Goal: Task Accomplishment & Management: Use online tool/utility

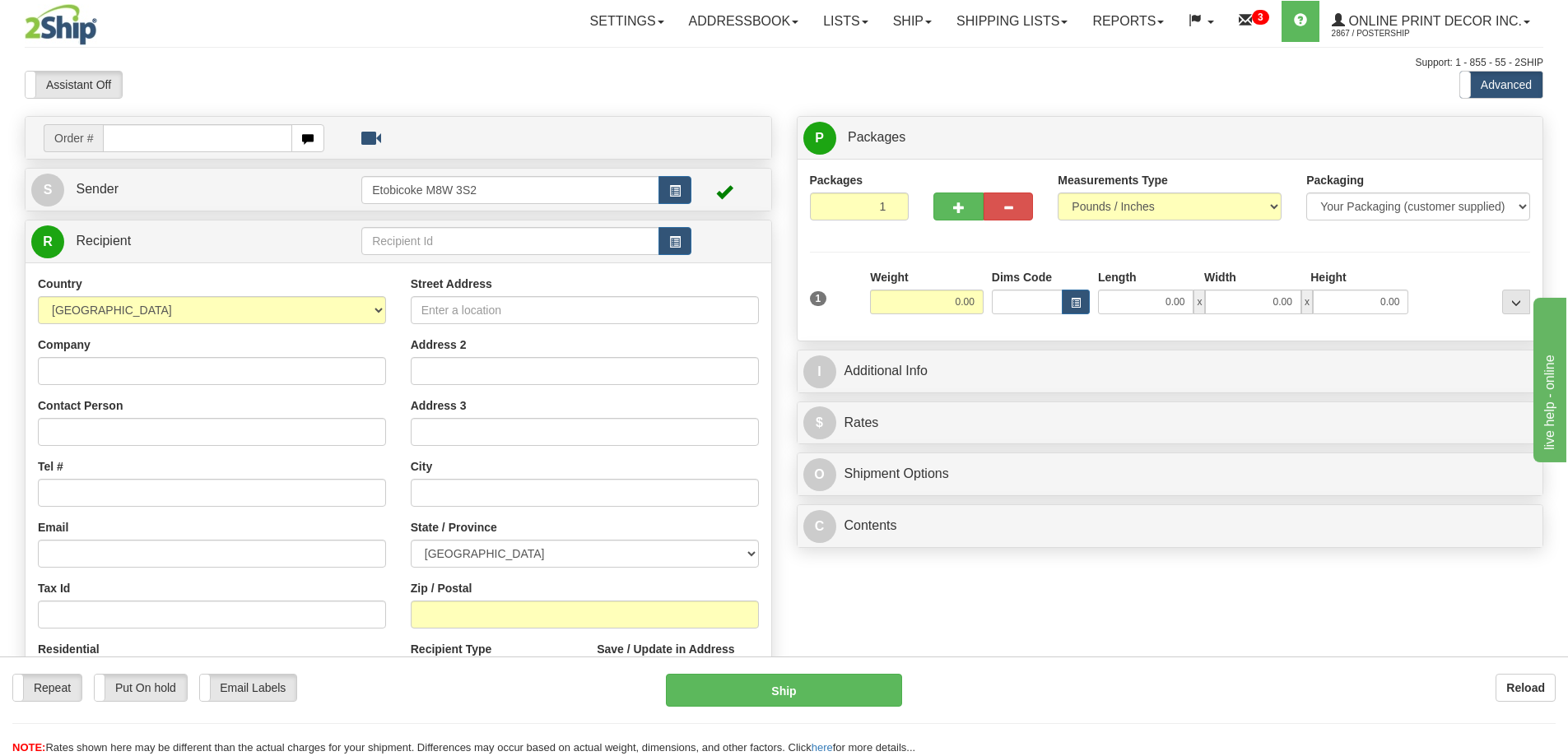
click at [139, 139] on input "text" at bounding box center [198, 138] width 189 height 28
type input "ca-423129"
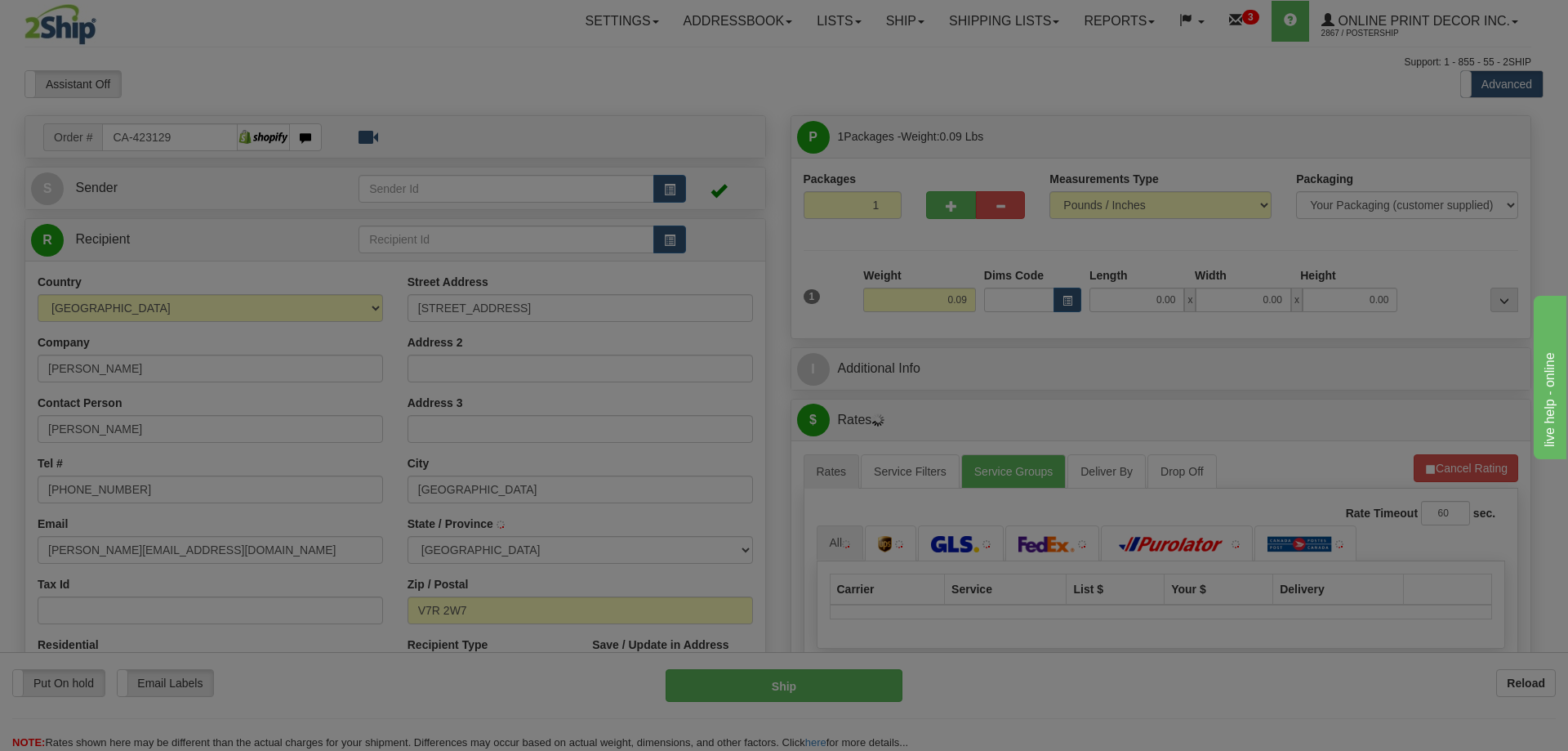
type input "NORTH VANCOUVER"
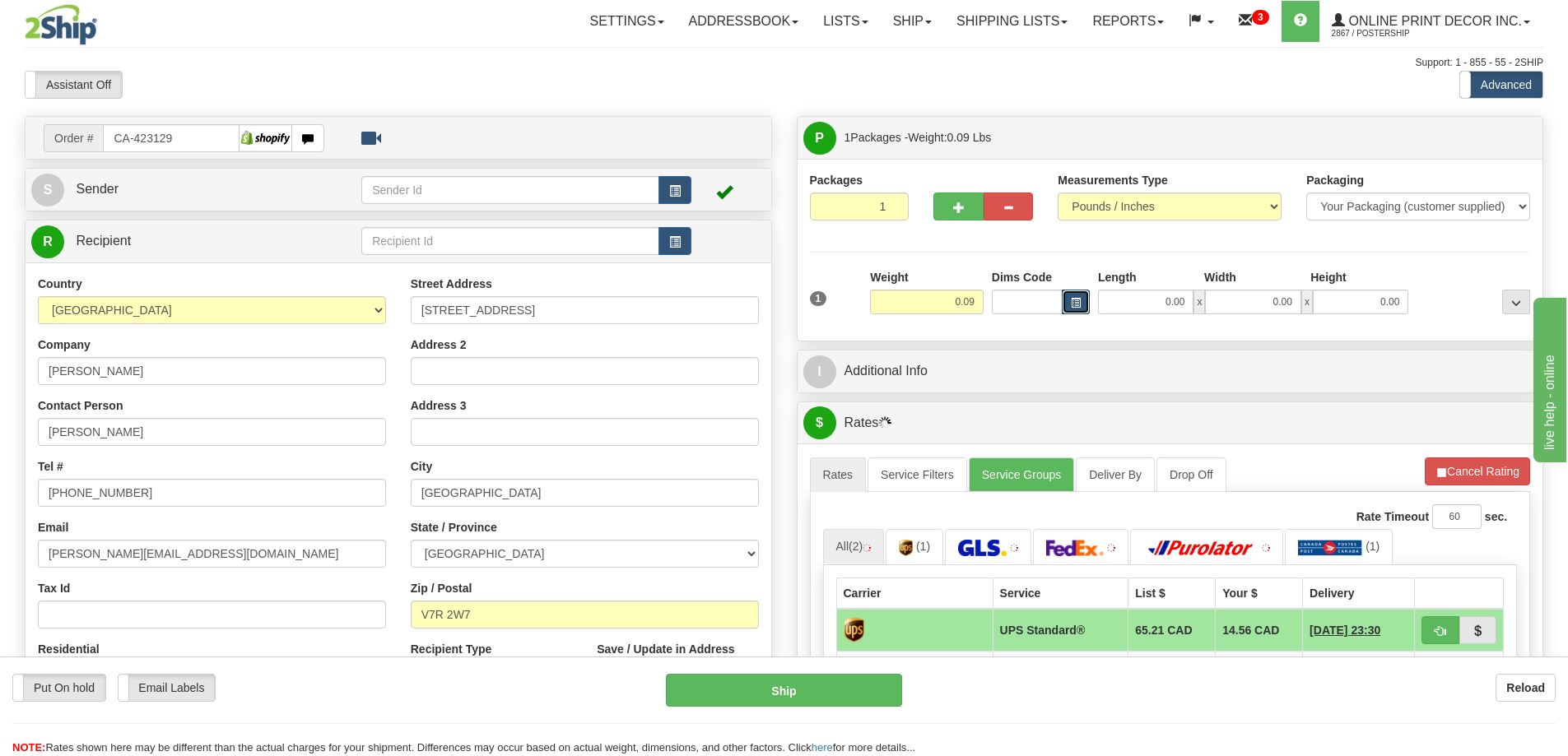
click at [1070, 305] on span "button" at bounding box center [1075, 303] width 10 height 9
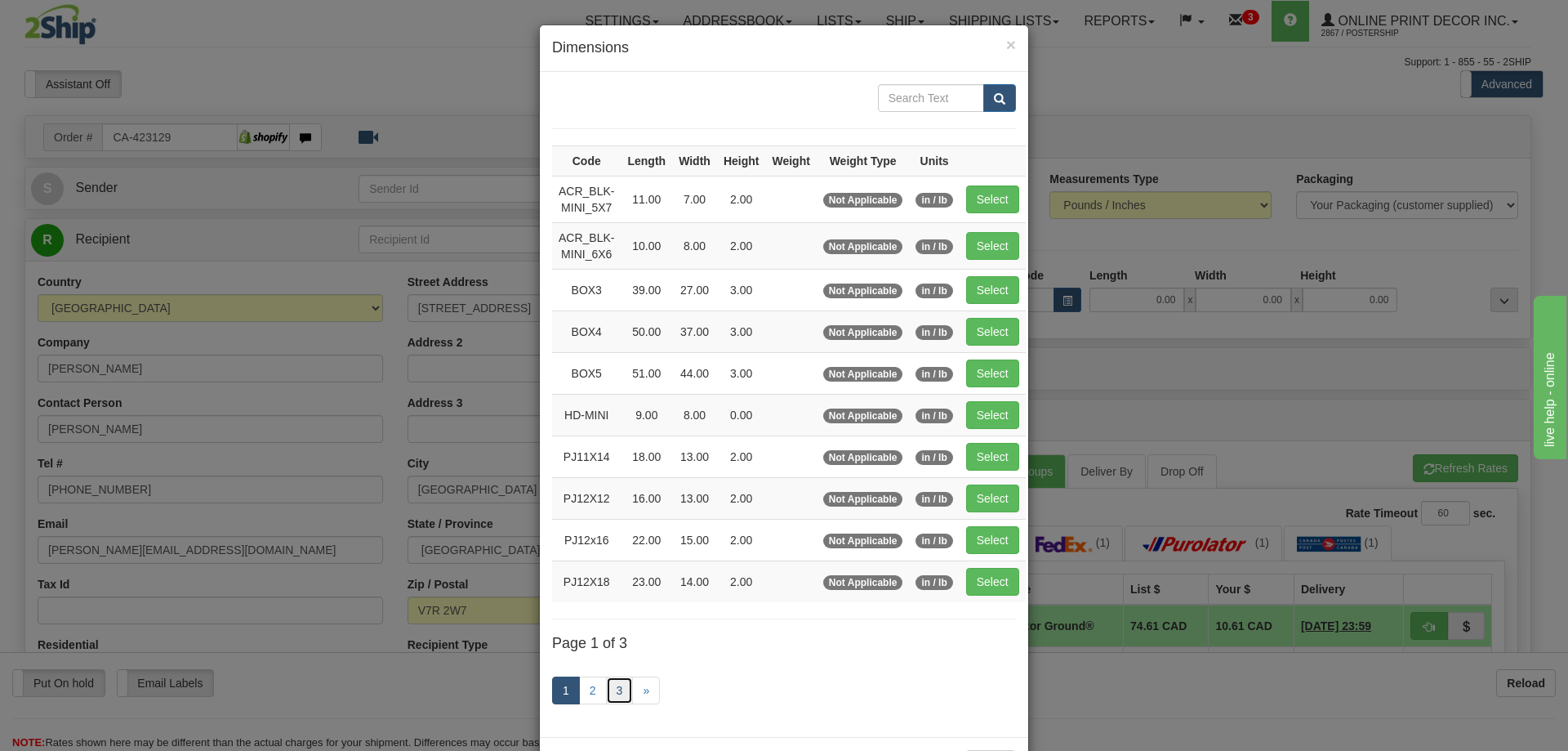
click at [617, 686] on link "3" at bounding box center [620, 690] width 28 height 28
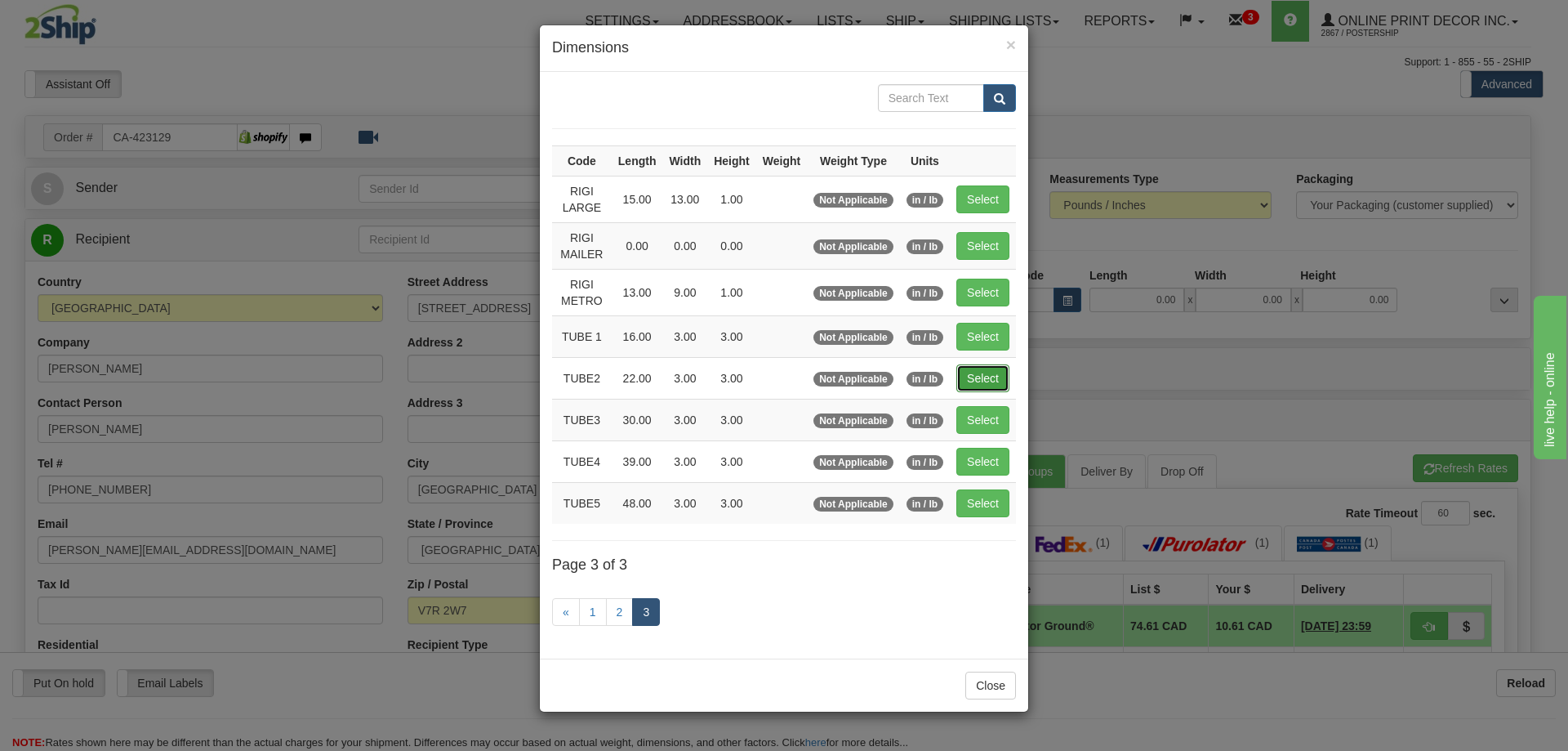
click at [977, 374] on button "Select" at bounding box center [982, 379] width 53 height 28
type input "TUBE2"
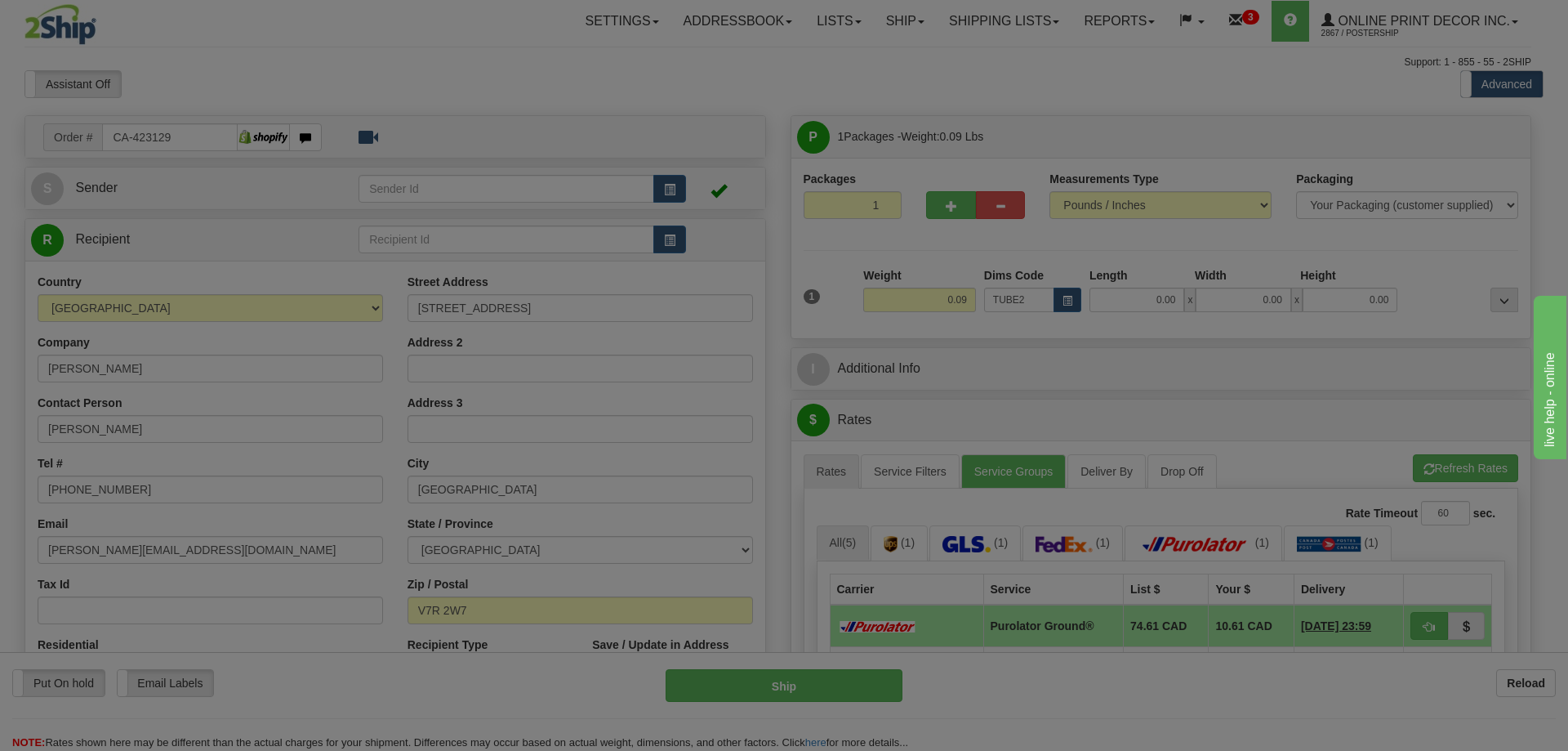
type input "22.00"
type input "3.00"
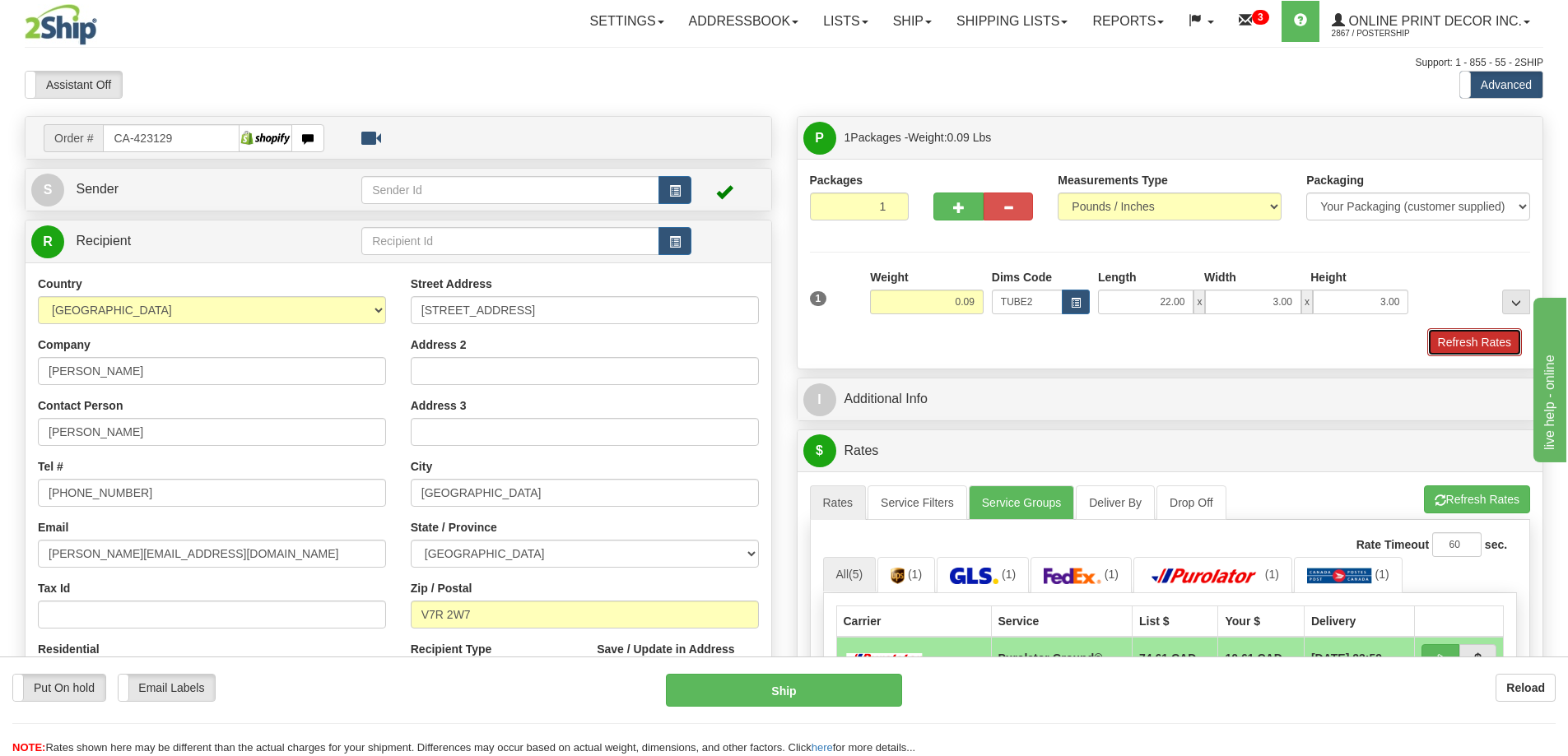
click at [1450, 342] on button "Refresh Rates" at bounding box center [1474, 342] width 94 height 28
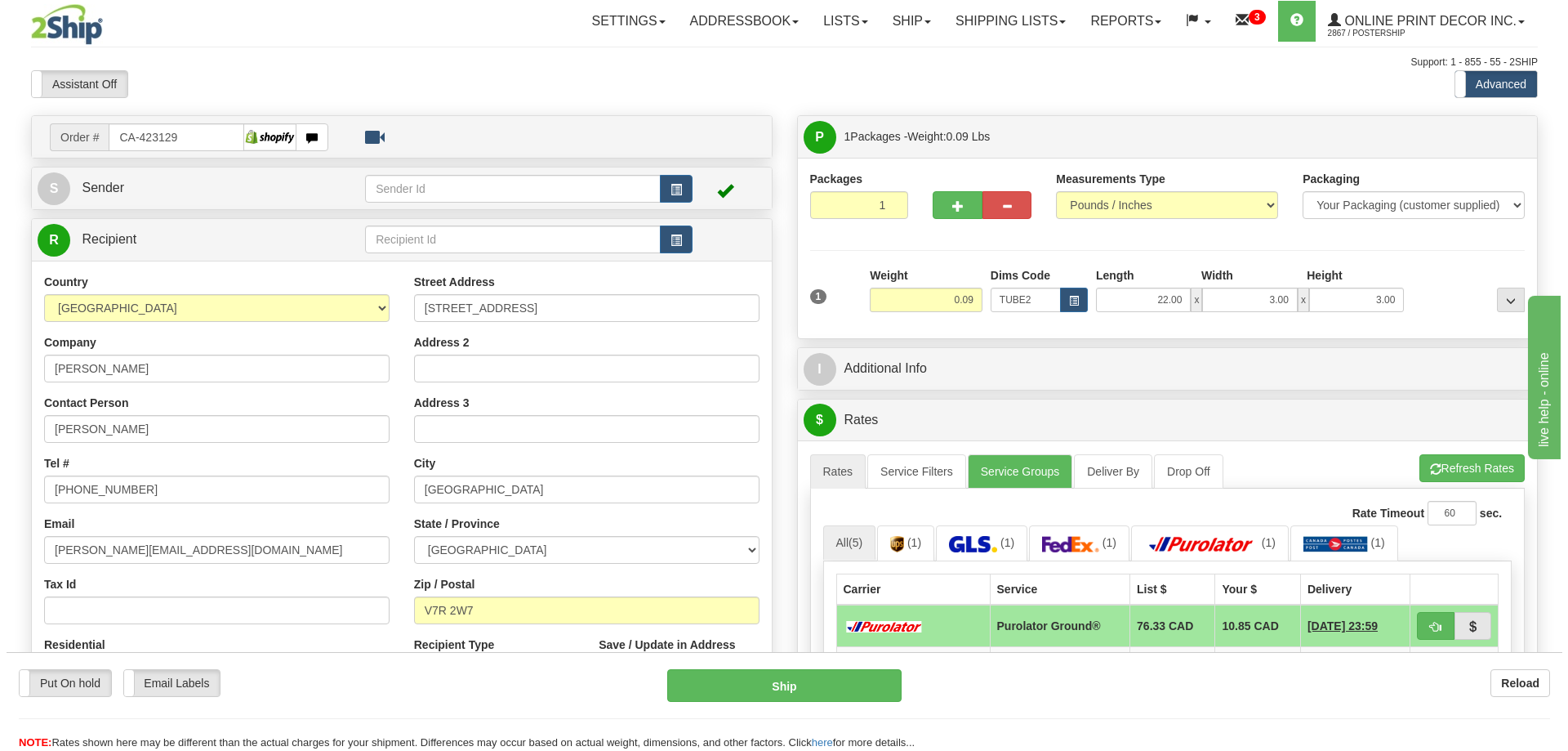
scroll to position [163, 0]
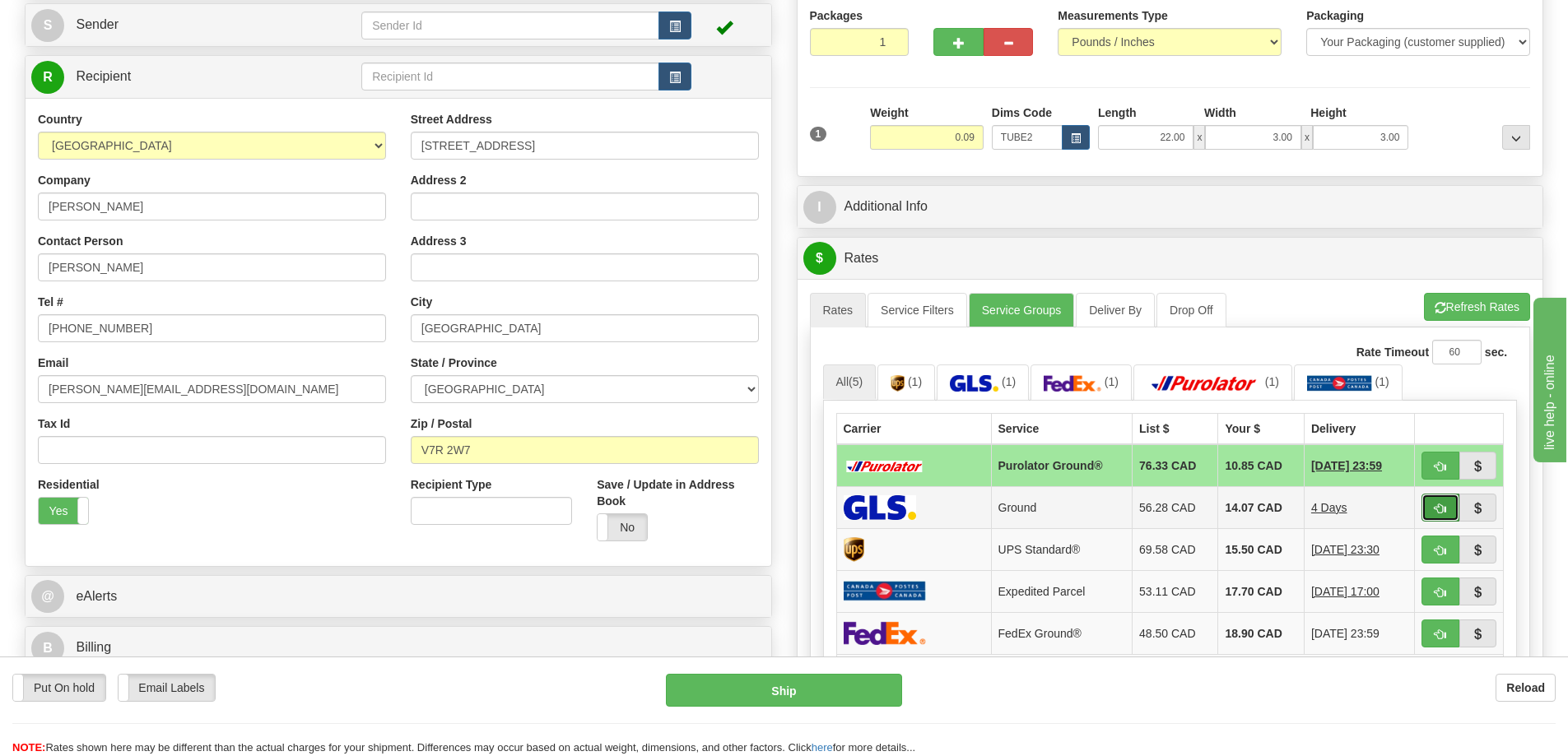
click at [1443, 503] on button "button" at bounding box center [1439, 508] width 38 height 28
type input "1"
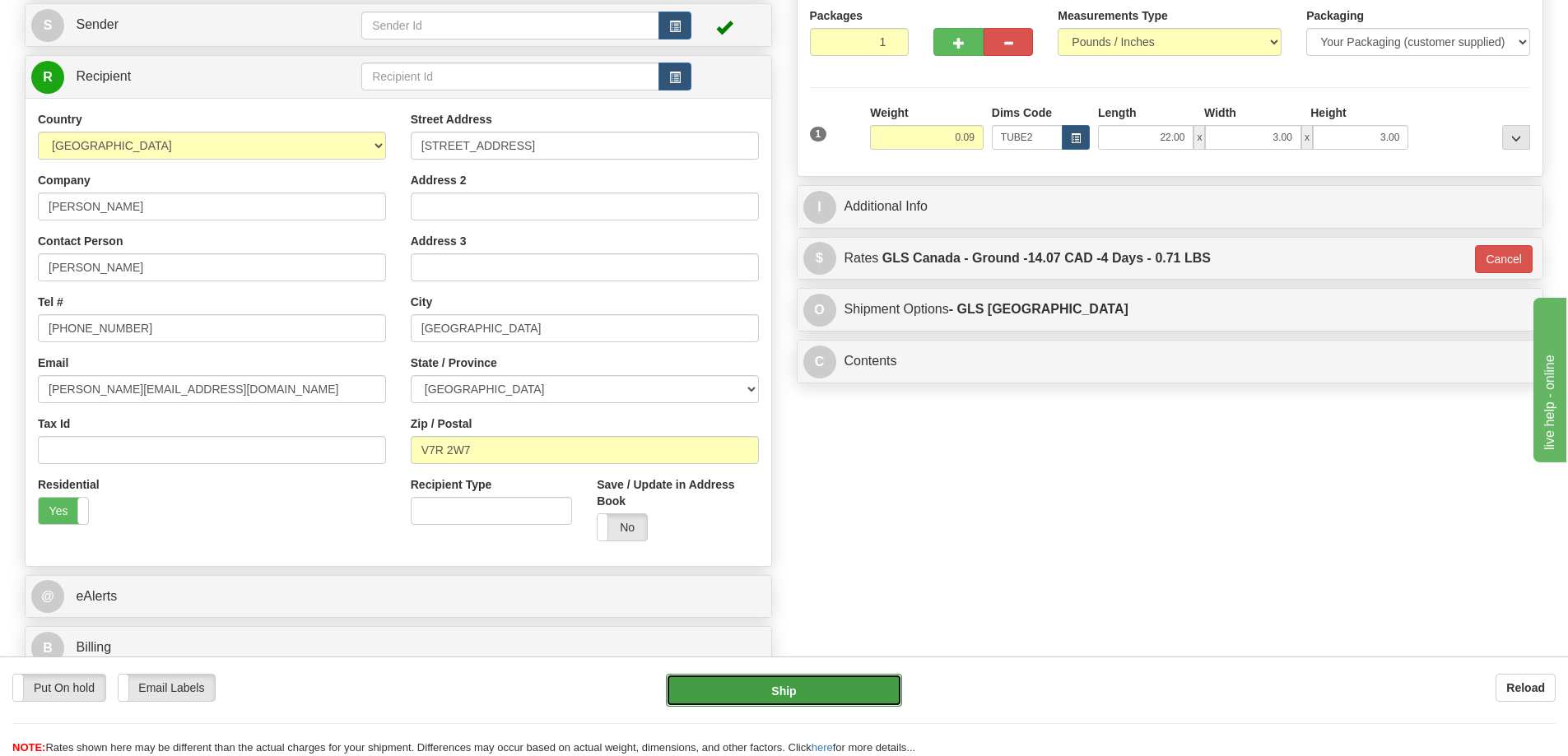
click at [841, 701] on button "Ship" at bounding box center [784, 690] width 236 height 33
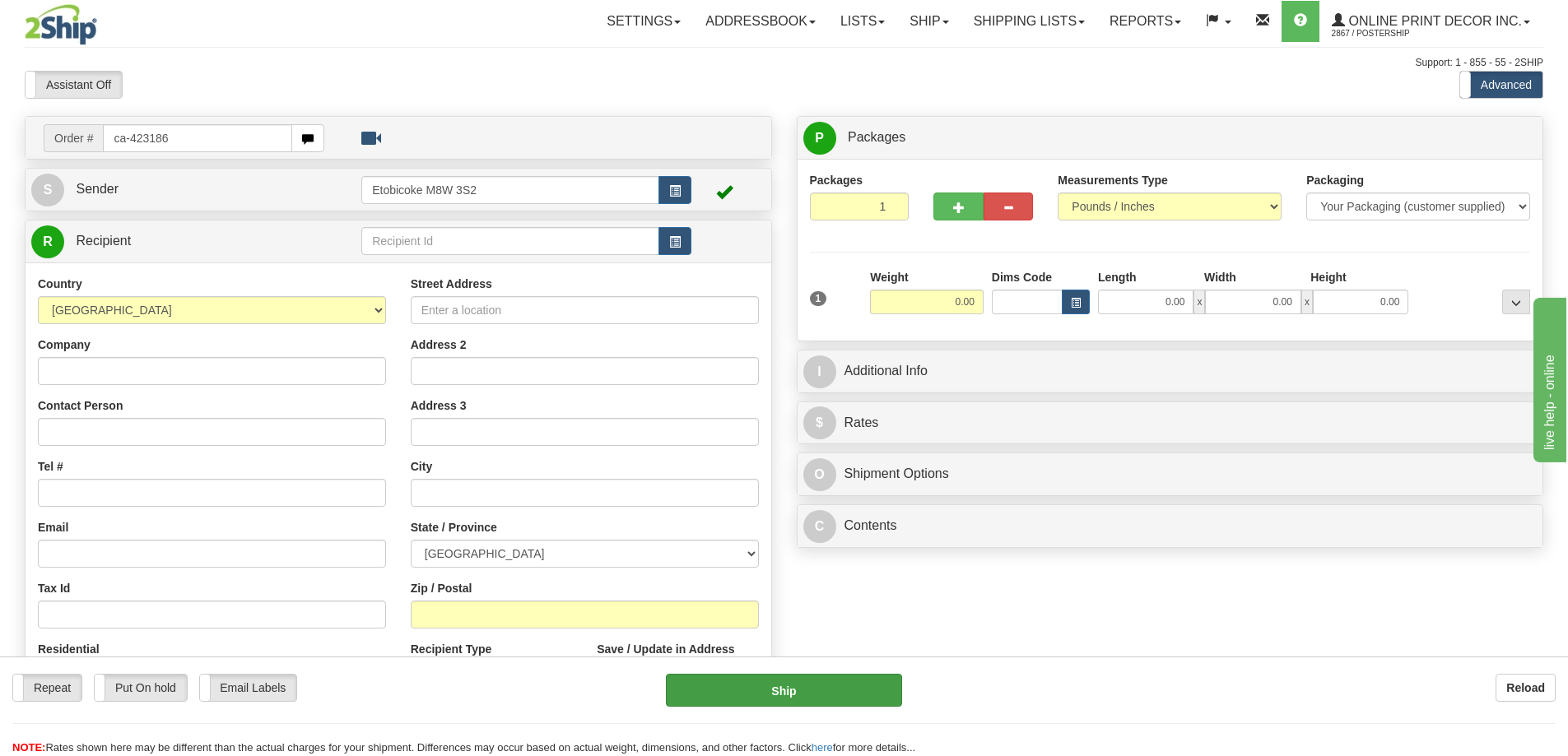
type input "ca-423186"
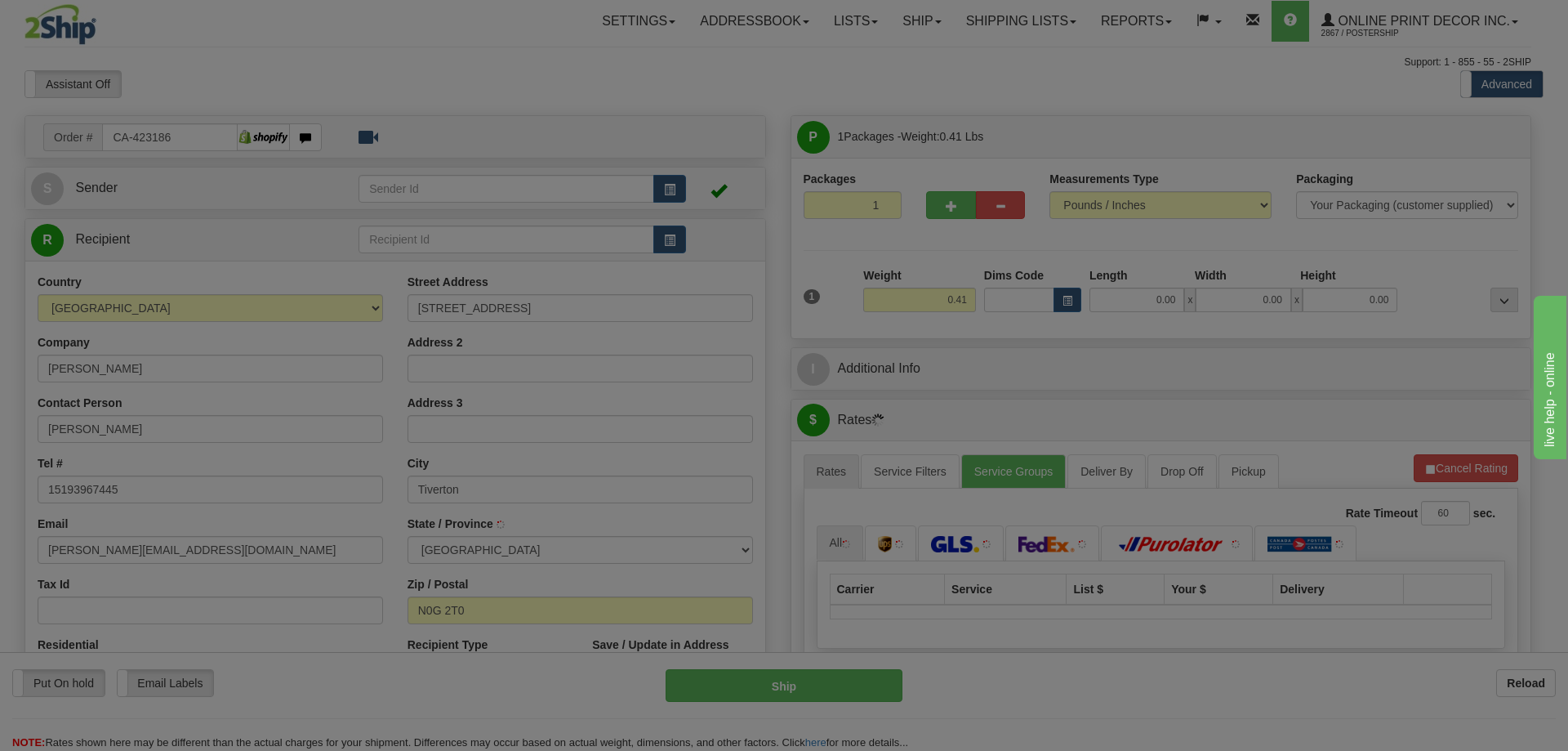
type input "TIVERTON"
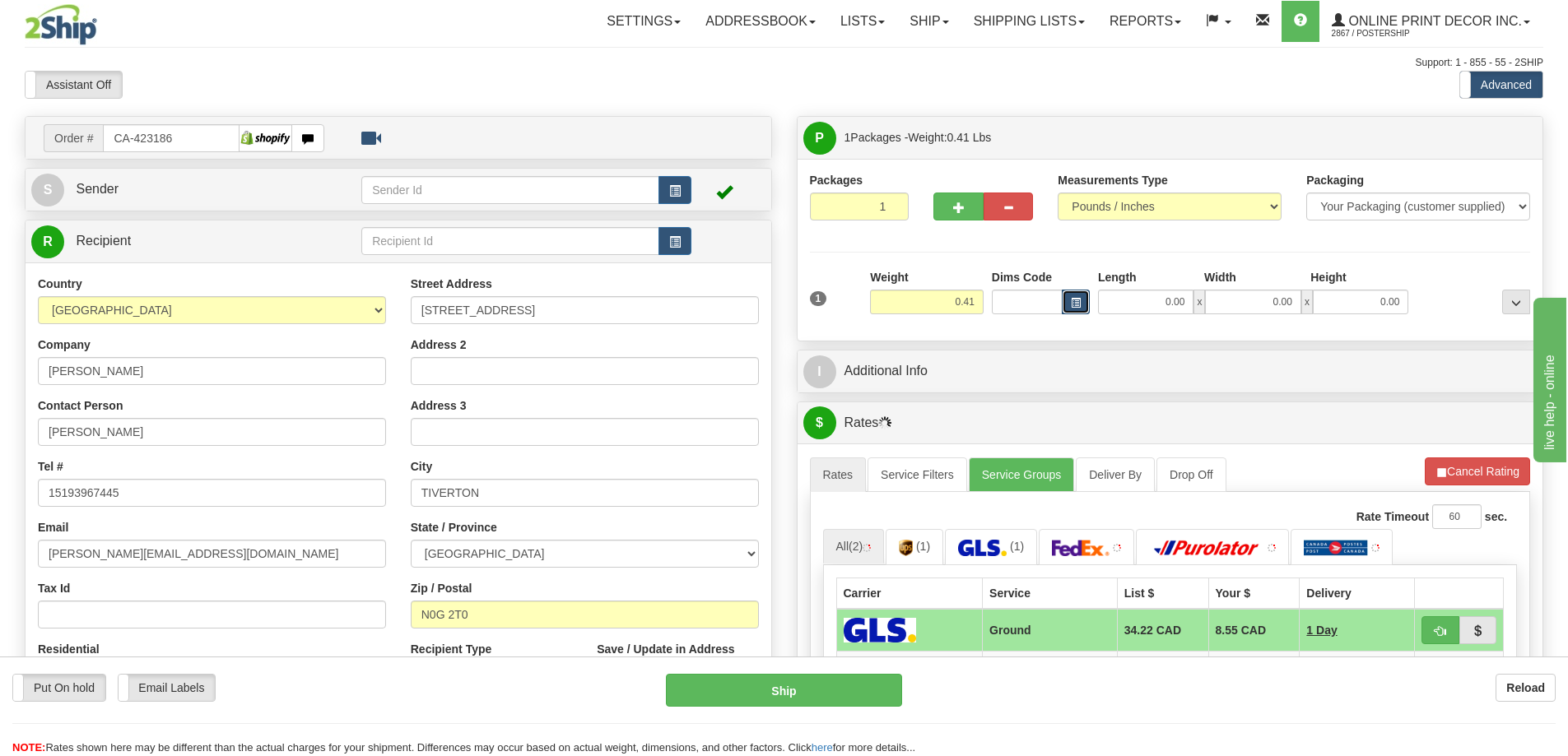
click at [1078, 295] on button "button" at bounding box center [1076, 302] width 28 height 24
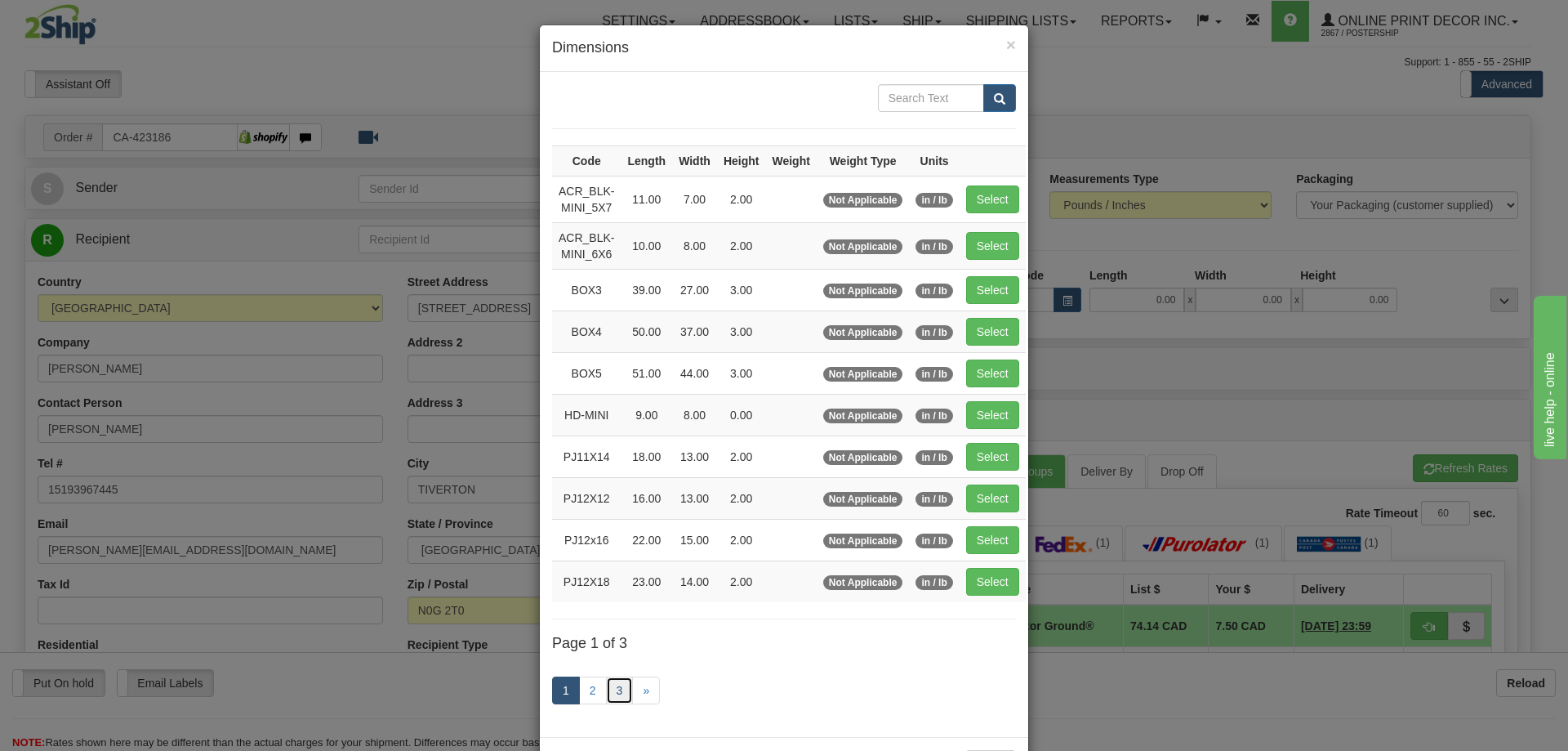
click at [616, 686] on link "3" at bounding box center [620, 690] width 28 height 28
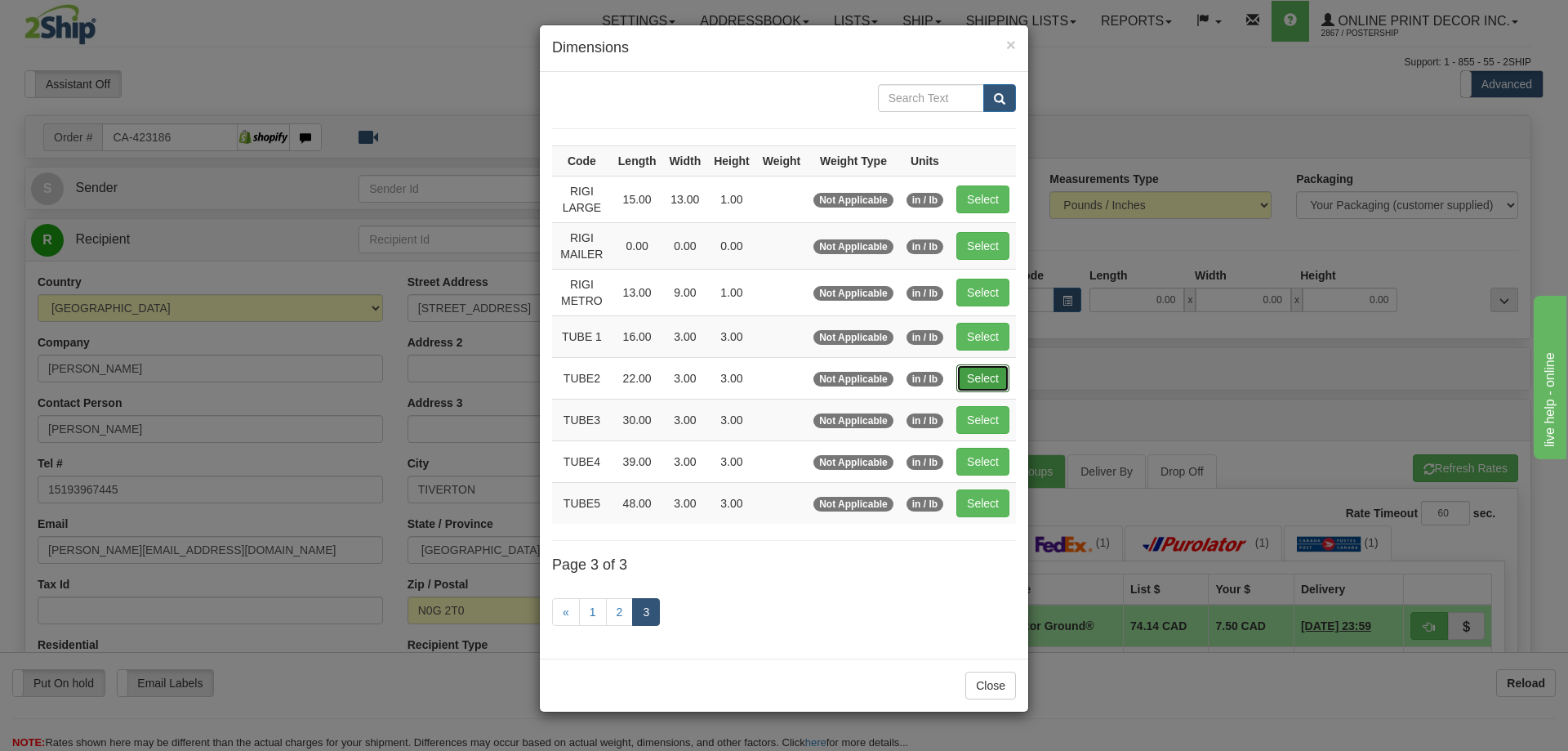
drag, startPoint x: 977, startPoint y: 370, endPoint x: 981, endPoint y: 379, distance: 9.8
click at [978, 376] on button "Select" at bounding box center [982, 379] width 53 height 28
type input "TUBE2"
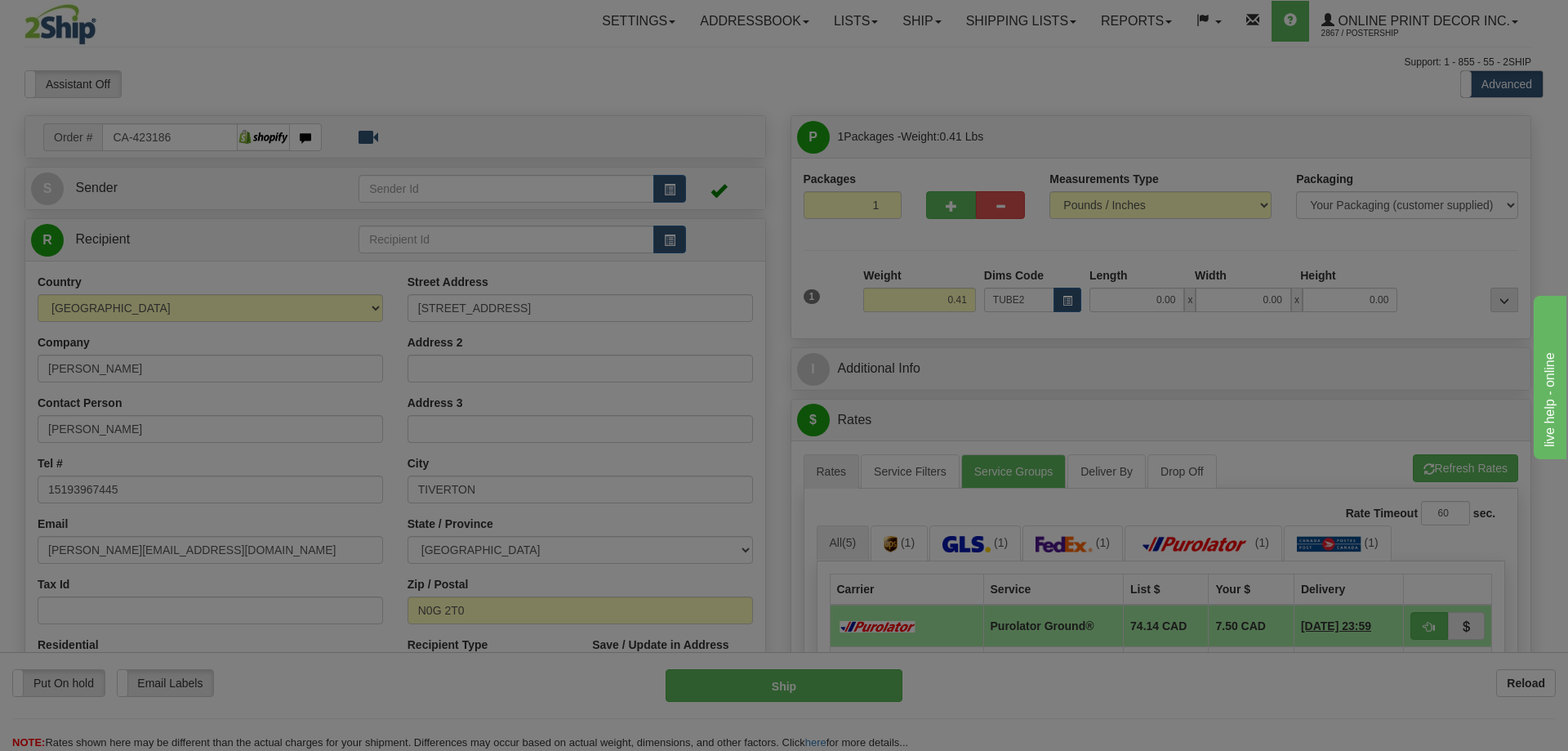
type input "22.00"
type input "3.00"
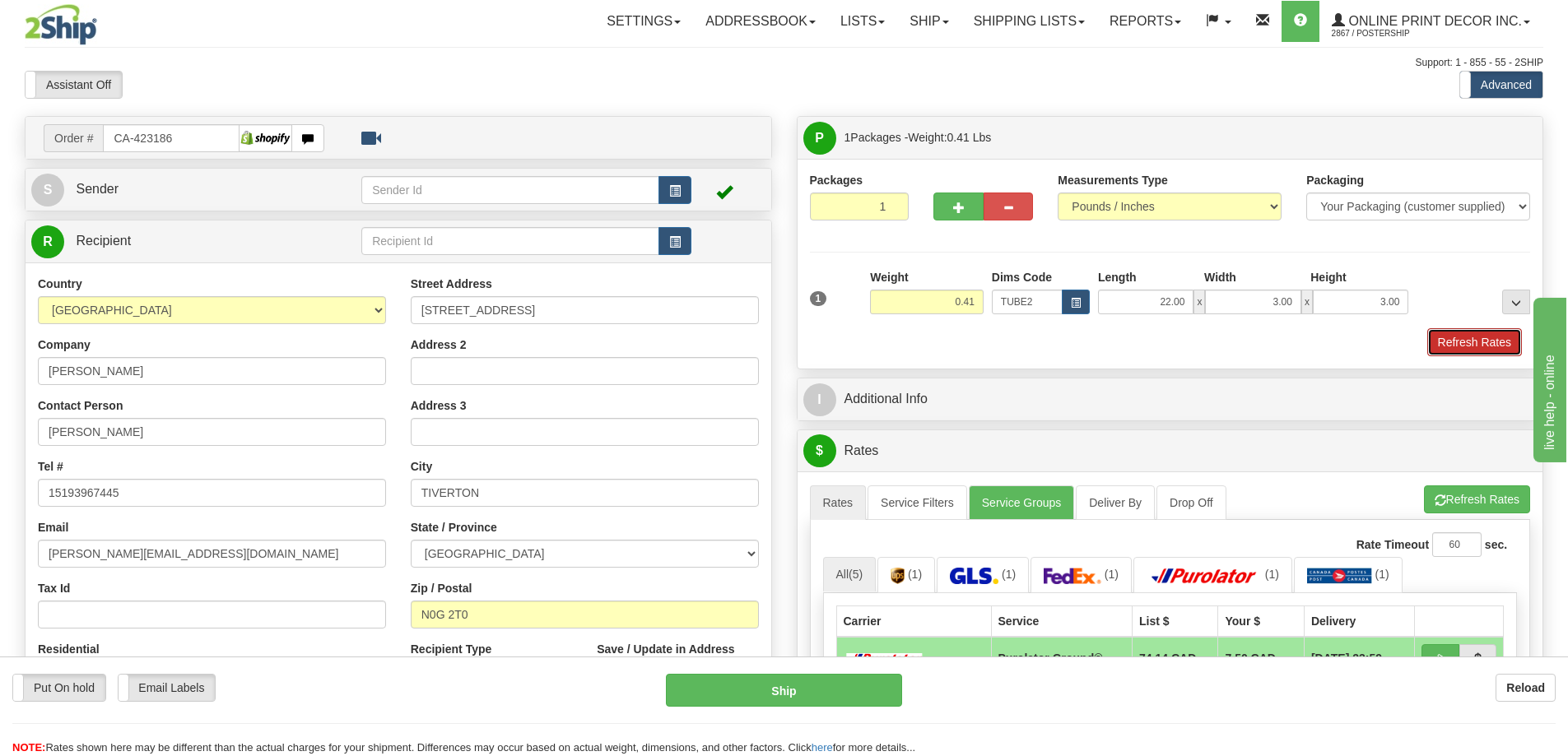
click at [1491, 345] on button "Refresh Rates" at bounding box center [1474, 342] width 94 height 28
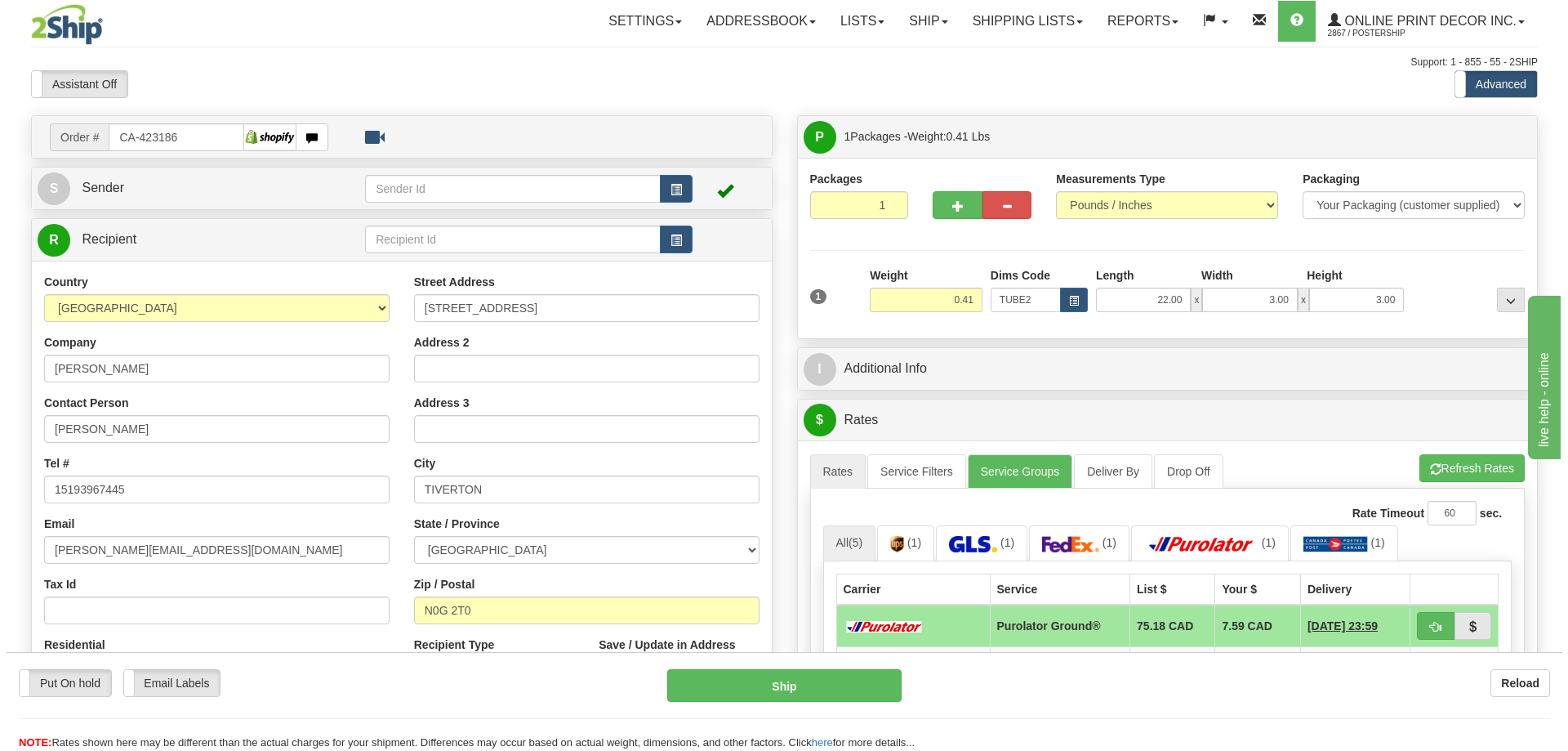
scroll to position [163, 0]
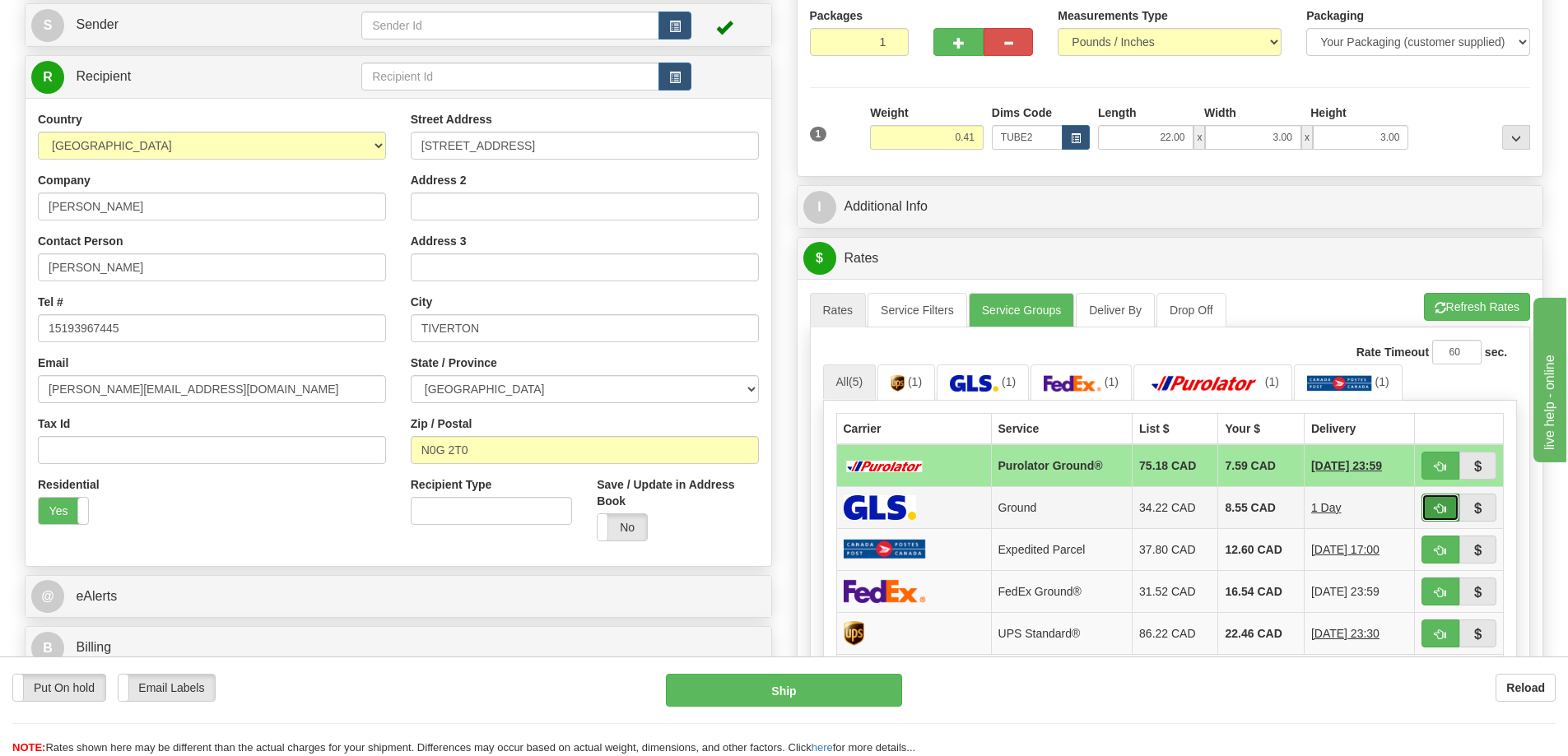
click at [1426, 510] on button "button" at bounding box center [1439, 508] width 38 height 28
type input "1"
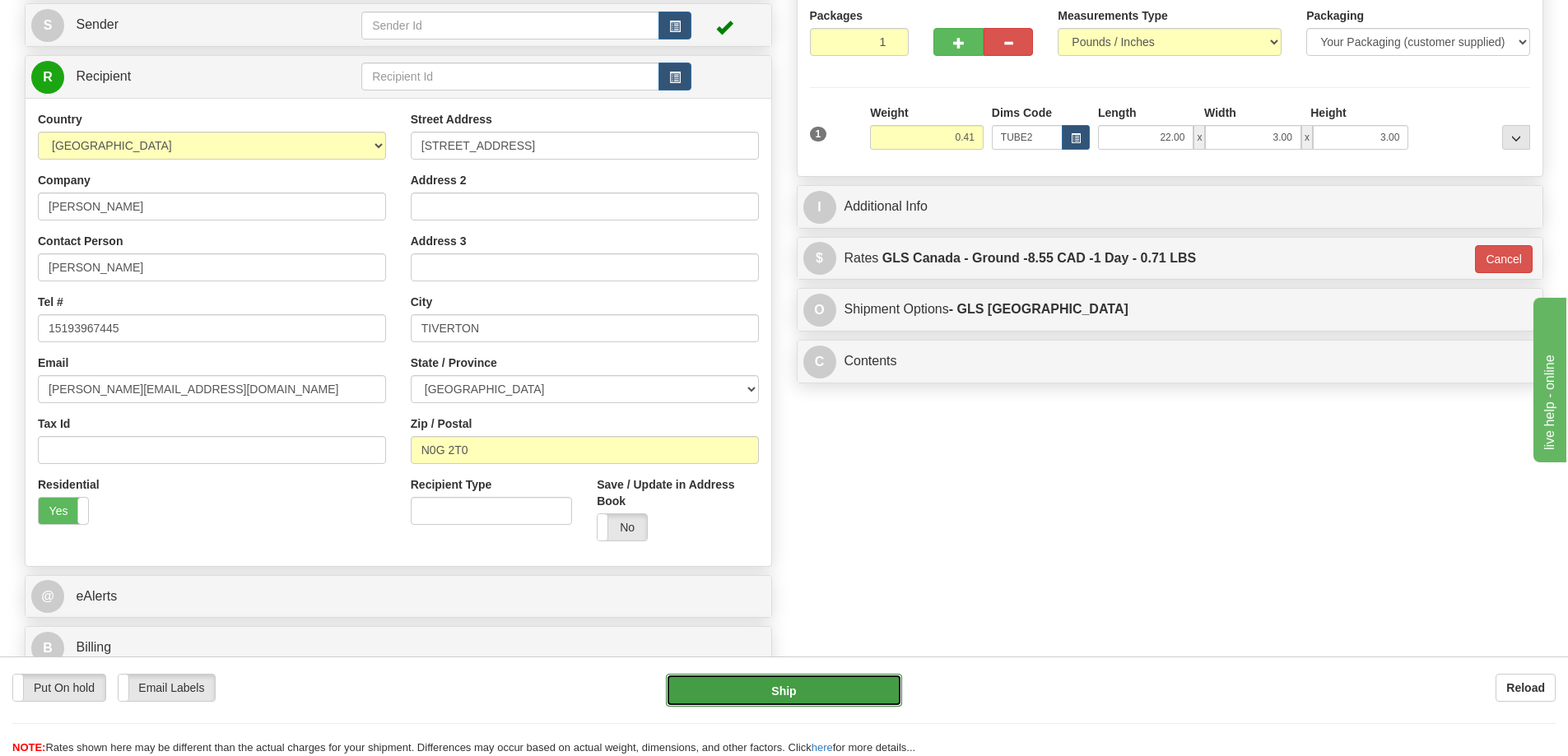
click at [884, 680] on button "Ship" at bounding box center [784, 690] width 236 height 33
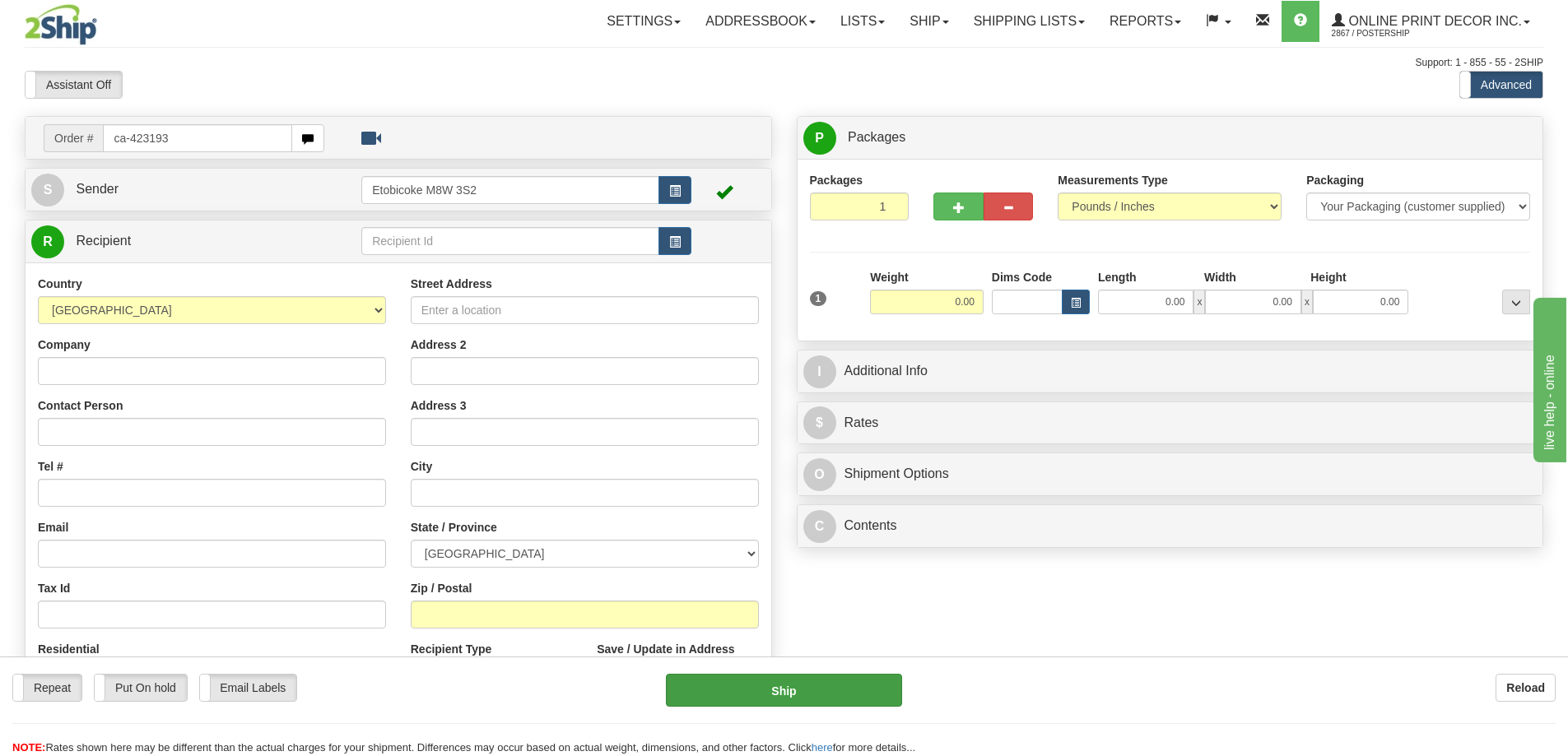
type input "ca-423193"
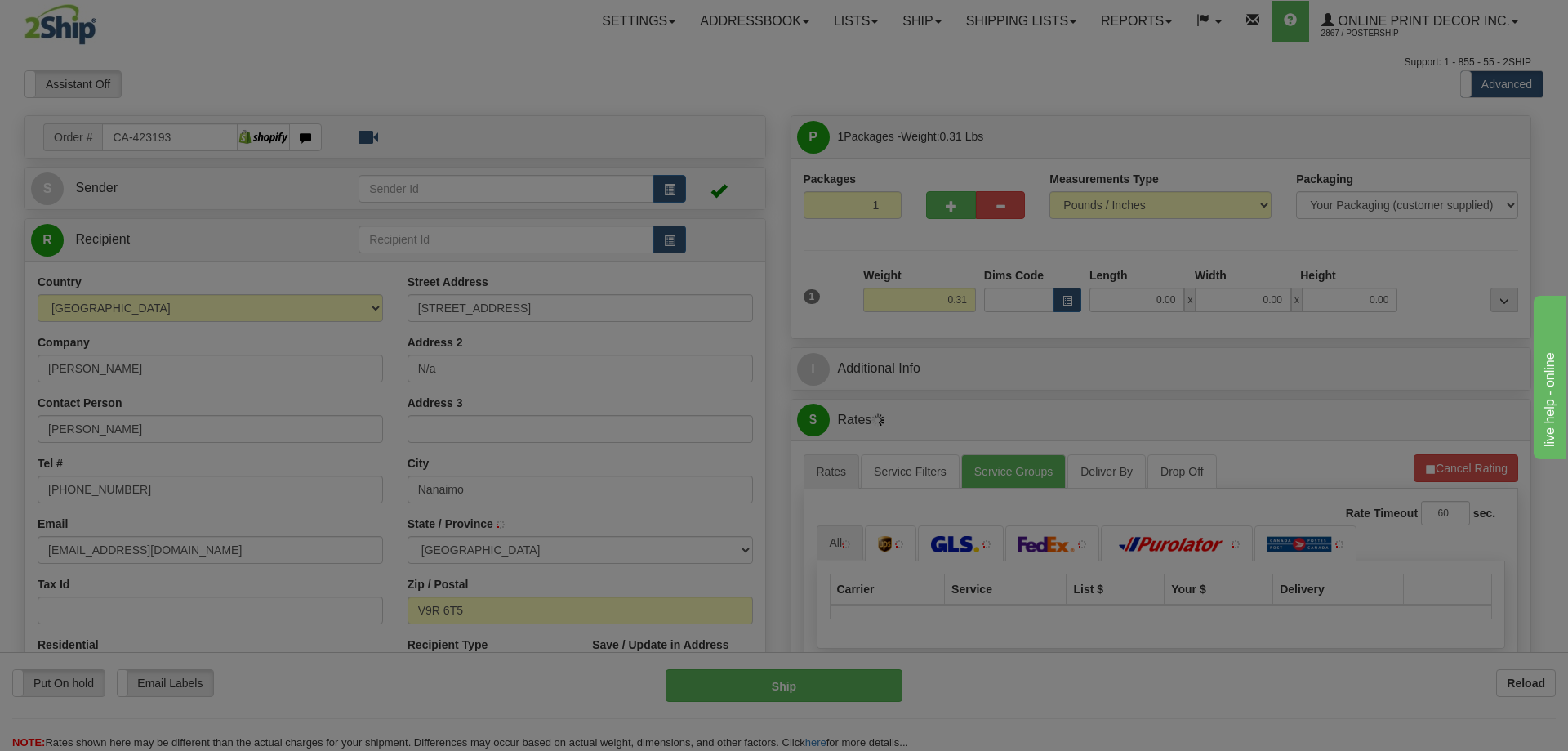
type input "NANAIMO"
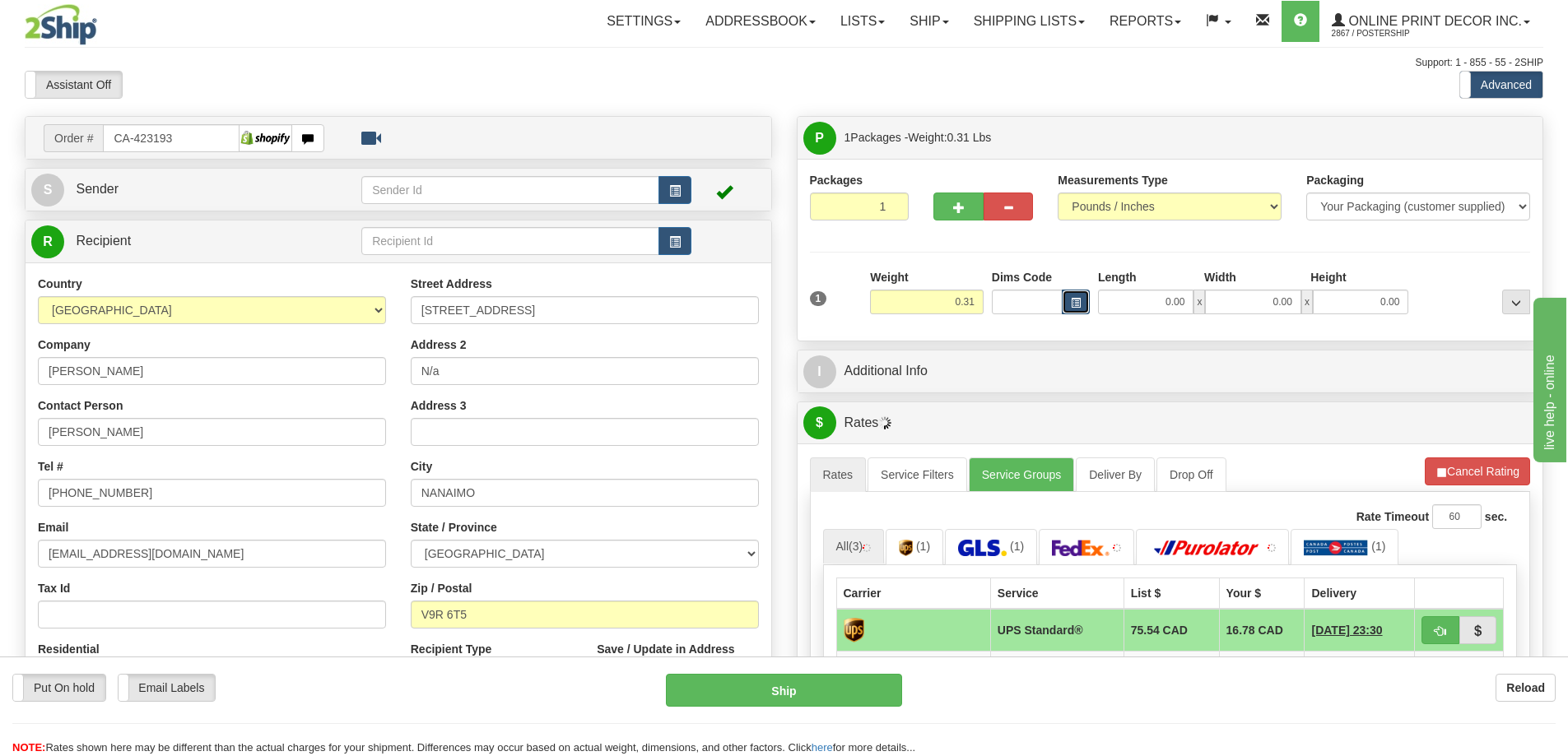
click at [1076, 304] on span "button" at bounding box center [1075, 303] width 10 height 9
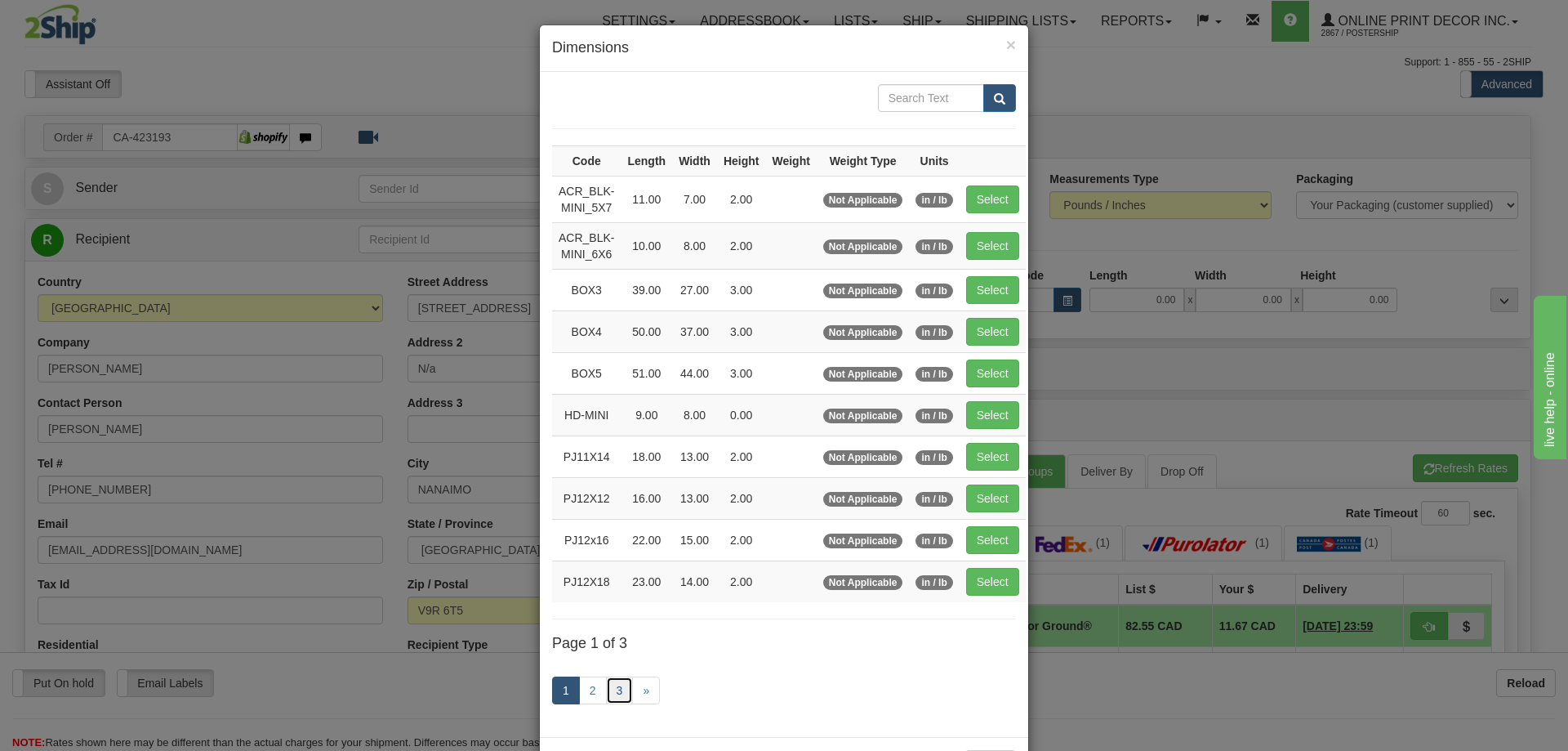
click at [612, 691] on link "3" at bounding box center [620, 690] width 28 height 28
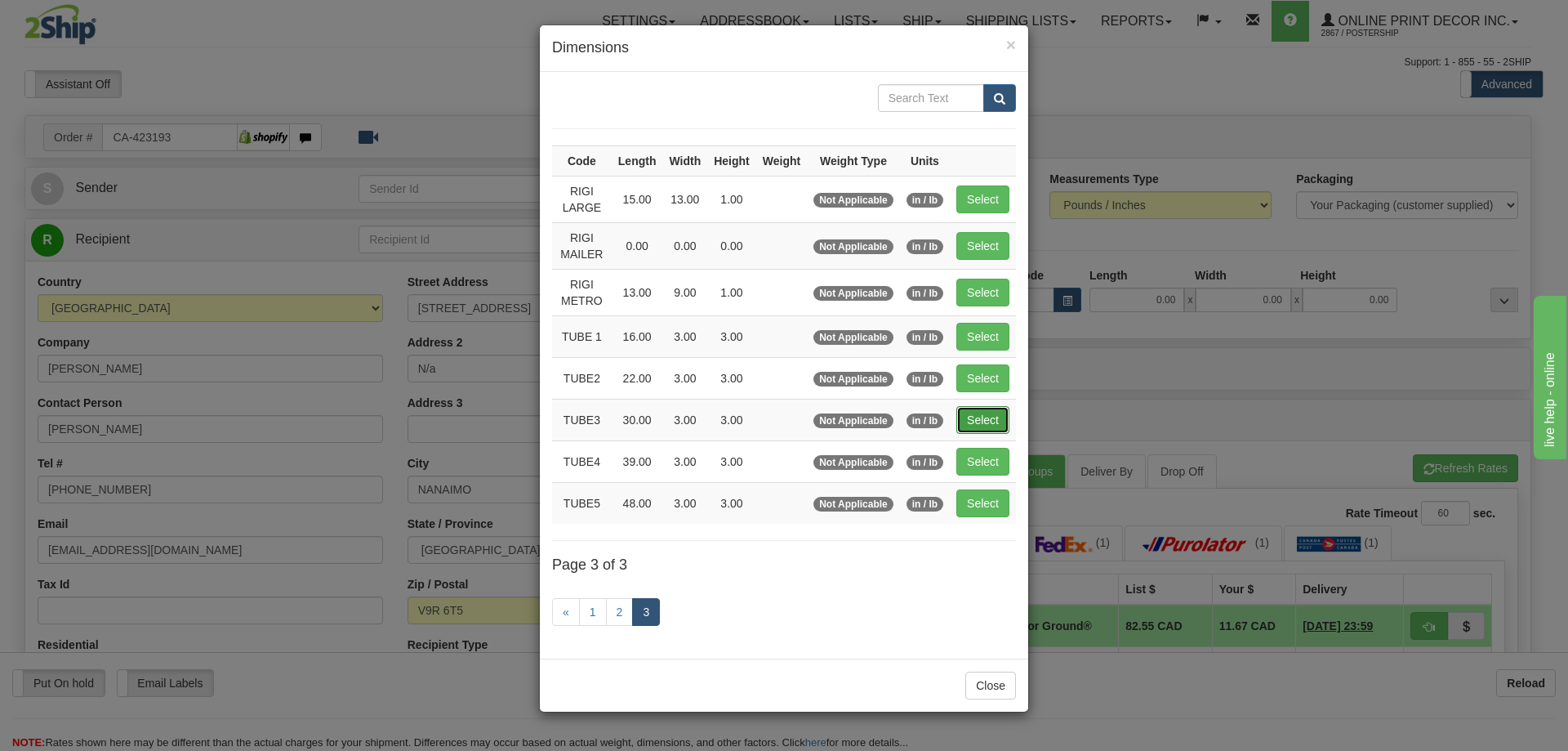
click at [987, 411] on button "Select" at bounding box center [982, 420] width 53 height 28
type input "TUBE3"
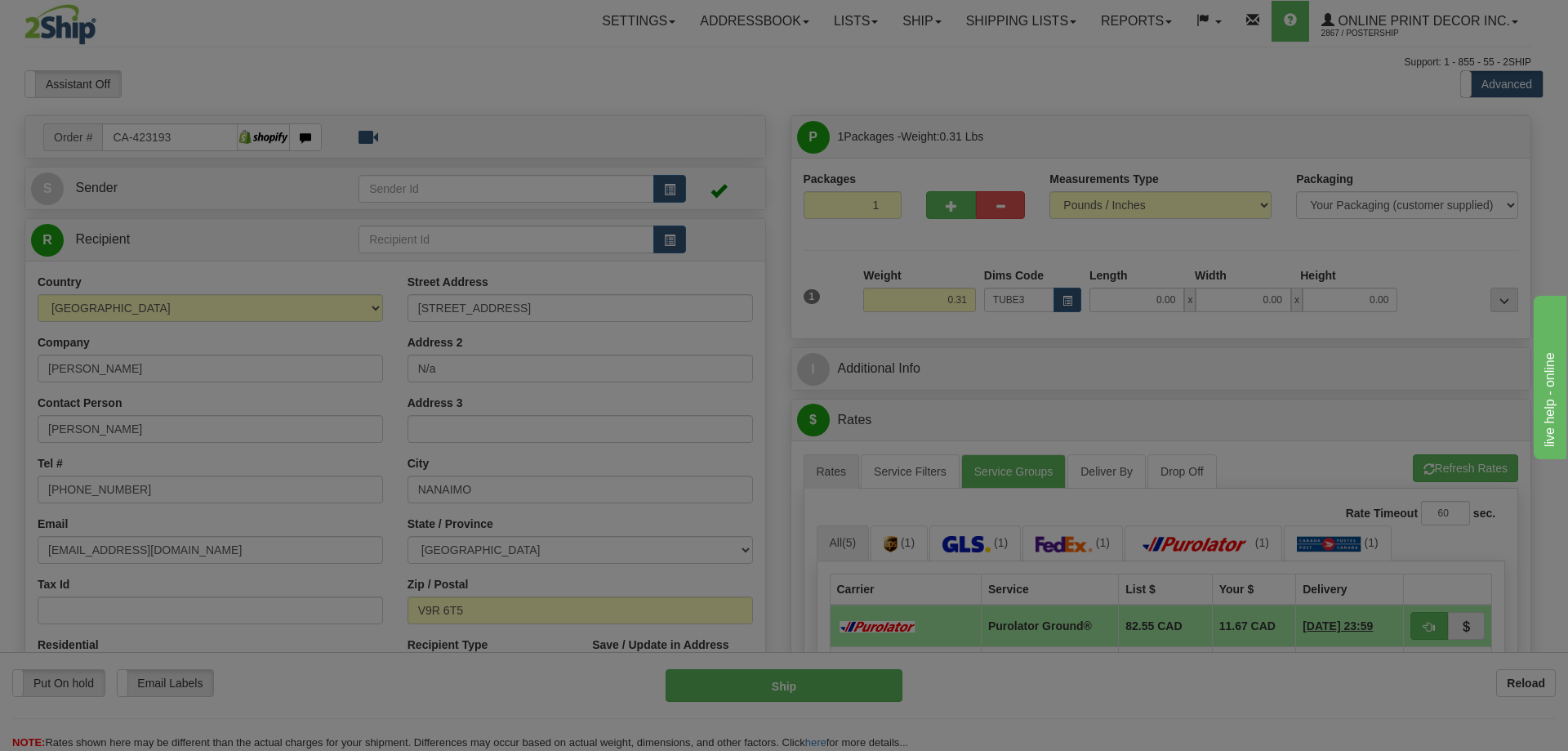
type input "30.00"
type input "3.00"
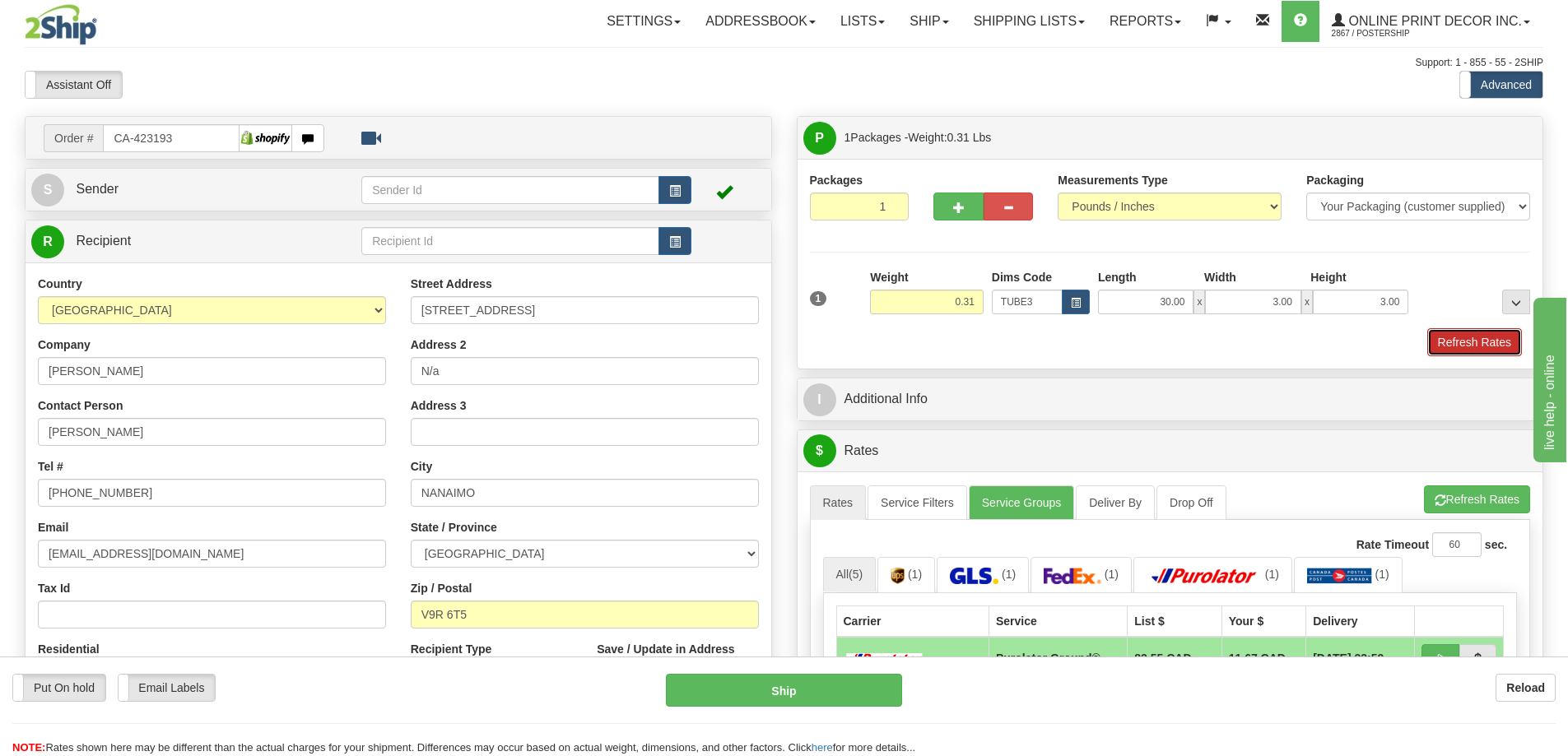
click at [1485, 350] on button "Refresh Rates" at bounding box center [1474, 342] width 94 height 28
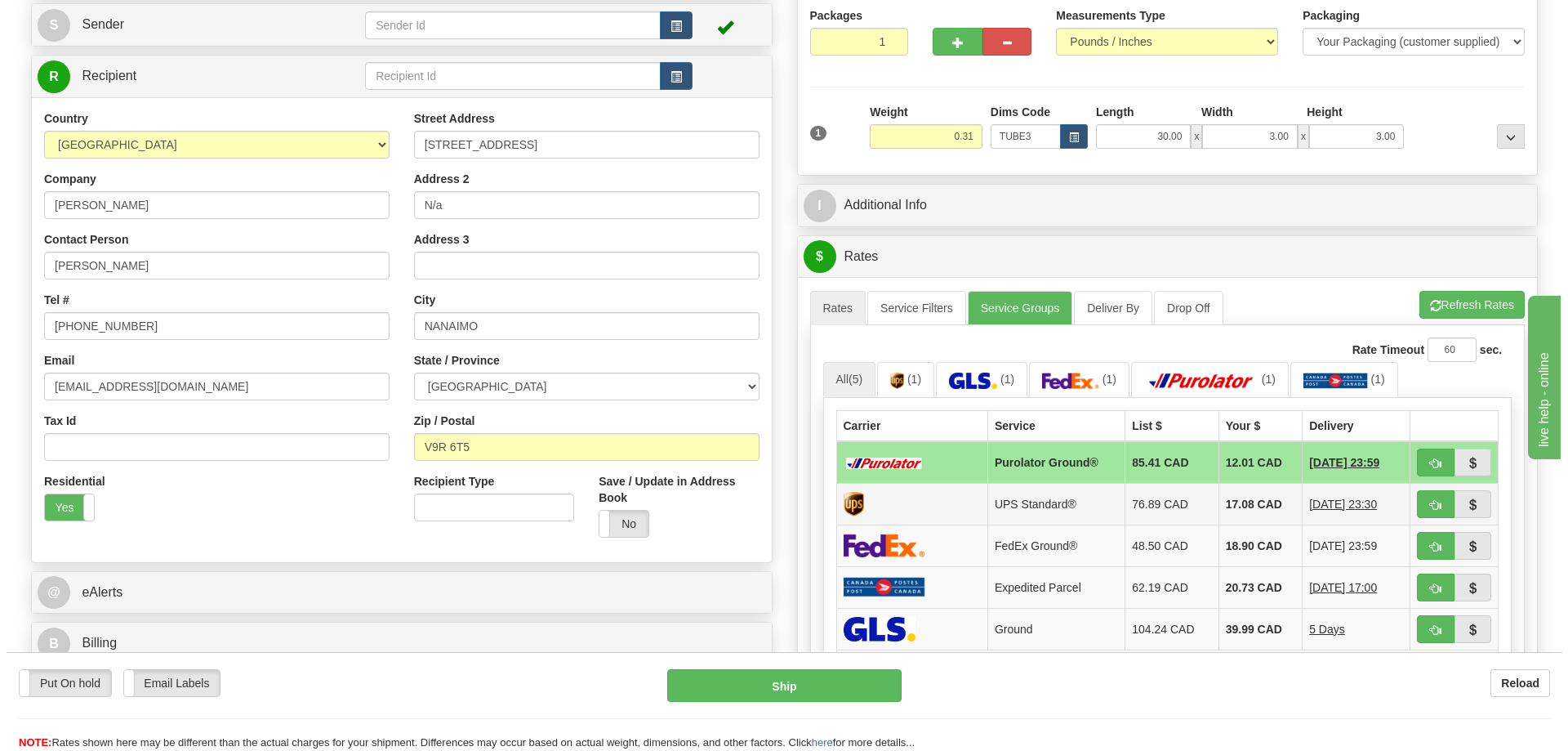
scroll to position [245, 0]
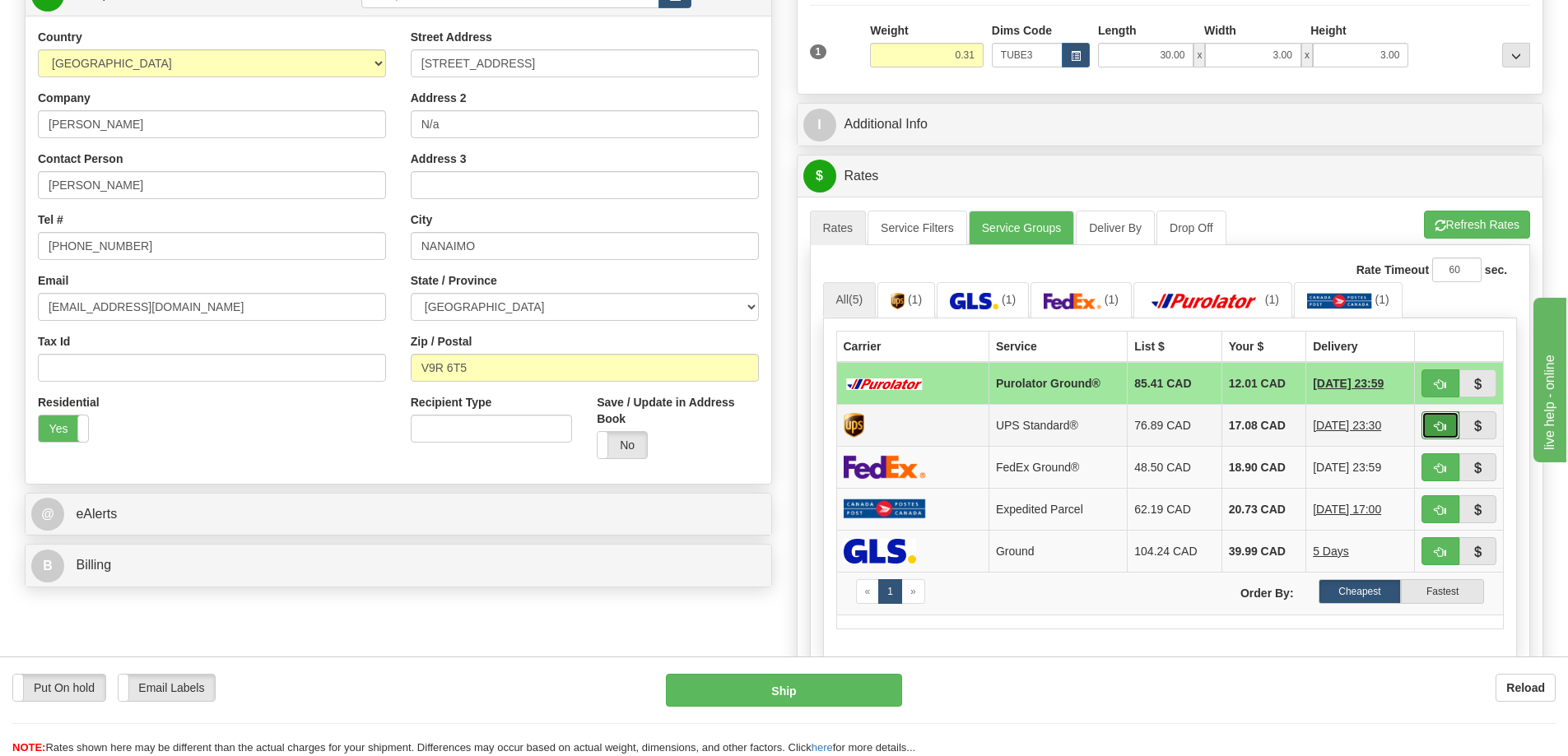
click at [1432, 421] on button "button" at bounding box center [1439, 426] width 38 height 28
type input "11"
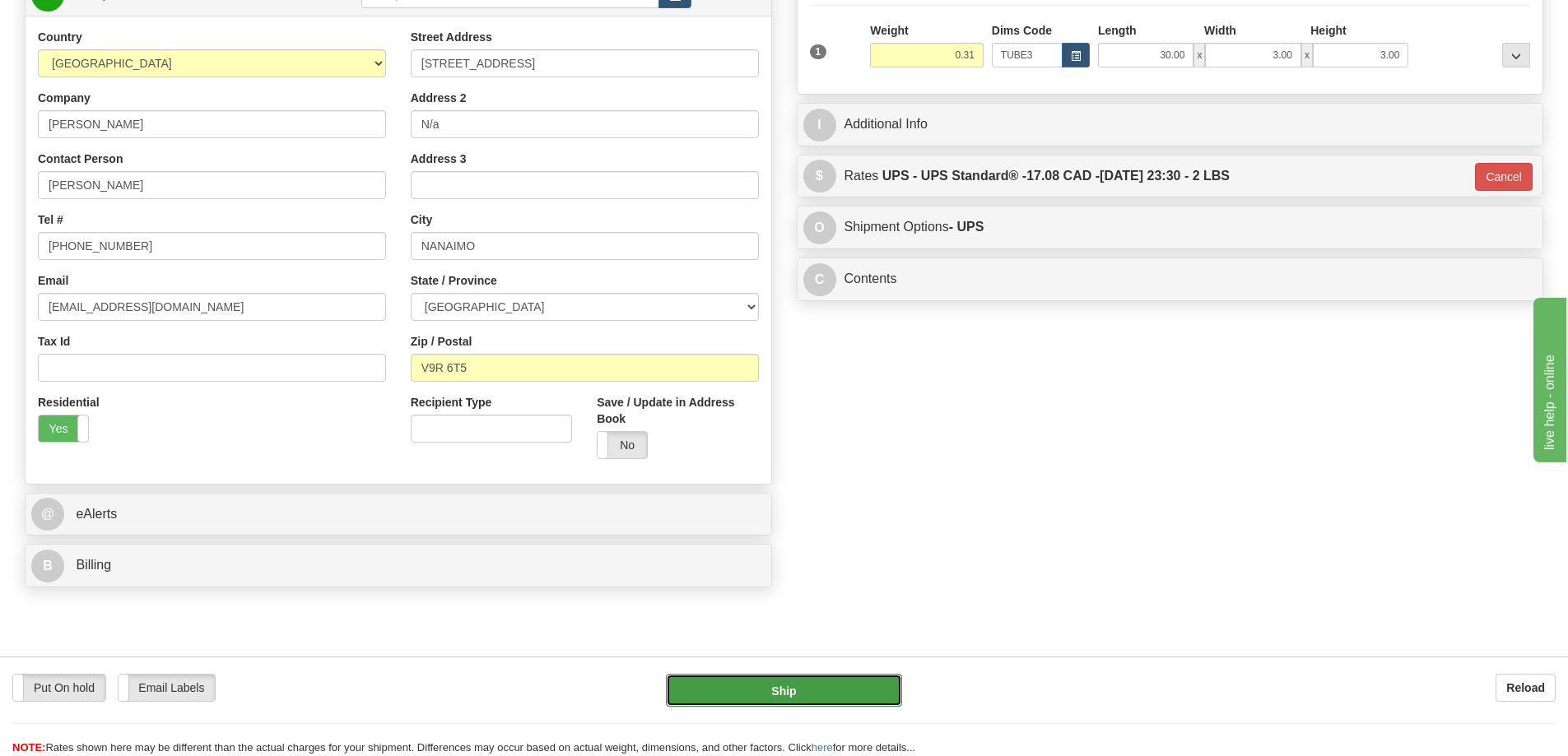
drag, startPoint x: 834, startPoint y: 685, endPoint x: 841, endPoint y: 697, distance: 13.9
click at [841, 697] on button "Ship" at bounding box center [784, 690] width 236 height 33
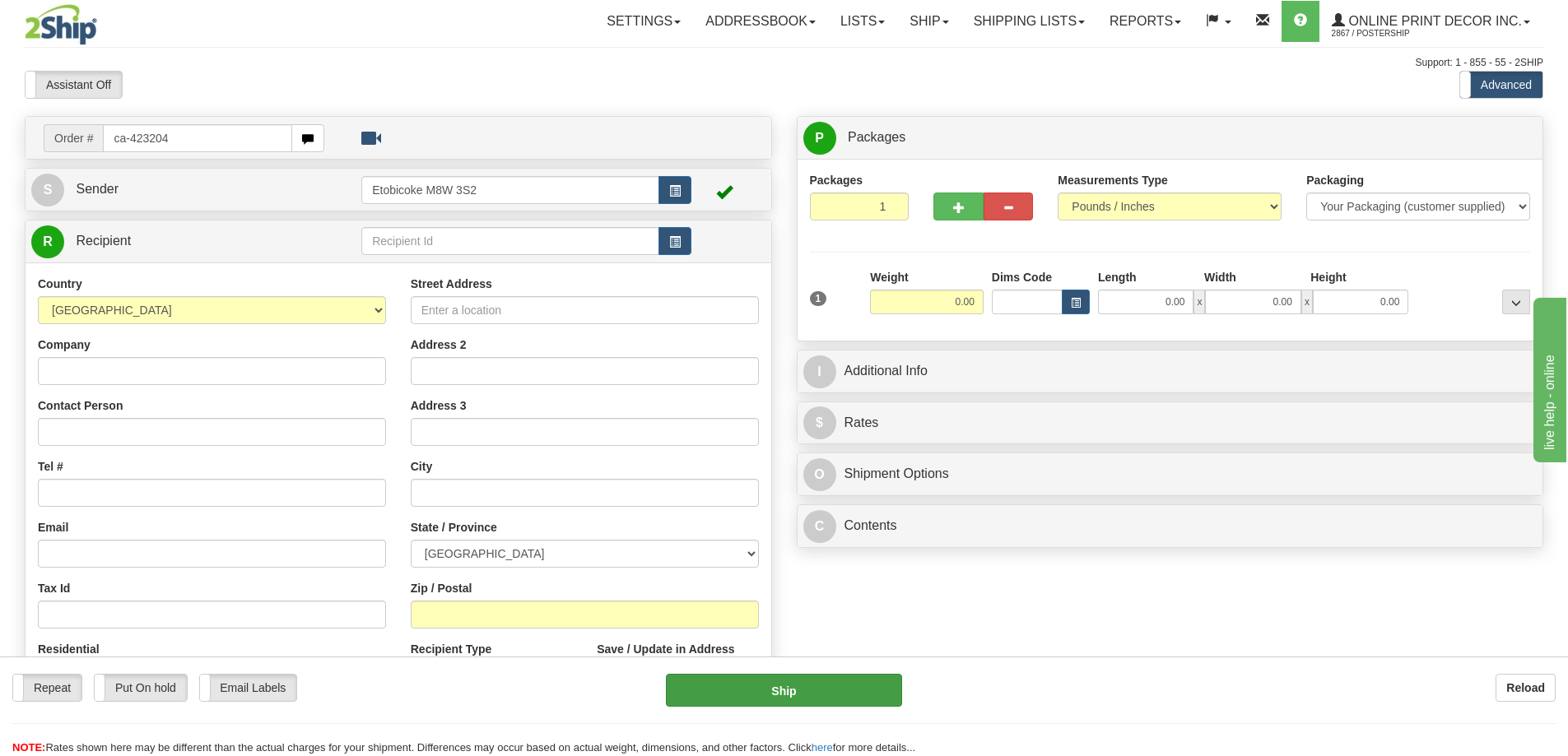
type input "ca-423204"
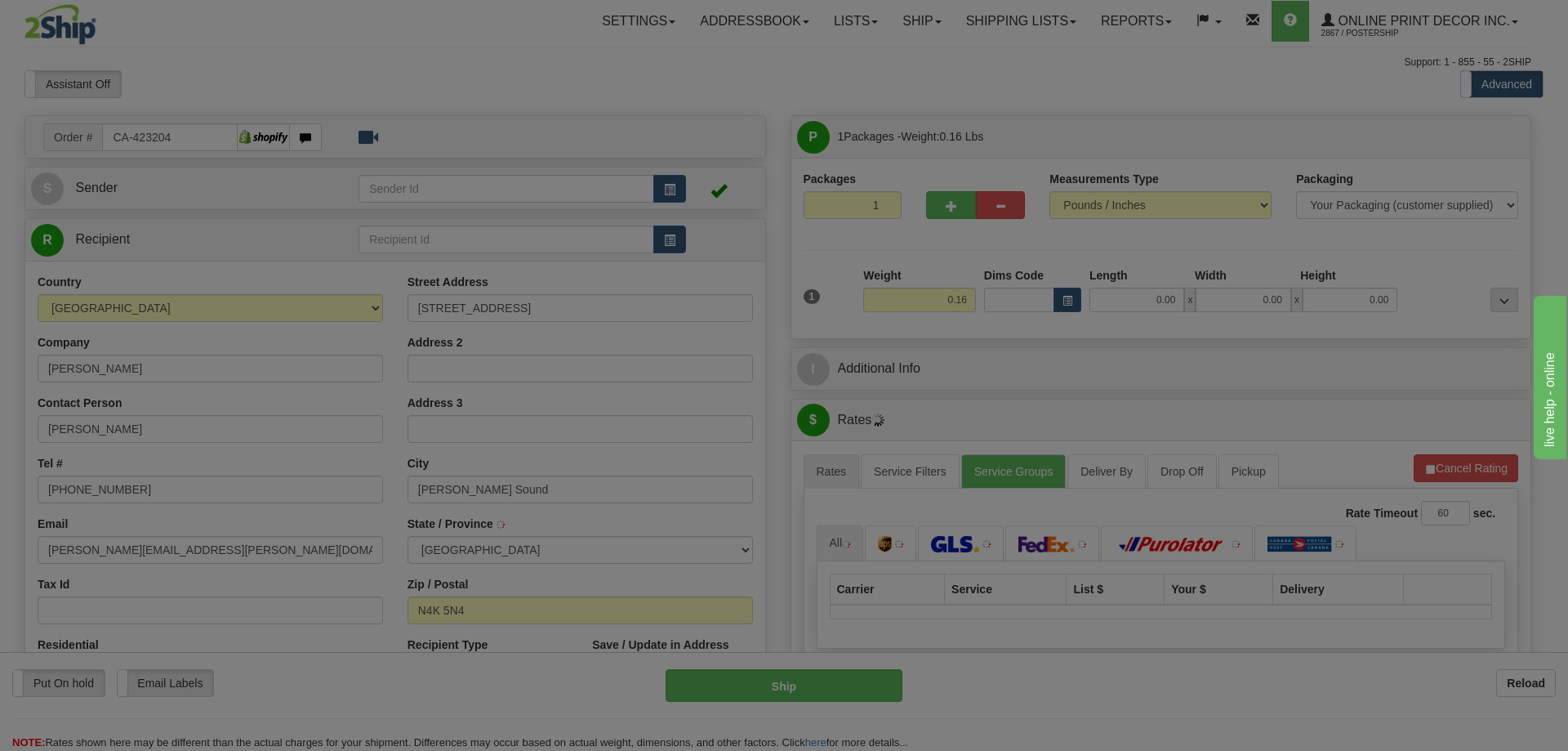
type input "OWEN SOUND"
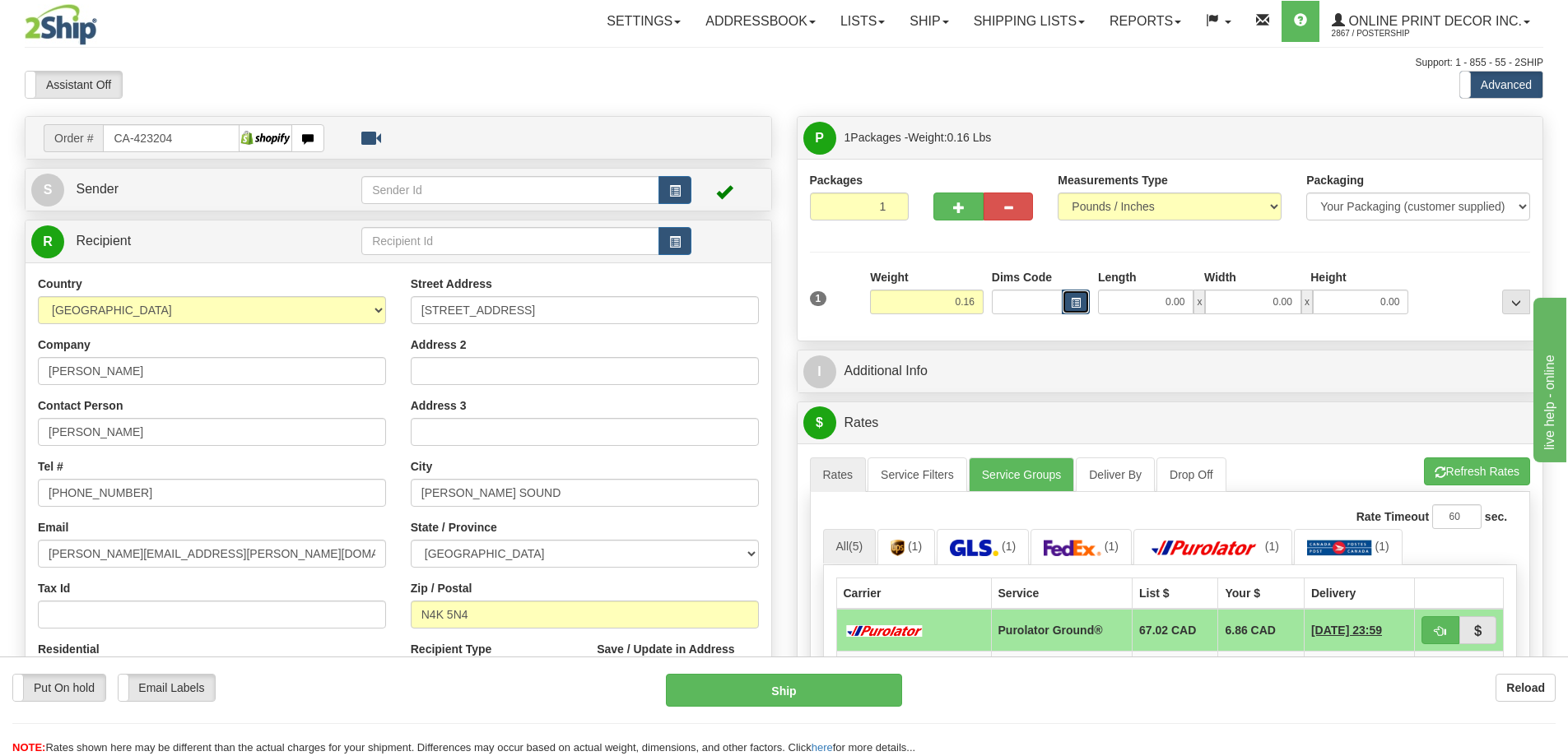
click at [1077, 304] on span "button" at bounding box center [1075, 303] width 10 height 9
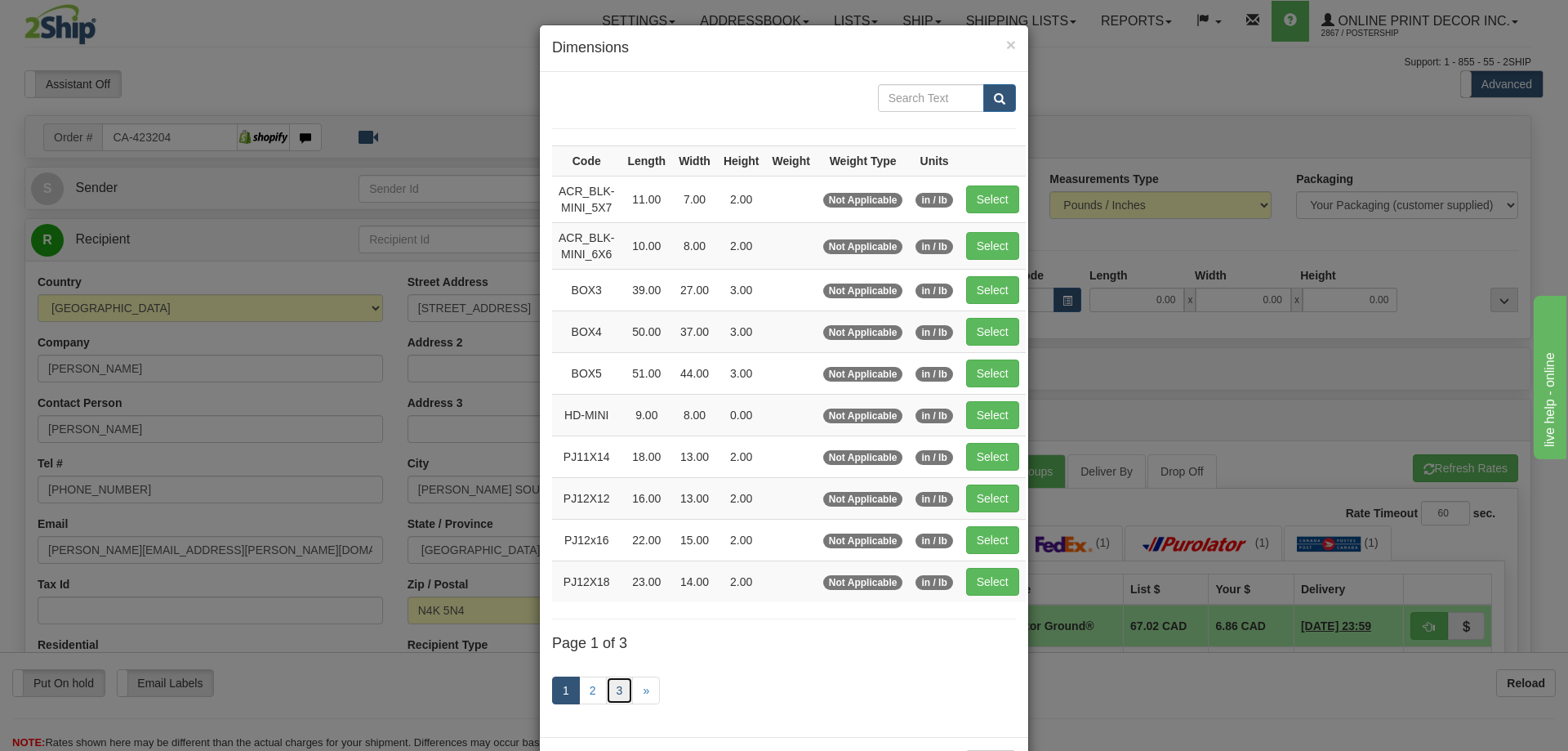
click at [611, 685] on link "3" at bounding box center [620, 690] width 28 height 28
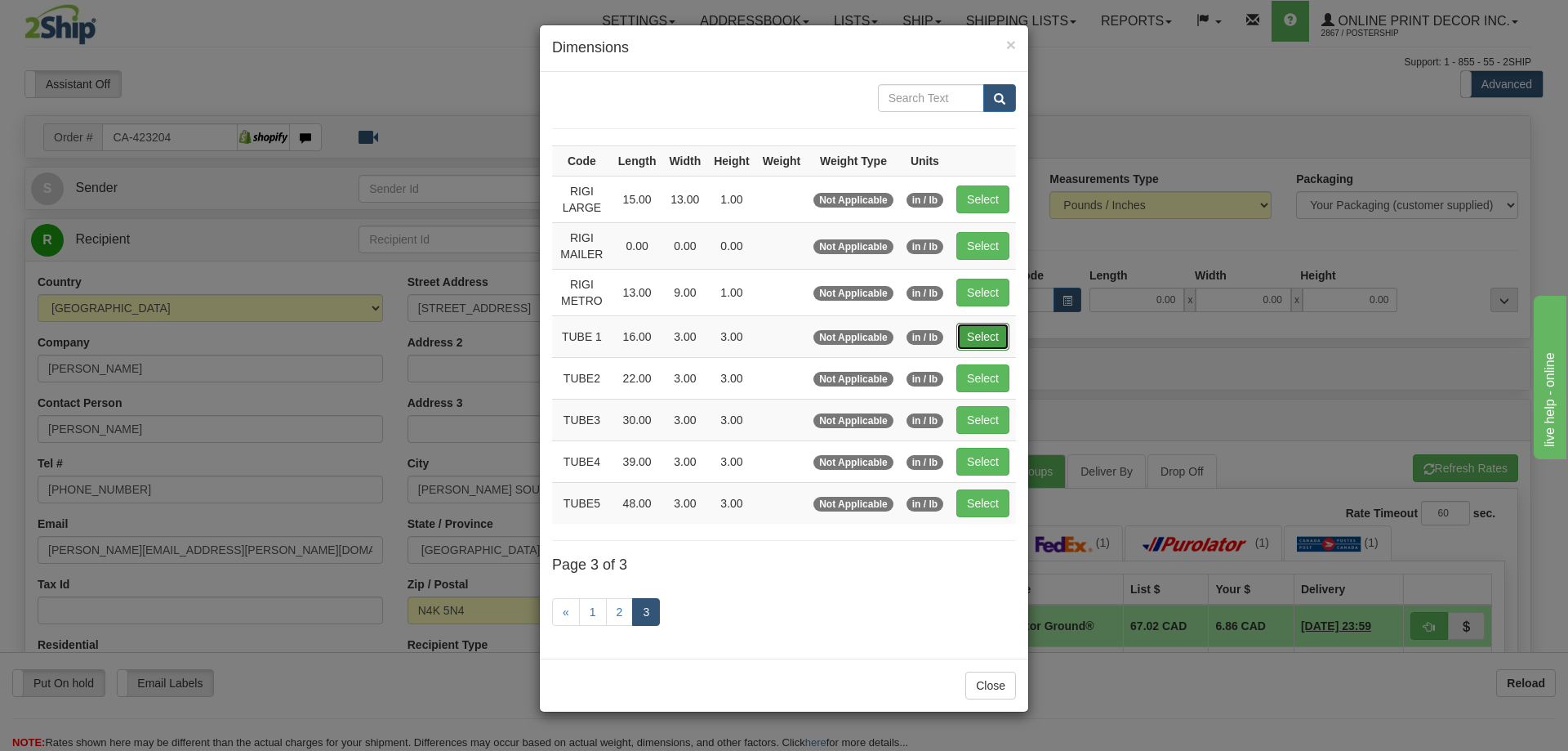
click at [986, 337] on button "Select" at bounding box center [982, 337] width 53 height 28
type input "TUBE 1"
type input "16.00"
type input "3.00"
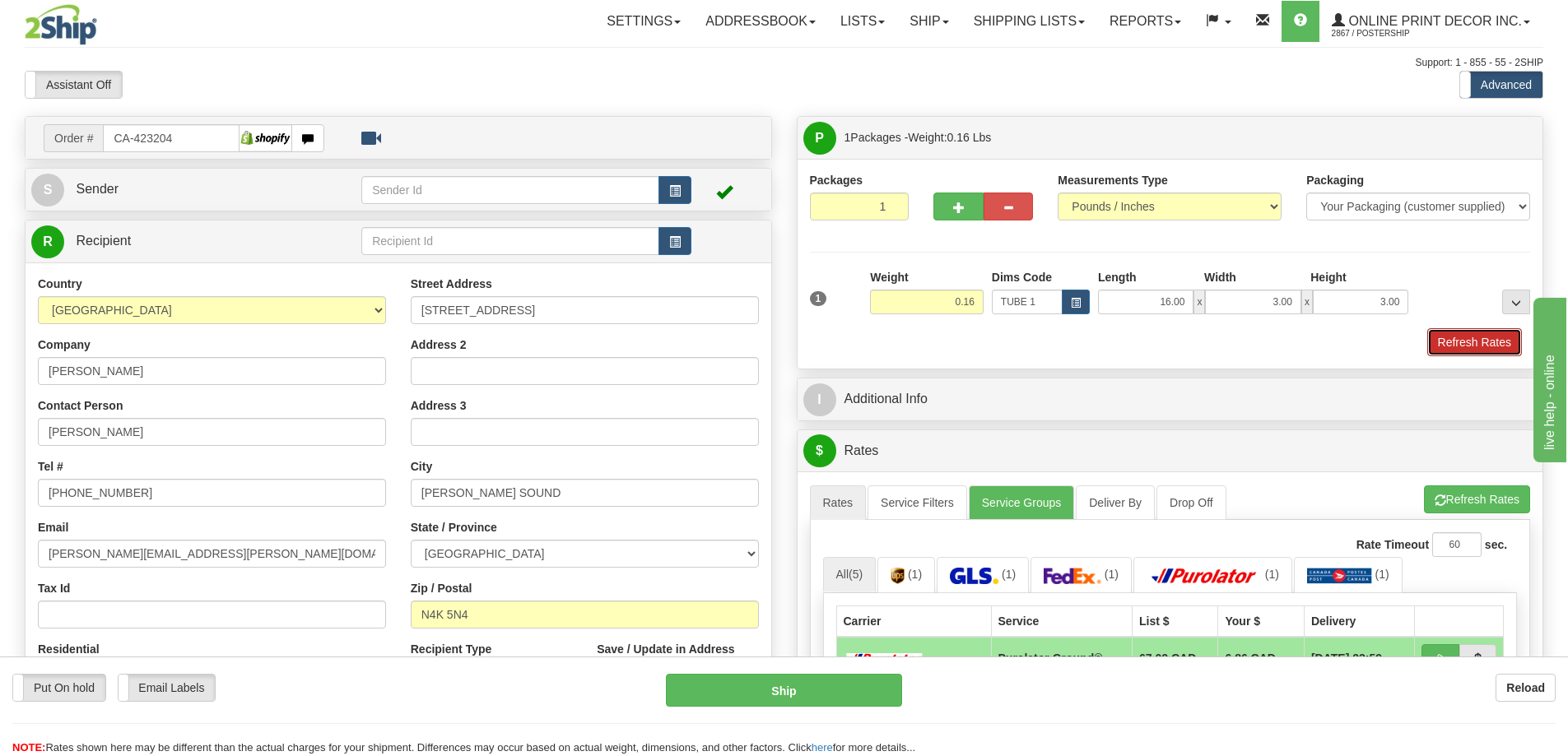
click at [1455, 344] on button "Refresh Rates" at bounding box center [1474, 342] width 94 height 28
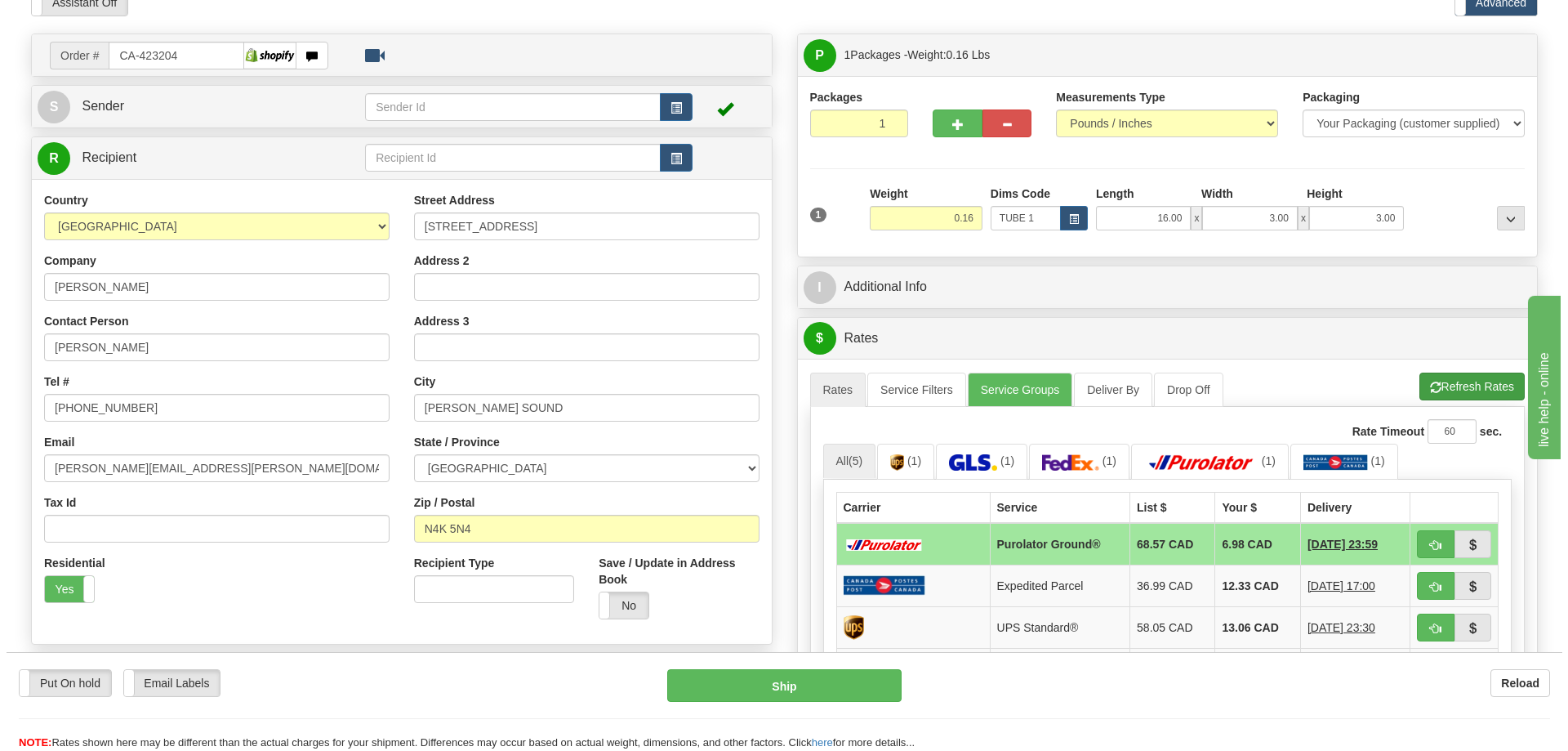
scroll to position [163, 0]
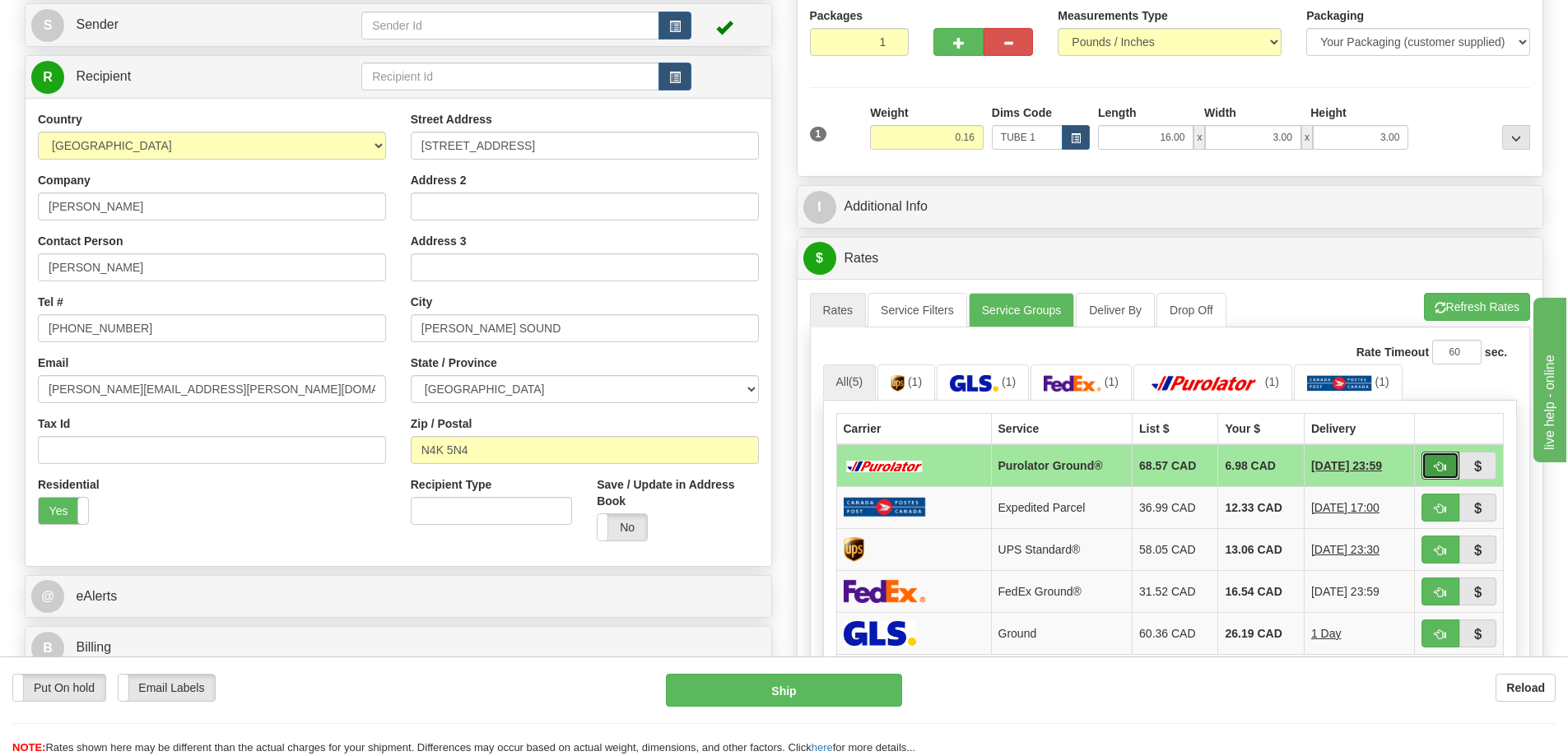
click at [1444, 460] on button "button" at bounding box center [1439, 466] width 38 height 28
type input "260"
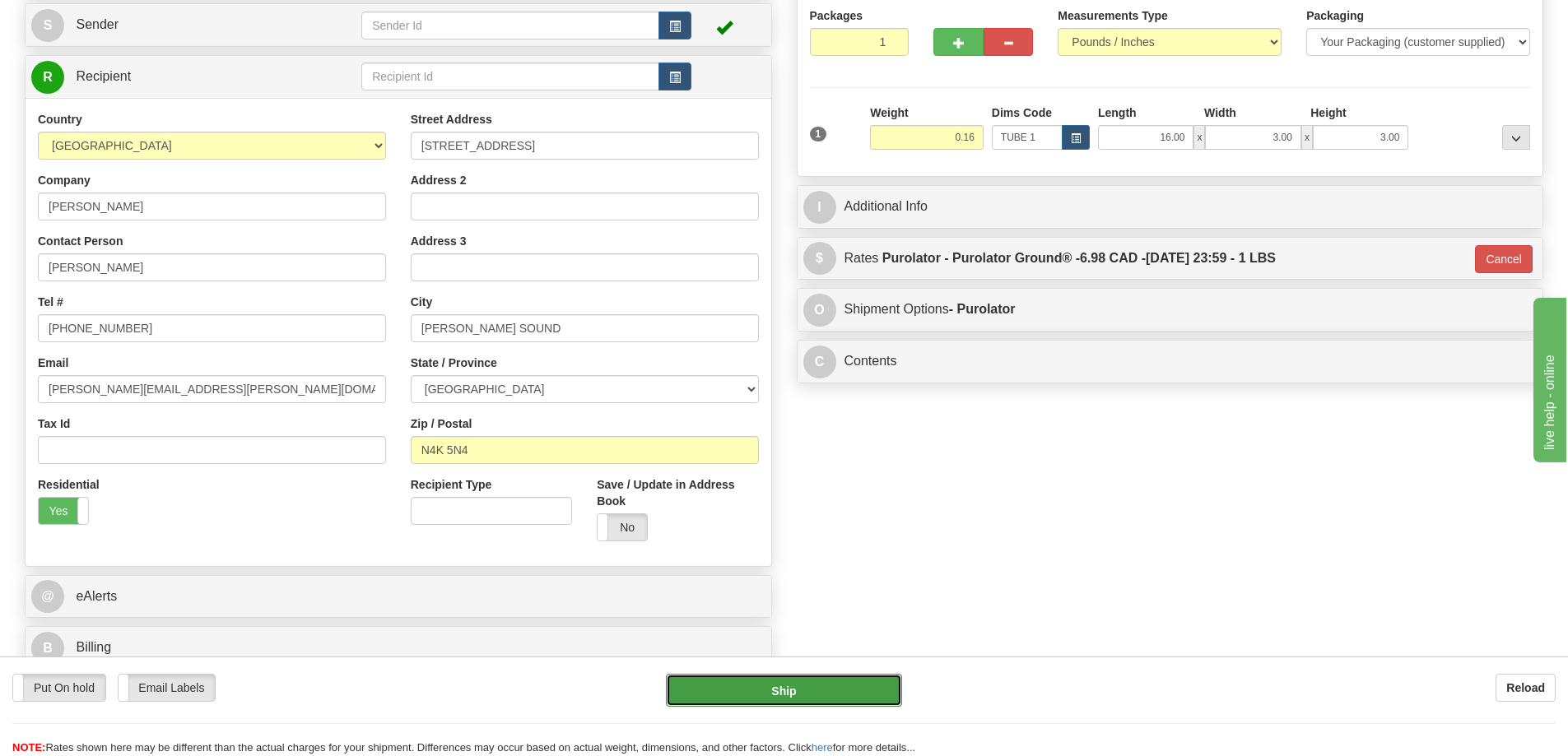
click at [865, 687] on button "Ship" at bounding box center [784, 690] width 236 height 33
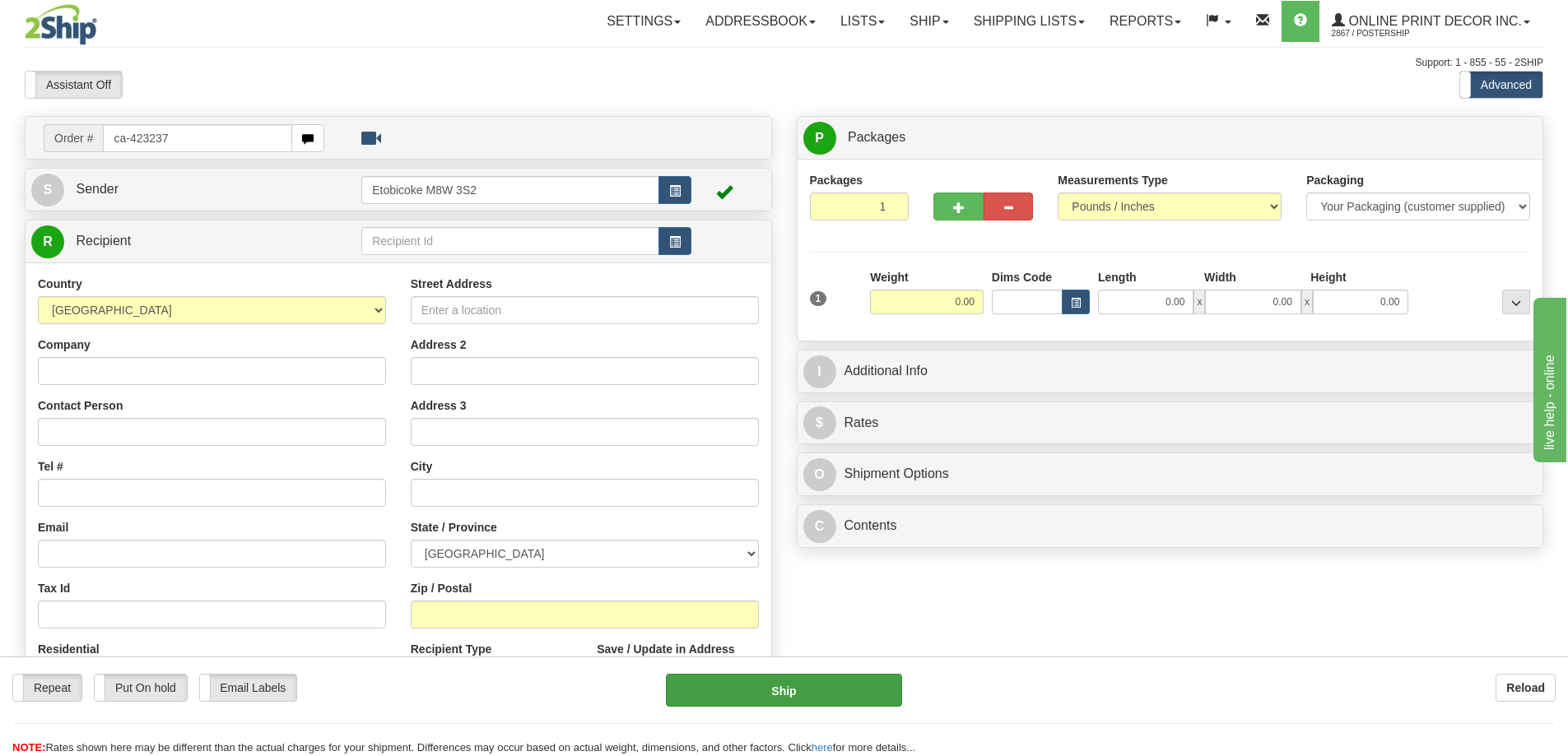
type input "ca-423237"
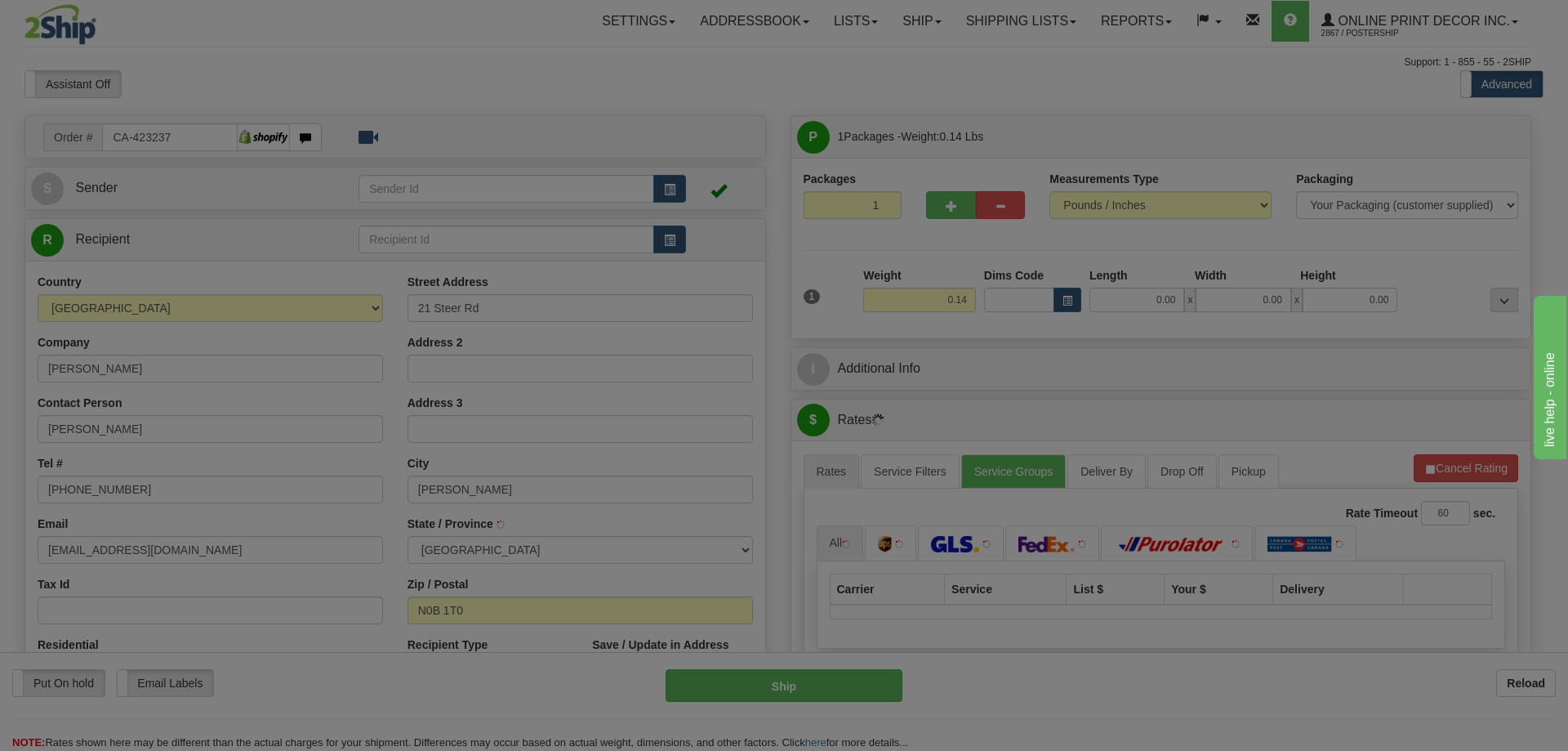
type input "[PERSON_NAME]"
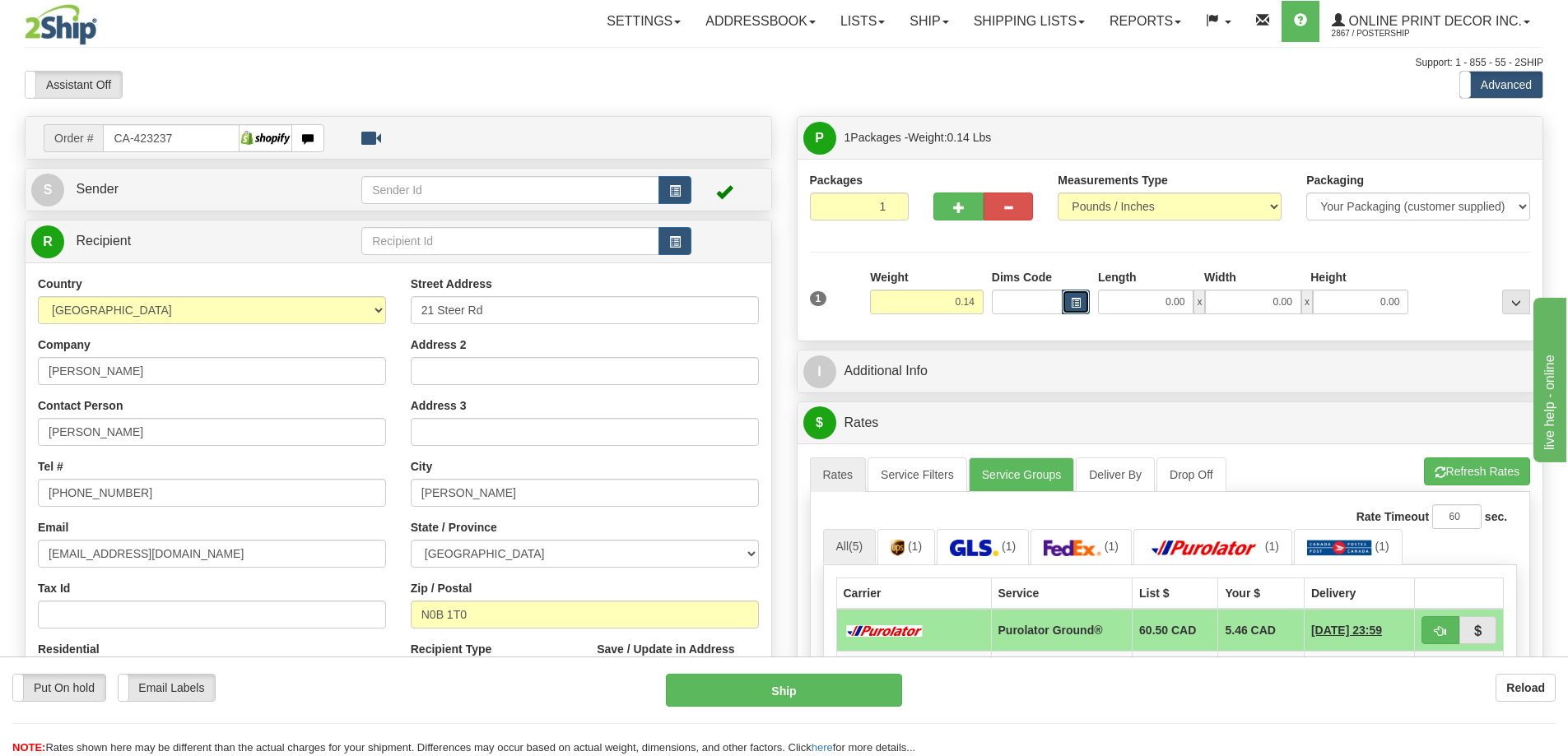
click at [1078, 299] on span "button" at bounding box center [1075, 303] width 10 height 9
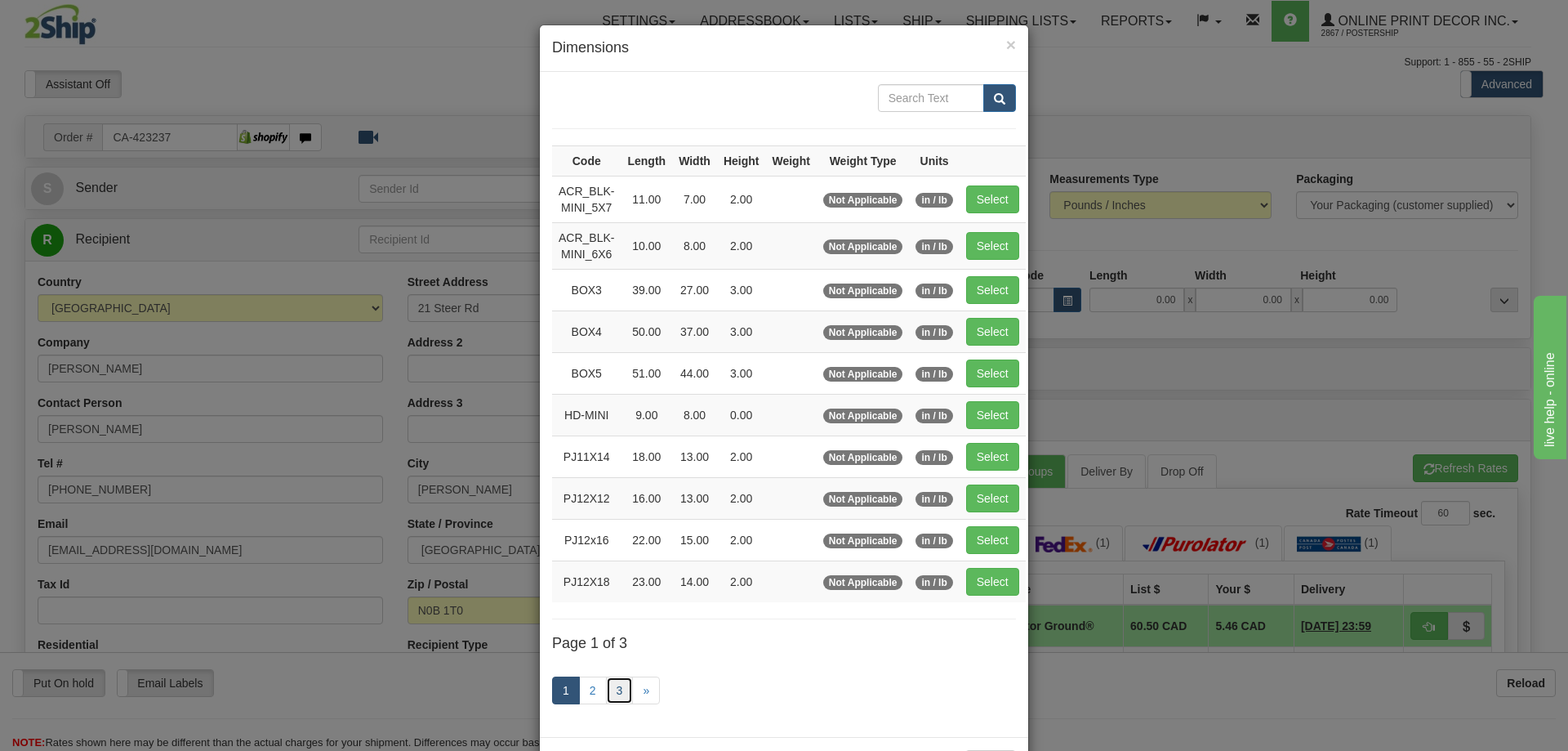
click at [612, 680] on link "3" at bounding box center [620, 690] width 28 height 28
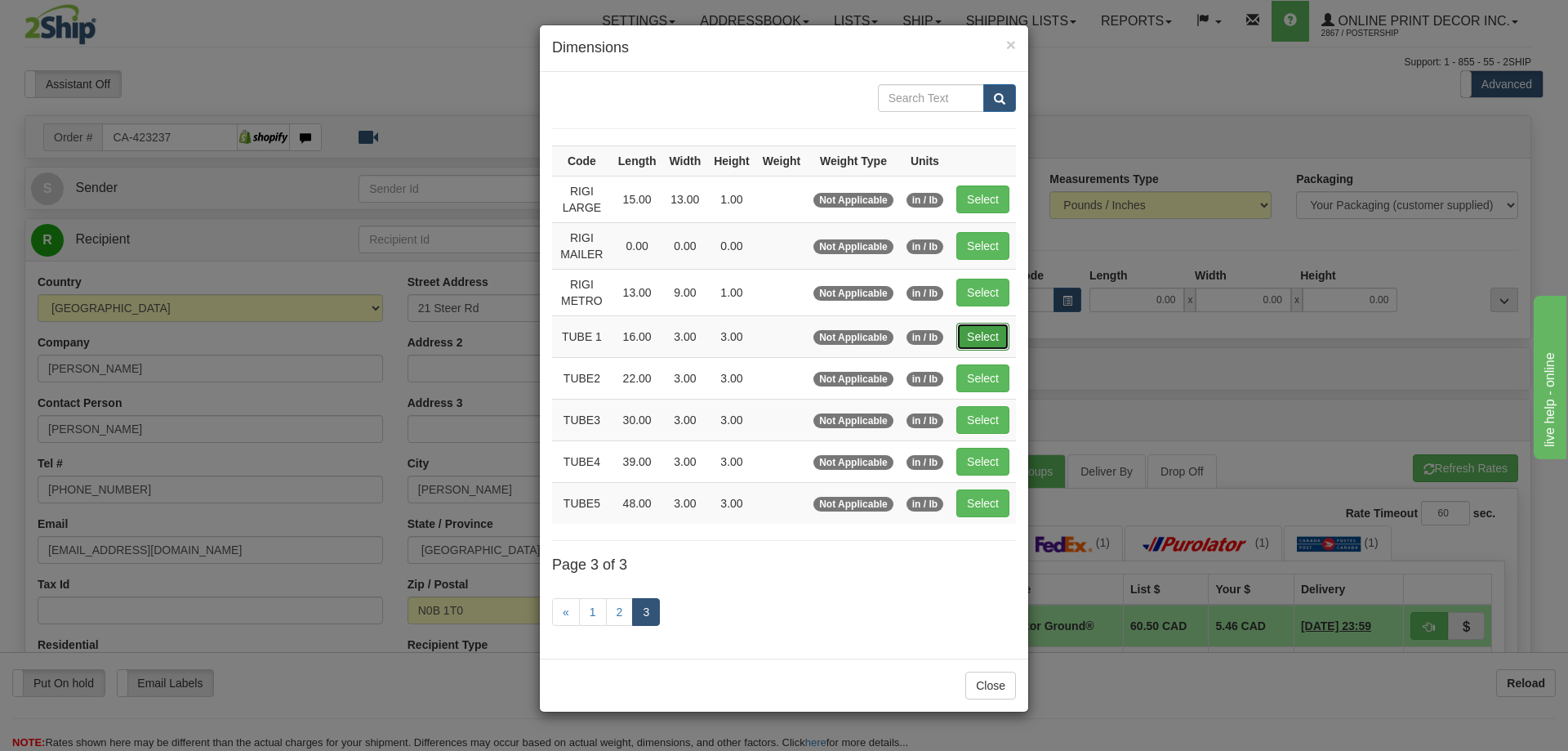
click at [989, 334] on button "Select" at bounding box center [982, 337] width 53 height 28
type input "TUBE 1"
type input "16.00"
type input "3.00"
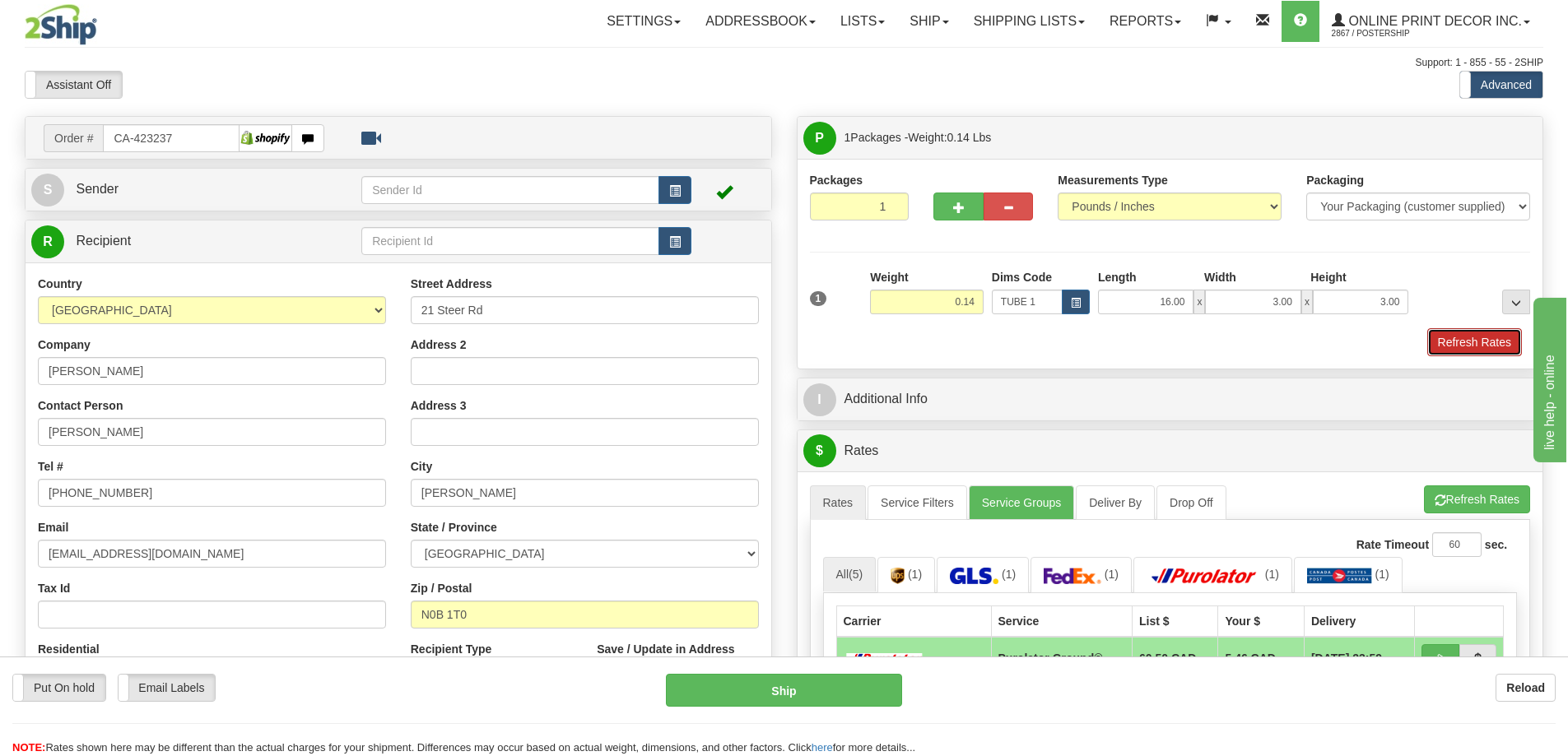
click at [1497, 341] on button "Refresh Rates" at bounding box center [1474, 342] width 94 height 28
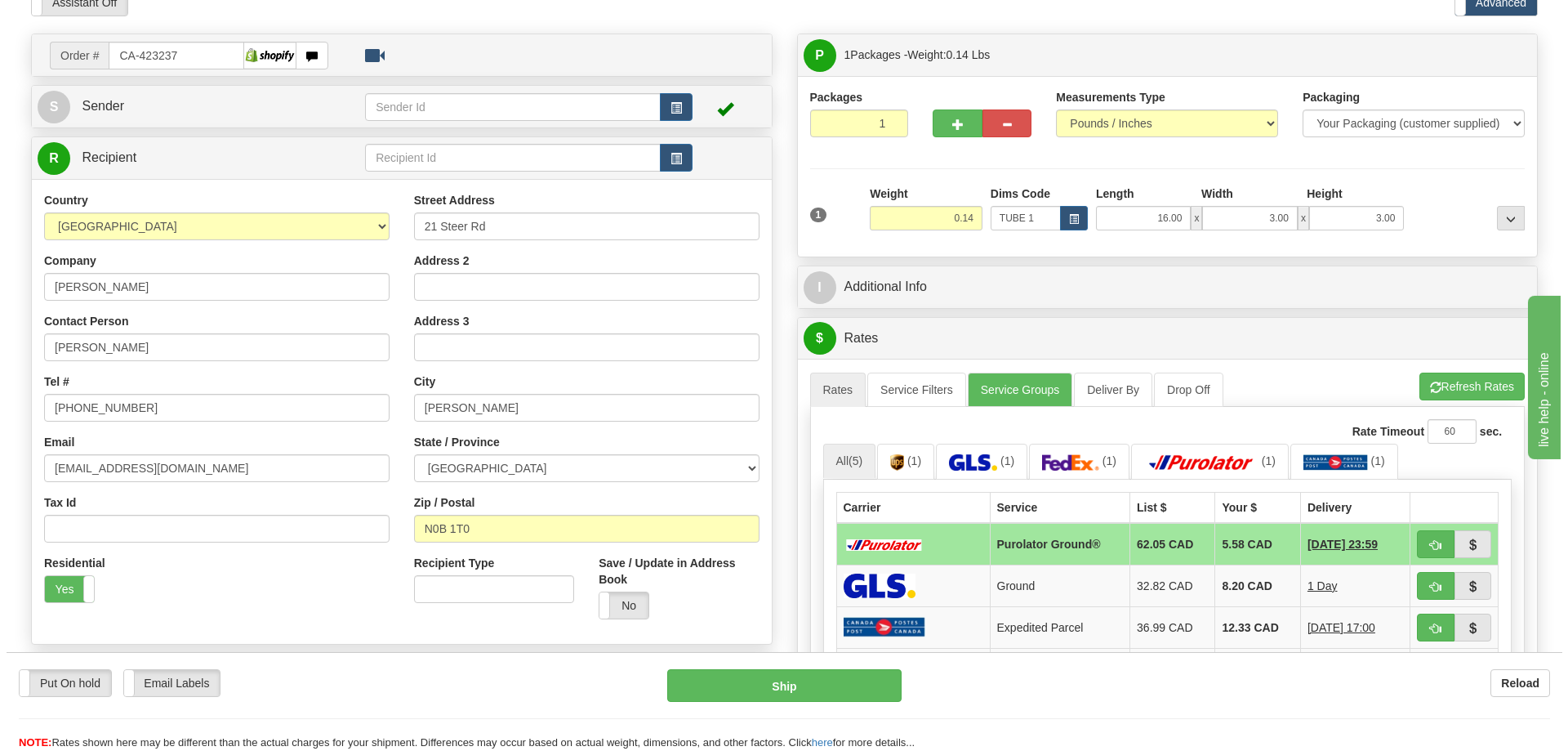
scroll to position [163, 0]
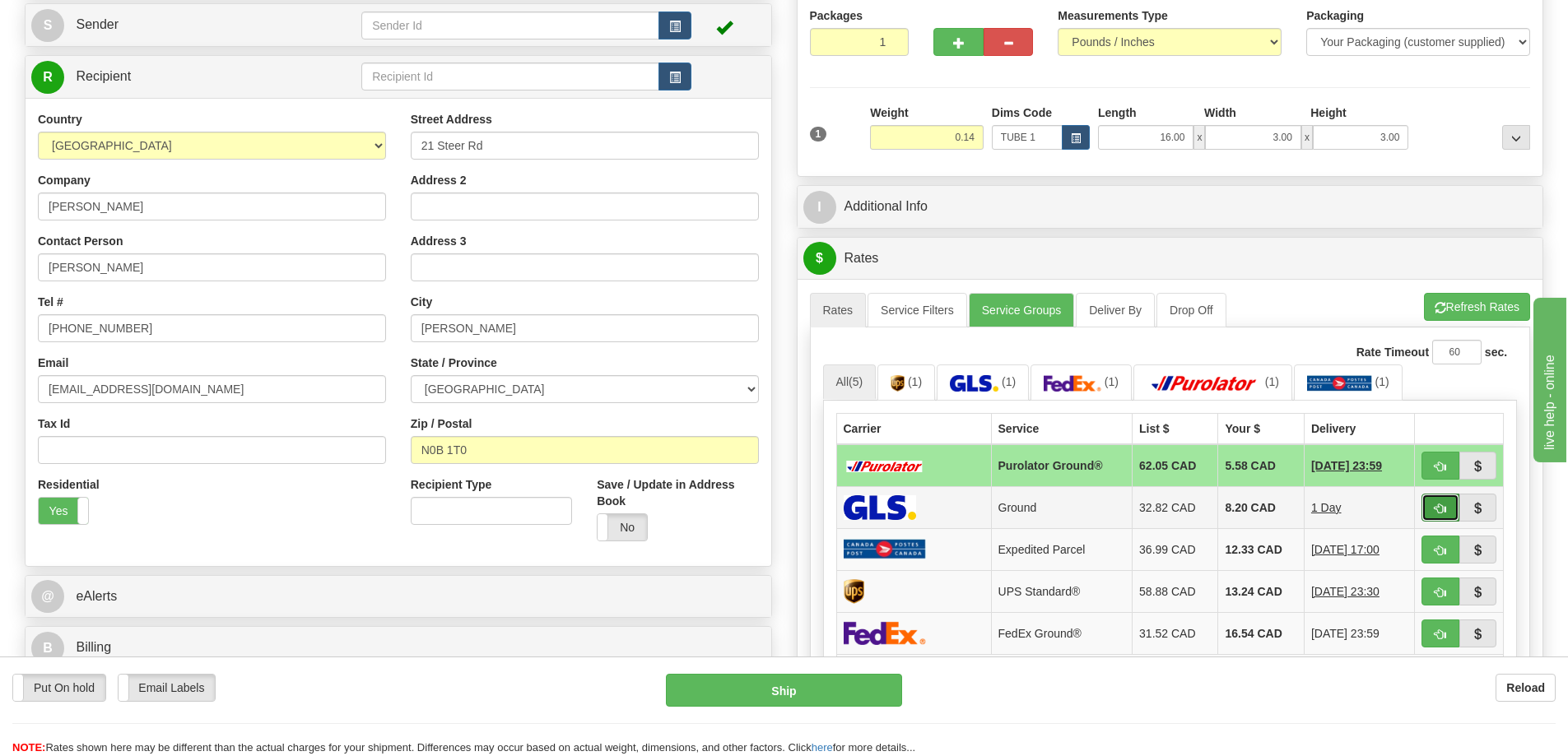
click at [1428, 516] on button "button" at bounding box center [1439, 508] width 38 height 28
type input "1"
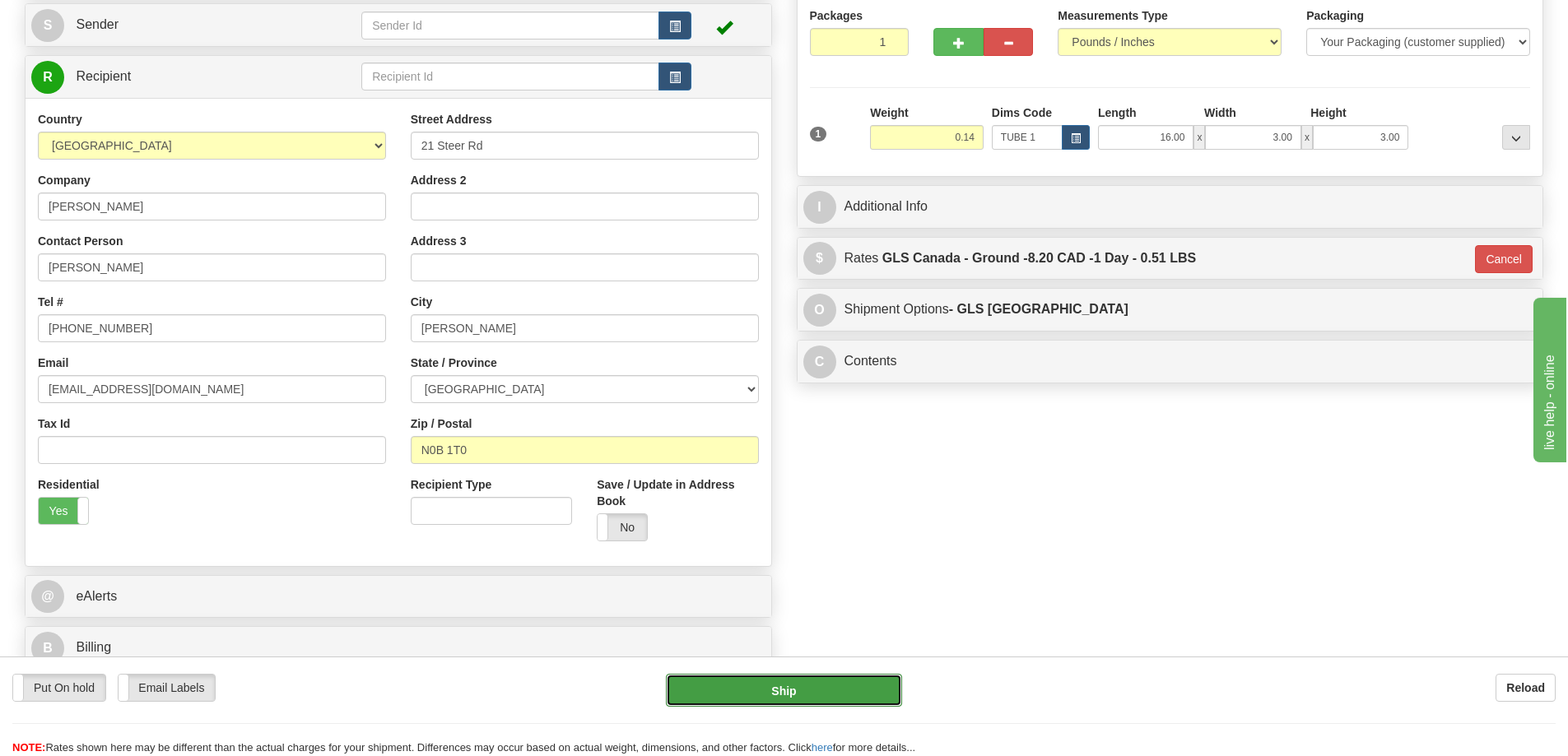
click at [751, 681] on button "Ship" at bounding box center [784, 690] width 236 height 33
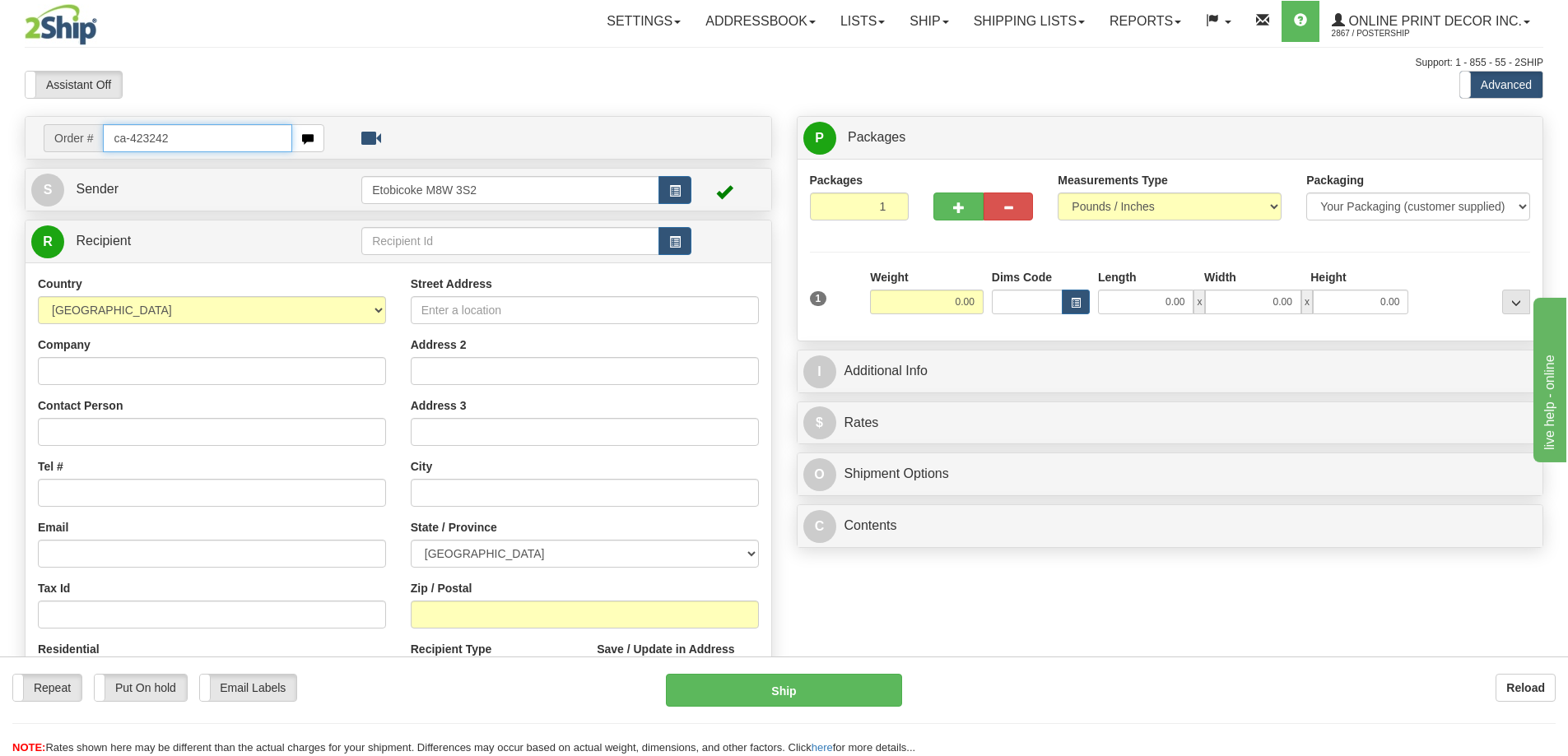
type input "ca-423242"
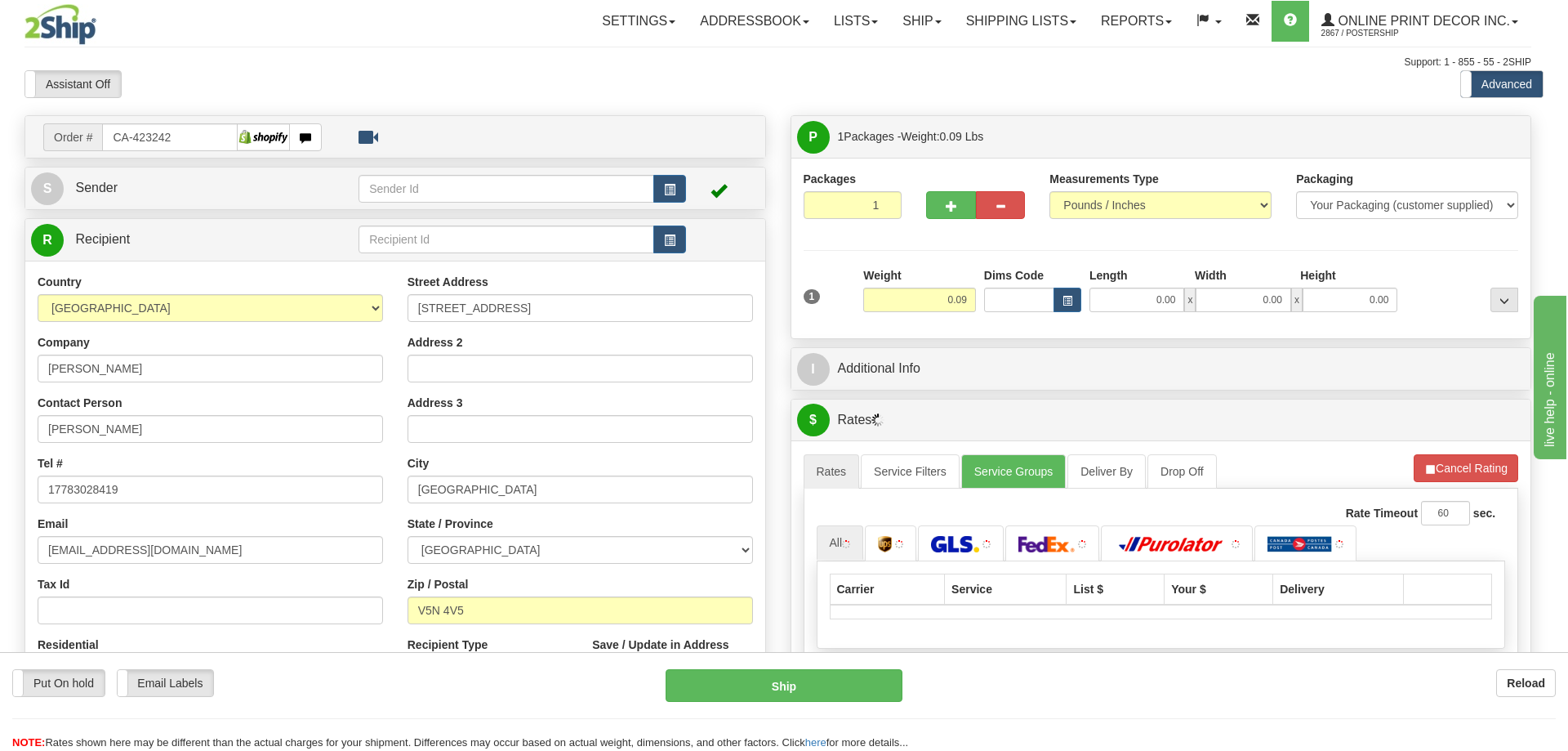
type input "[GEOGRAPHIC_DATA]"
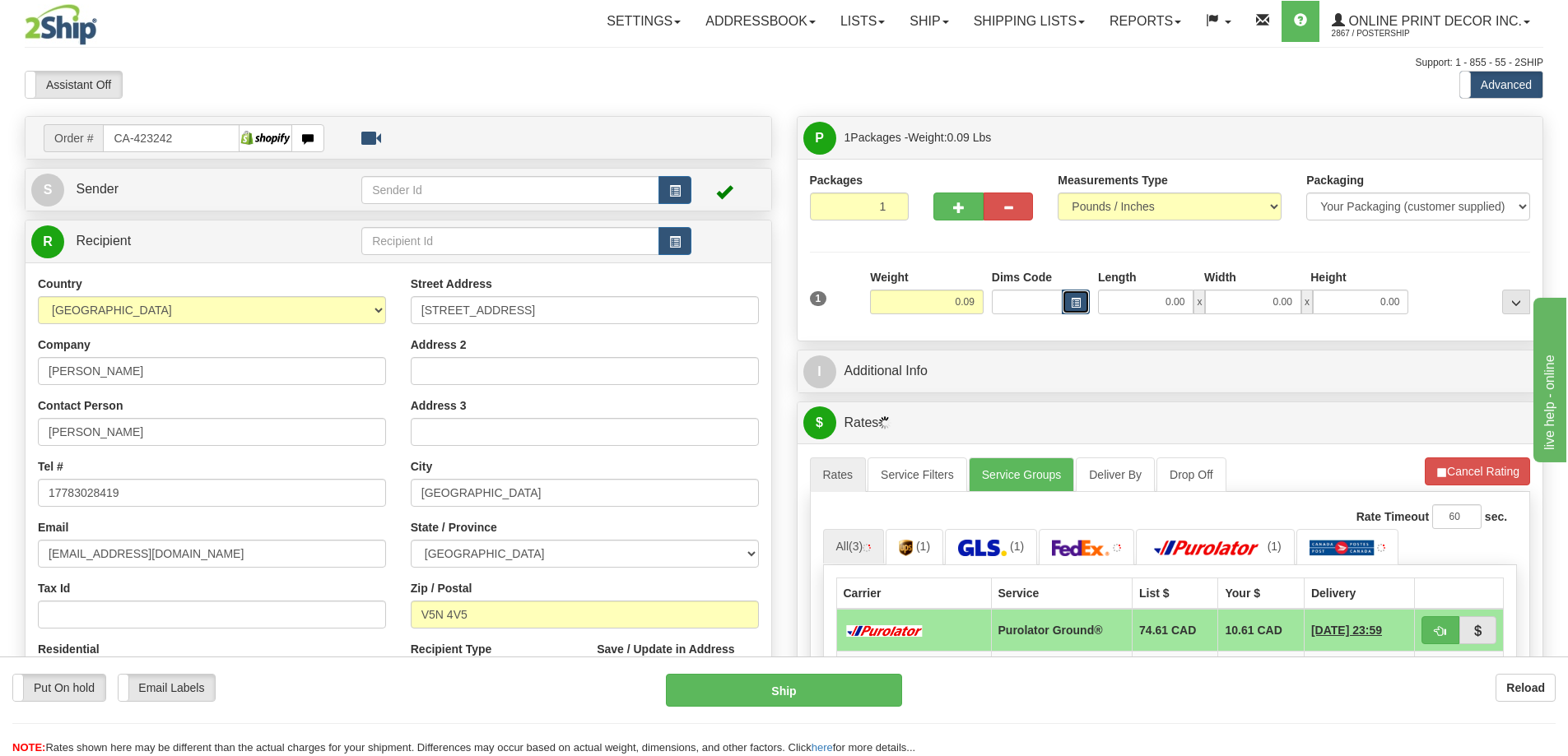
click at [1077, 296] on button "button" at bounding box center [1076, 302] width 28 height 24
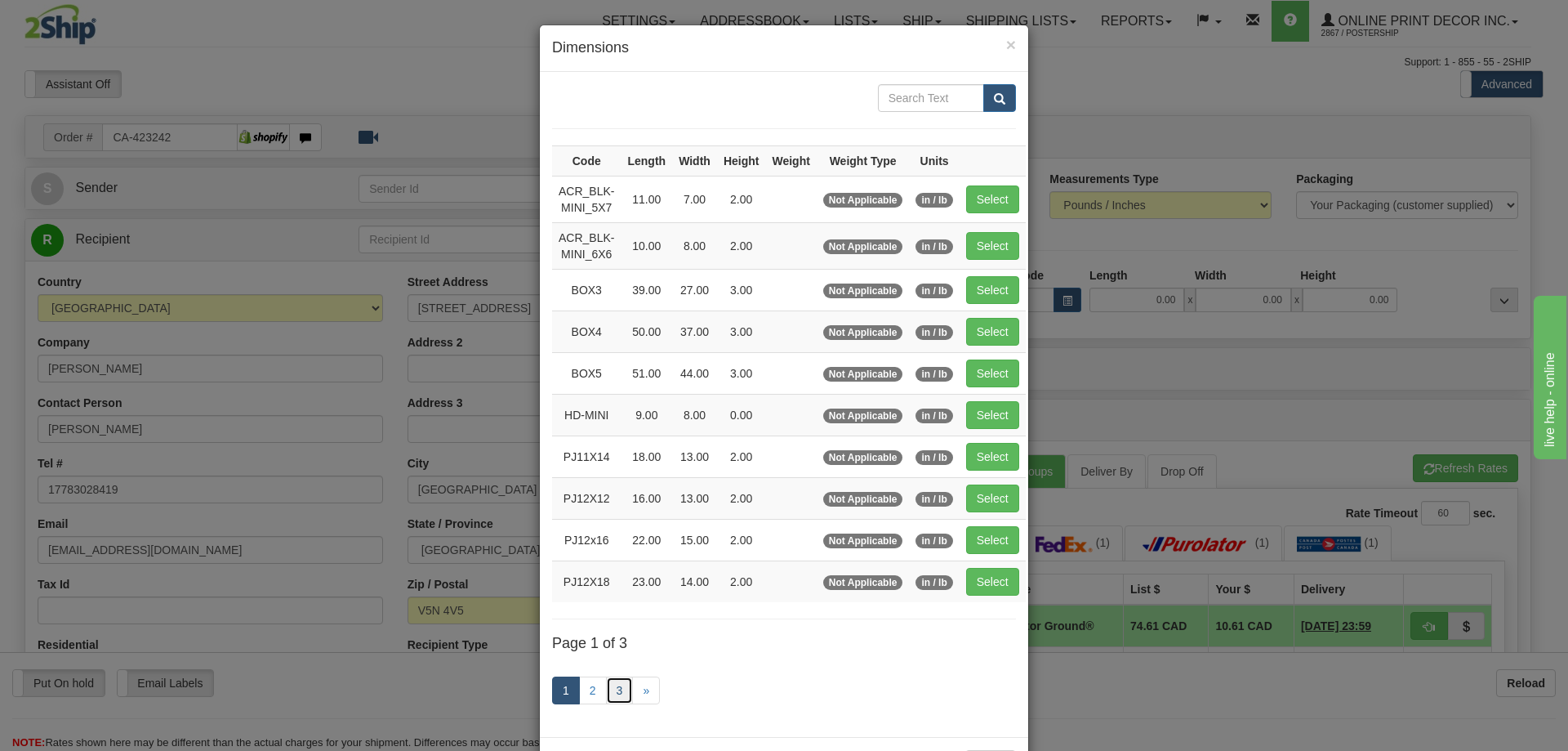
click at [617, 688] on link "3" at bounding box center [620, 690] width 28 height 28
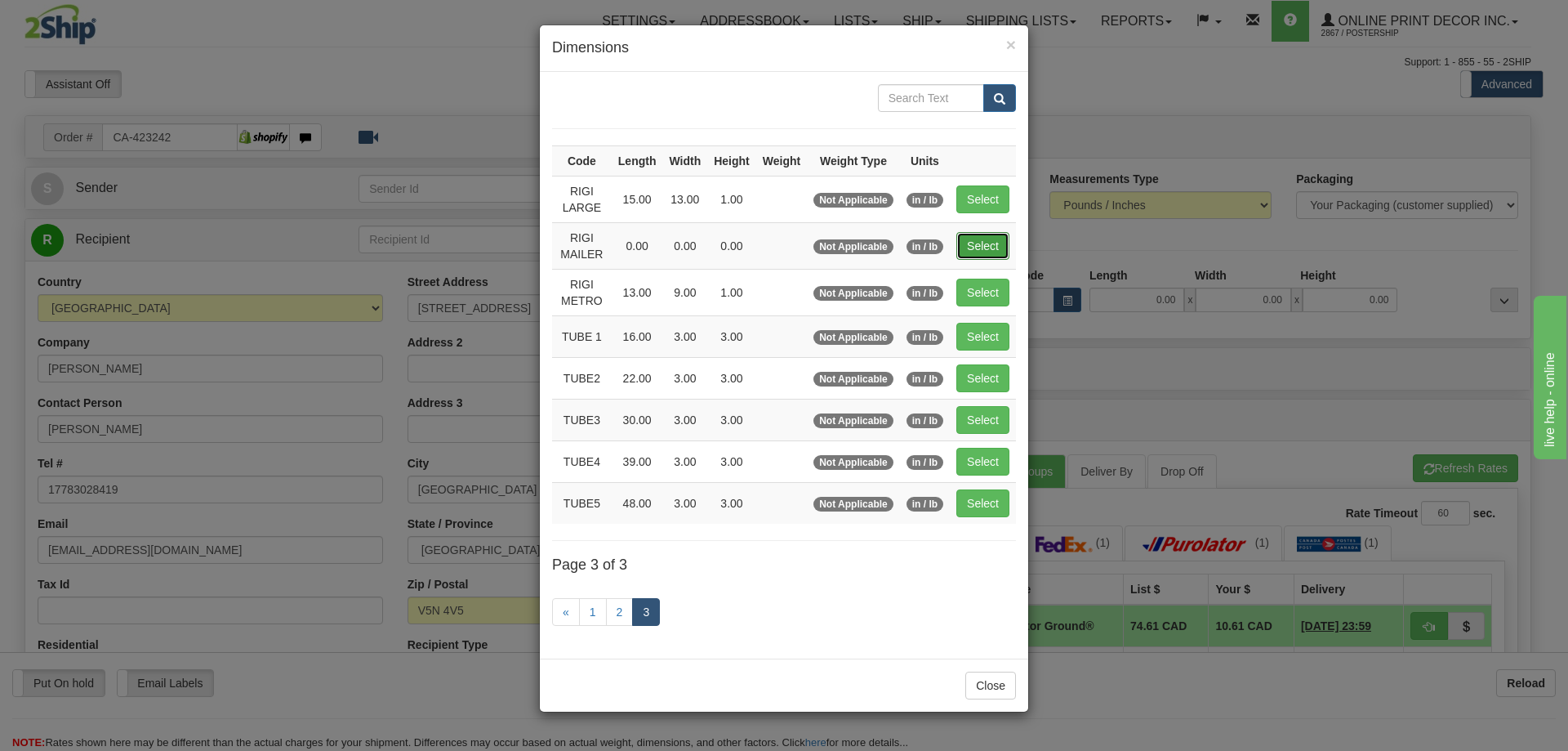
click at [994, 234] on button "Select" at bounding box center [982, 246] width 53 height 28
type input "RIGI MAILER"
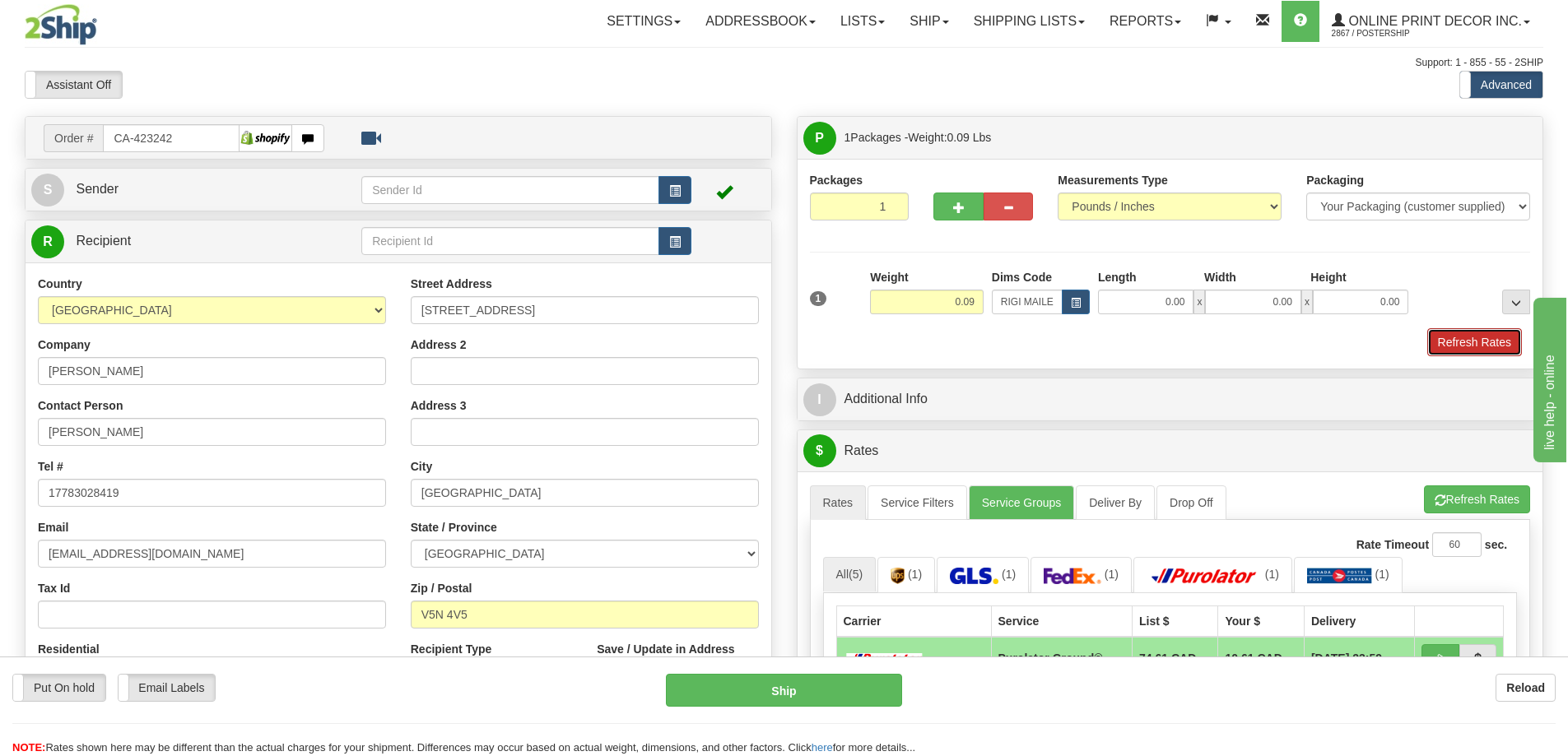
click at [1502, 343] on button "Refresh Rates" at bounding box center [1474, 342] width 94 height 28
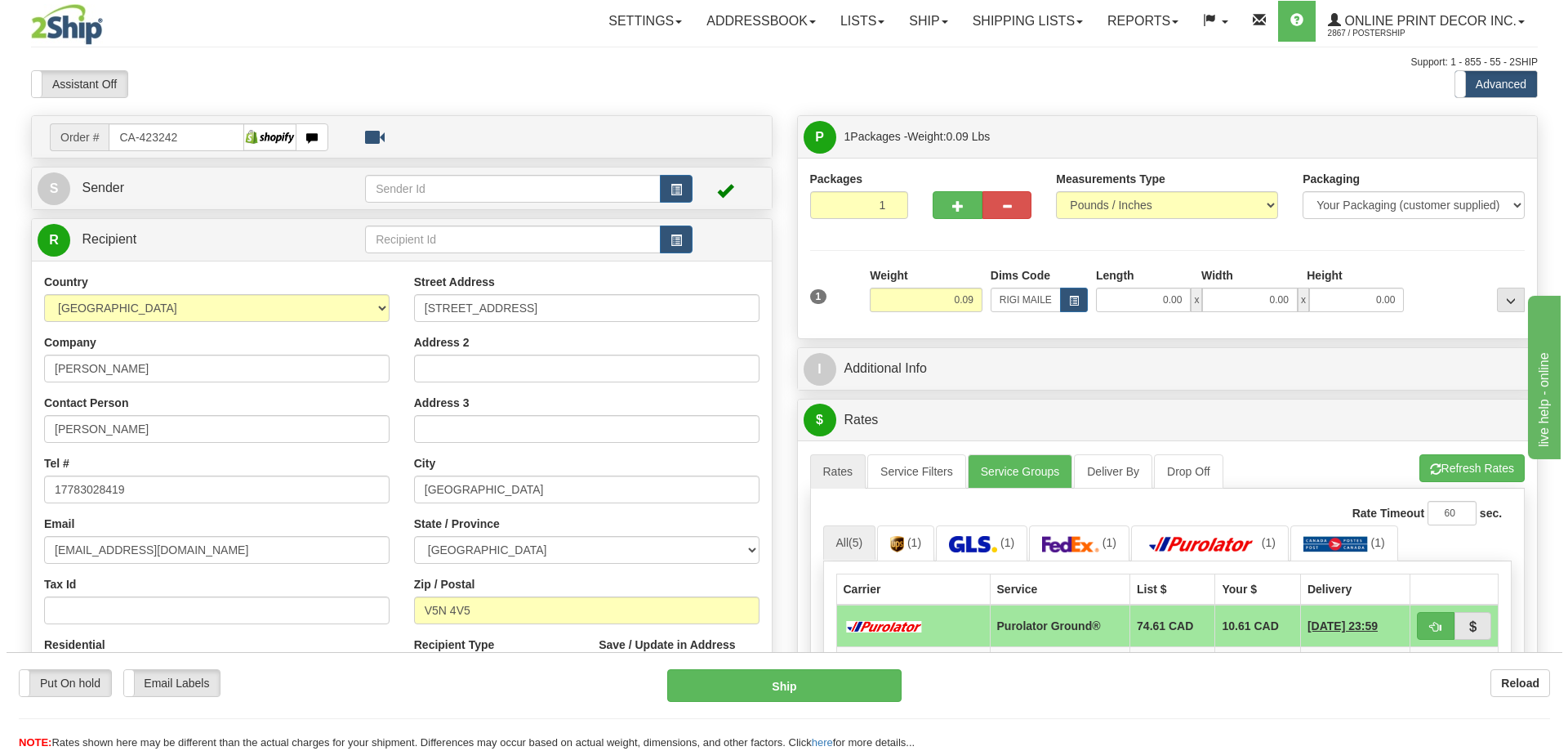
scroll to position [163, 0]
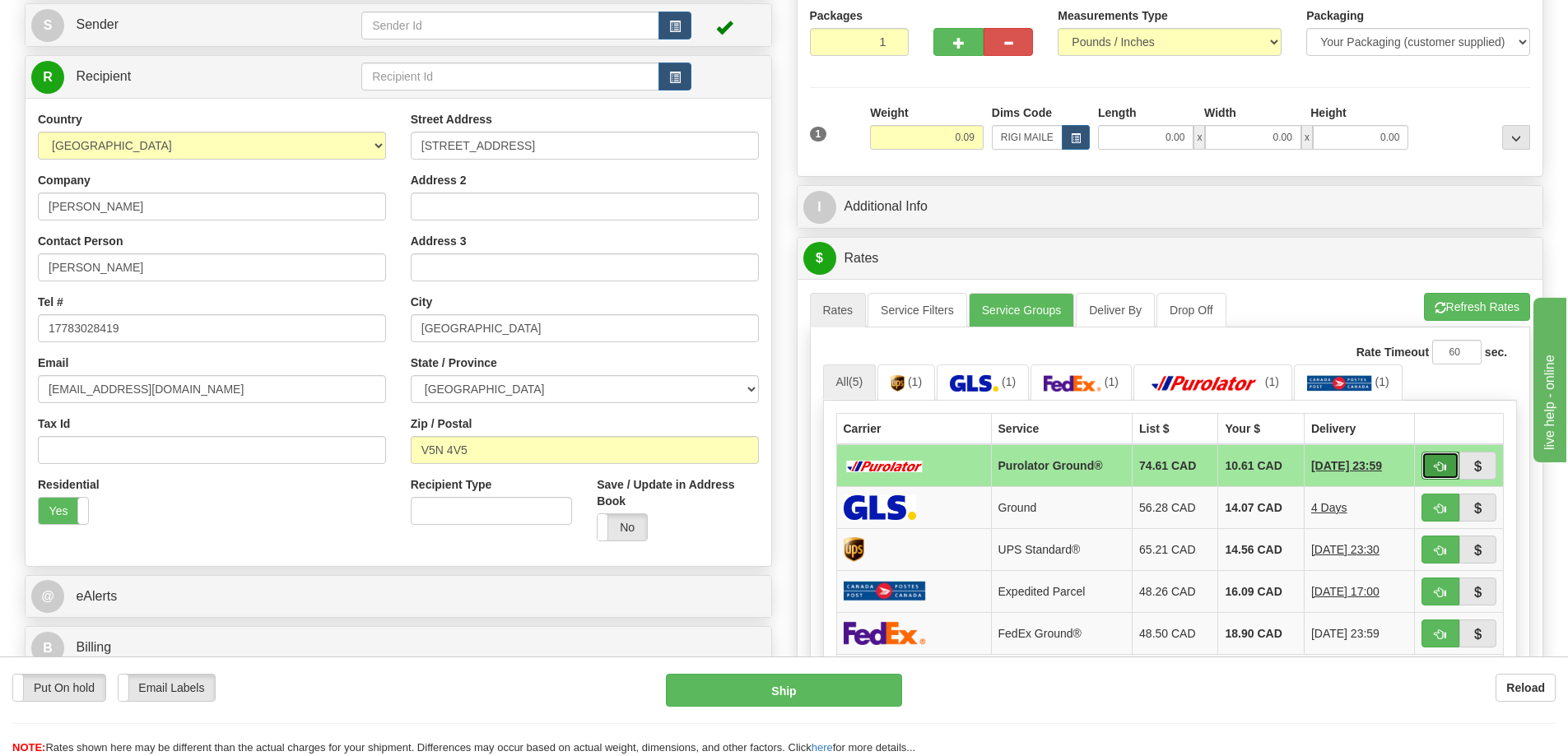
click at [1438, 462] on button "button" at bounding box center [1439, 466] width 38 height 28
type input "260"
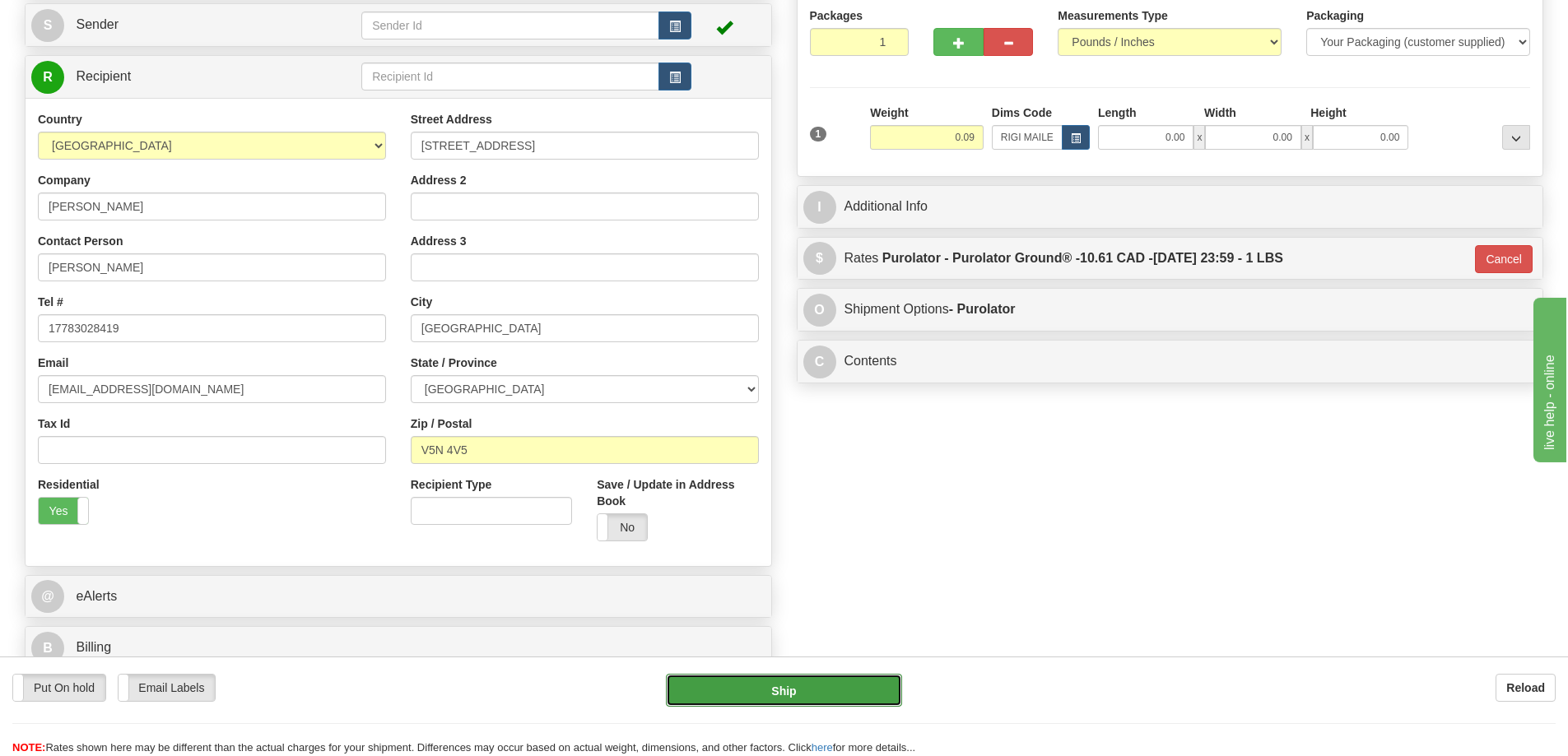
click at [861, 690] on button "Ship" at bounding box center [784, 690] width 236 height 33
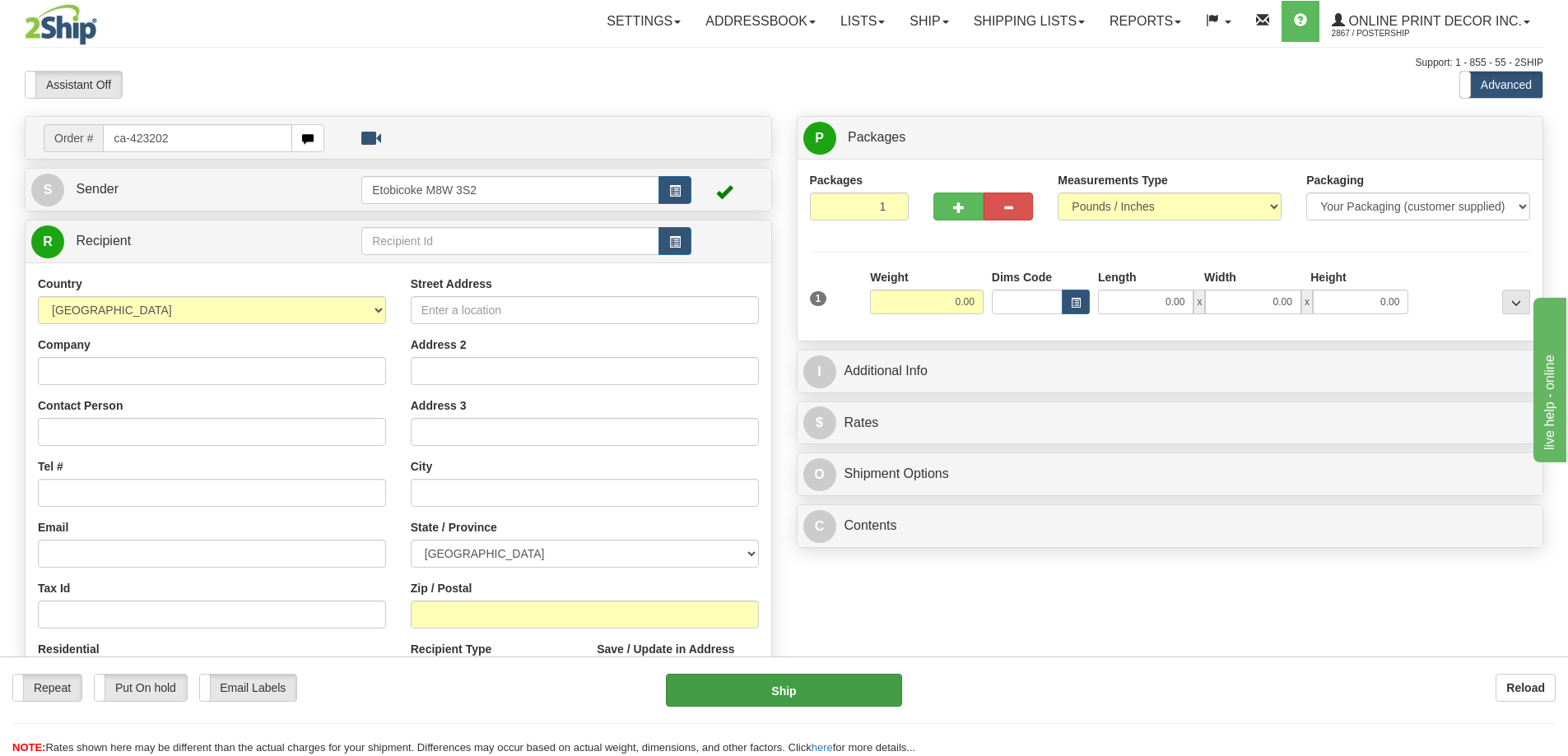
type input "ca-423202"
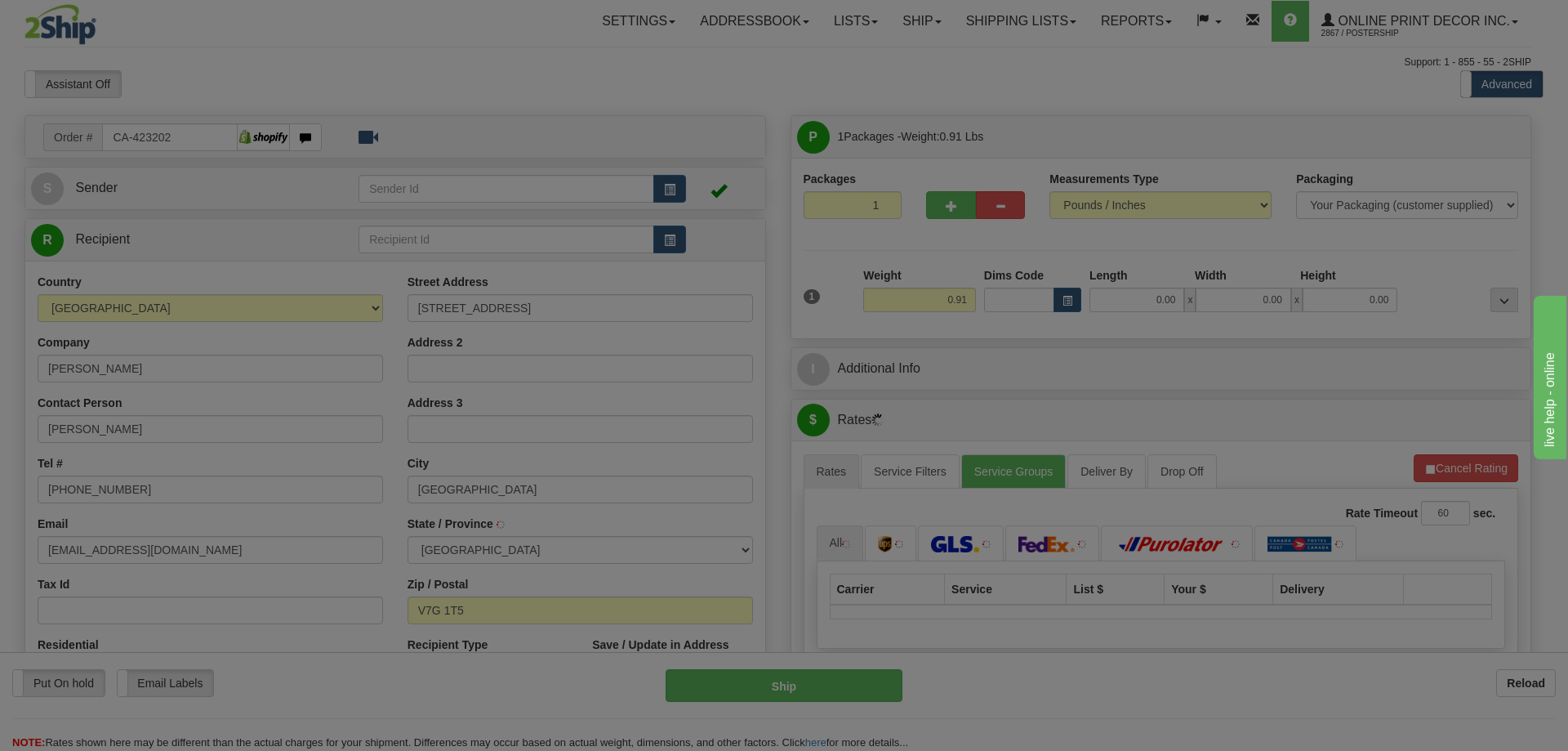
type input "[GEOGRAPHIC_DATA]"
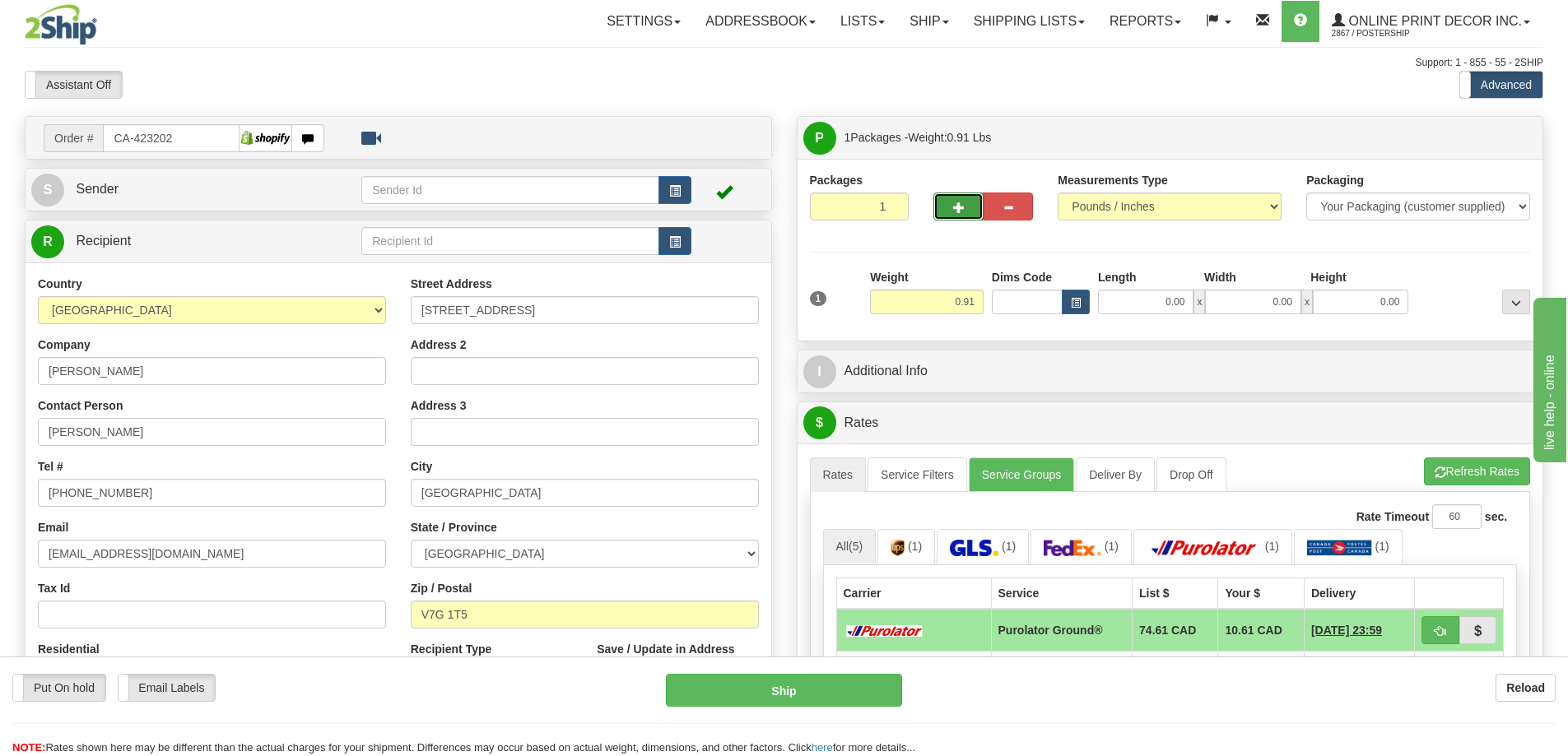
click at [965, 212] on button "button" at bounding box center [958, 206] width 49 height 28
radio input "true"
type input "2"
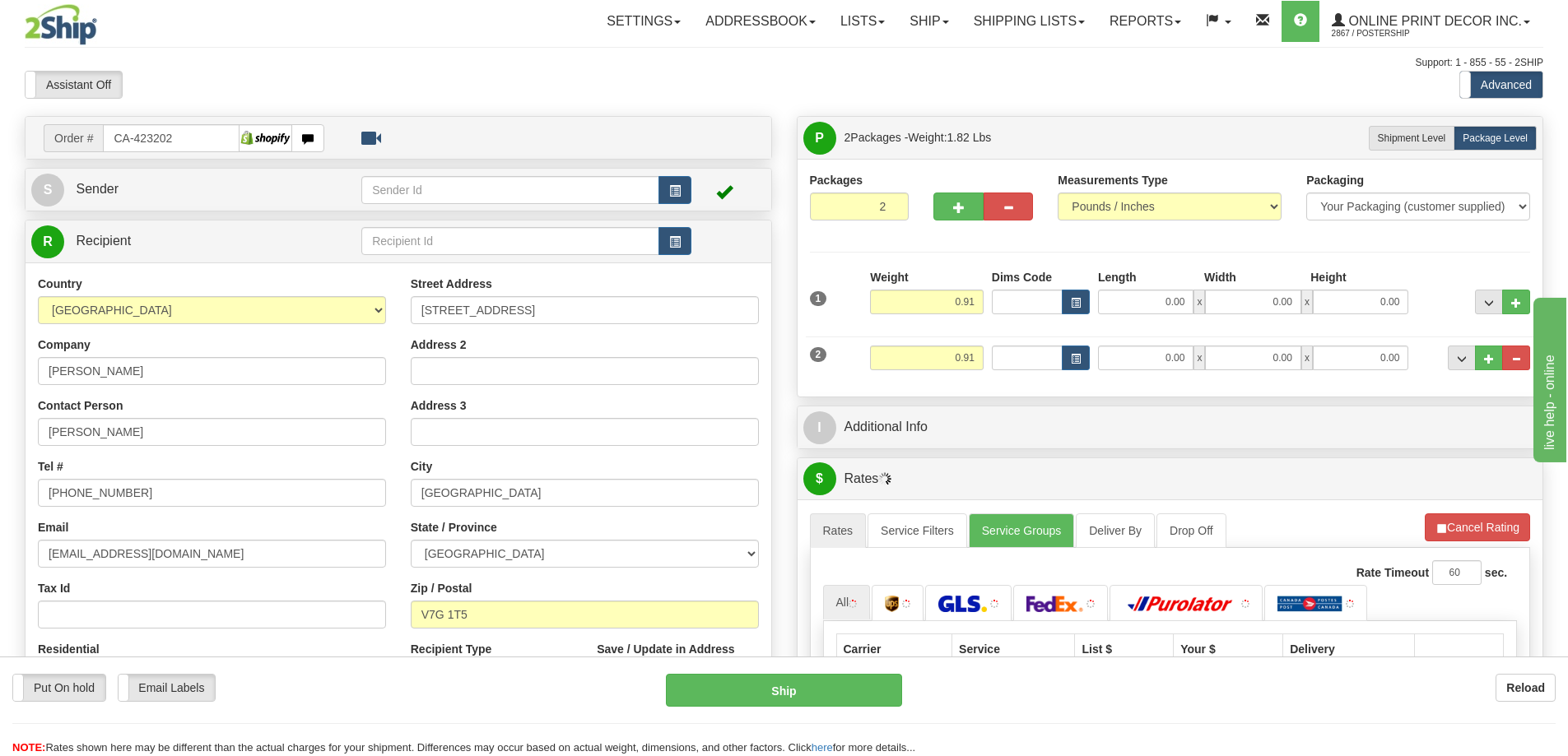
click at [1090, 296] on div "Dims Code" at bounding box center [1040, 292] width 106 height 45
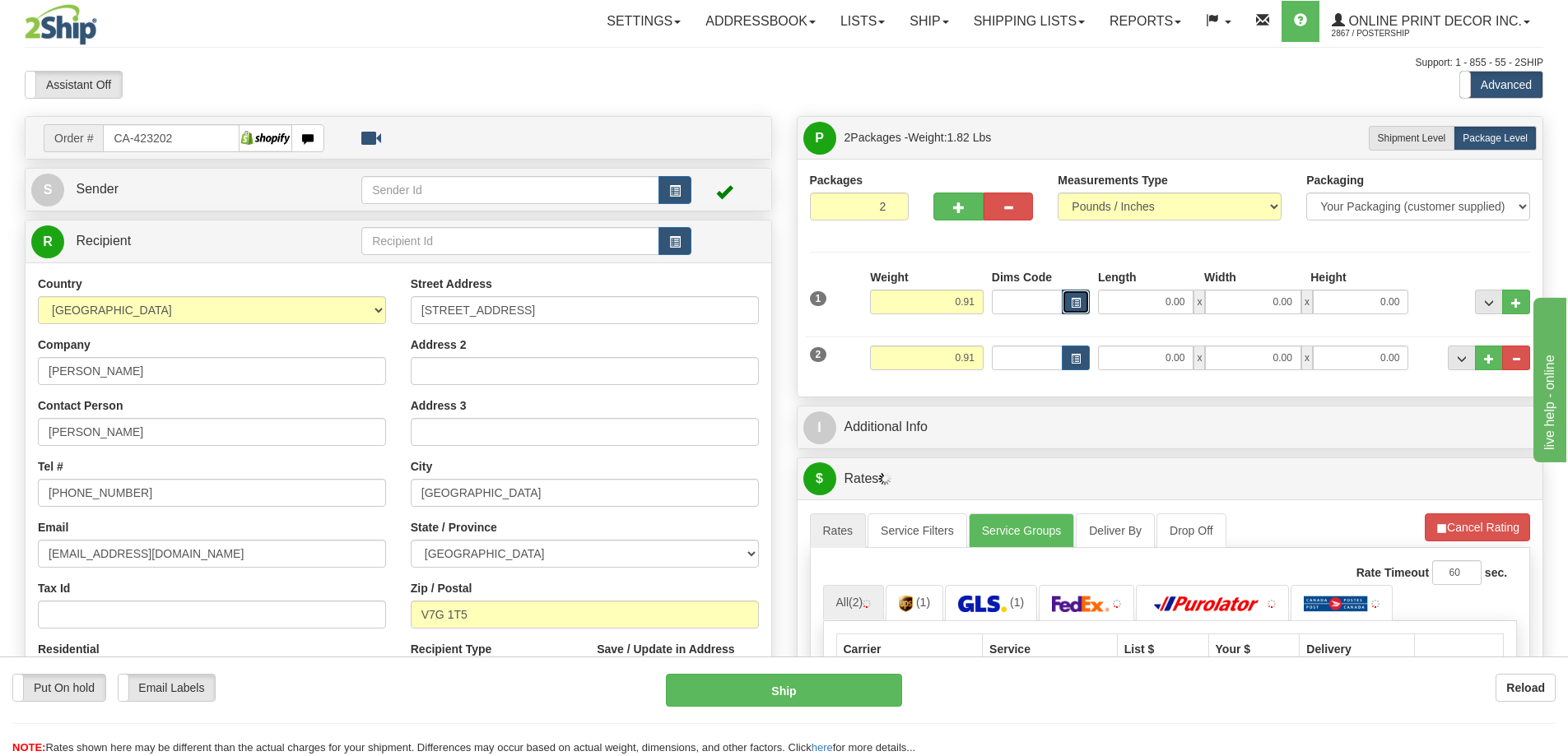
click at [1077, 304] on span "button" at bounding box center [1075, 303] width 10 height 9
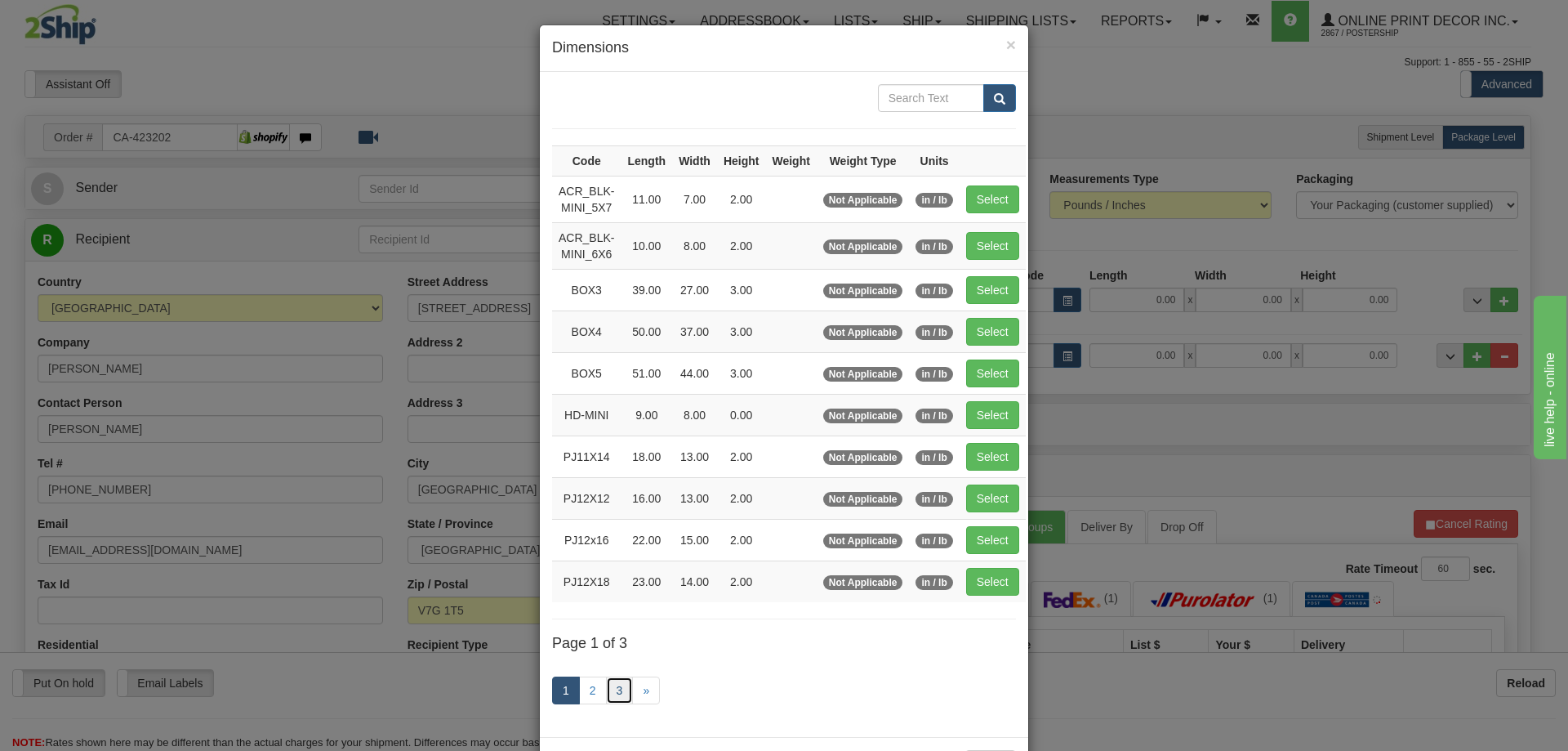
click at [620, 686] on link "3" at bounding box center [620, 690] width 28 height 28
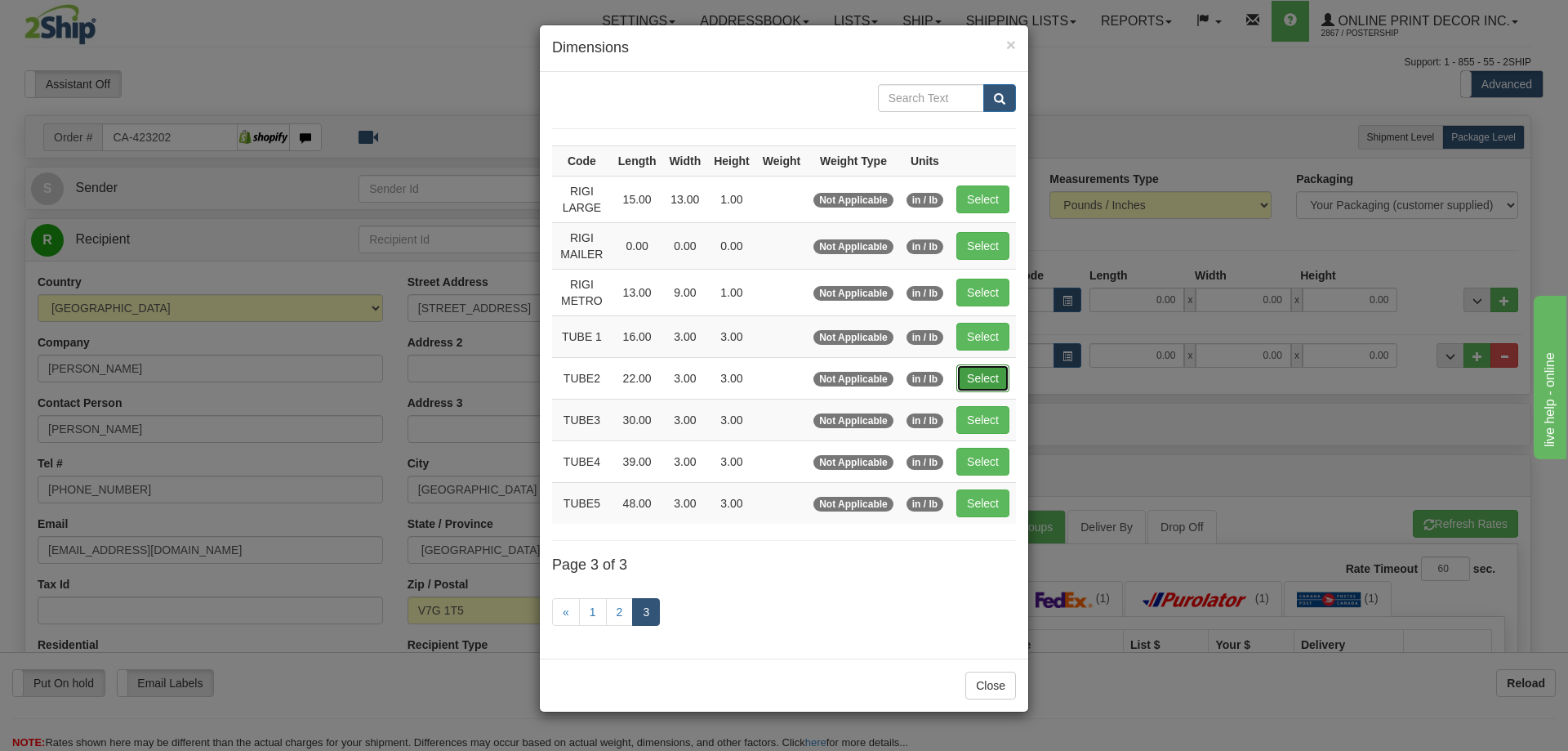
click at [991, 377] on button "Select" at bounding box center [982, 379] width 53 height 28
type input "TUBE2"
type input "22.00"
type input "3.00"
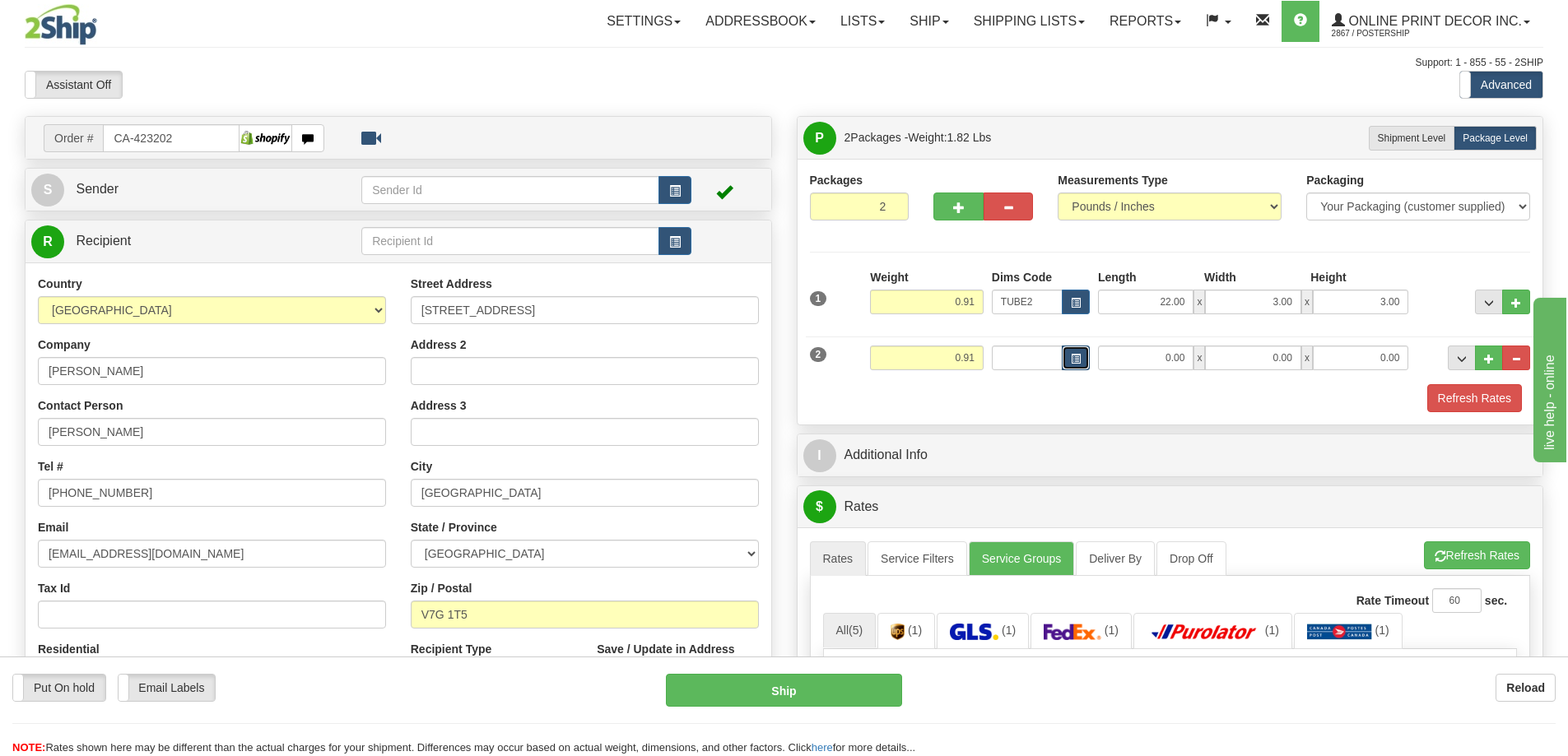
click at [1078, 359] on span "button" at bounding box center [1075, 359] width 10 height 9
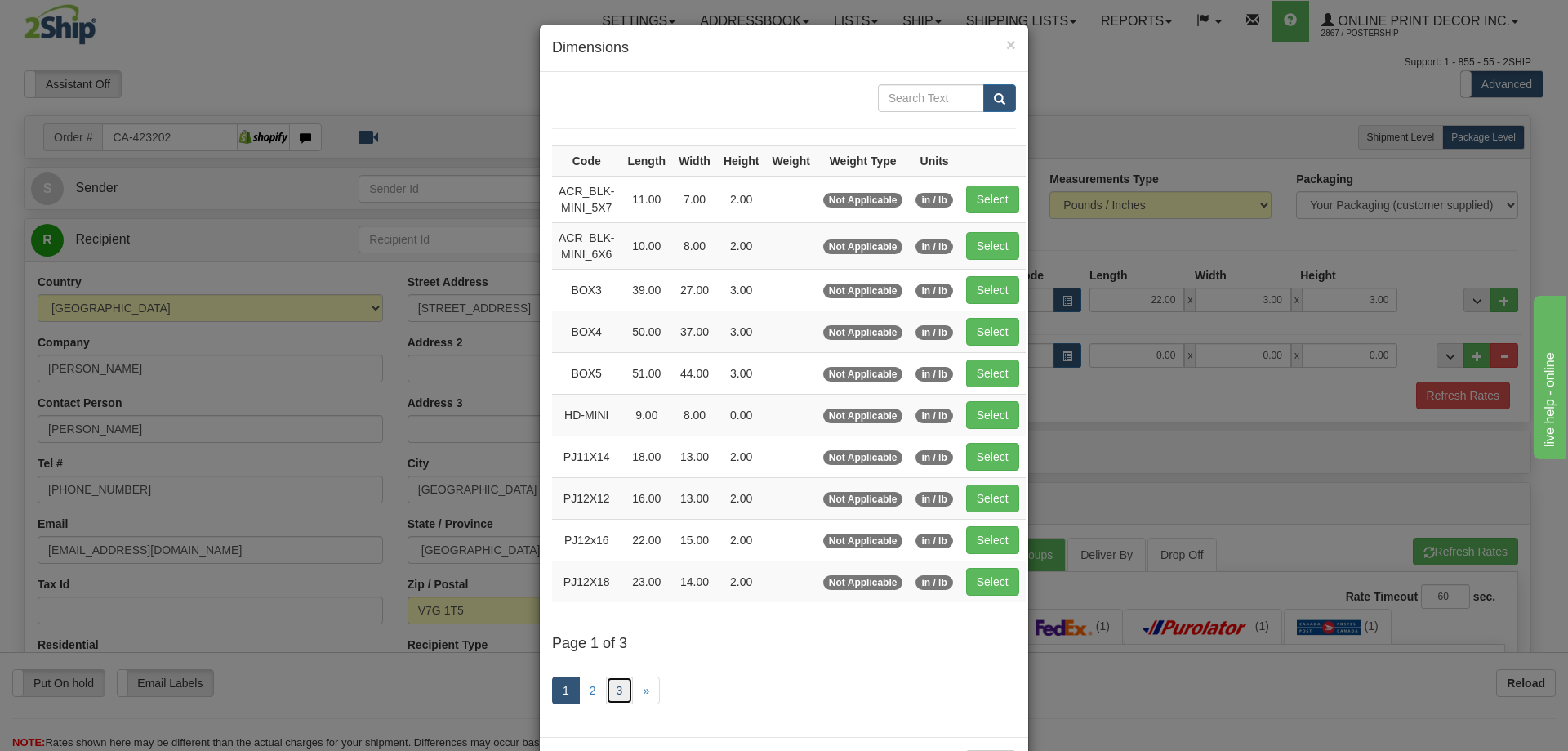
click at [606, 680] on link "3" at bounding box center [620, 690] width 28 height 28
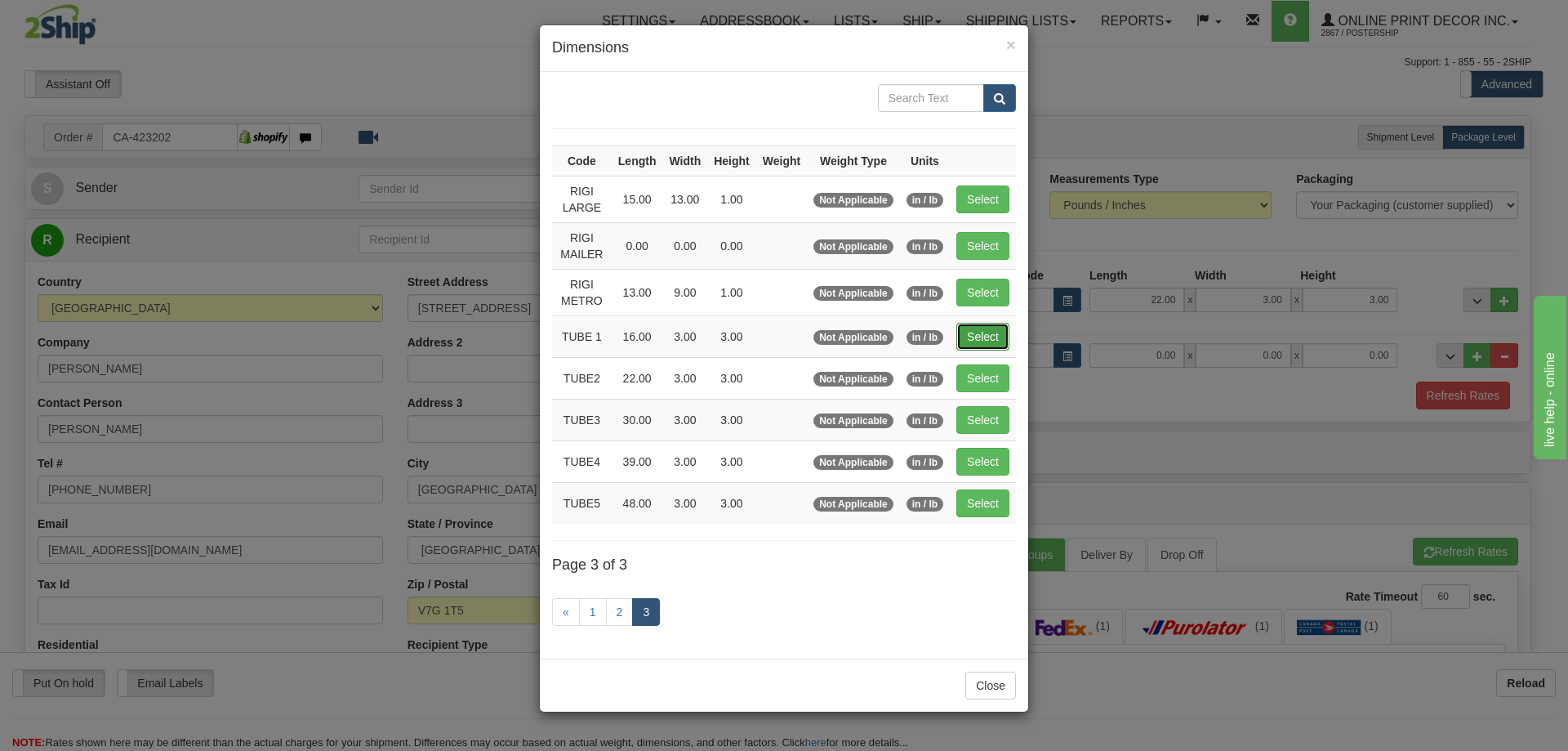
click at [990, 327] on button "Select" at bounding box center [982, 337] width 53 height 28
type input "TUBE 1"
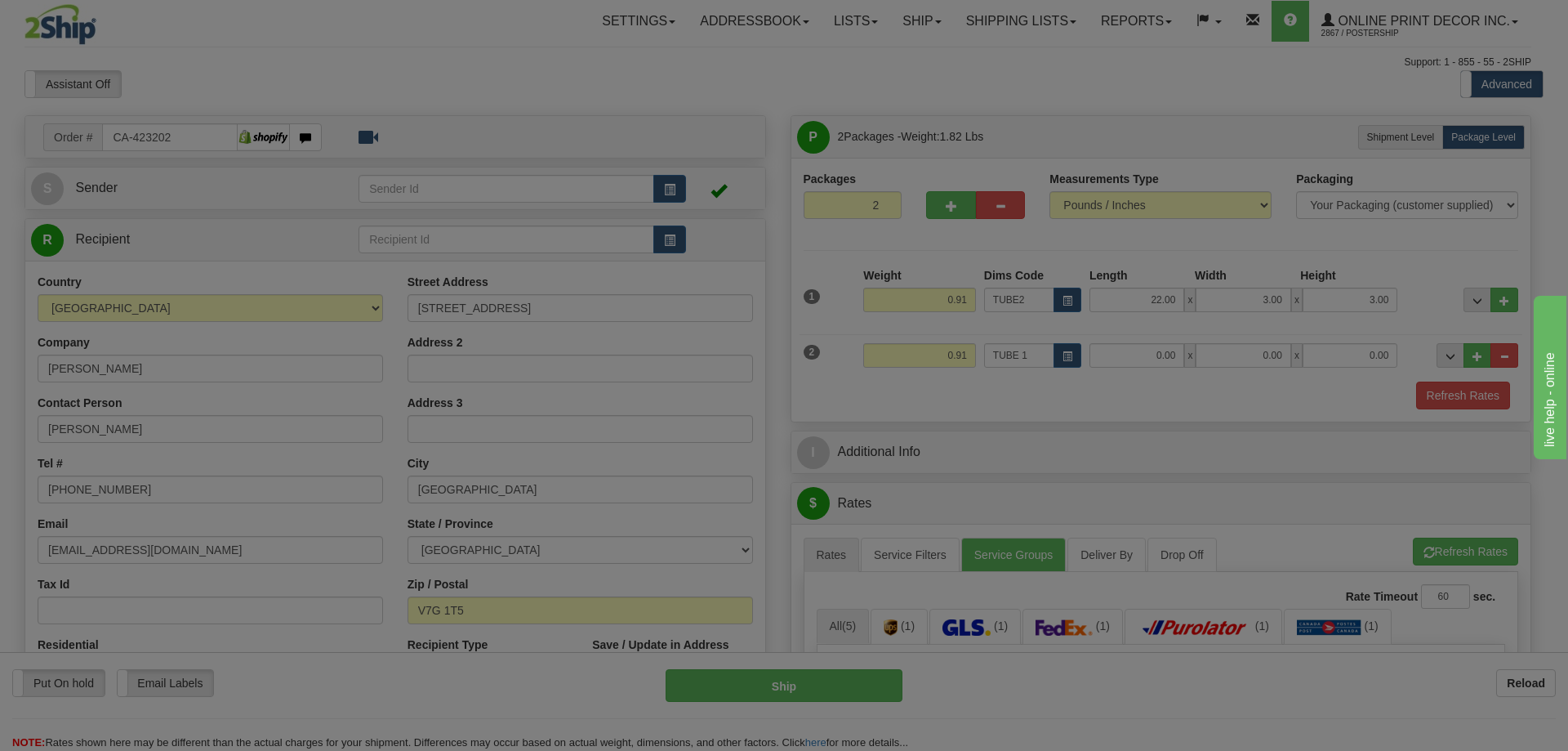
type input "16.00"
type input "3.00"
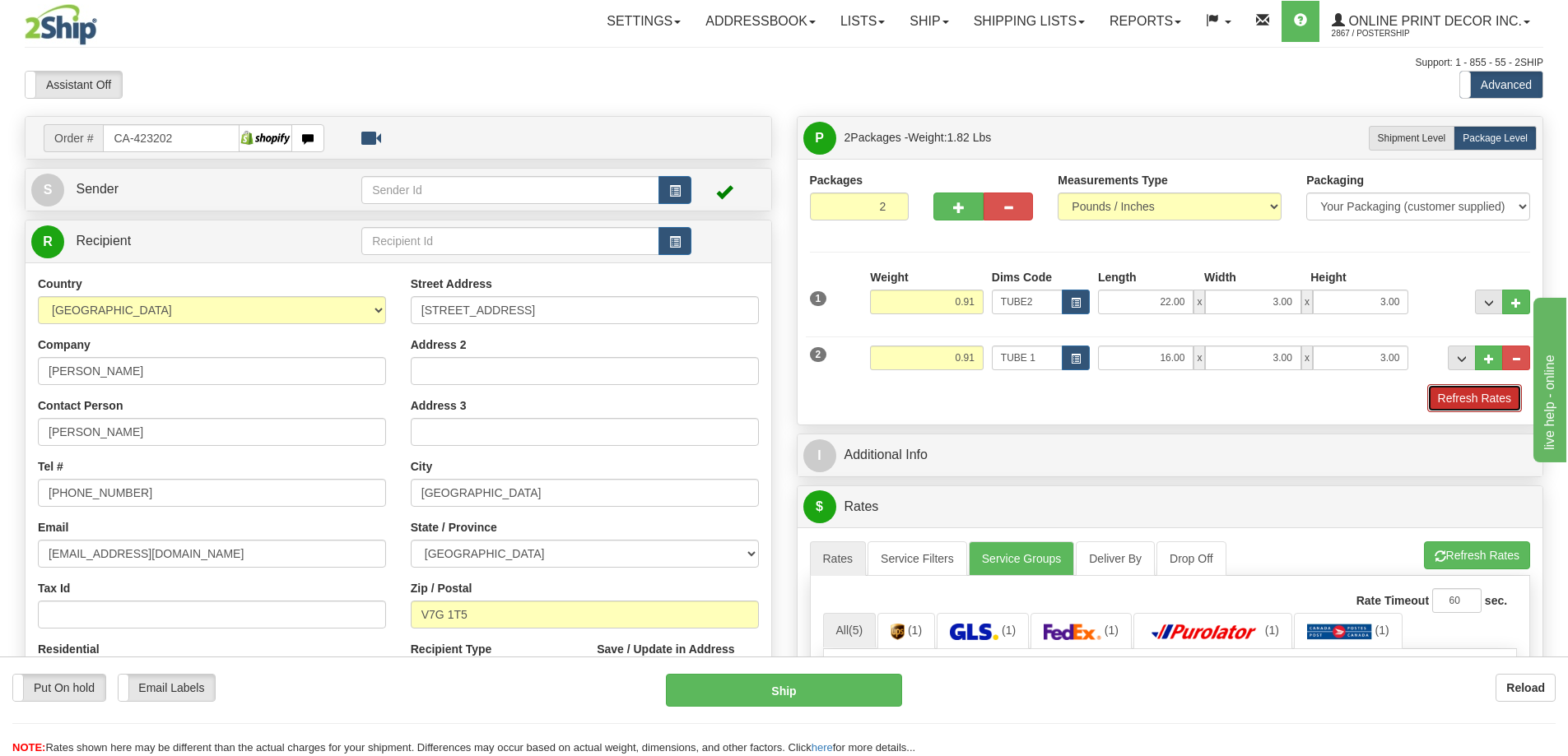
click at [1467, 397] on button "Refresh Rates" at bounding box center [1474, 398] width 94 height 28
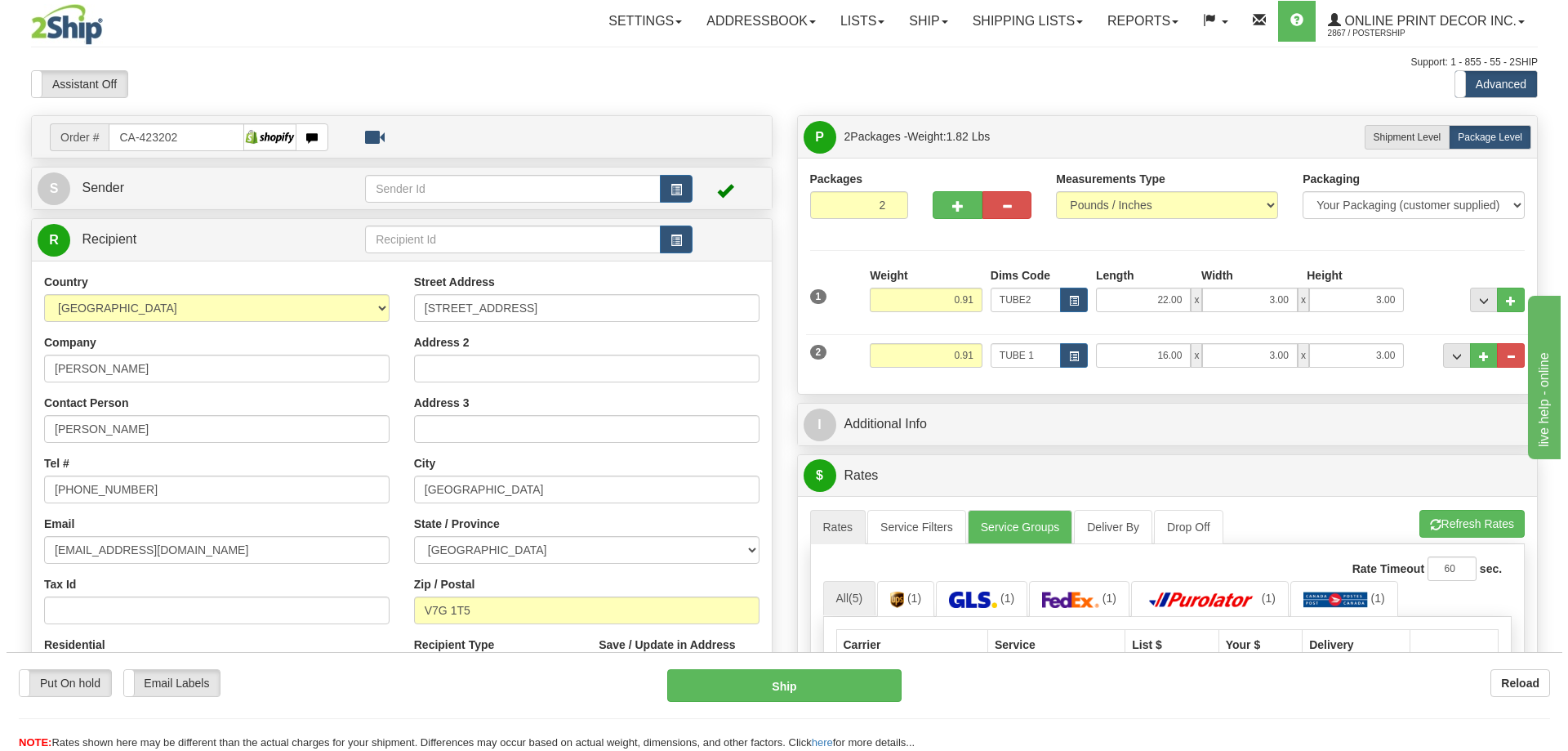
scroll to position [163, 0]
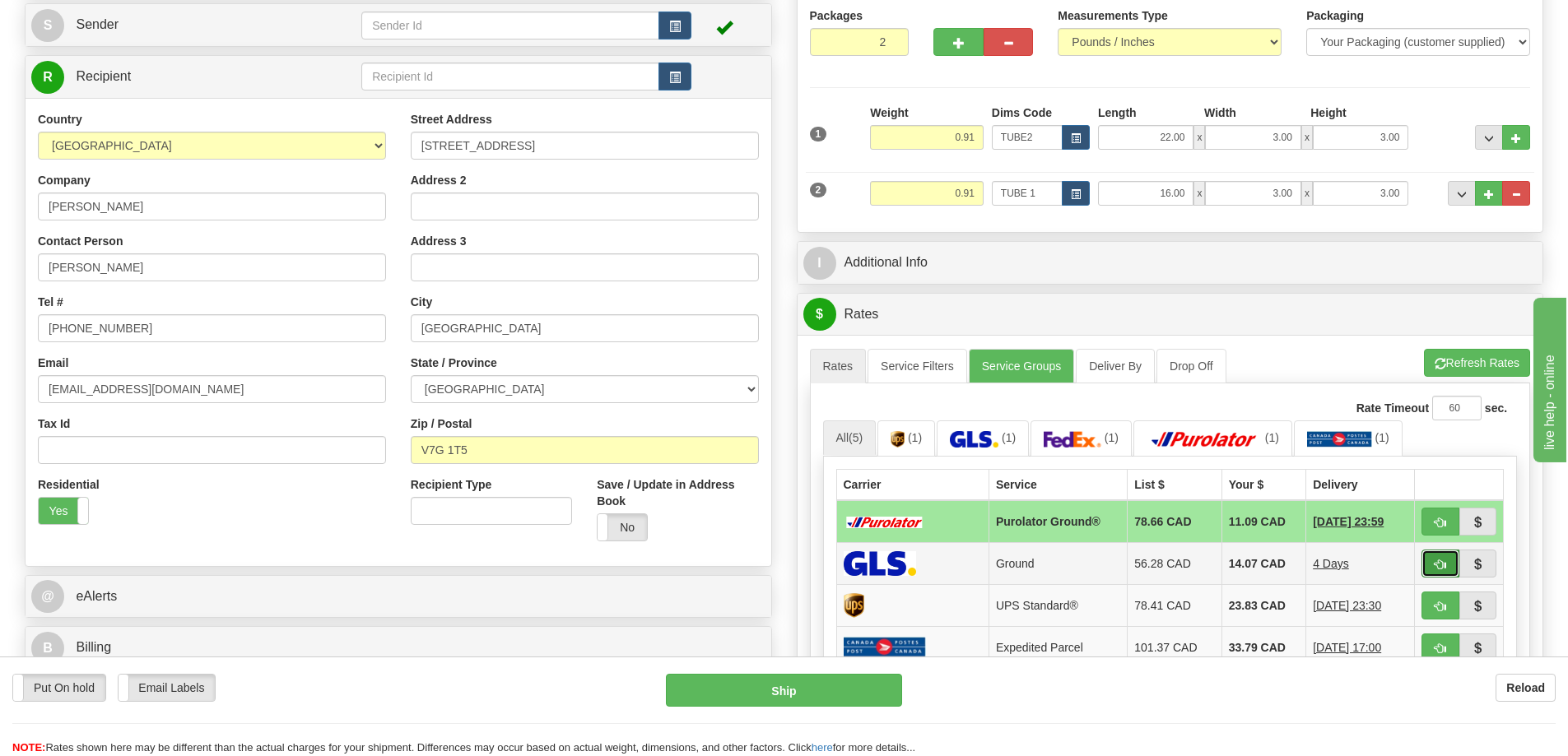
click at [1432, 555] on button "button" at bounding box center [1439, 564] width 38 height 28
type input "1"
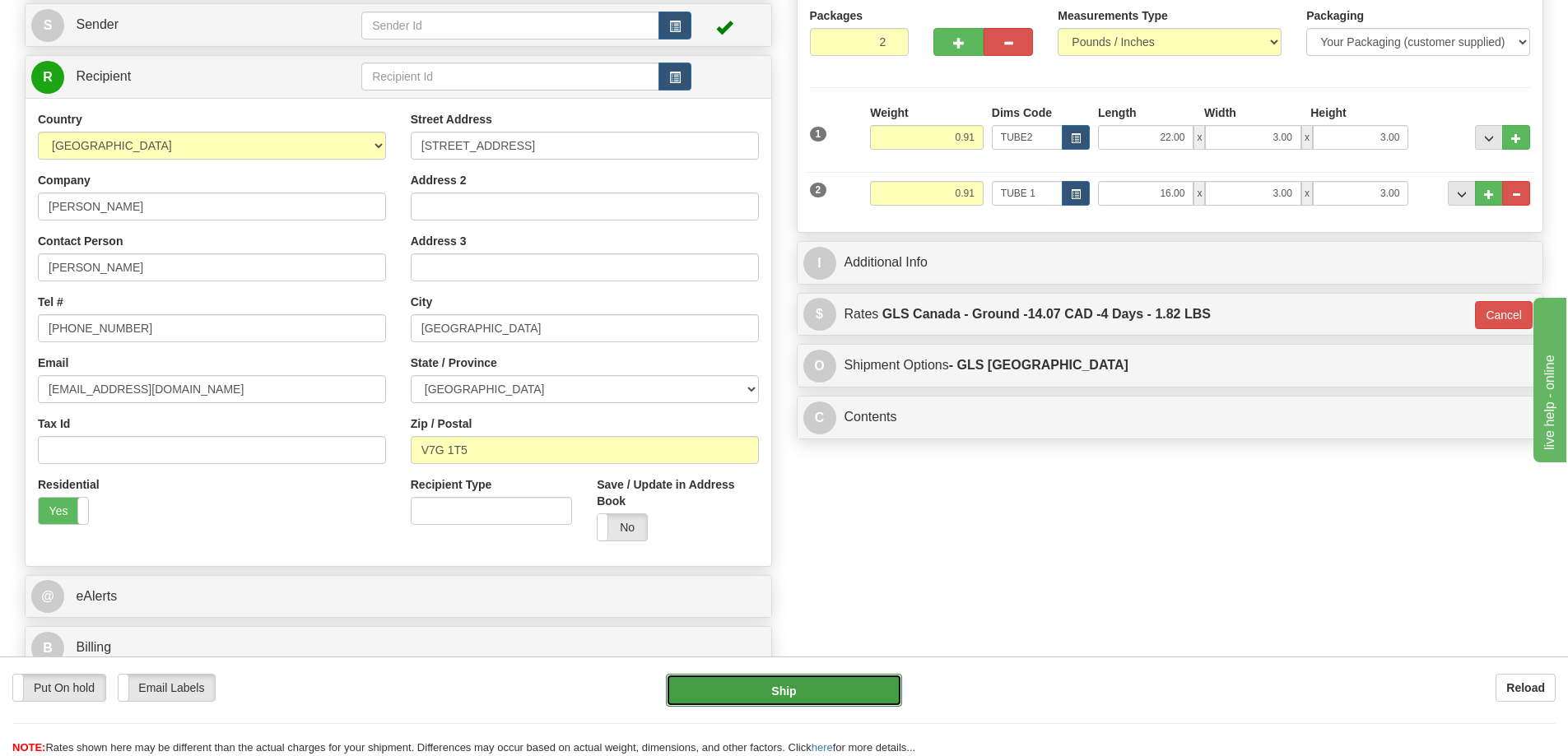
click at [855, 686] on button "Ship" at bounding box center [784, 690] width 236 height 33
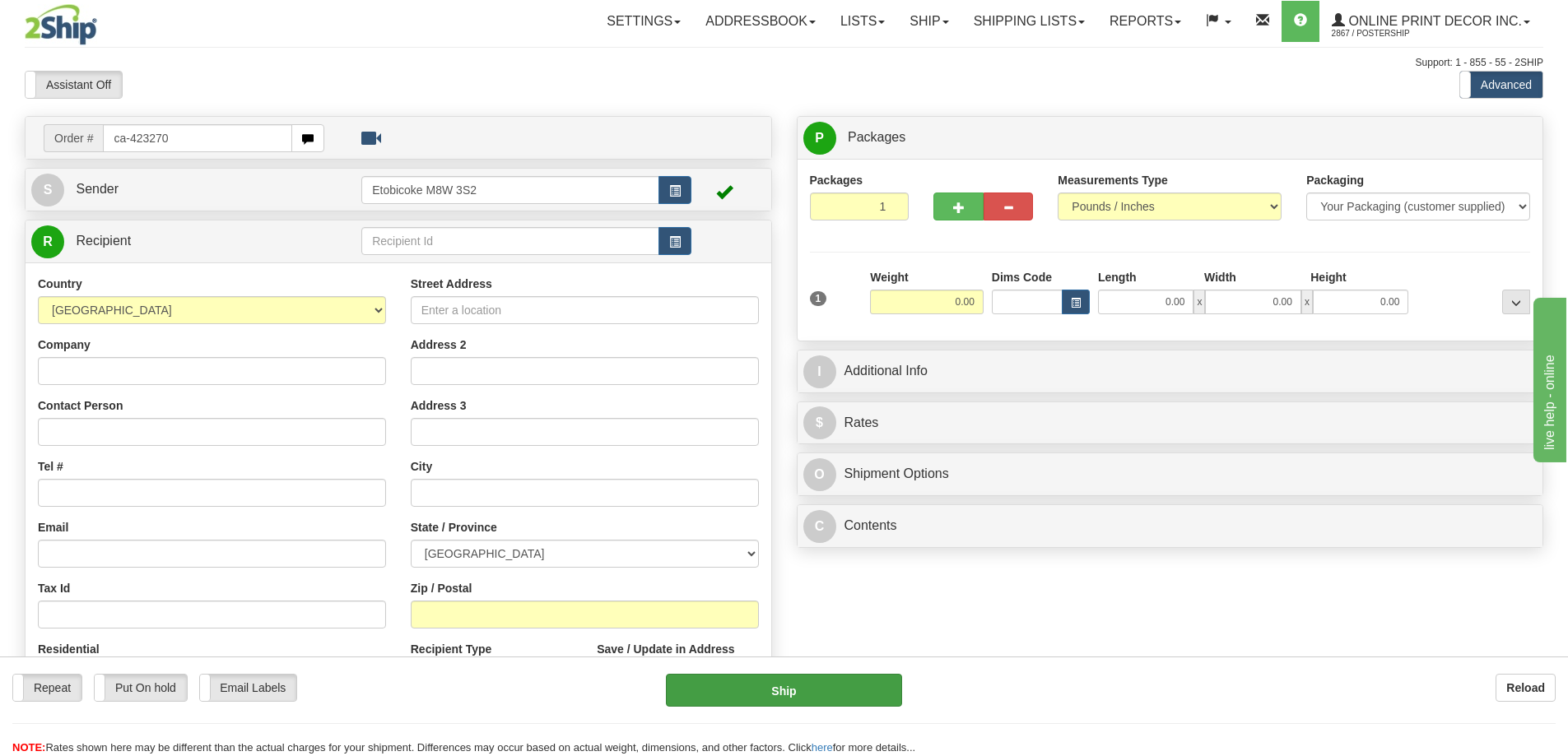
type input "ca-423270"
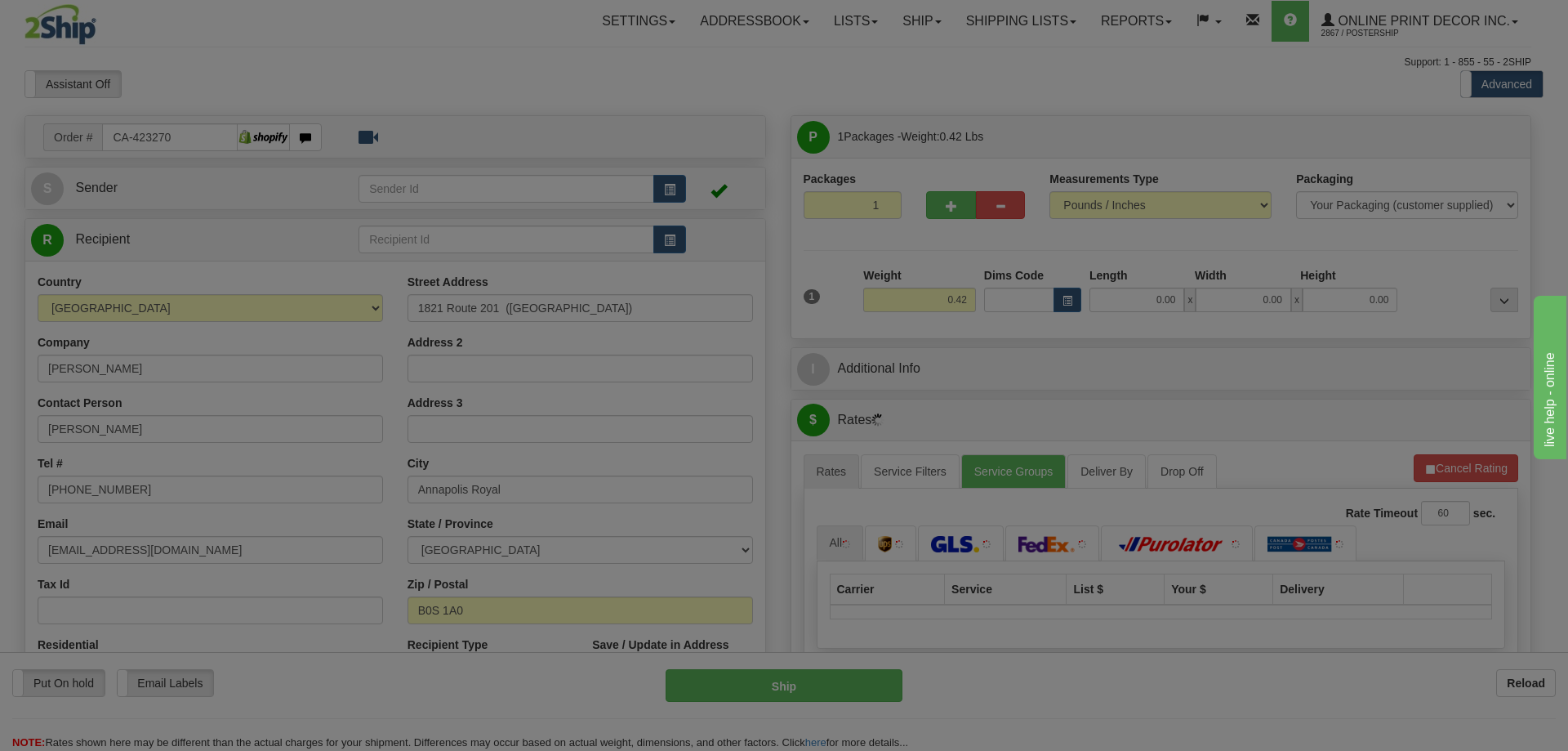
type input "ANNAPOLIS ROYAL"
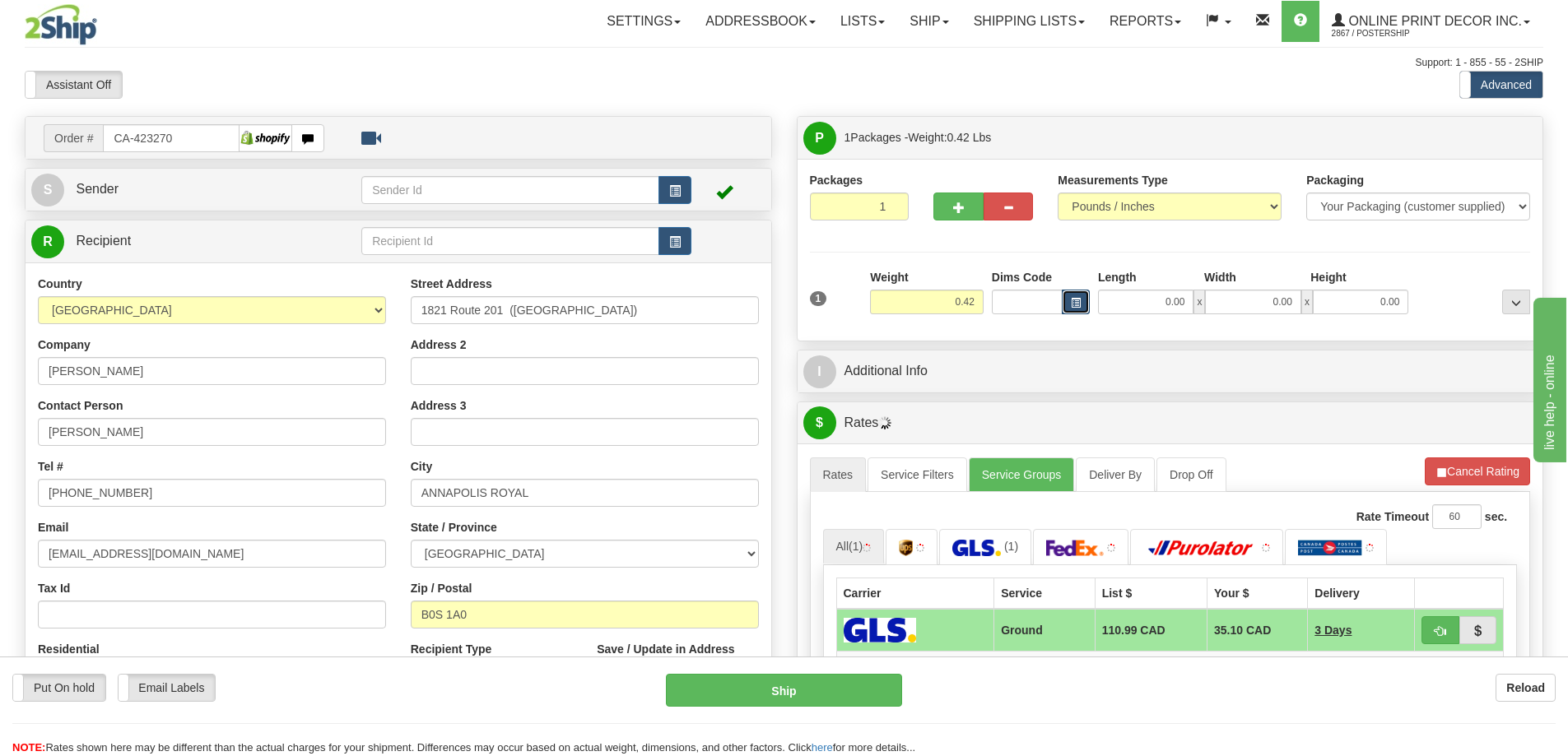
click at [1078, 299] on span "button" at bounding box center [1075, 303] width 10 height 9
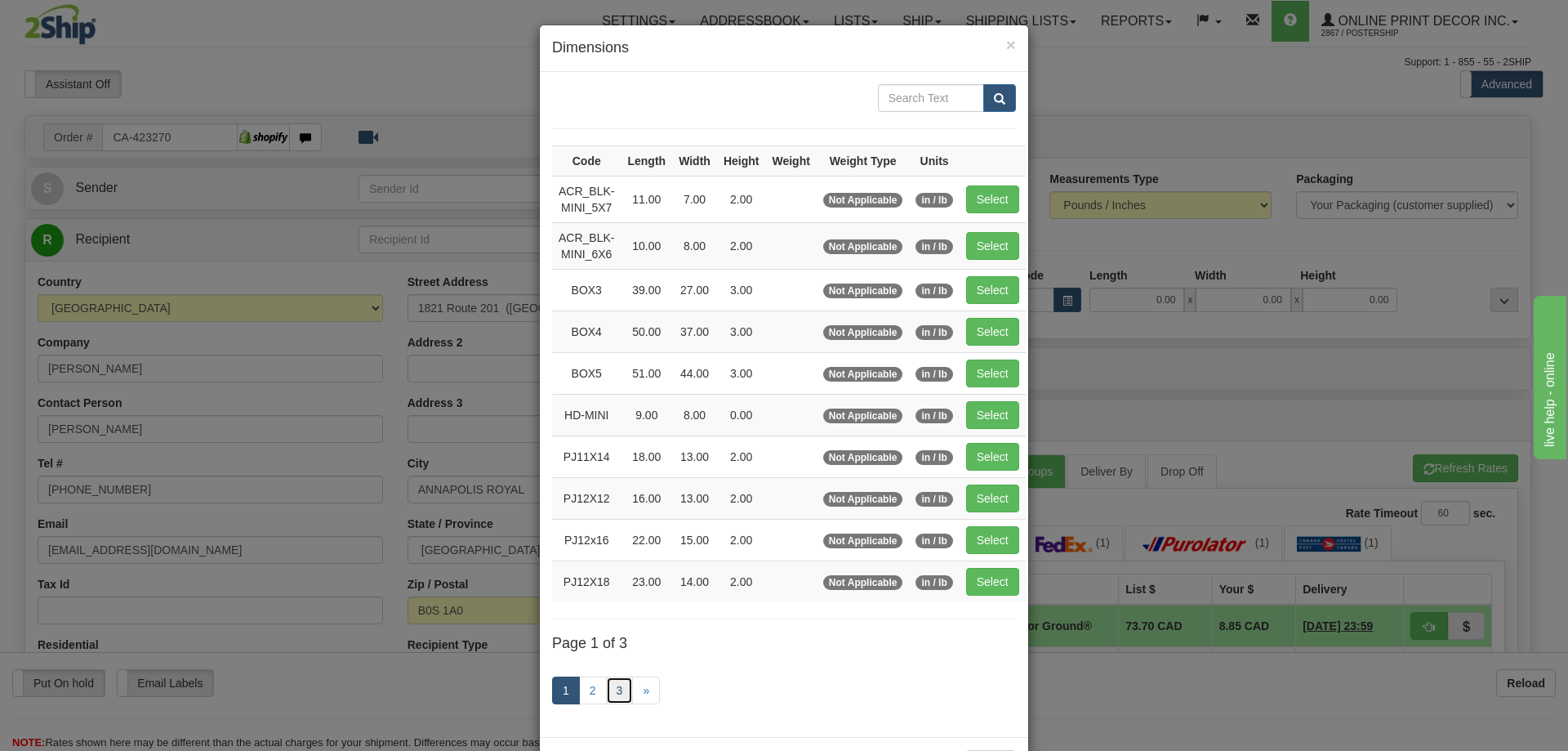
click at [613, 686] on link "3" at bounding box center [620, 690] width 28 height 28
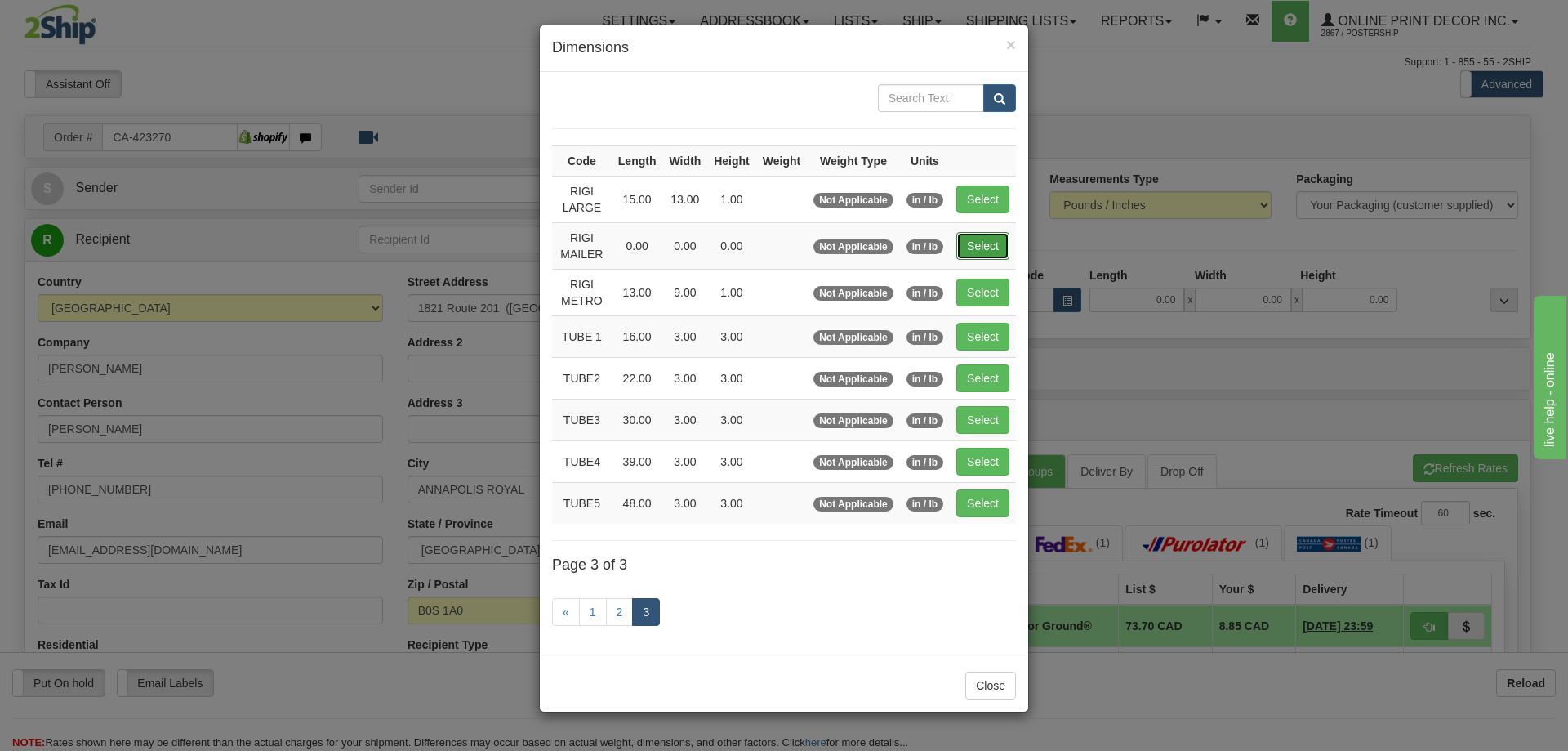
click at [981, 237] on button "Select" at bounding box center [982, 246] width 53 height 28
type input "RIGI MAILER"
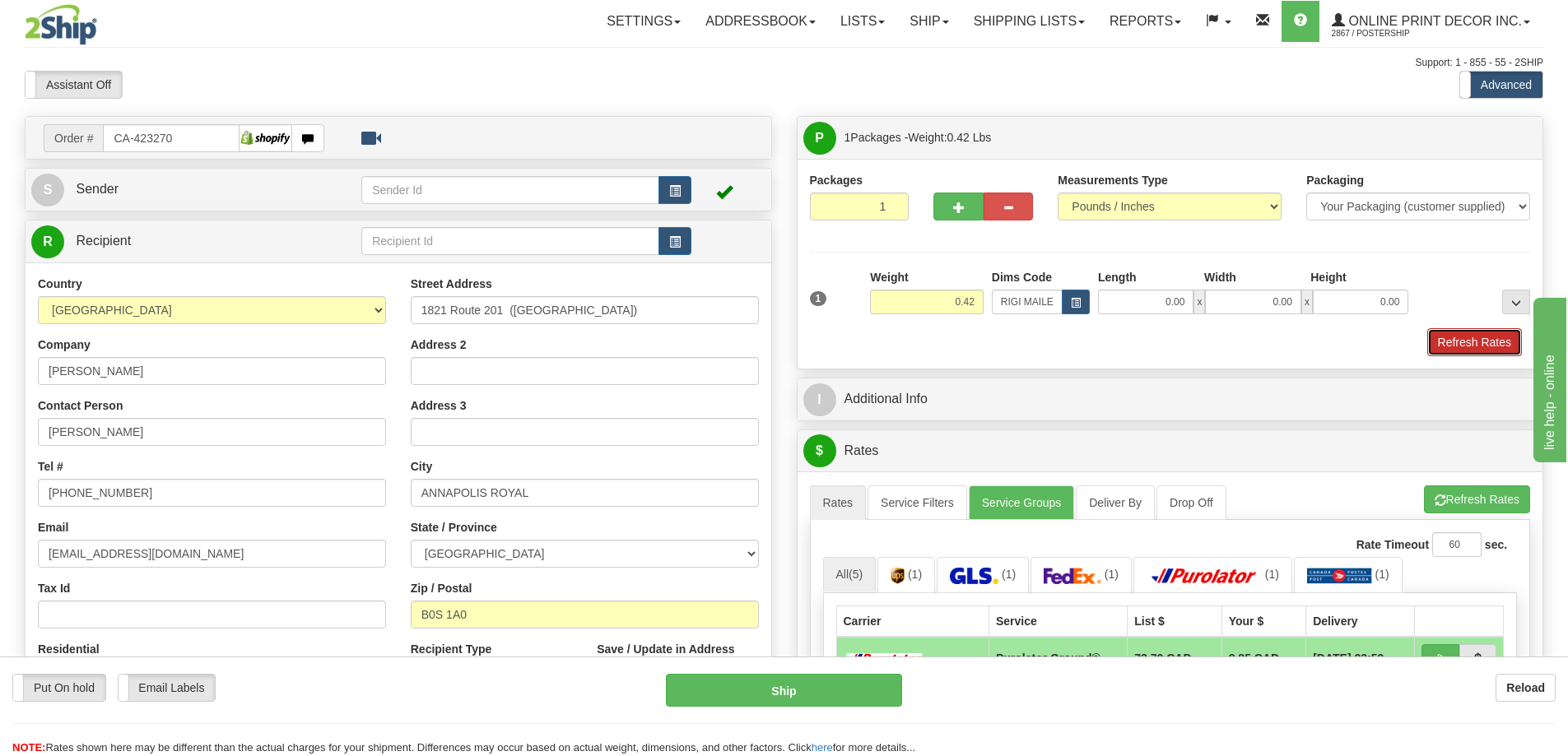
click at [1461, 342] on button "Refresh Rates" at bounding box center [1474, 342] width 94 height 28
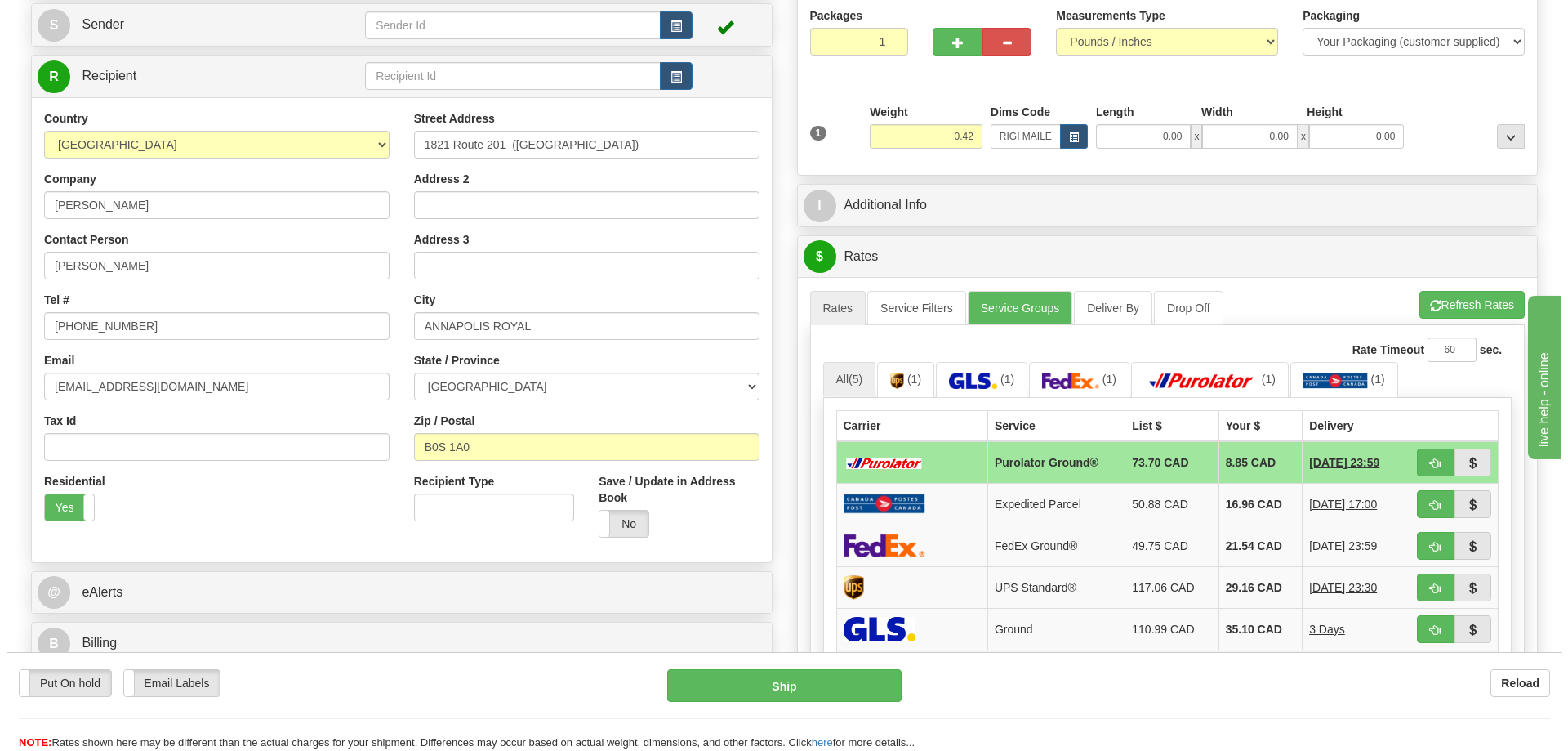
scroll to position [245, 0]
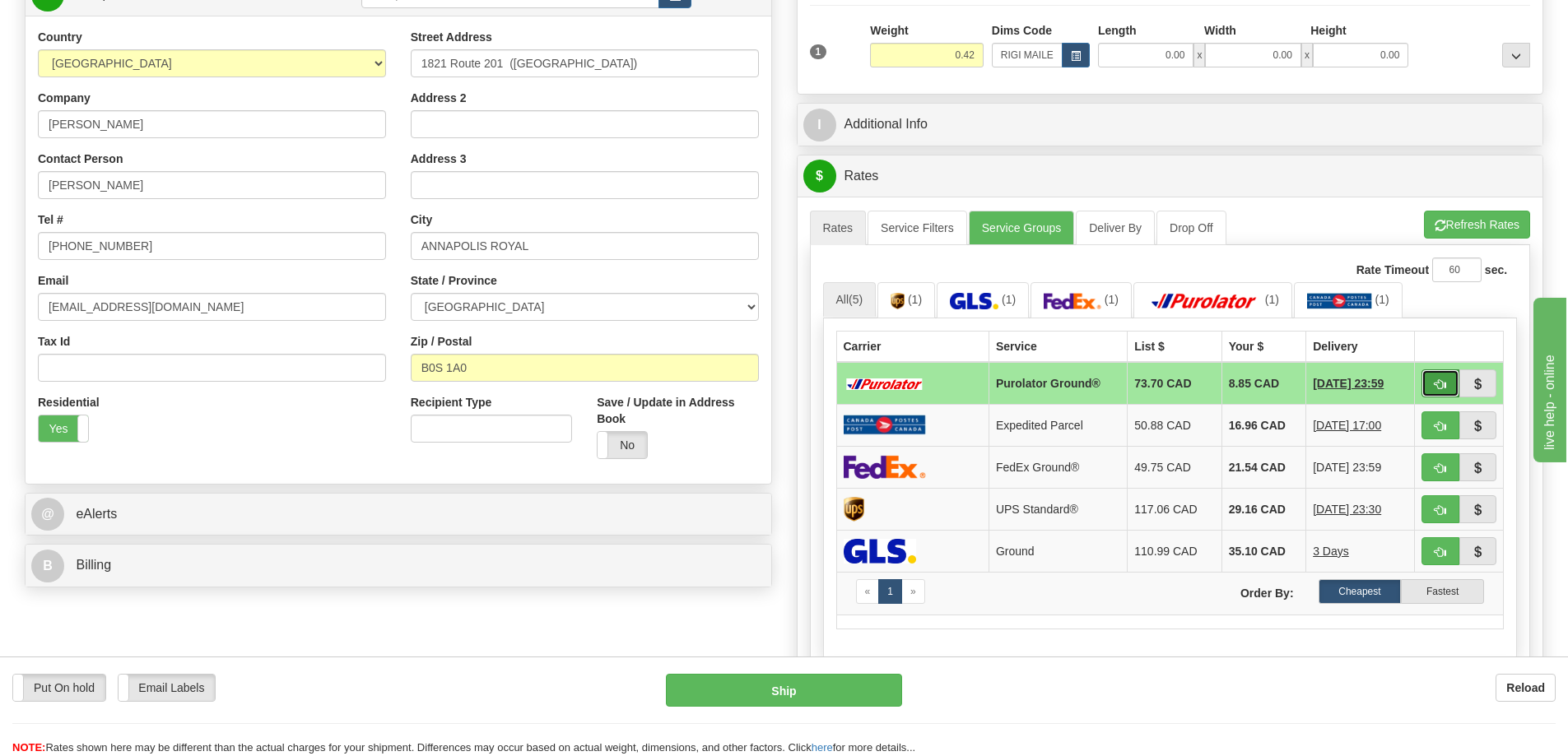
click at [1432, 375] on button "button" at bounding box center [1439, 384] width 38 height 28
type input "260"
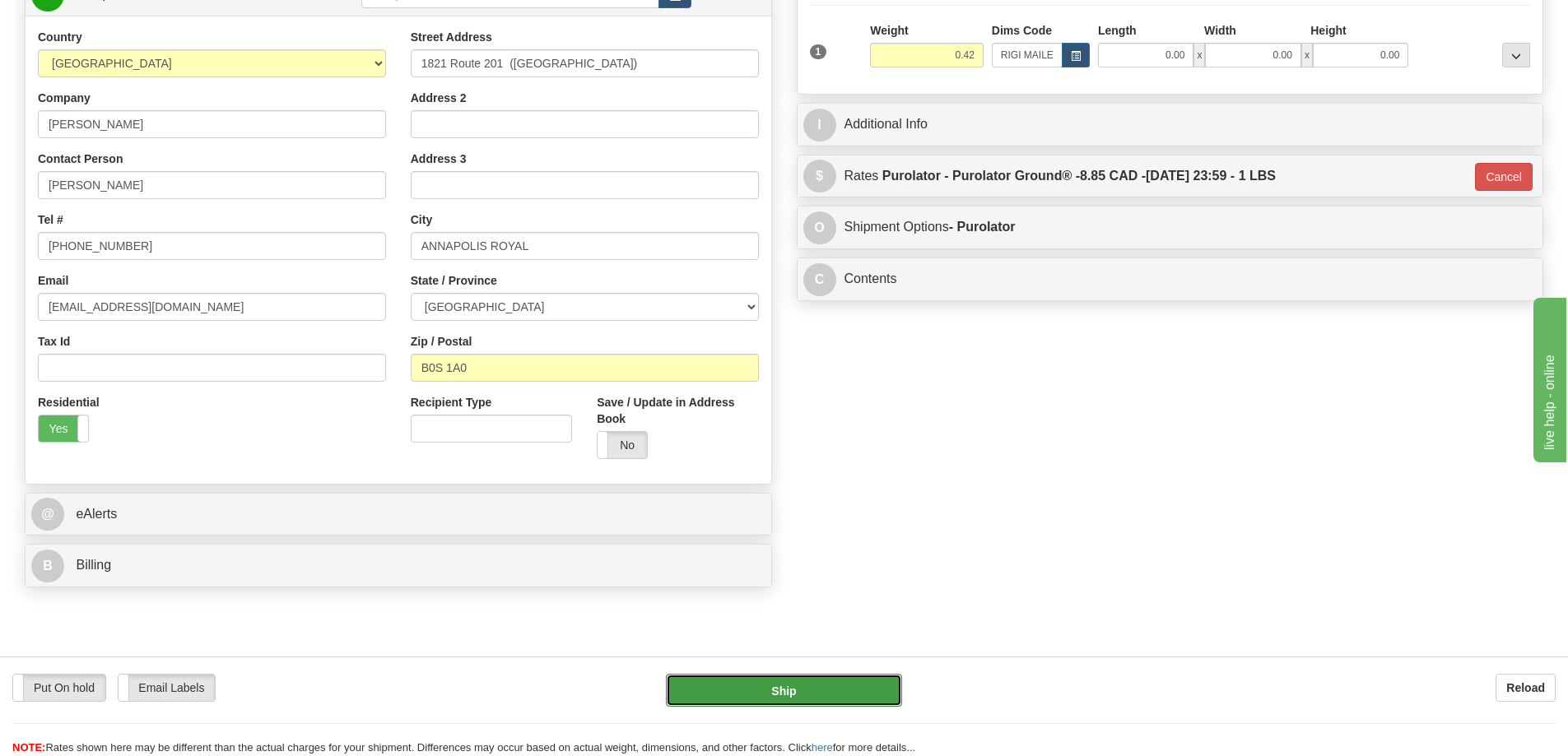
click at [866, 686] on button "Ship" at bounding box center [784, 690] width 236 height 33
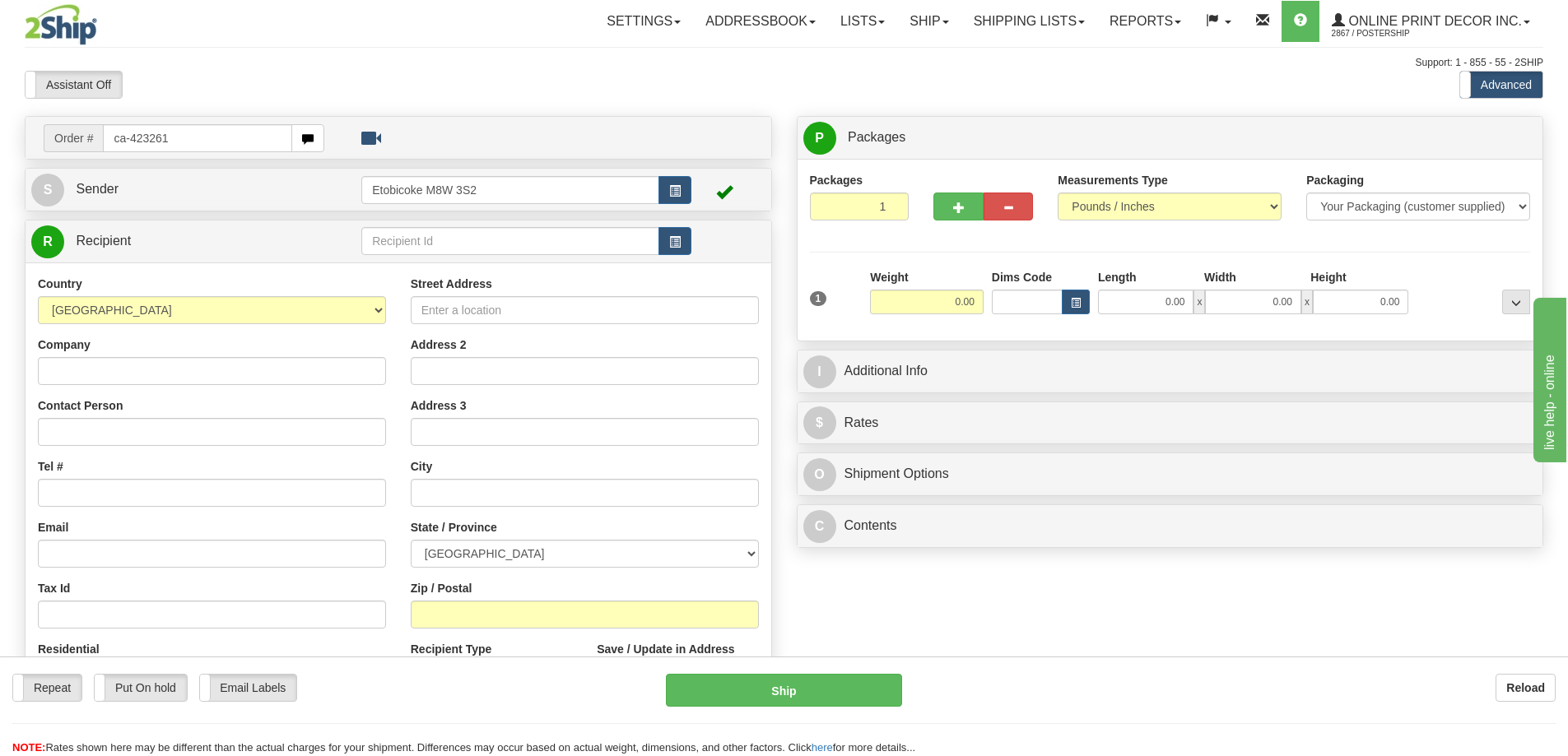
type input "ca-423261"
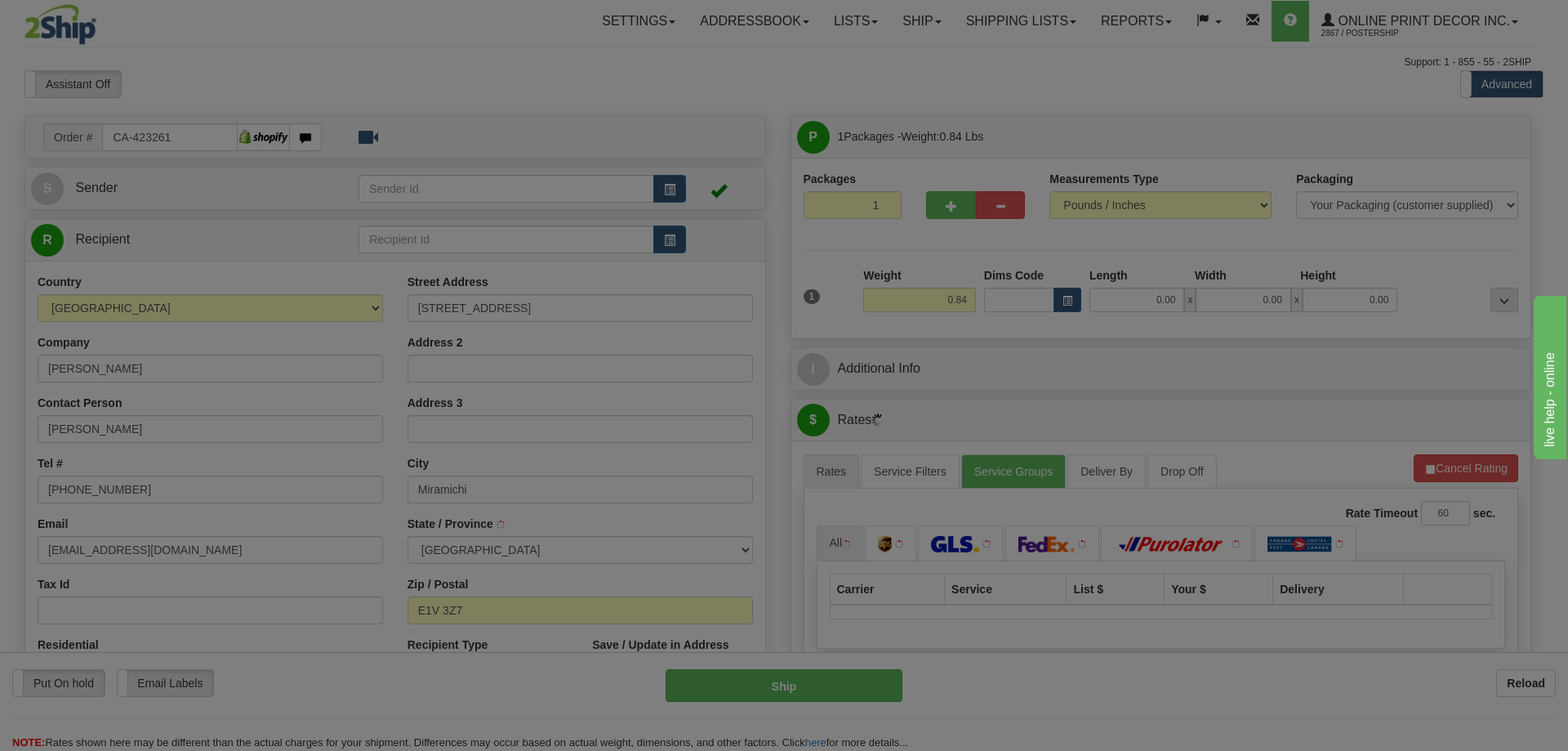
type input "MIRAMICHI"
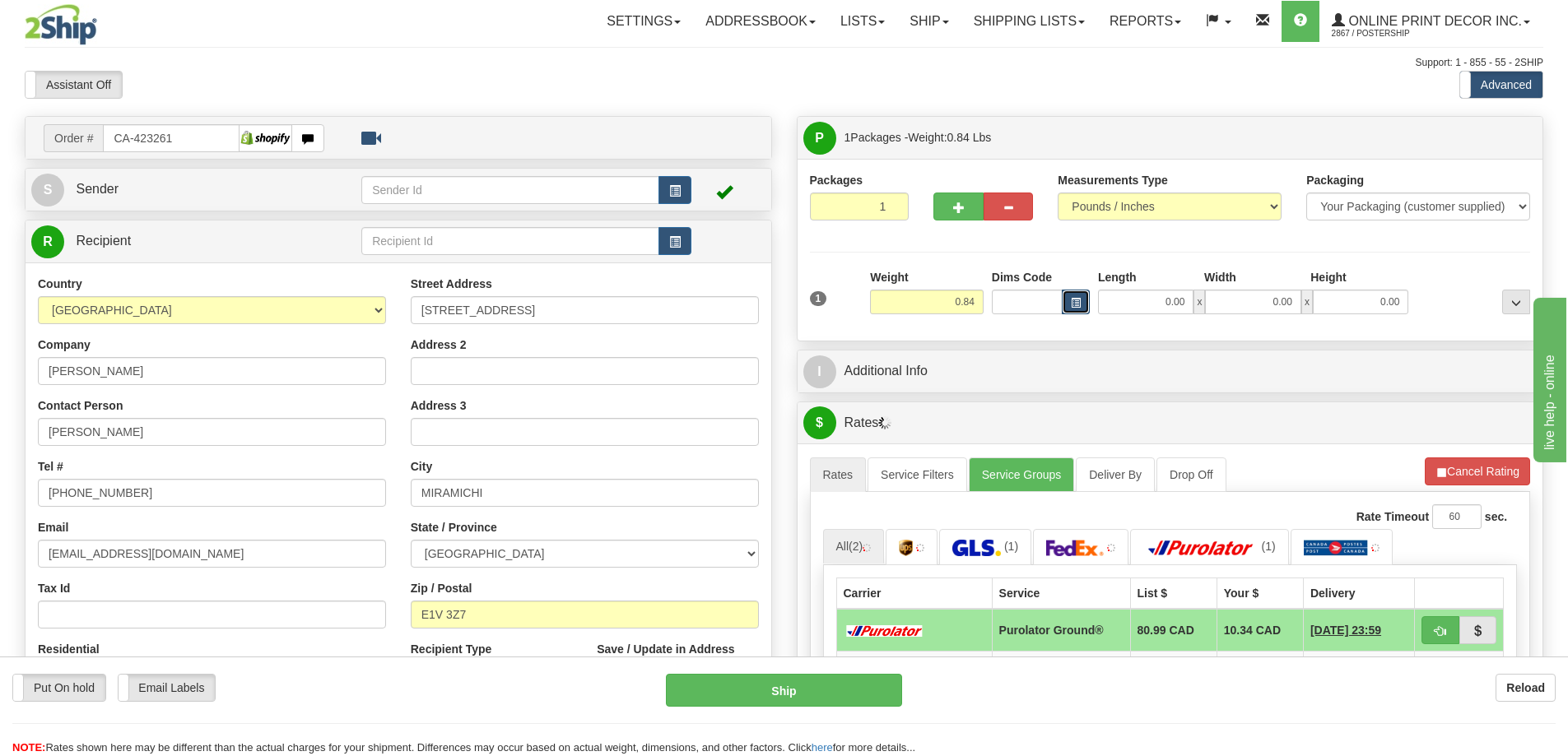
click at [1079, 299] on span "button" at bounding box center [1075, 303] width 10 height 9
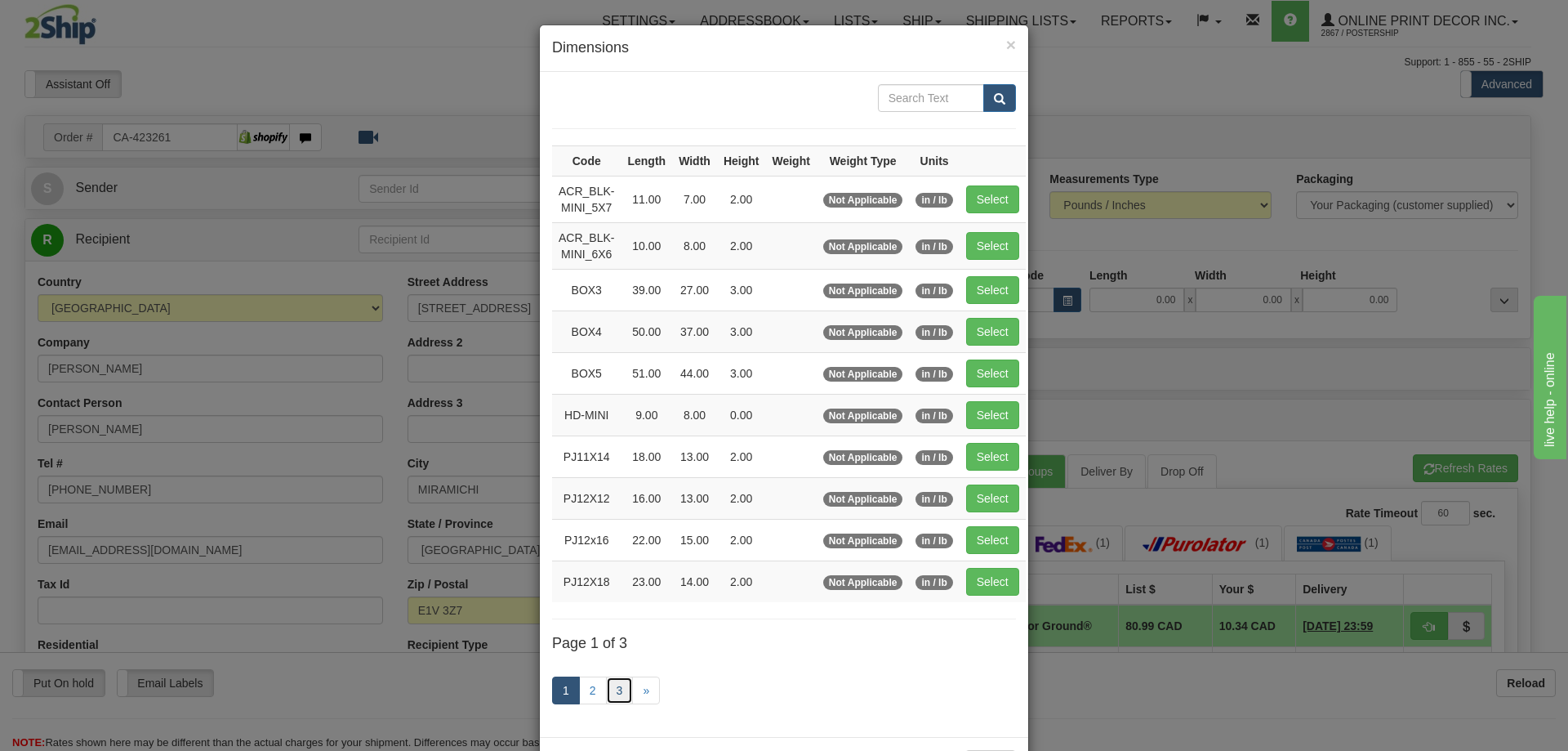
click at [609, 687] on link "3" at bounding box center [620, 690] width 28 height 28
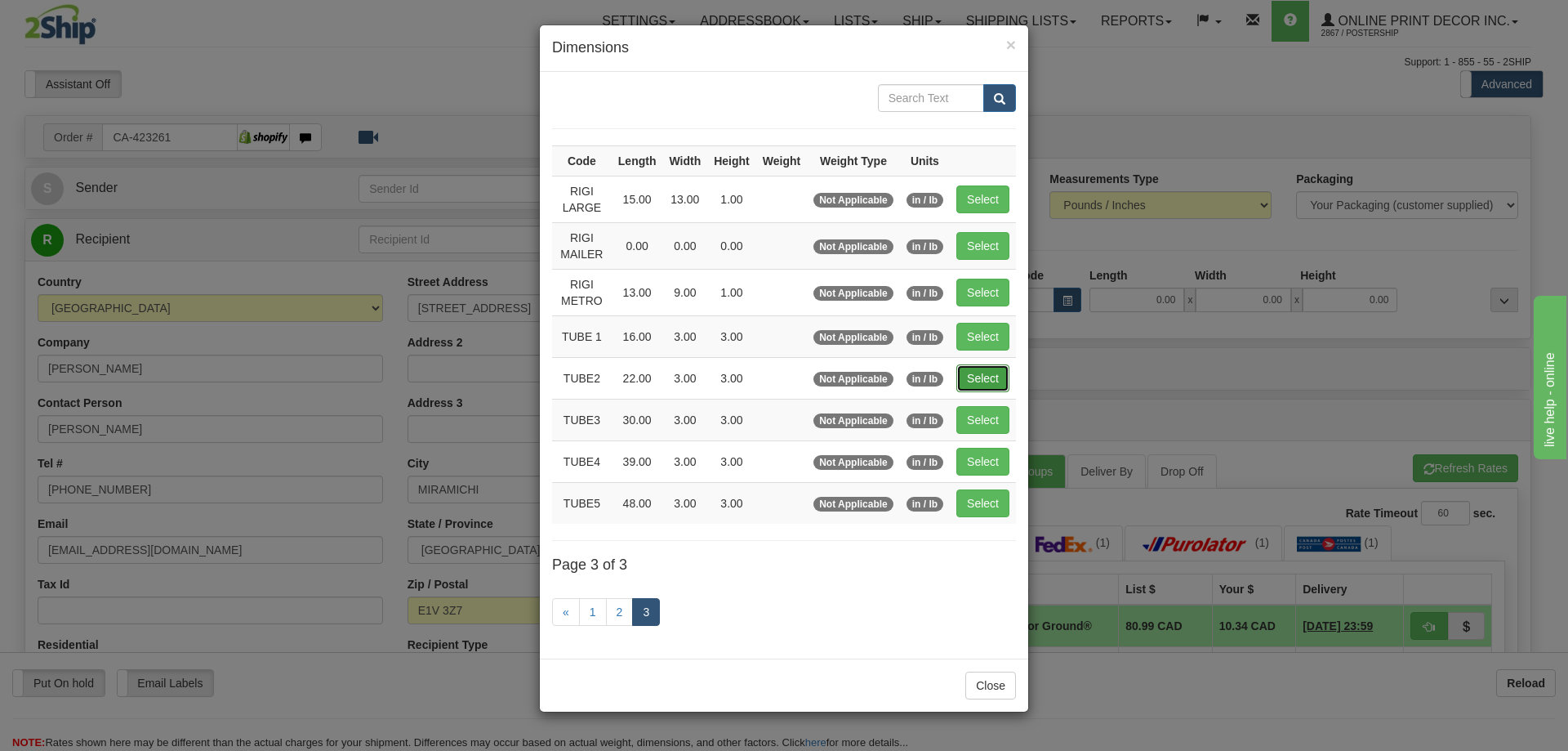
click at [984, 369] on button "Select" at bounding box center [982, 379] width 53 height 28
type input "TUBE2"
type input "22.00"
type input "3.00"
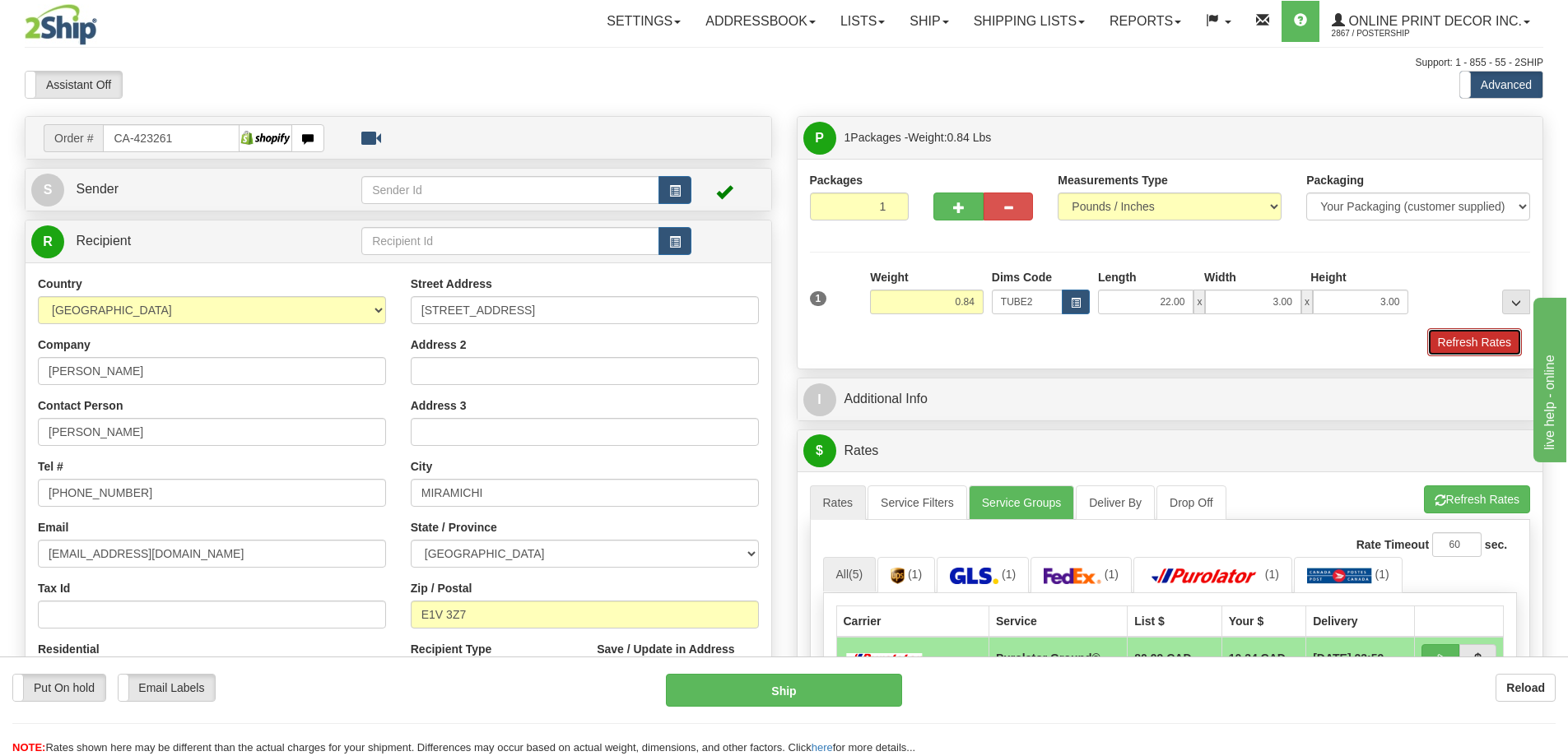
click at [1456, 346] on button "Refresh Rates" at bounding box center [1474, 342] width 94 height 28
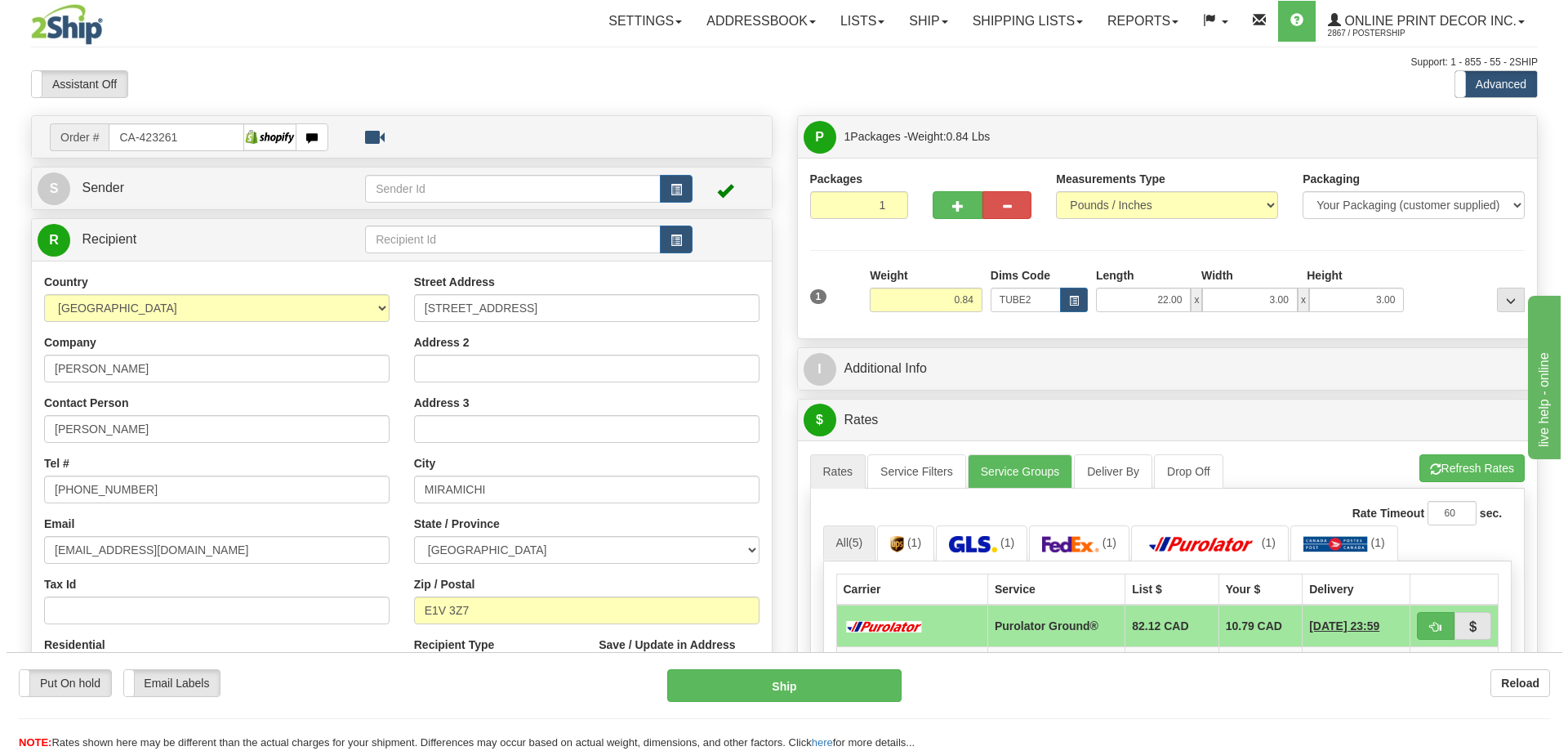
scroll to position [163, 0]
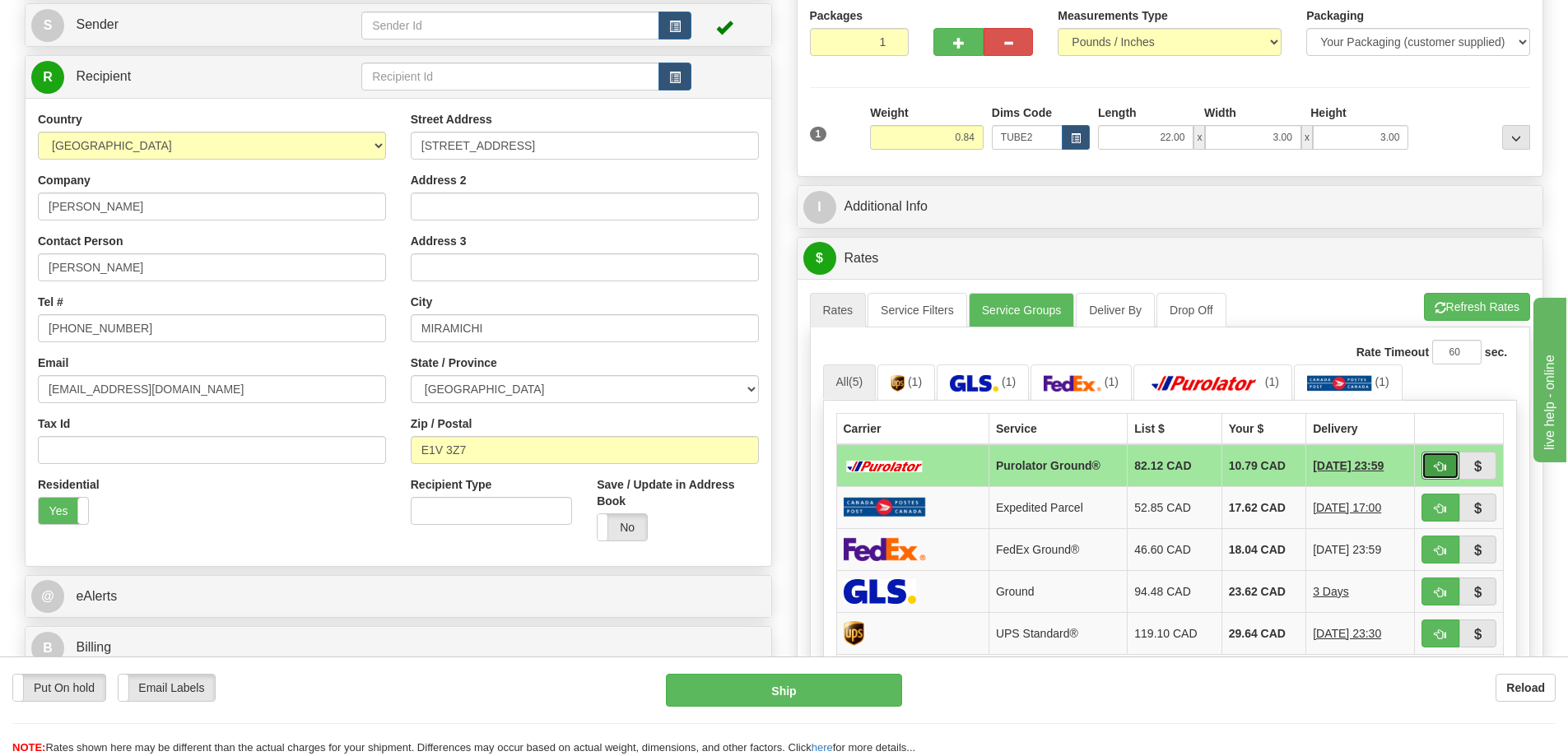
click at [1433, 463] on button "button" at bounding box center [1439, 466] width 38 height 28
type input "260"
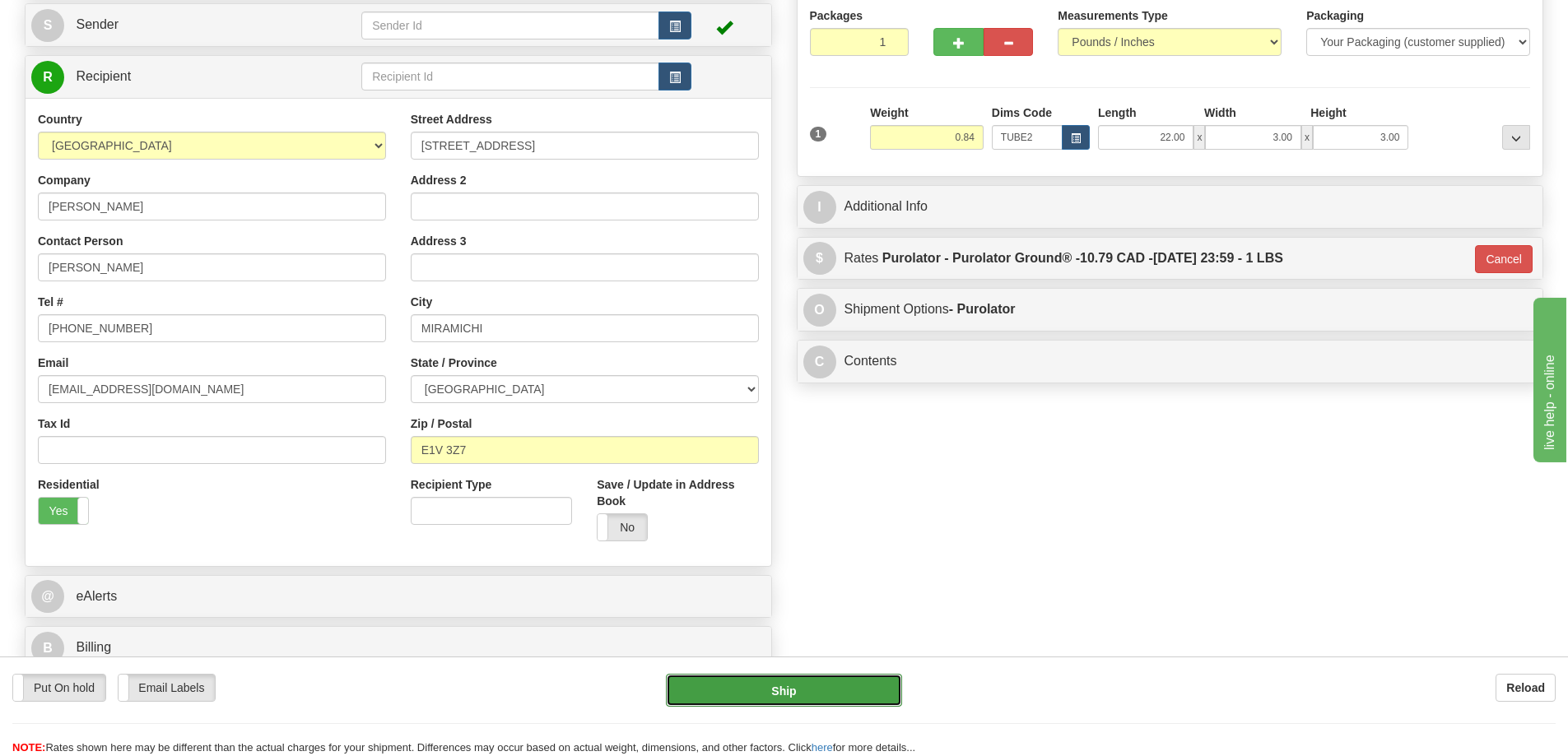
click at [854, 677] on button "Ship" at bounding box center [784, 690] width 236 height 33
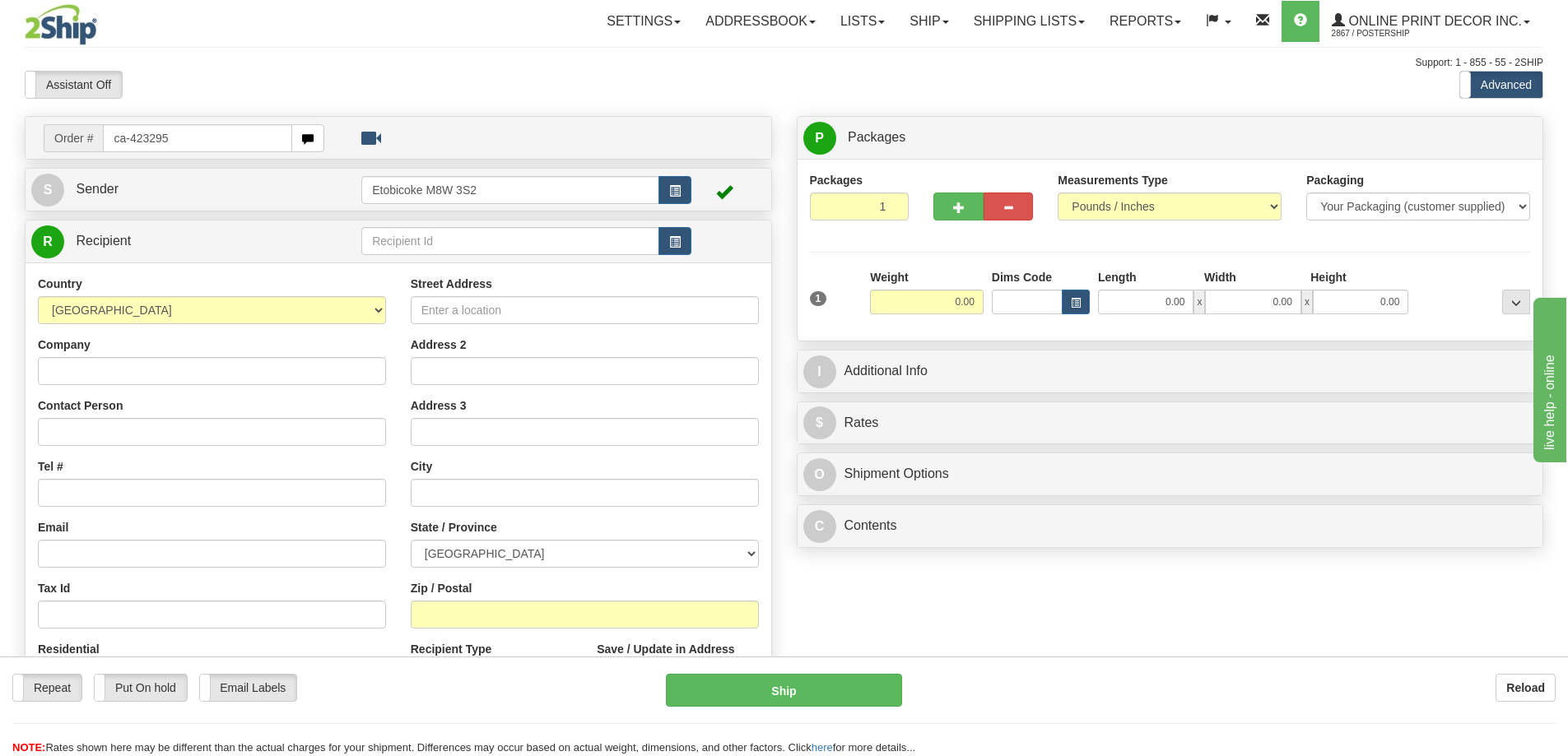
type input "ca-423295"
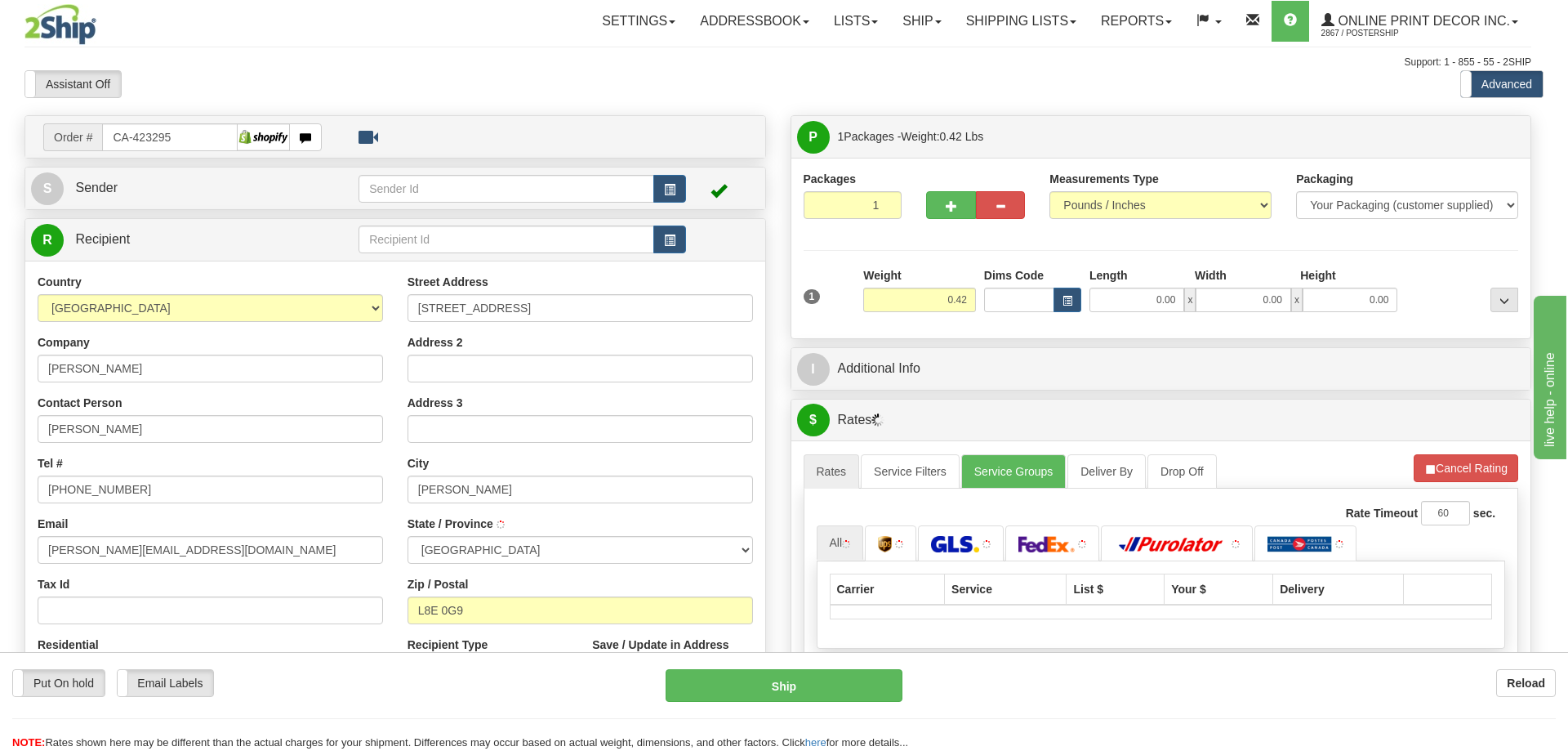
type input "STONEY CREEK"
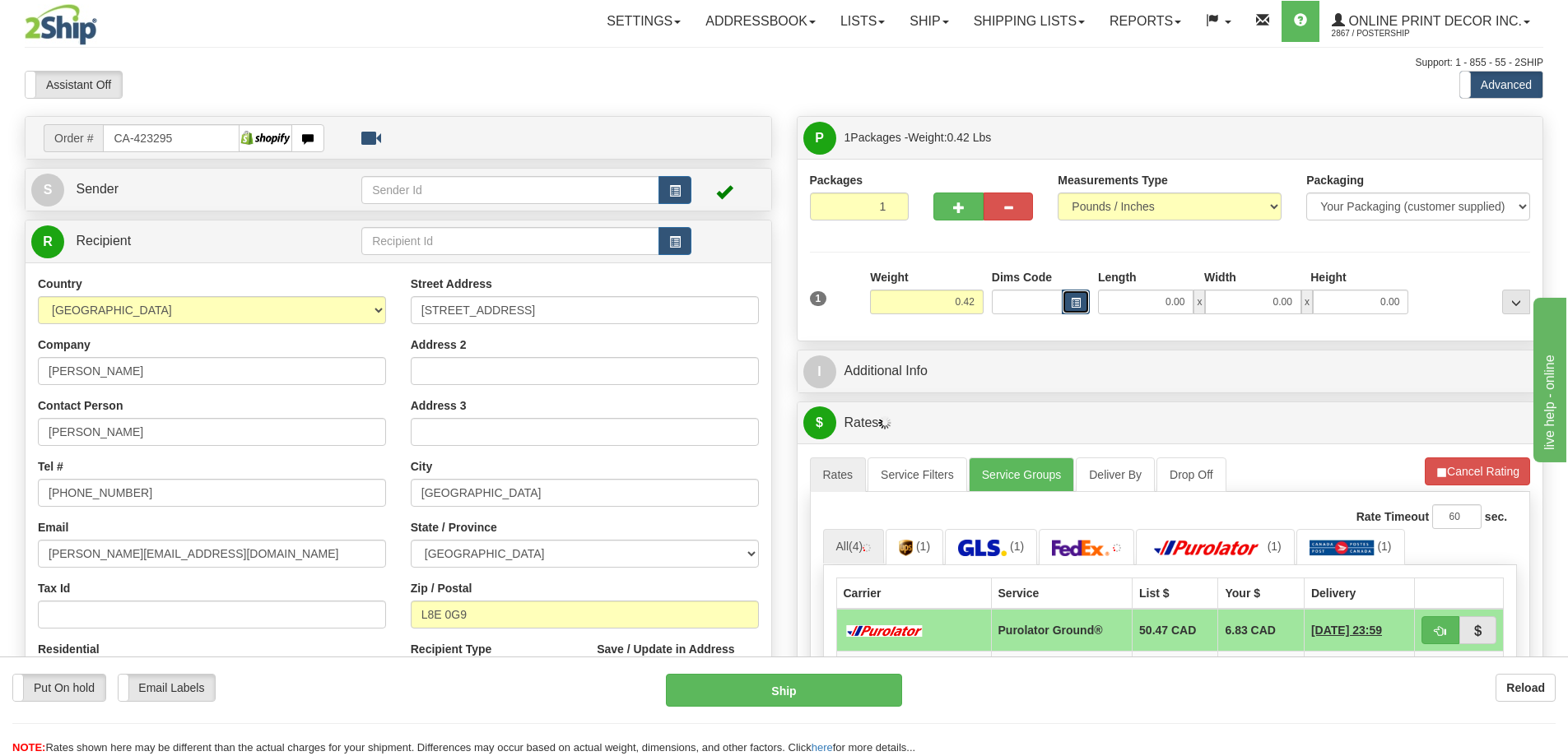
click at [1082, 298] on button "button" at bounding box center [1076, 302] width 28 height 24
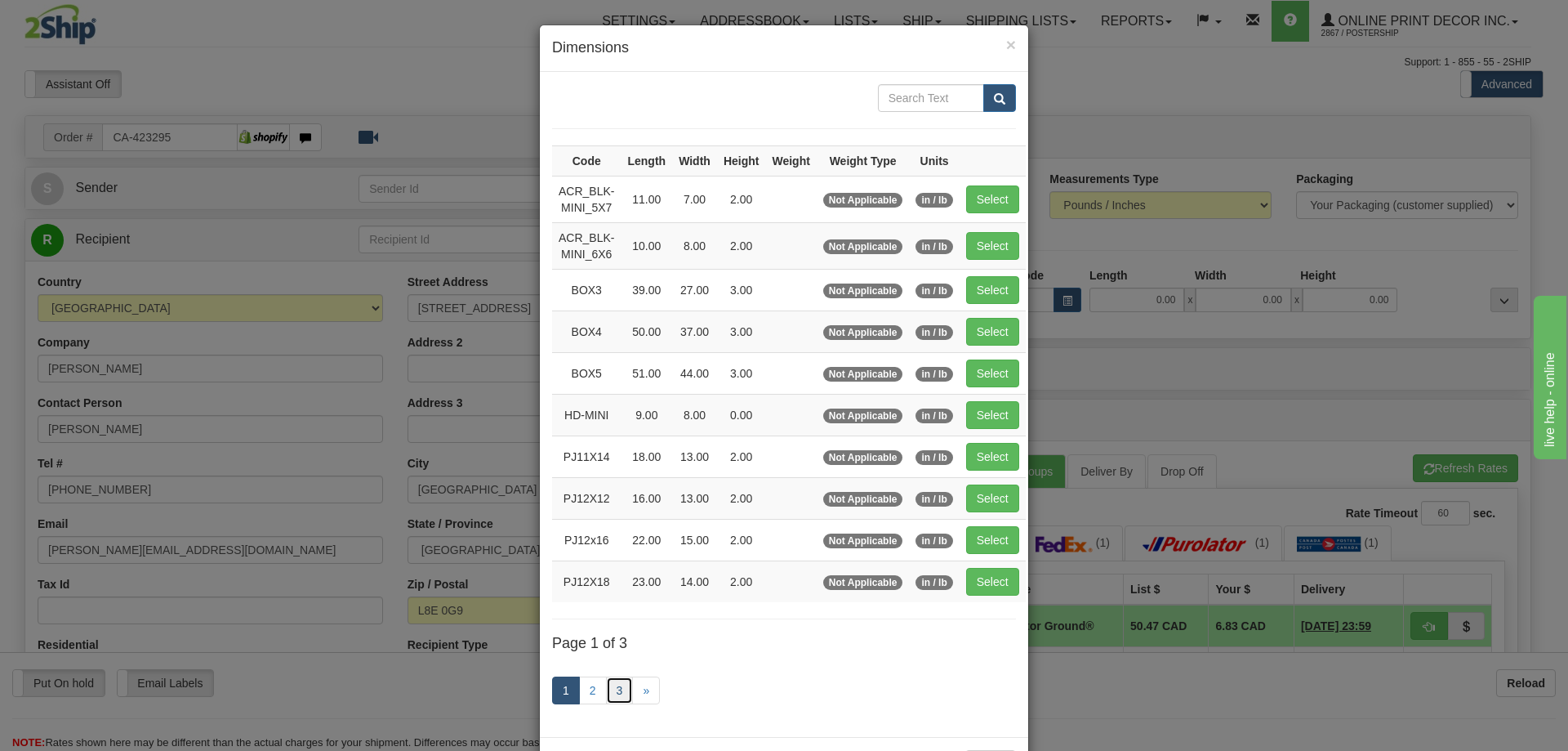
click at [618, 687] on link "3" at bounding box center [620, 690] width 28 height 28
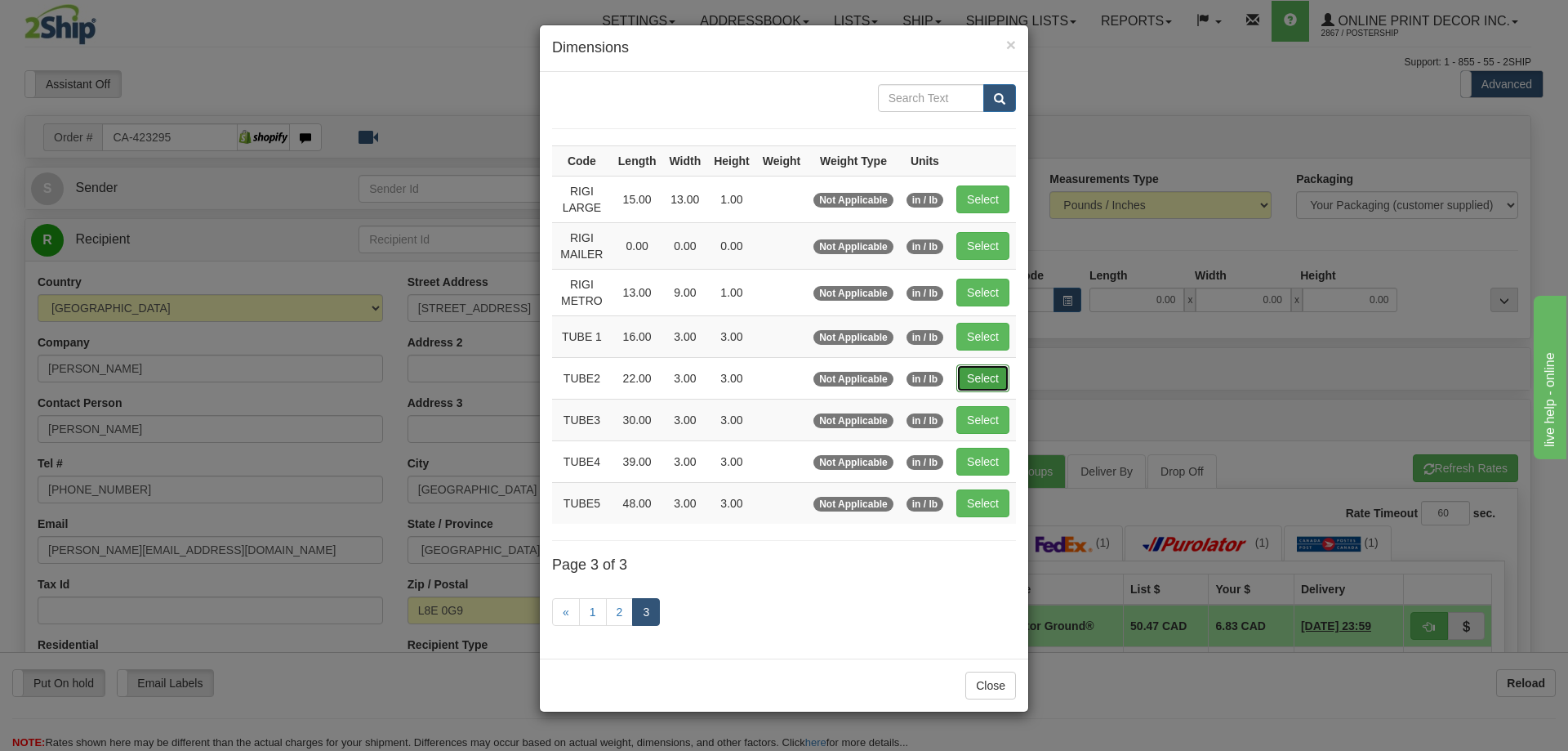
click at [990, 374] on button "Select" at bounding box center [982, 379] width 53 height 28
type input "TUBE2"
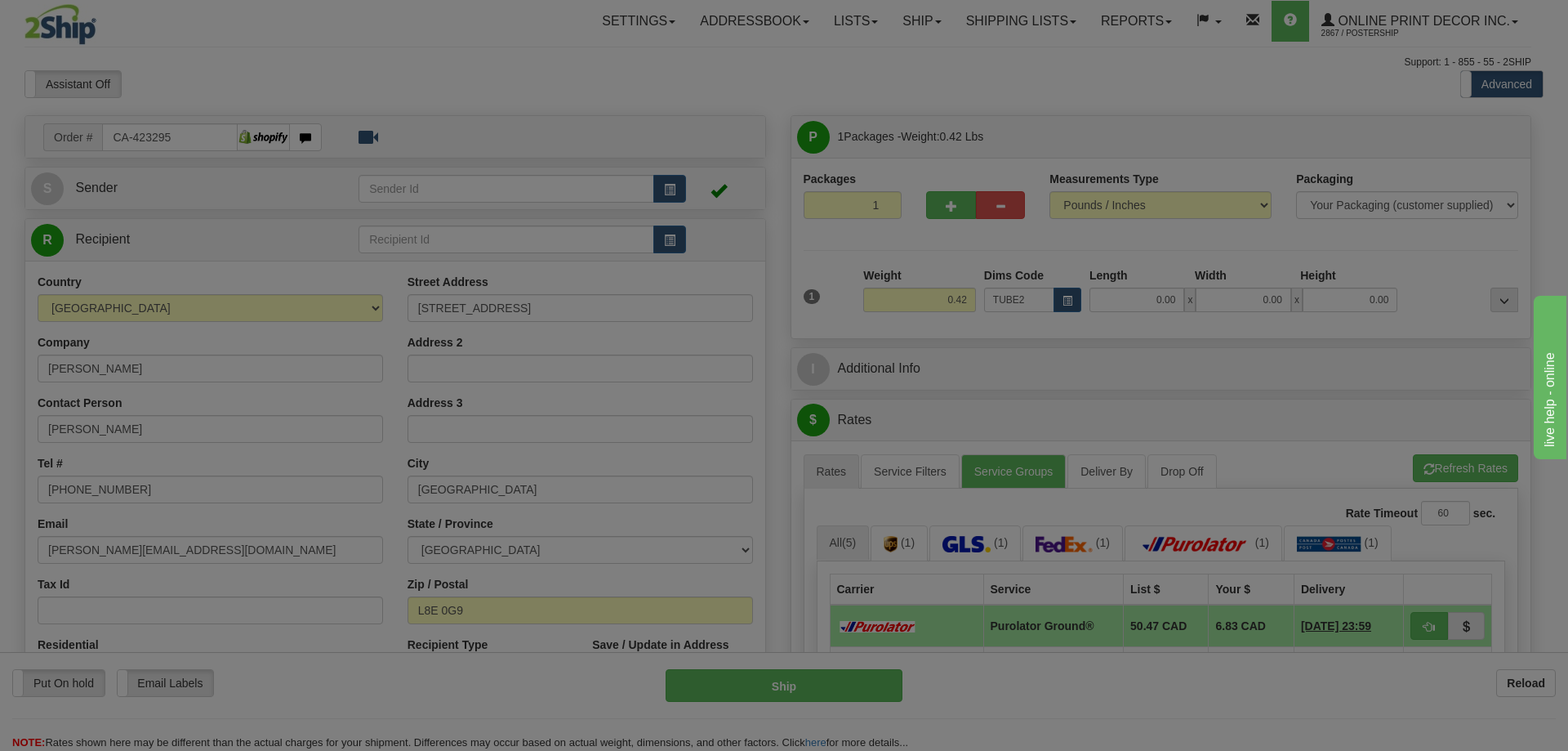
type input "22.00"
type input "3.00"
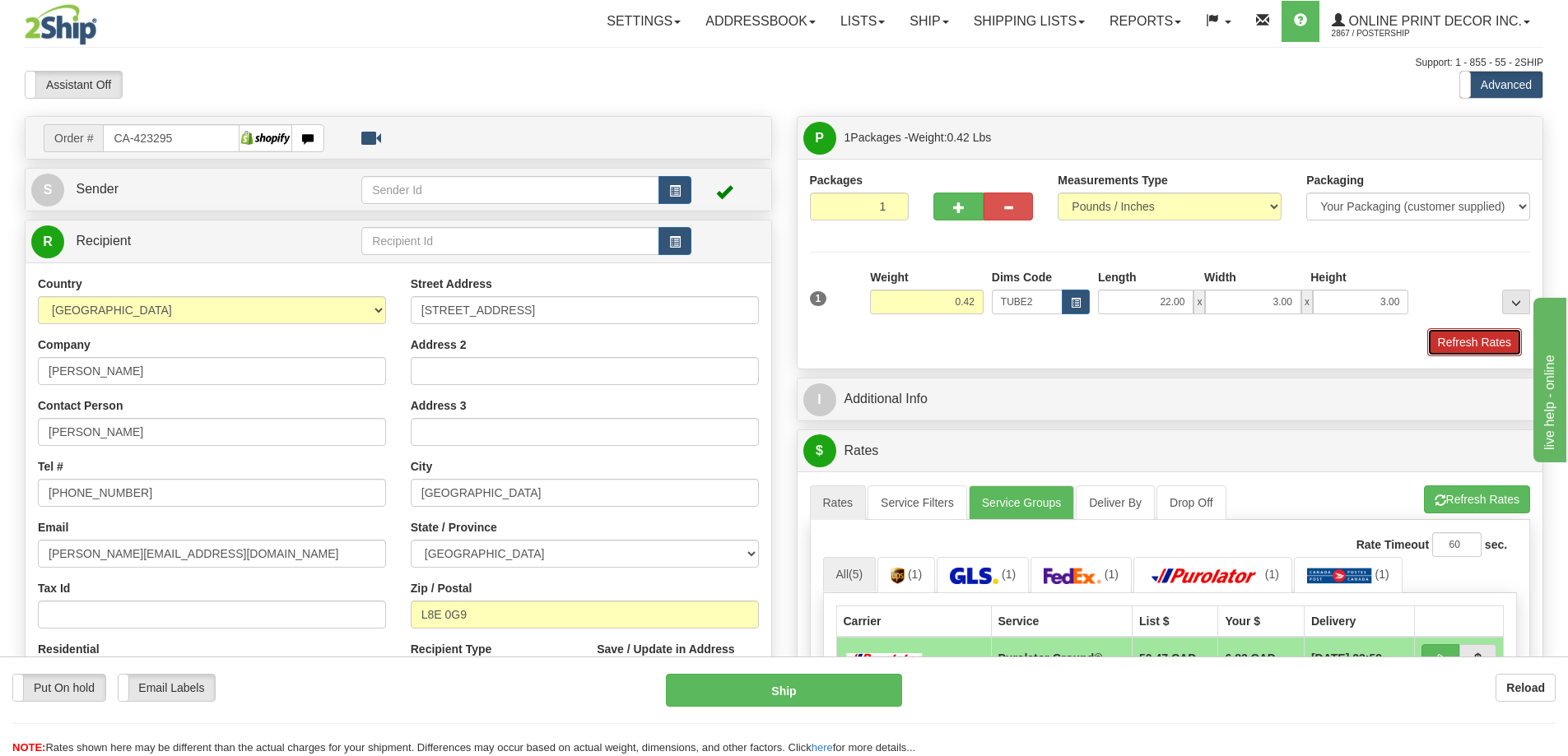
click at [1483, 340] on button "Refresh Rates" at bounding box center [1474, 342] width 94 height 28
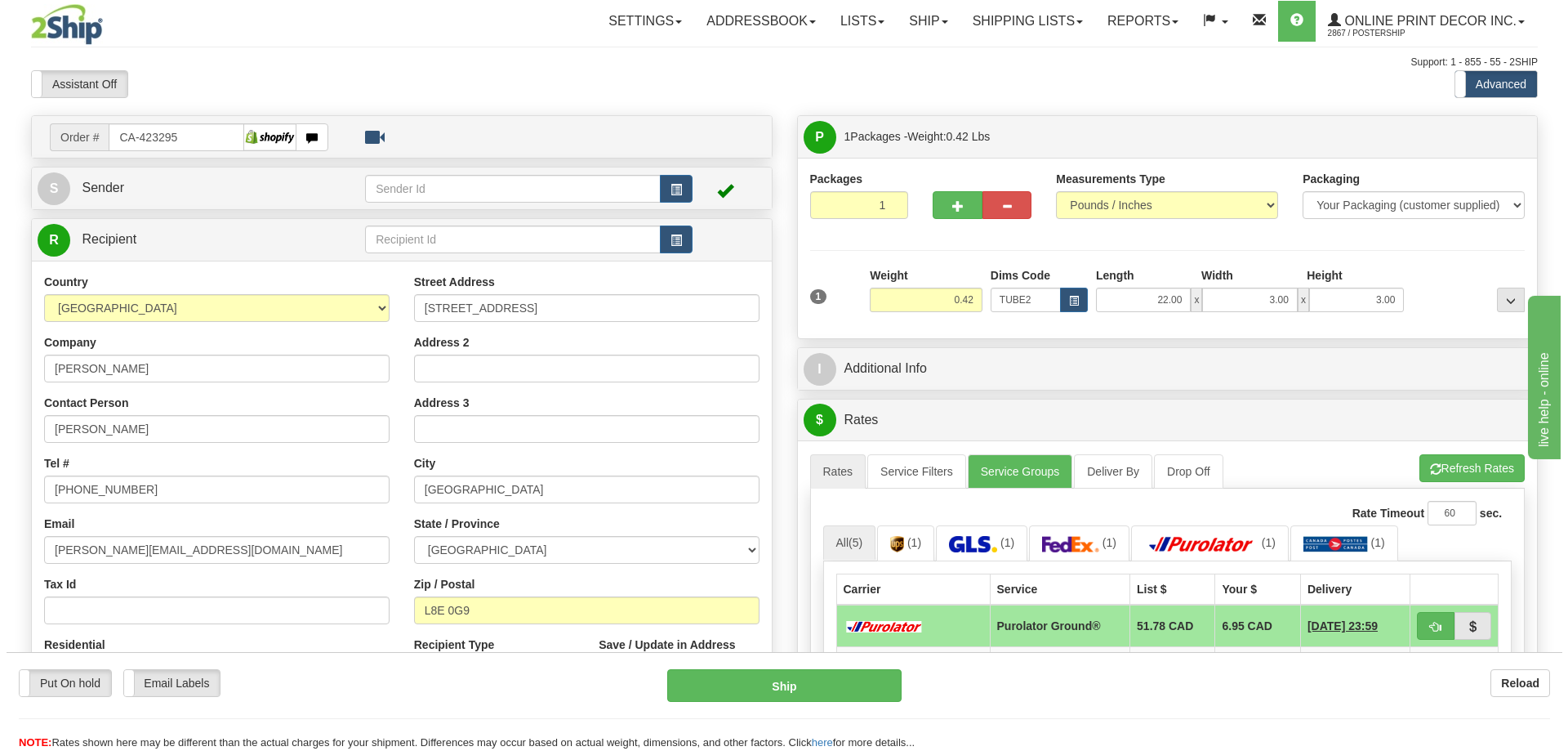
scroll to position [163, 0]
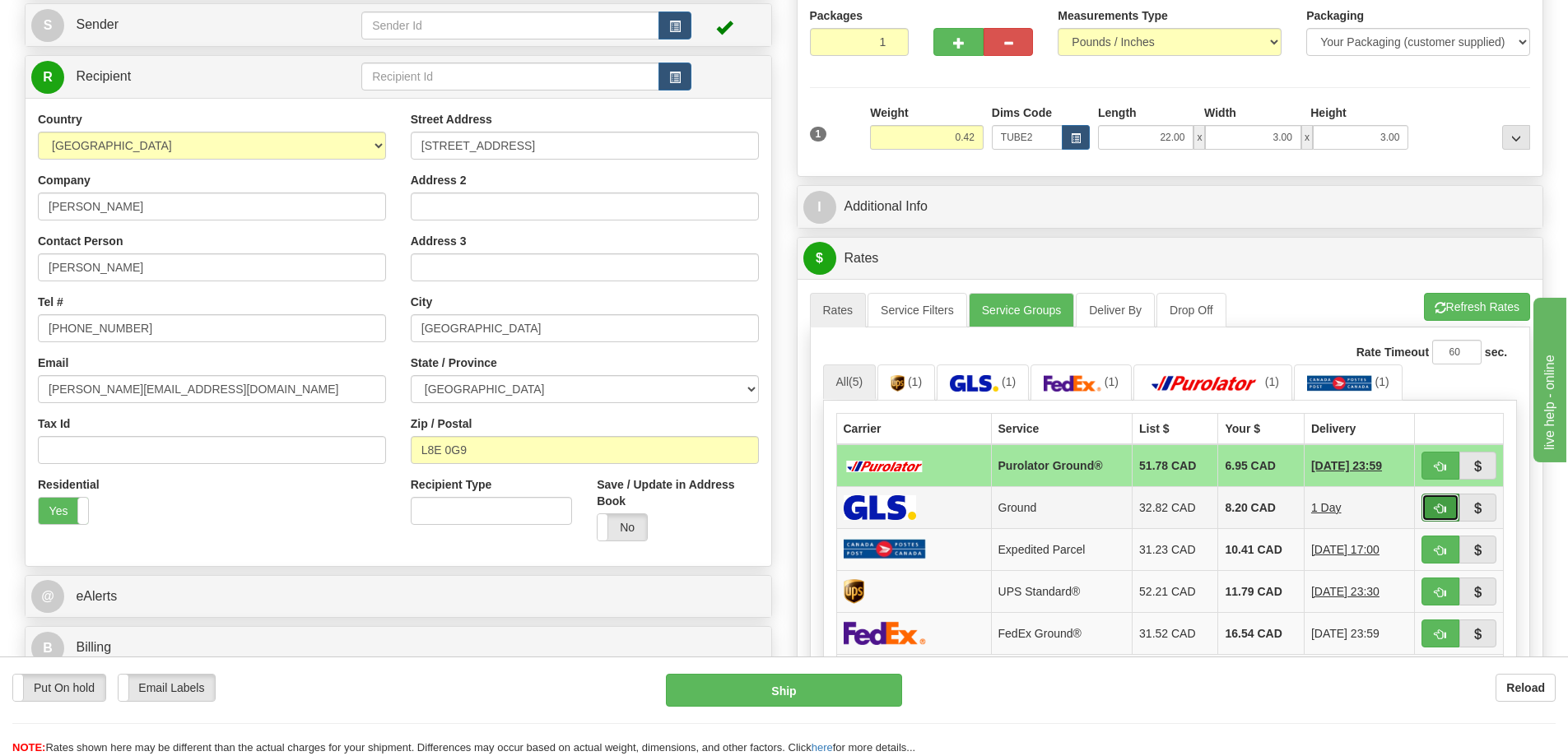
click at [1432, 501] on button "button" at bounding box center [1439, 508] width 38 height 28
type input "1"
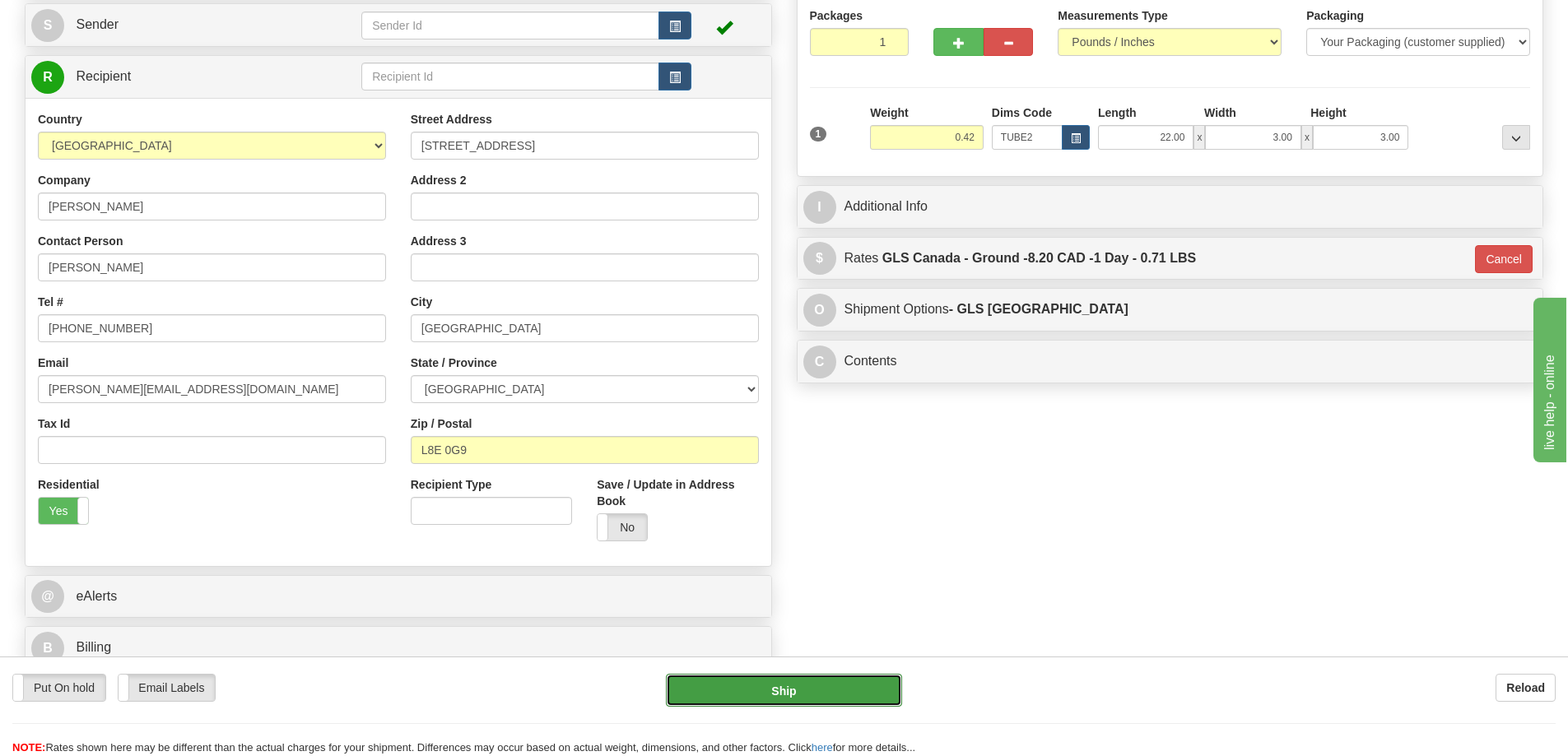
click at [860, 699] on button "Ship" at bounding box center [784, 690] width 236 height 33
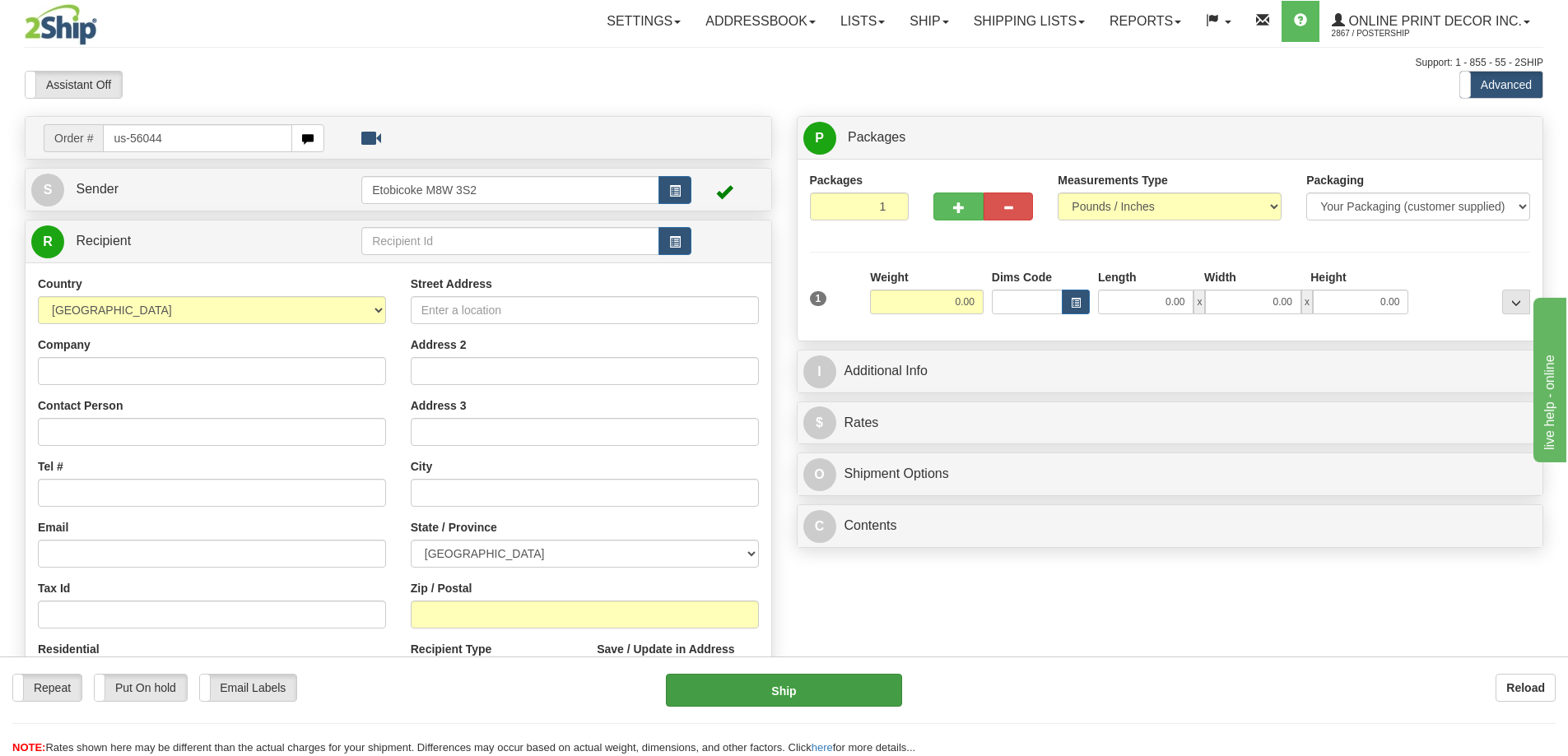
type input "us-56044"
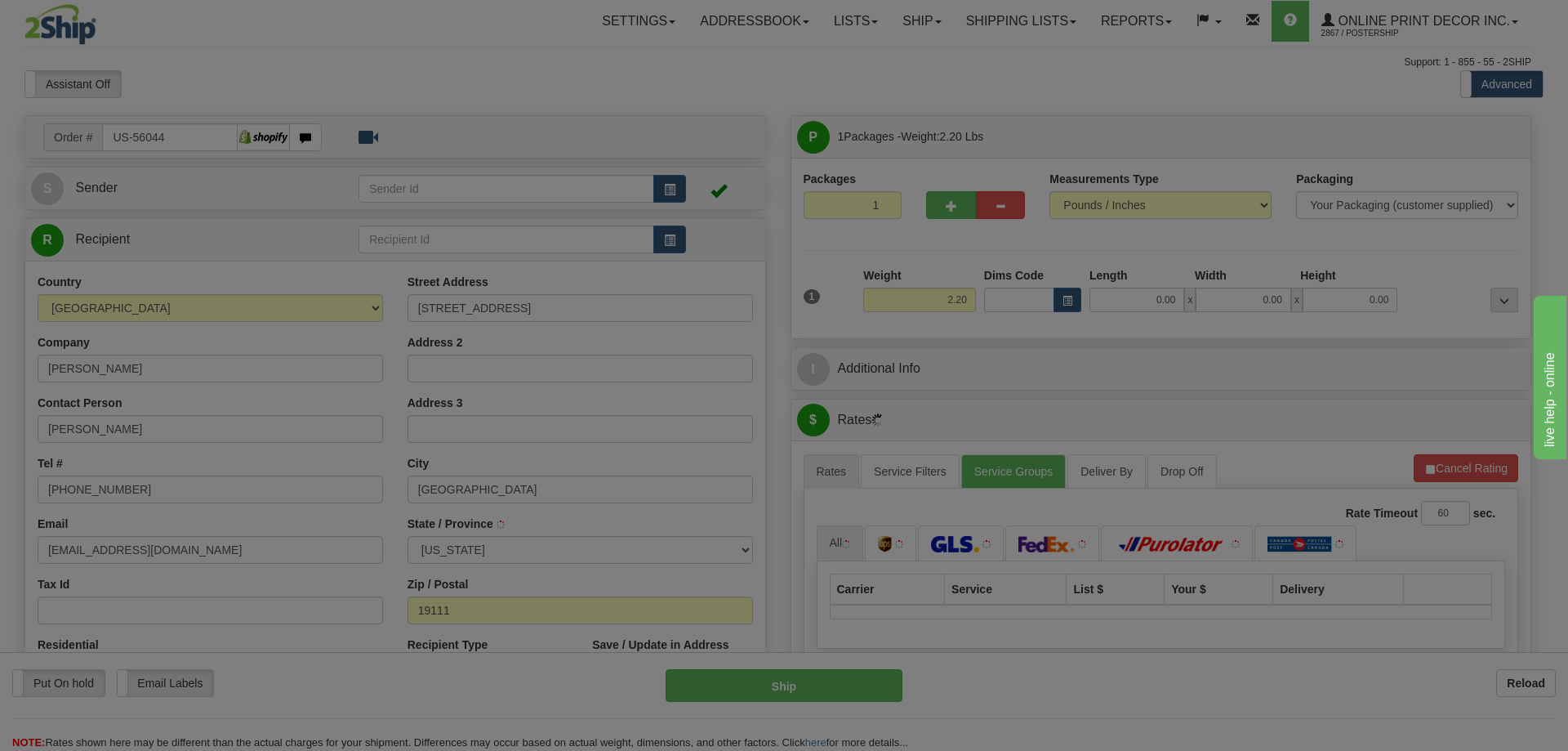
type input "[GEOGRAPHIC_DATA]"
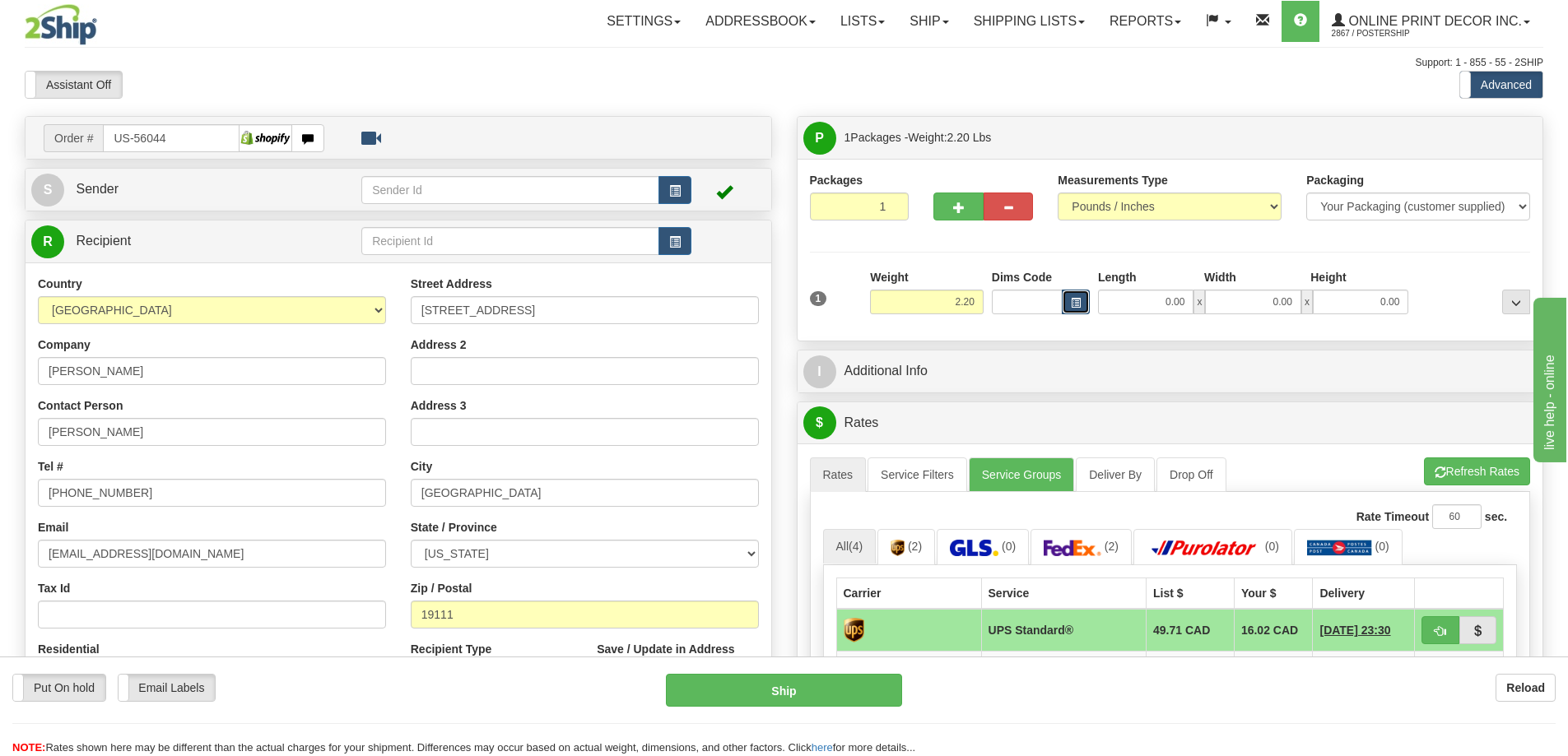
click at [1075, 300] on span "button" at bounding box center [1075, 303] width 10 height 9
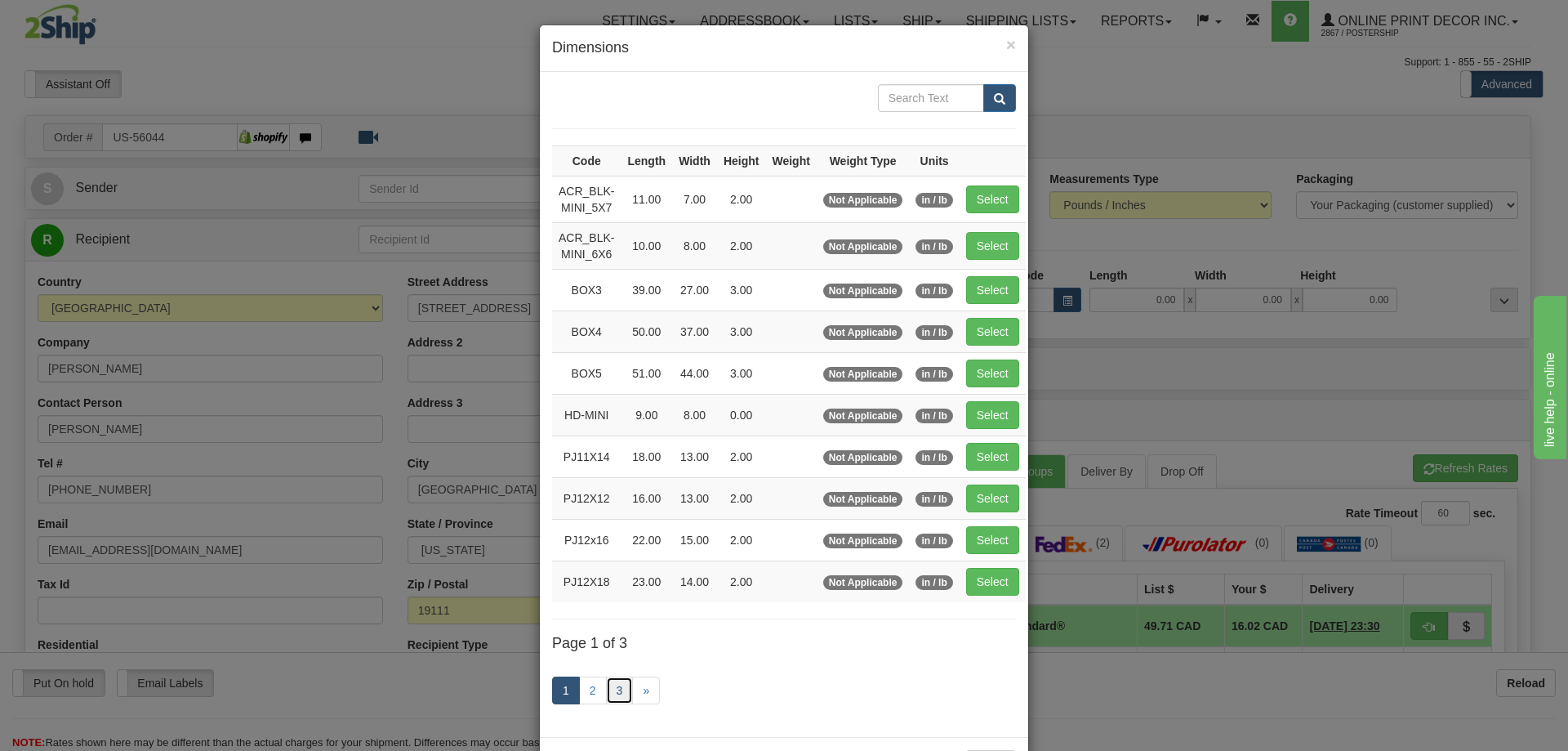
click at [606, 689] on link "3" at bounding box center [620, 690] width 28 height 28
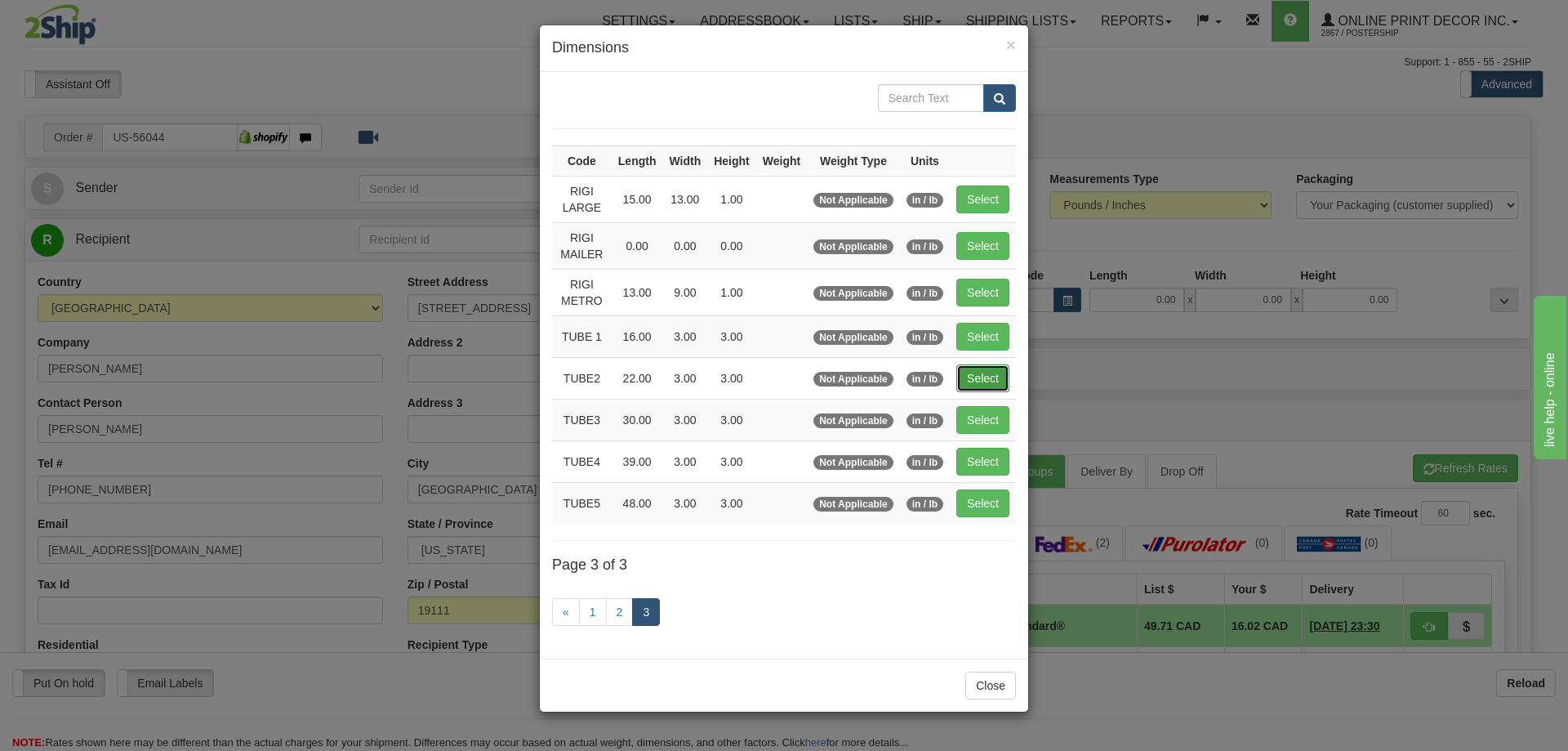
click at [968, 370] on button "Select" at bounding box center [982, 379] width 53 height 28
type input "TUBE2"
type input "22.00"
type input "3.00"
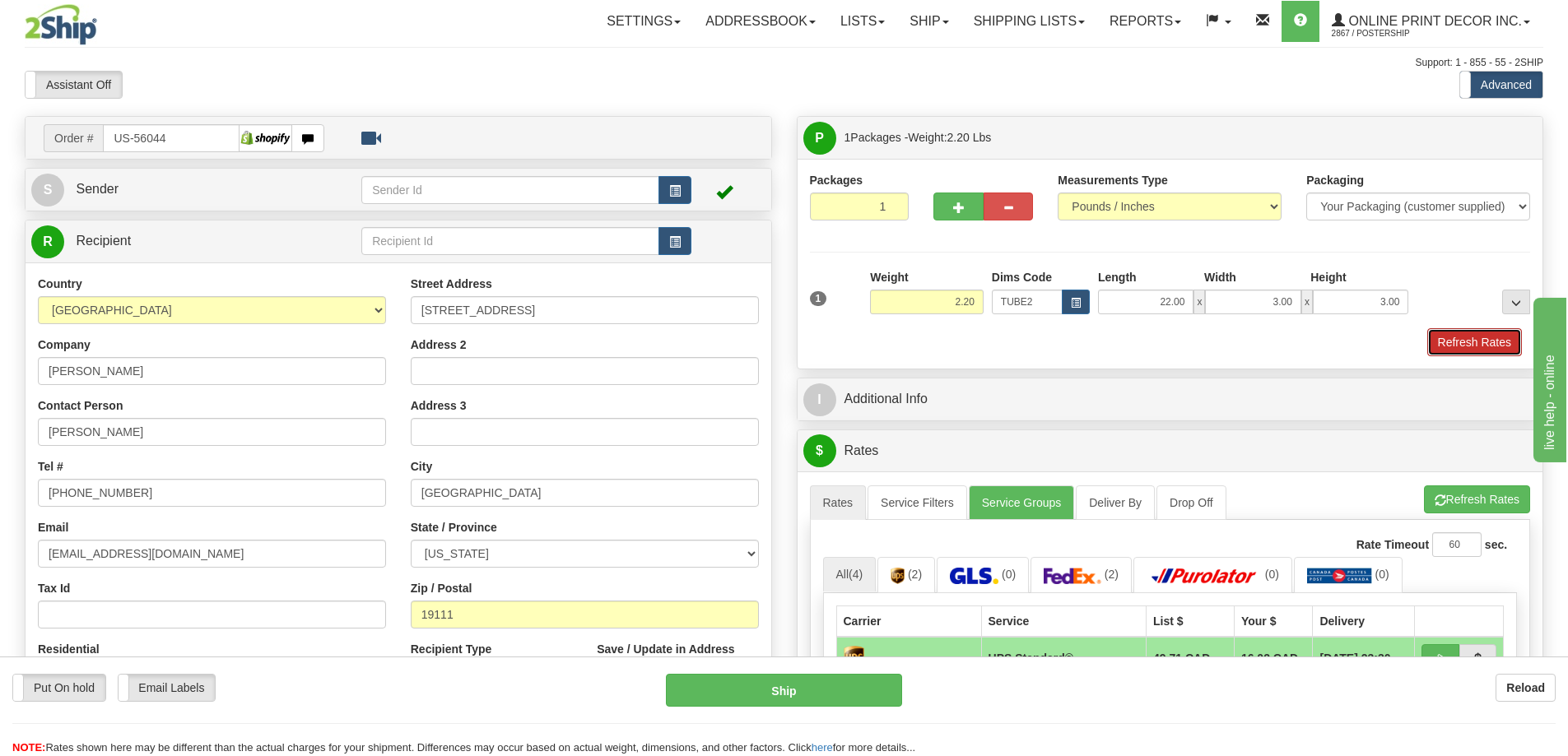
drag, startPoint x: 1469, startPoint y: 343, endPoint x: 1476, endPoint y: 356, distance: 14.8
click at [1476, 356] on button "Refresh Rates" at bounding box center [1474, 342] width 94 height 28
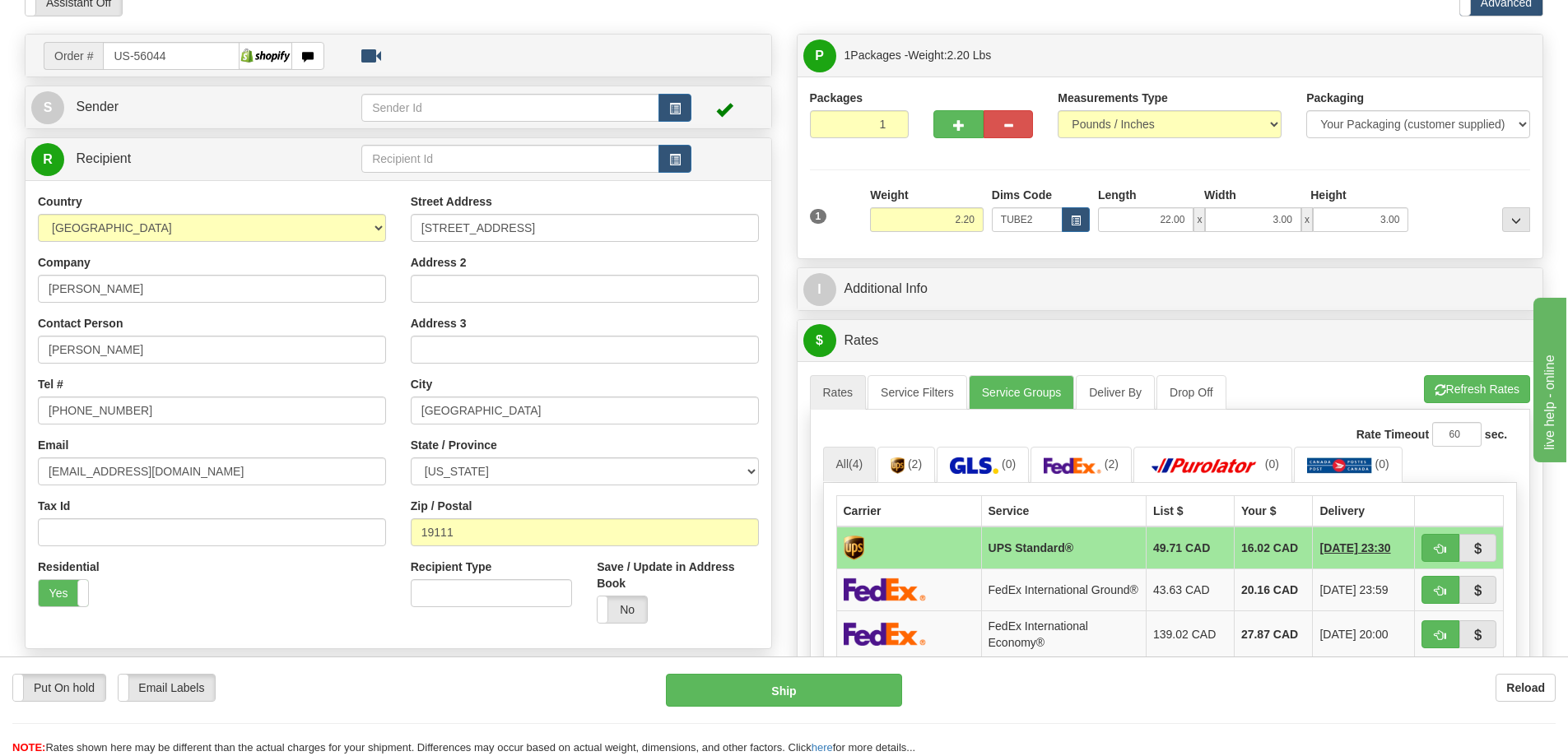
scroll to position [164, 0]
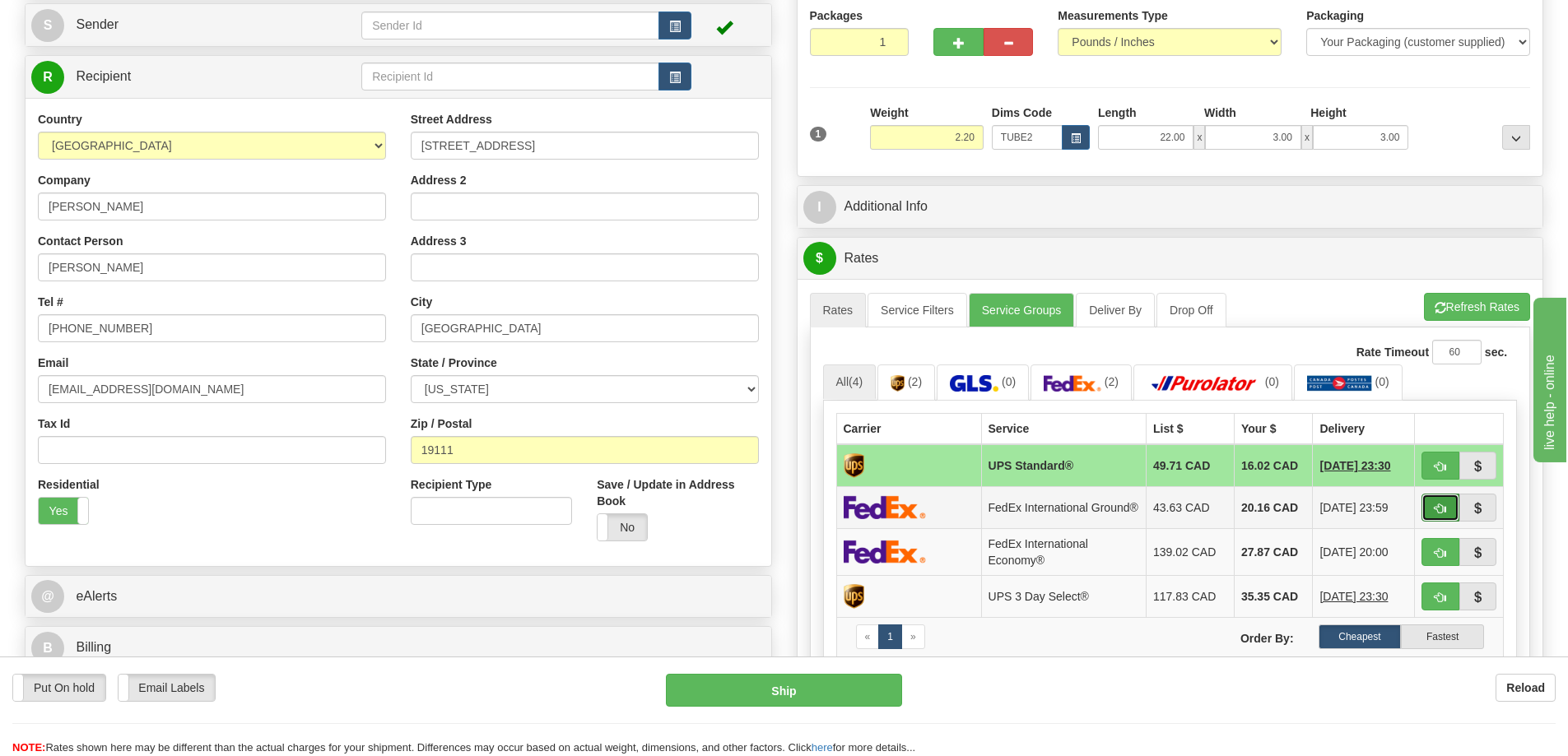
click at [1431, 510] on button "button" at bounding box center [1439, 508] width 38 height 28
type input "92"
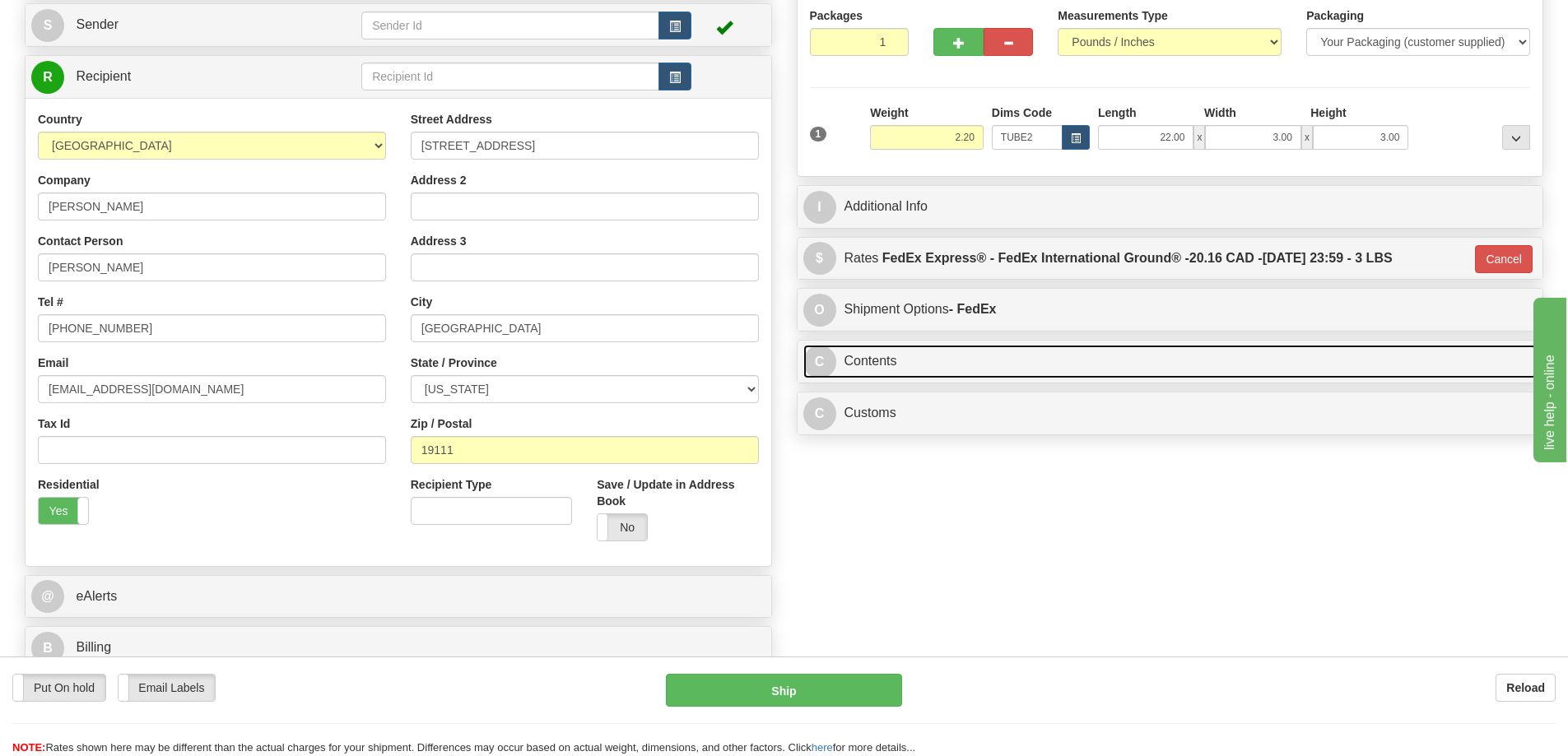
click at [1097, 359] on link "C Contents" at bounding box center [1170, 361] width 734 height 34
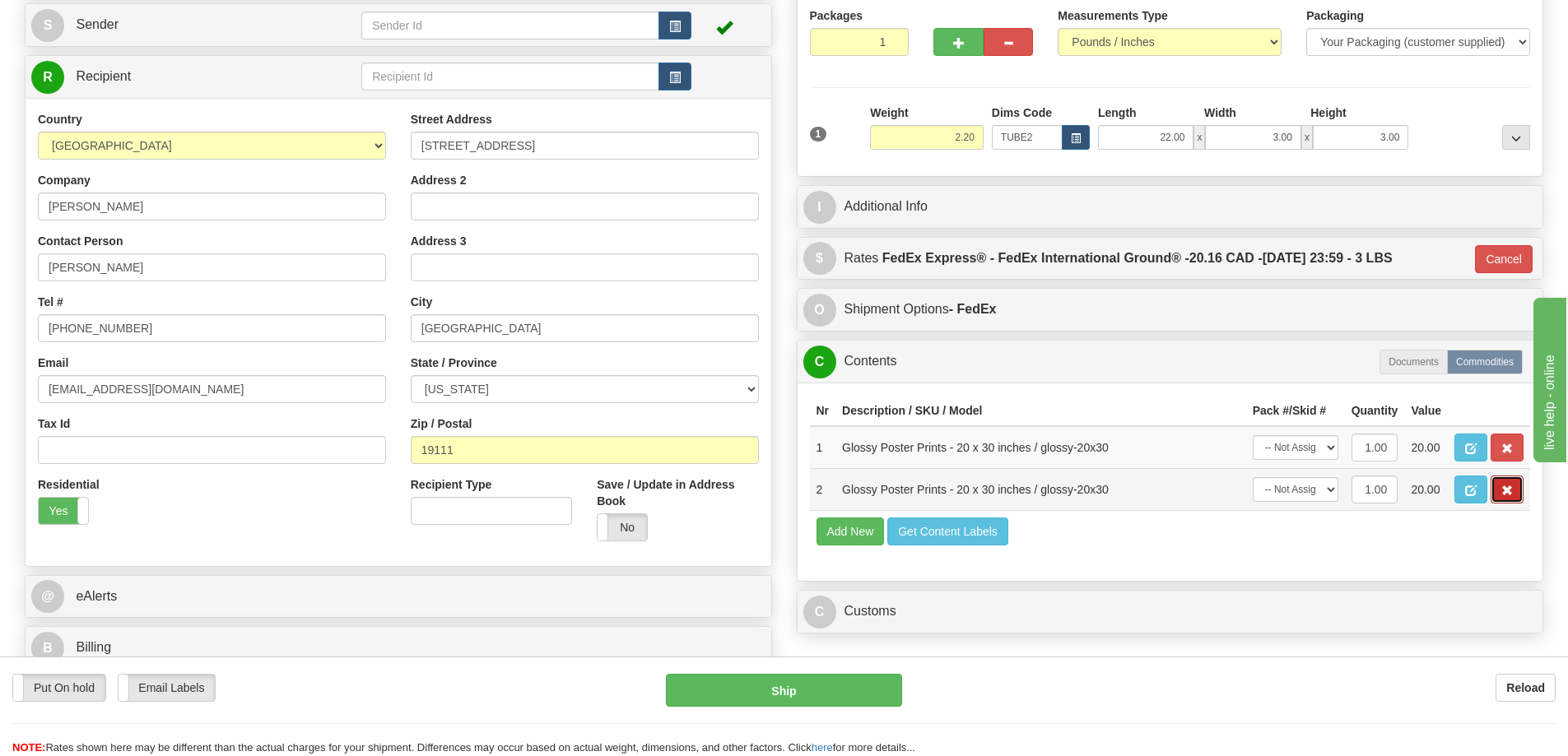
click at [1515, 486] on button "button" at bounding box center [1507, 489] width 33 height 28
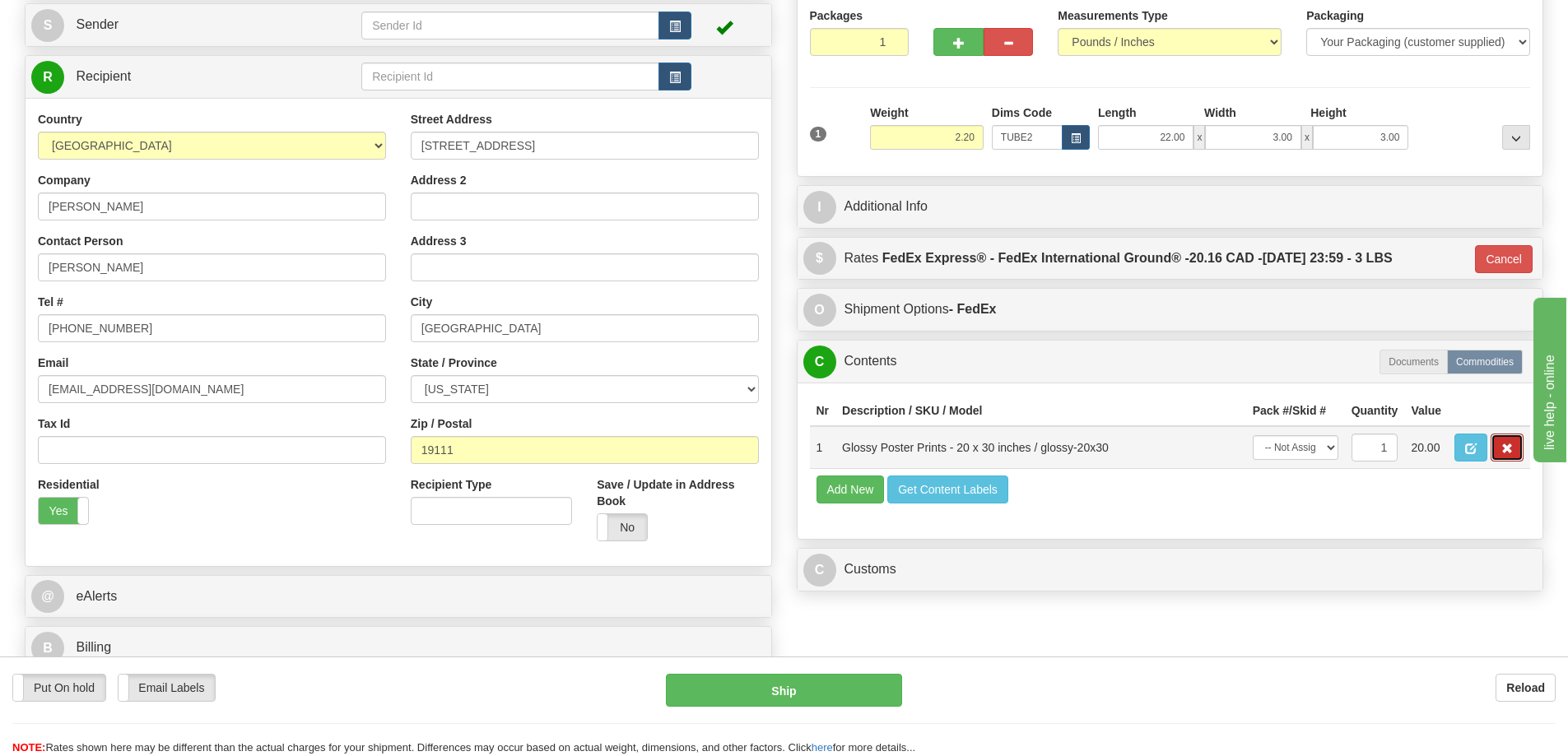
click at [1513, 461] on button "button" at bounding box center [1507, 447] width 33 height 28
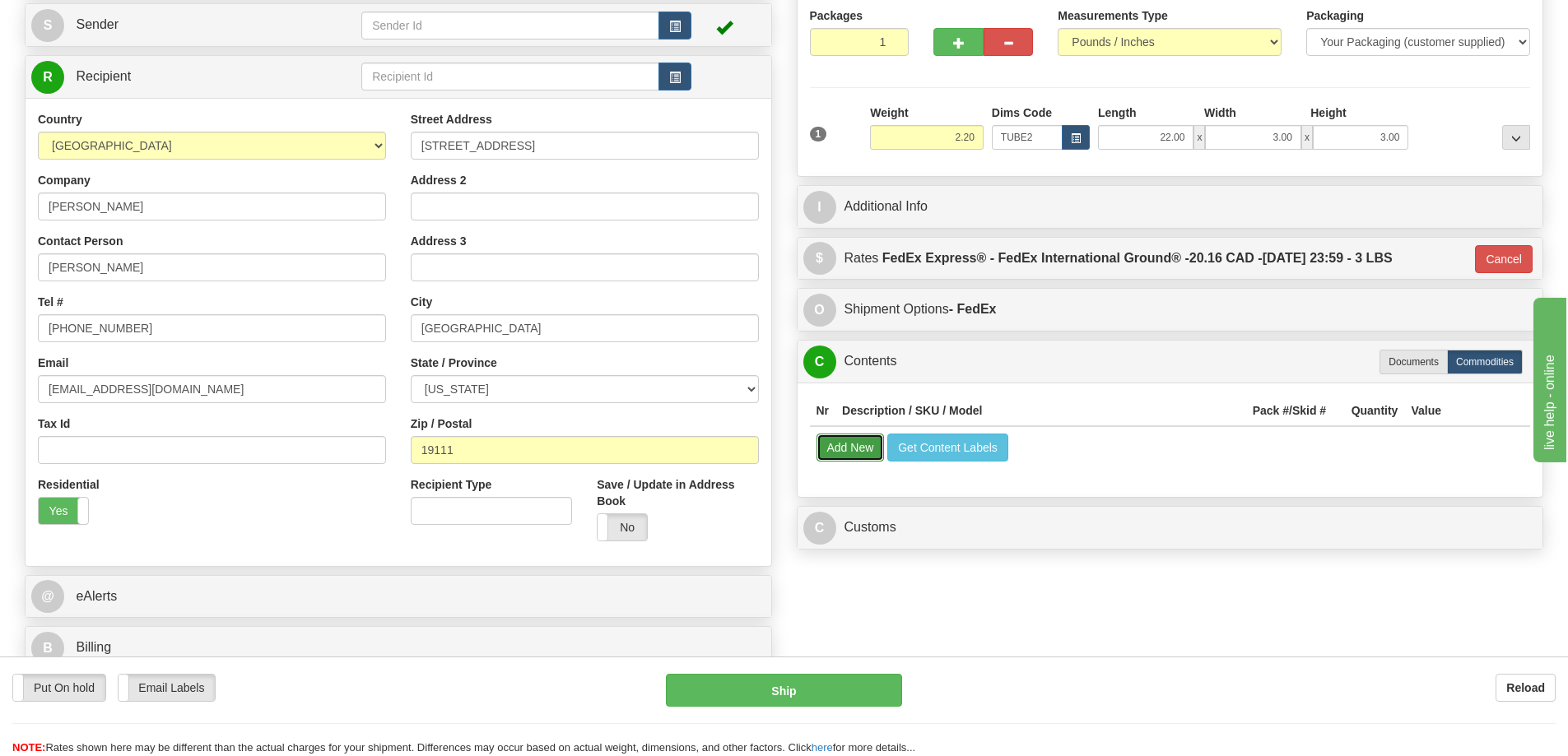
click at [855, 444] on button "Add New" at bounding box center [851, 447] width 68 height 28
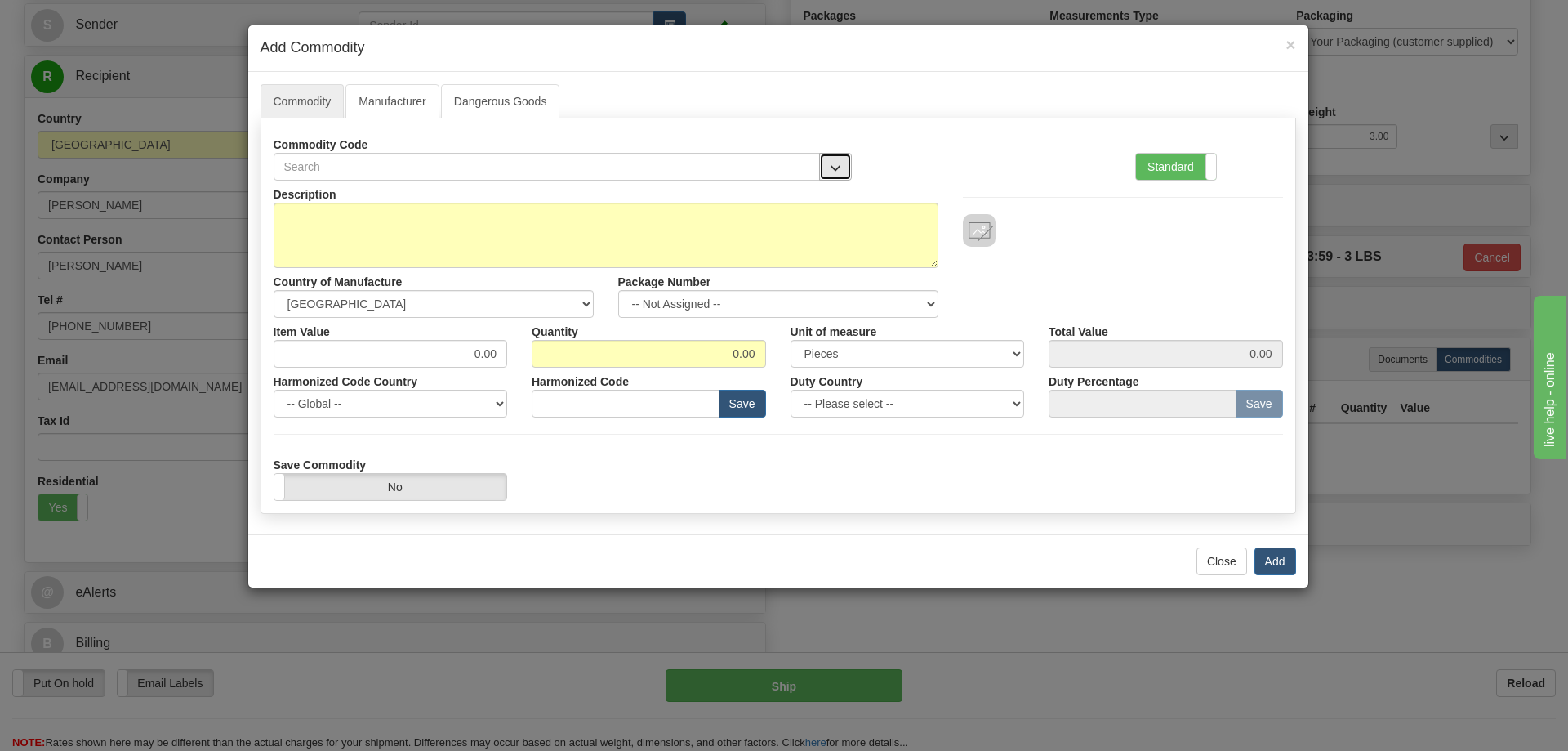
click at [830, 158] on button "button" at bounding box center [836, 167] width 33 height 28
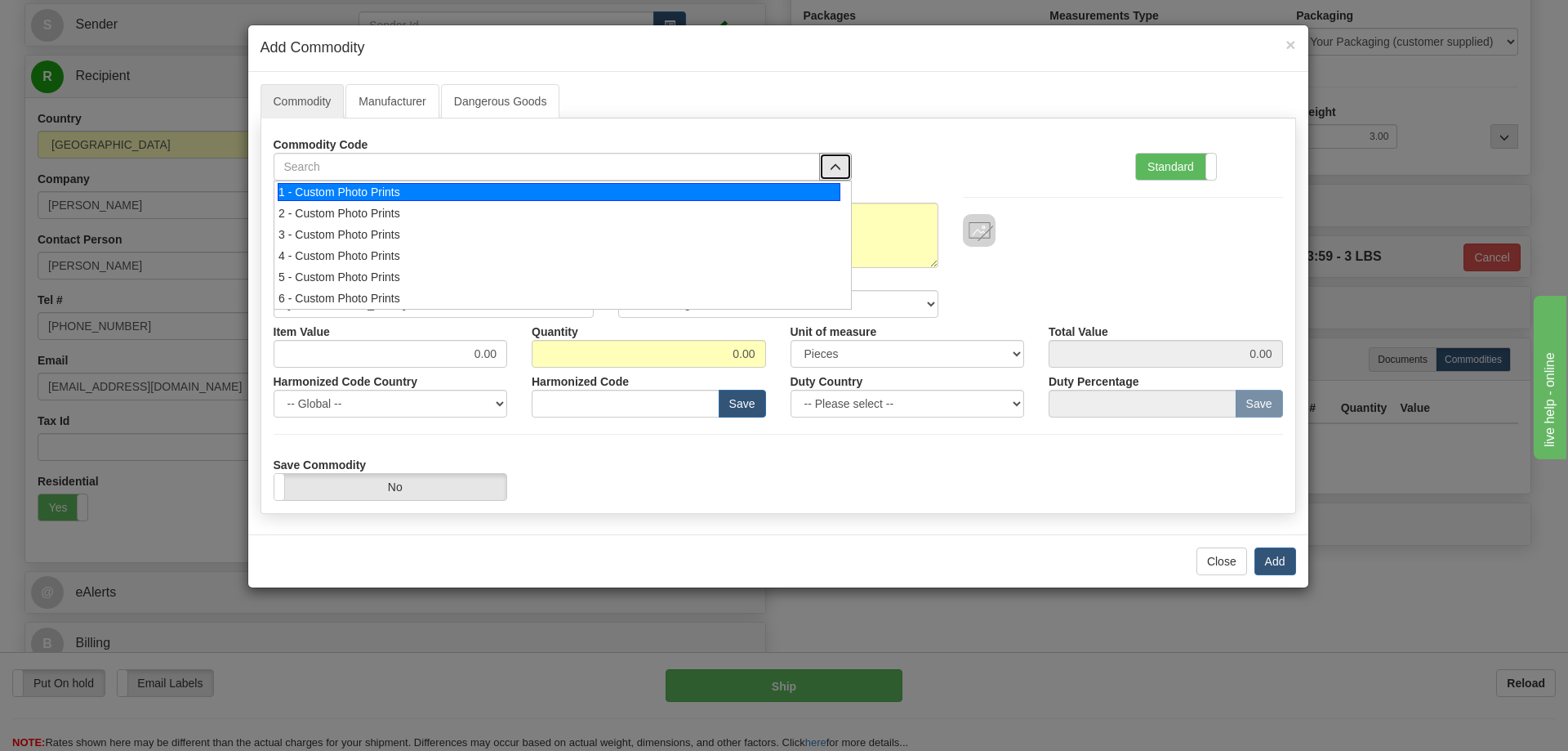
click at [815, 194] on div "1 - Custom Photo Prints" at bounding box center [559, 192] width 562 height 18
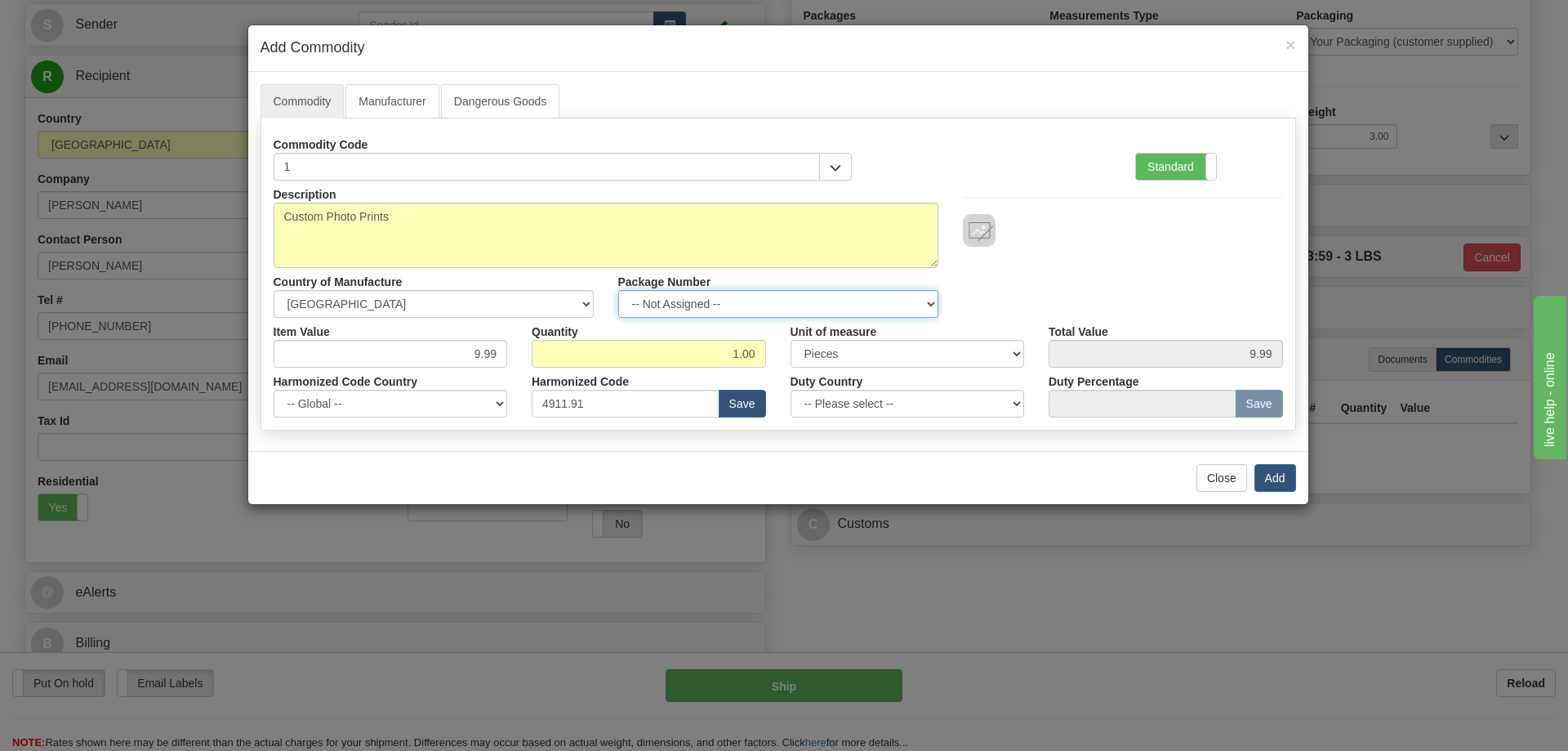
click at [921, 301] on select "-- Not Assigned -- Item 1" at bounding box center [777, 304] width 320 height 28
select select "0"
click at [618, 290] on select "-- Not Assigned -- Item 1" at bounding box center [777, 304] width 320 height 28
click at [1282, 476] on button "Add" at bounding box center [1276, 478] width 42 height 28
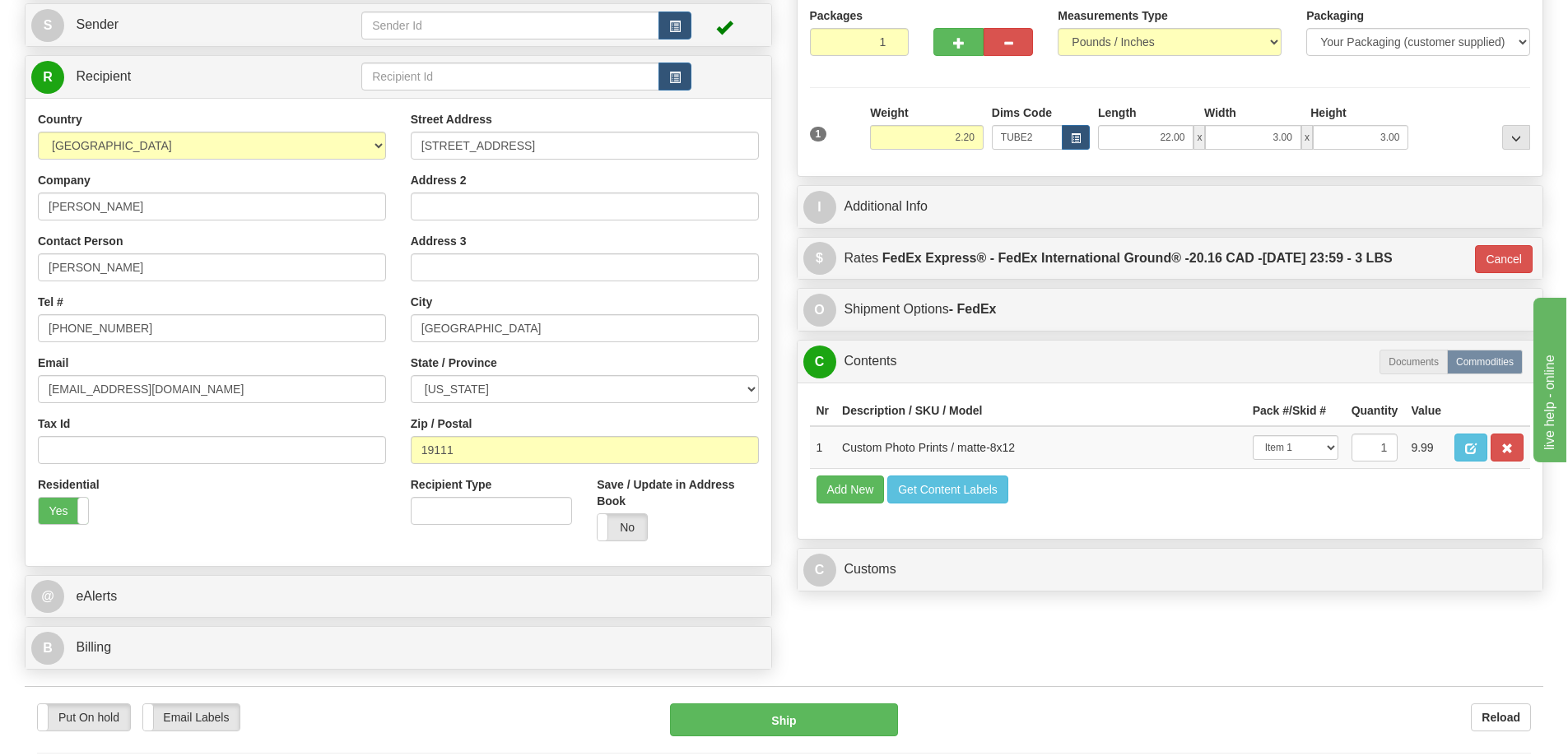
scroll to position [329, 0]
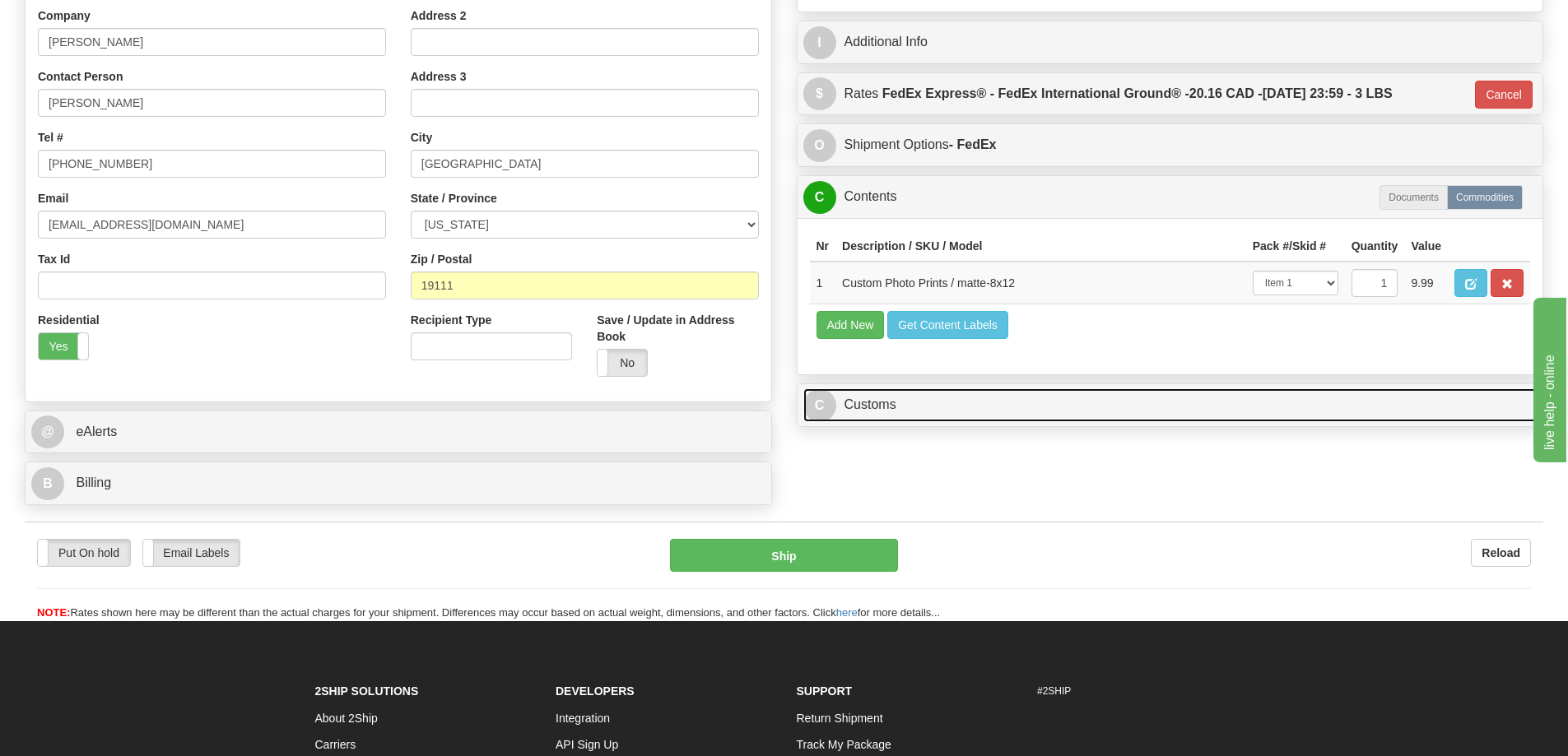
click at [1276, 405] on link "C Customs" at bounding box center [1170, 405] width 734 height 34
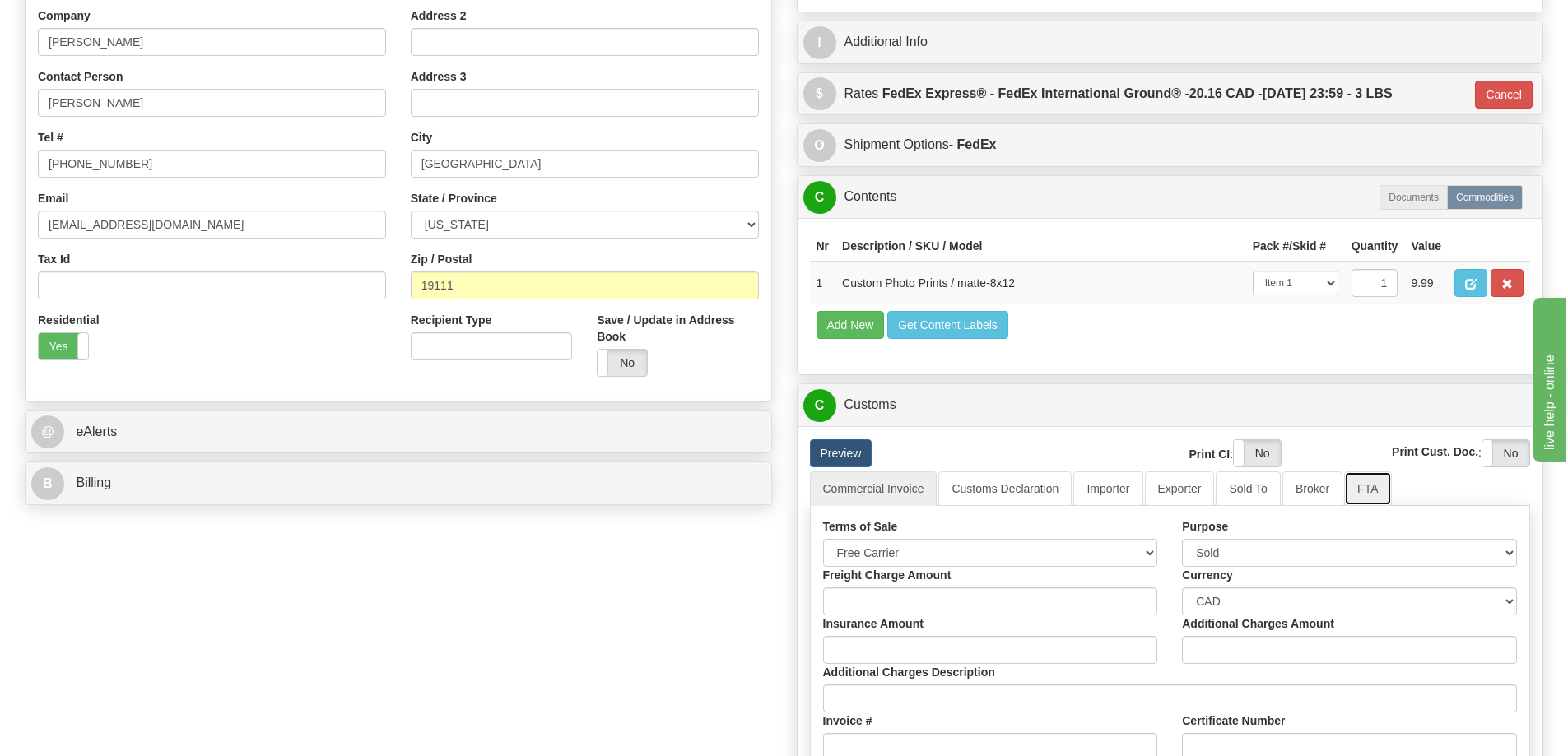
click at [1379, 503] on link "FTA" at bounding box center [1368, 489] width 47 height 35
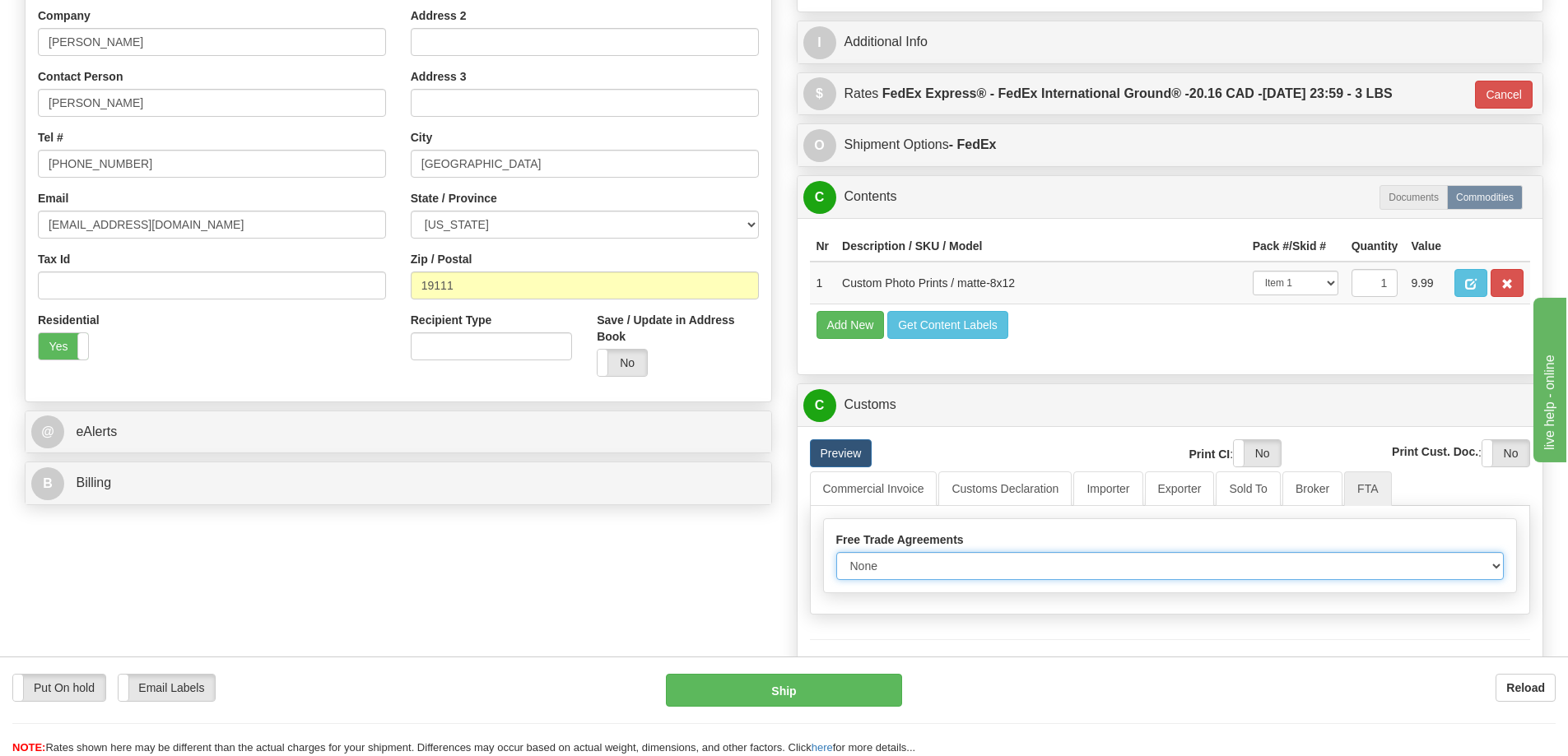
click at [1486, 571] on select "None Other USMCA CETA CUKTCA" at bounding box center [1170, 565] width 668 height 28
select select "1"
click at [836, 558] on select "None Other USMCA CETA CUKTCA" at bounding box center [1170, 565] width 668 height 28
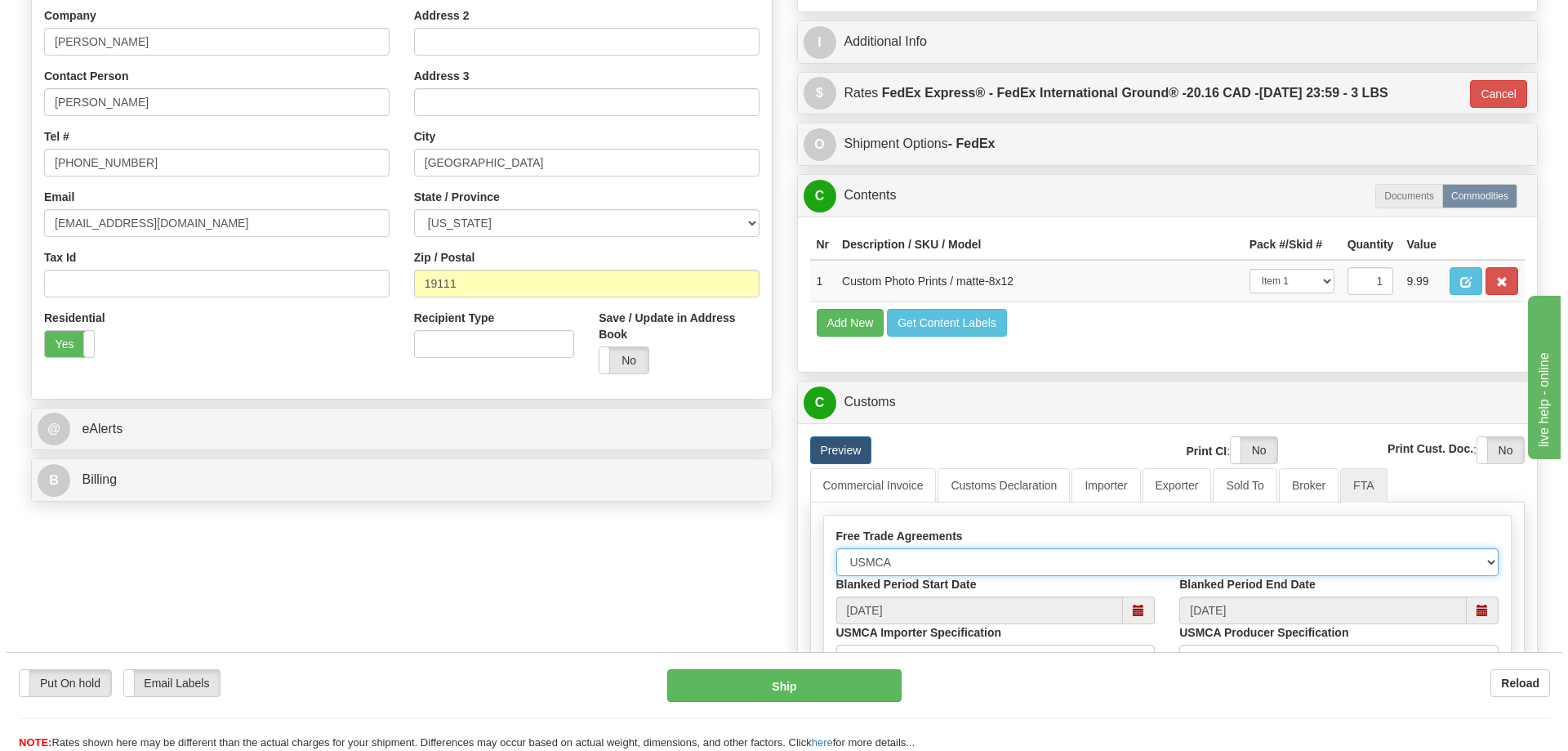
scroll to position [572, 0]
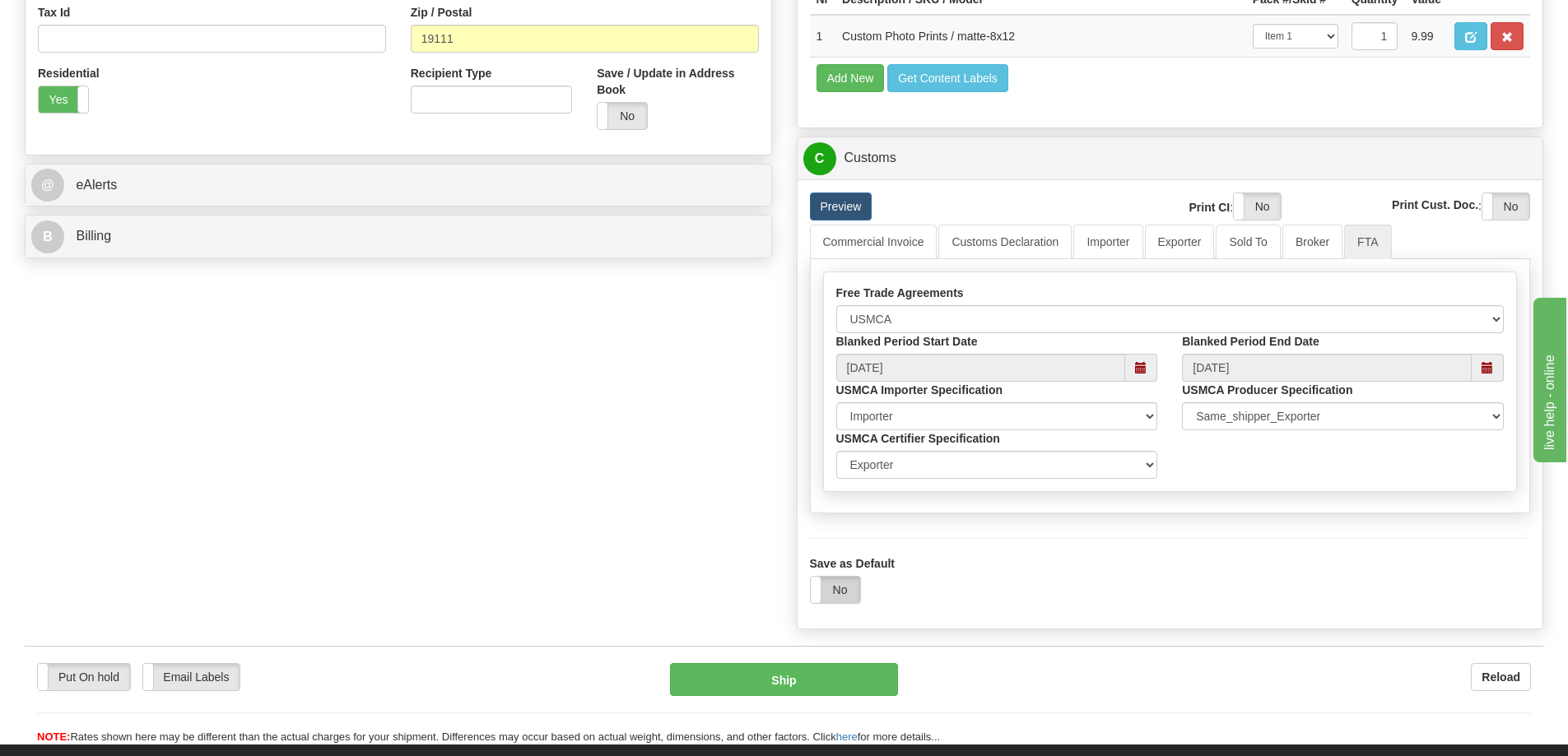
click at [845, 592] on label "No" at bounding box center [835, 590] width 49 height 26
click at [808, 681] on button "Ship" at bounding box center [784, 680] width 228 height 33
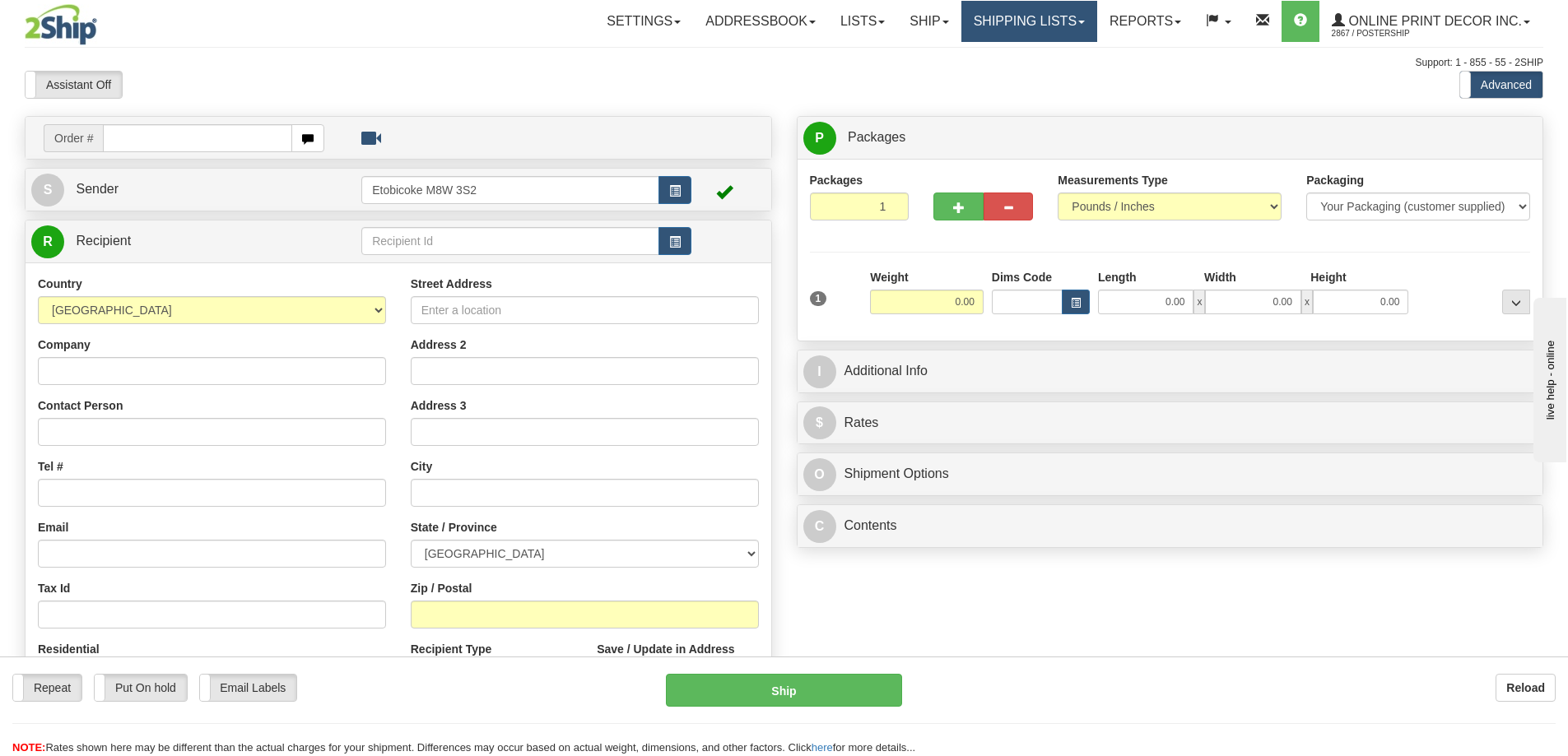
click at [1026, 31] on link "Shipping lists" at bounding box center [1028, 21] width 136 height 41
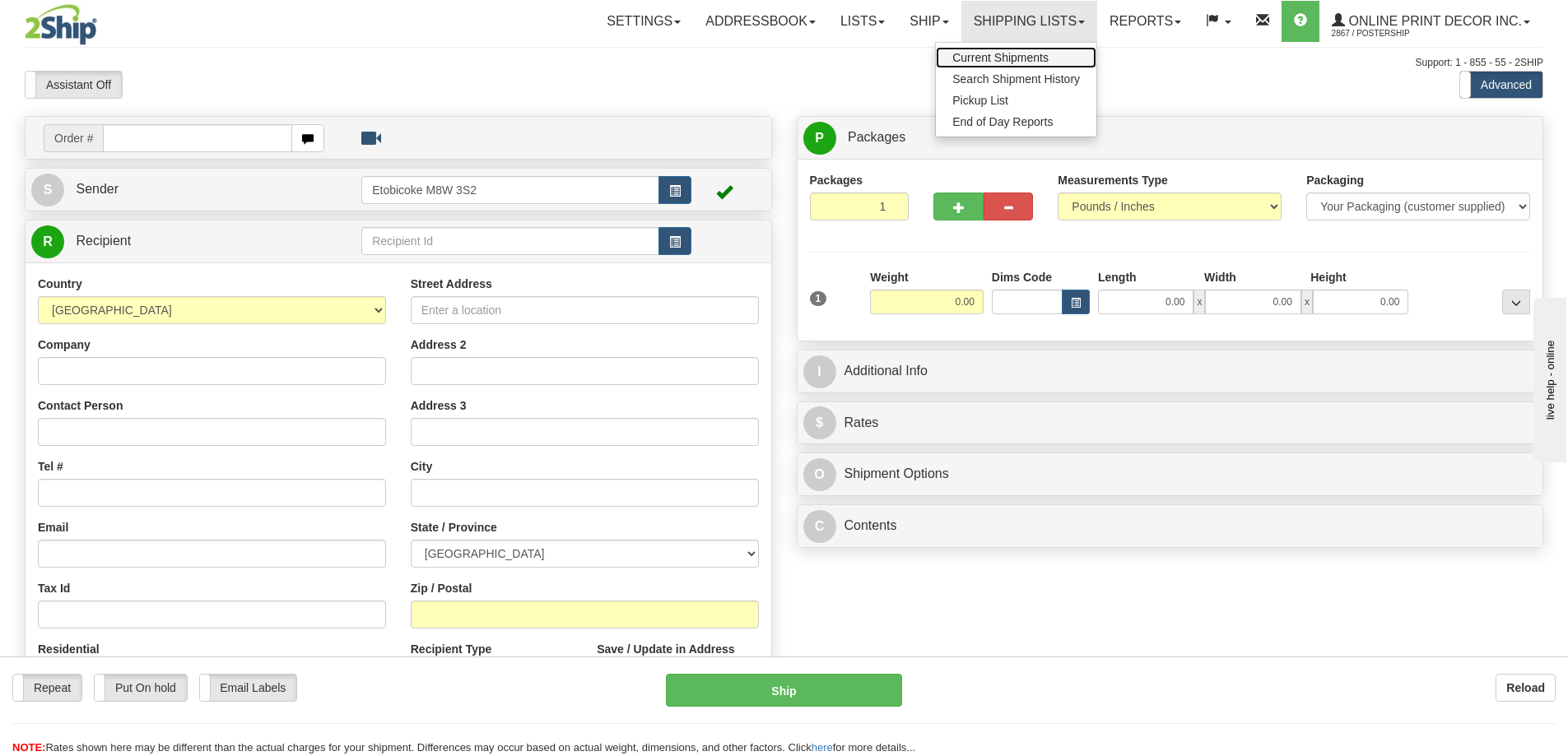
click at [1013, 61] on span "Current Shipments" at bounding box center [1000, 57] width 96 height 13
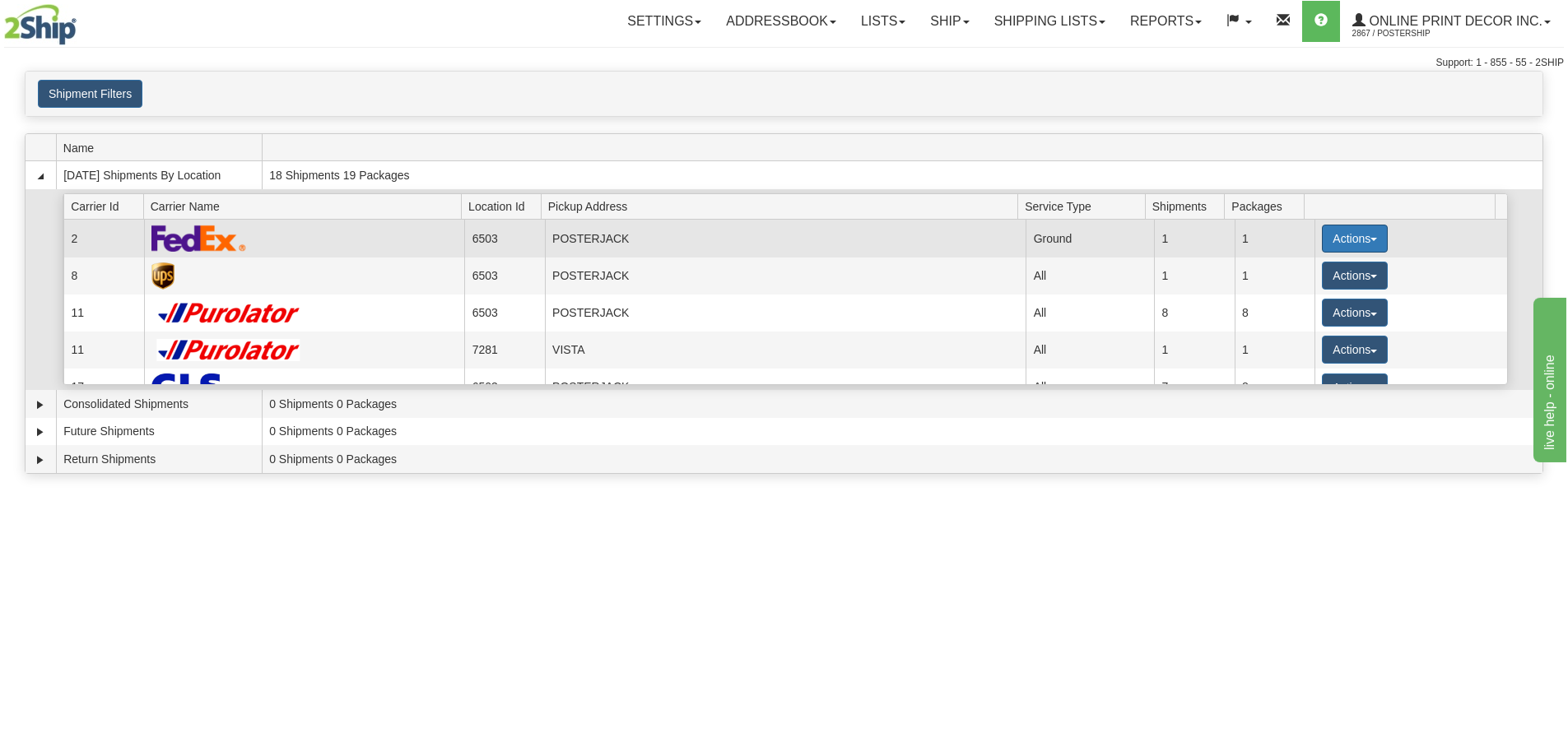
click at [1344, 231] on button "Actions" at bounding box center [1354, 239] width 66 height 28
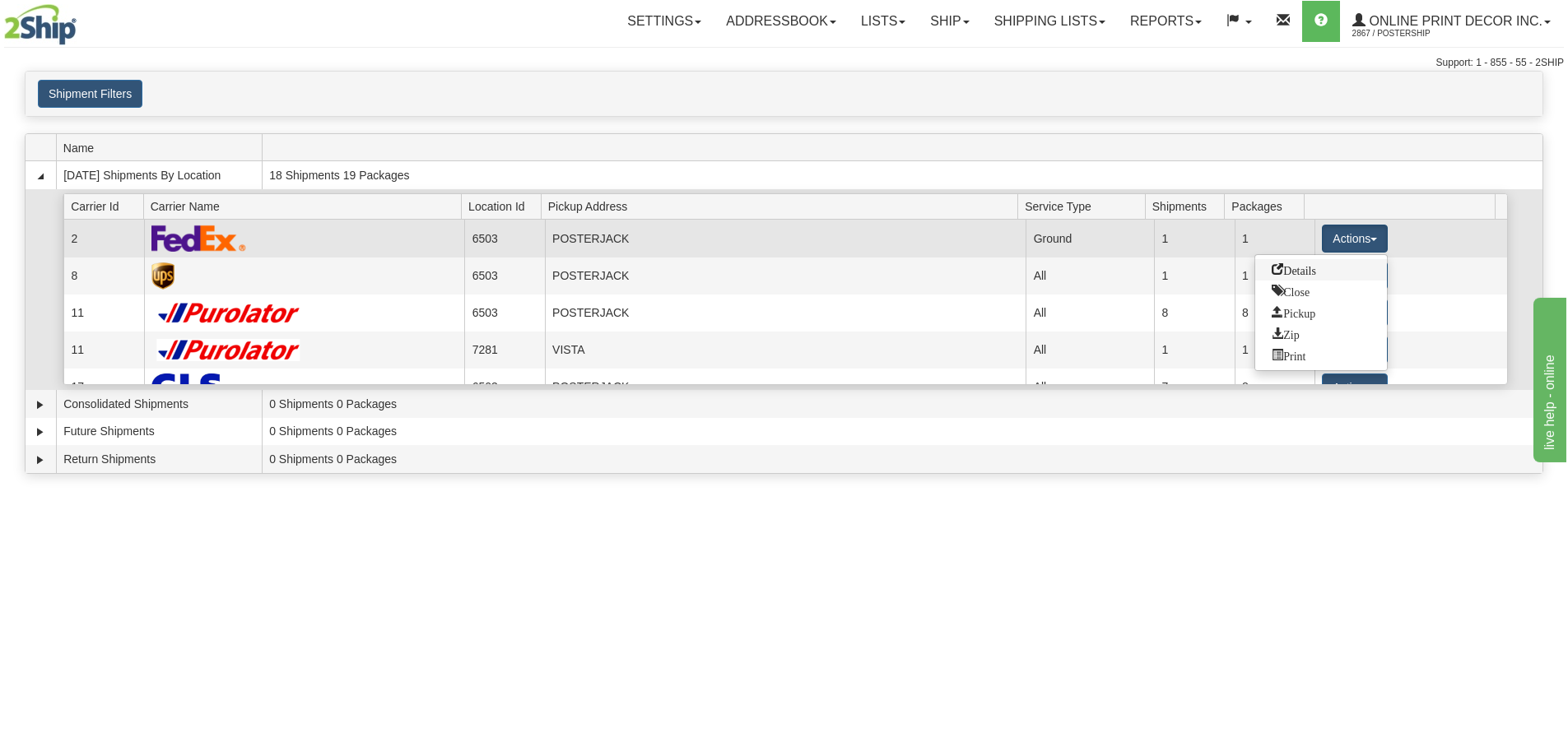
click at [1272, 273] on span "Details" at bounding box center [1293, 268] width 45 height 11
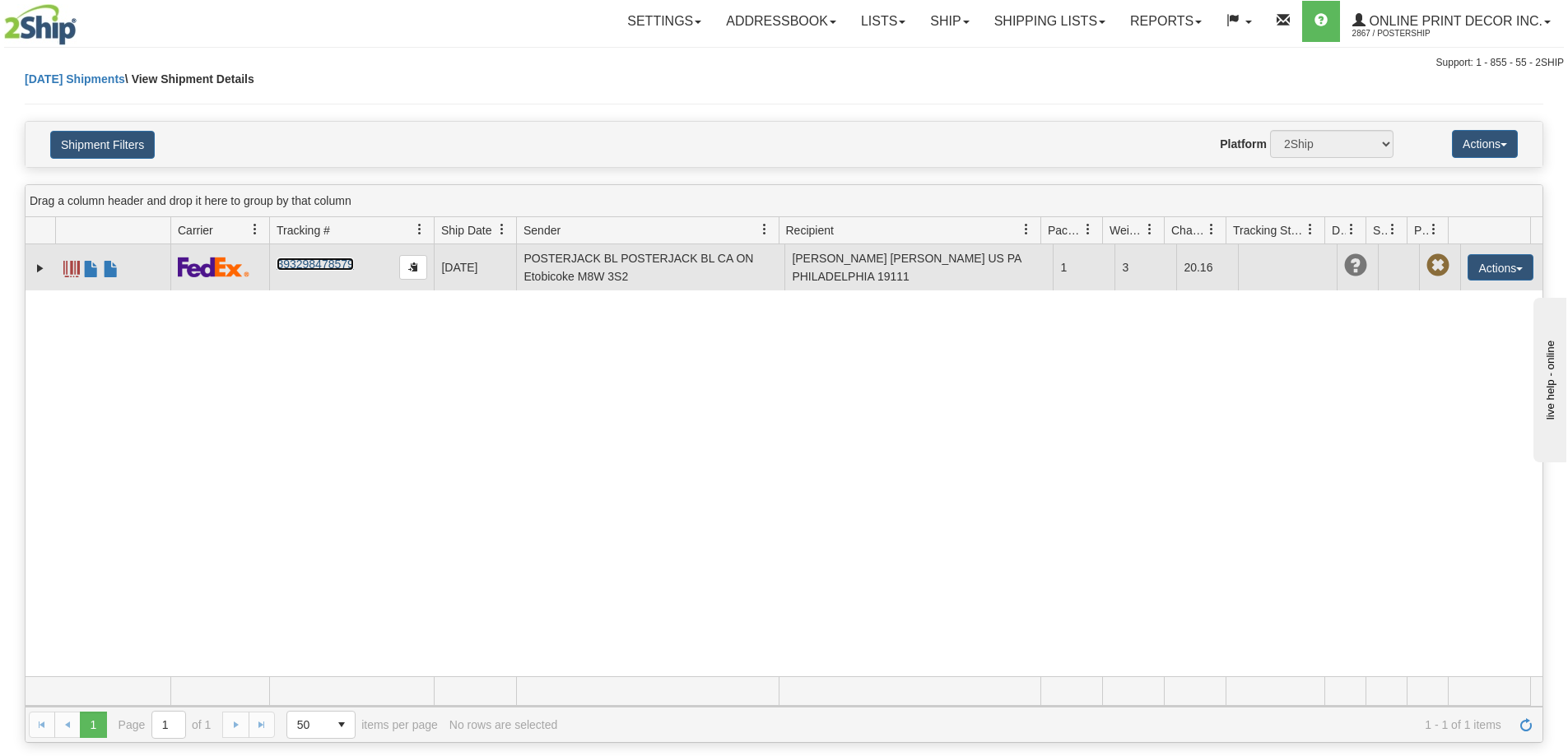
click at [316, 263] on link "393298478579" at bounding box center [315, 264] width 77 height 13
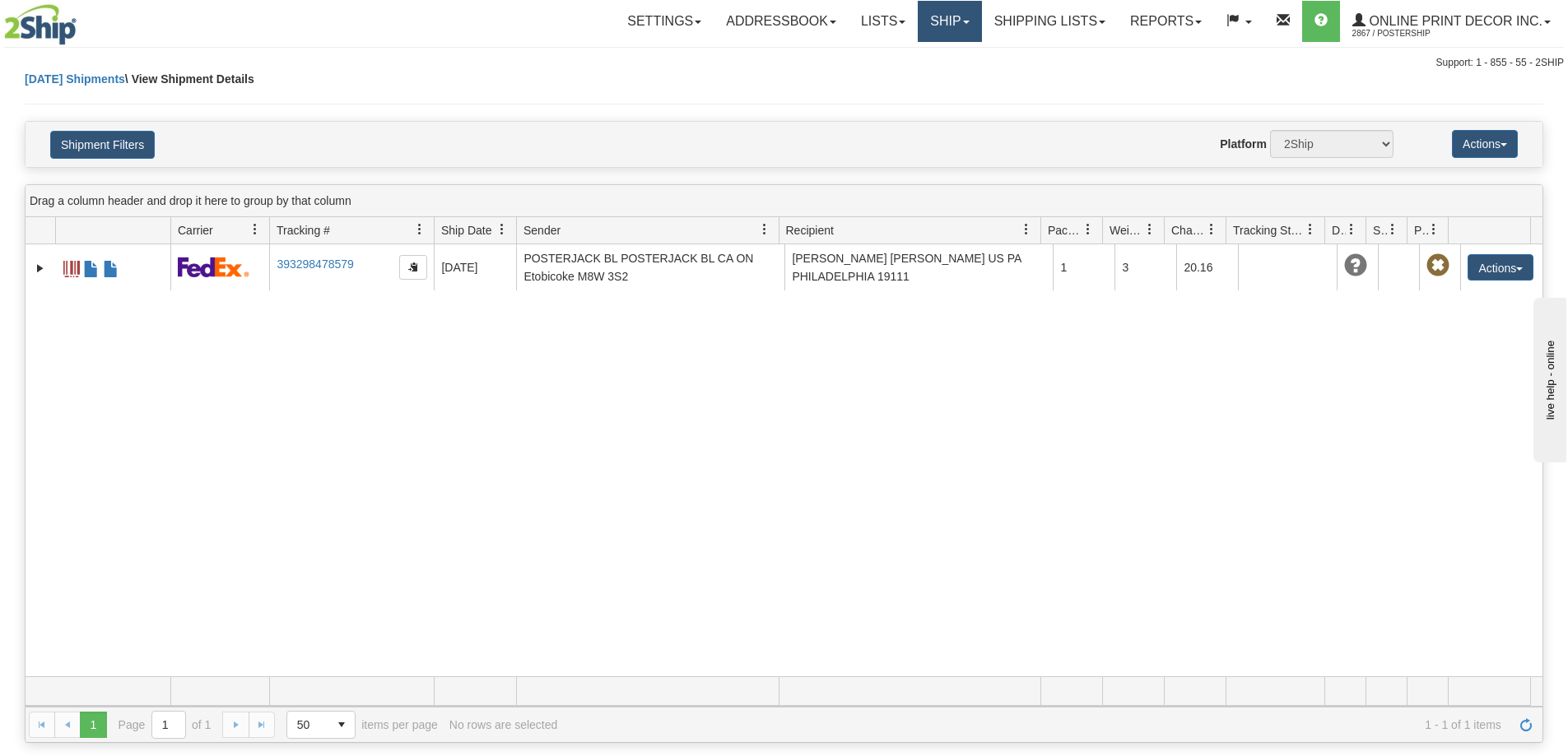
click at [969, 12] on link "Ship" at bounding box center [949, 21] width 63 height 41
click at [902, 55] on span "Ship Screen" at bounding box center [880, 57] width 63 height 13
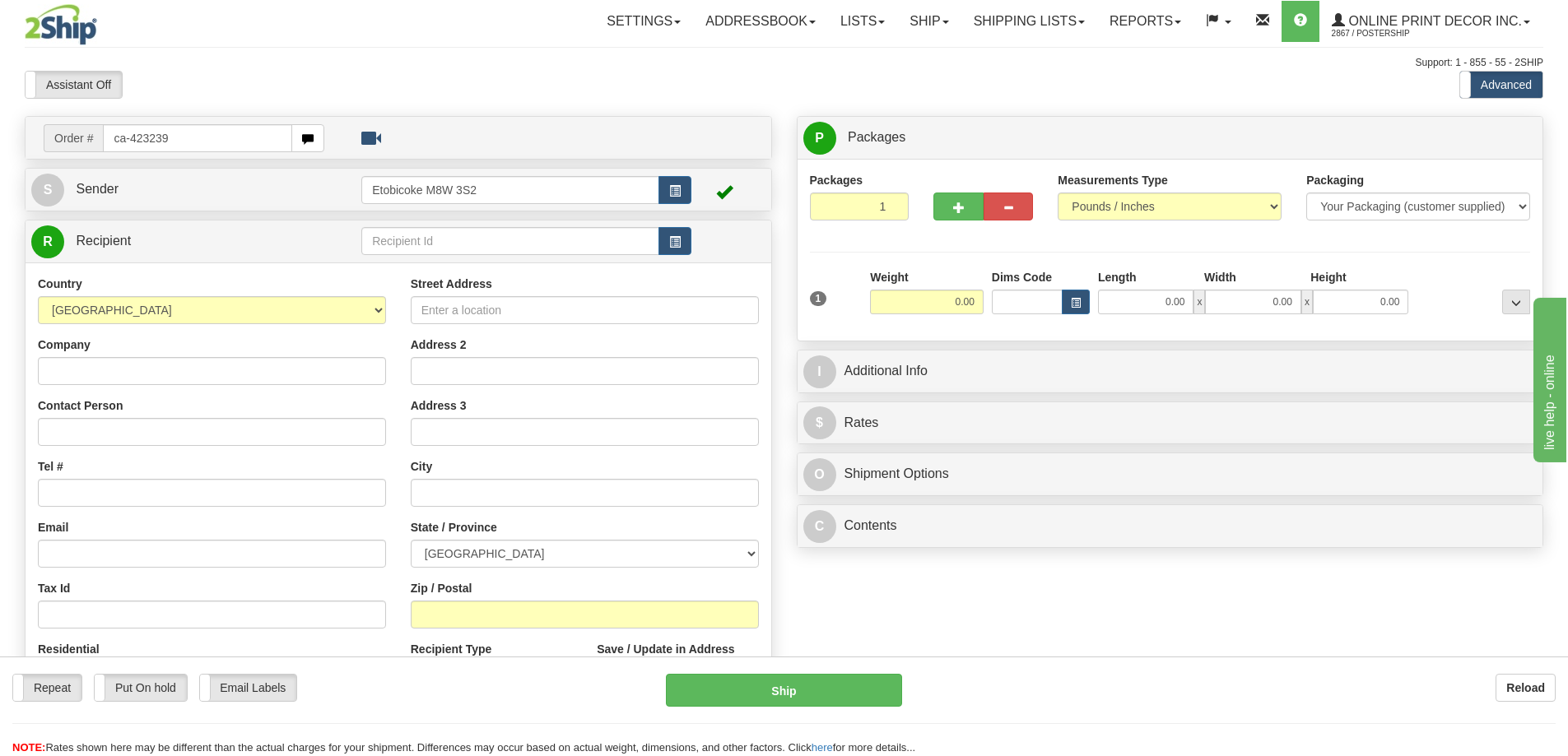
type input "ca-423239"
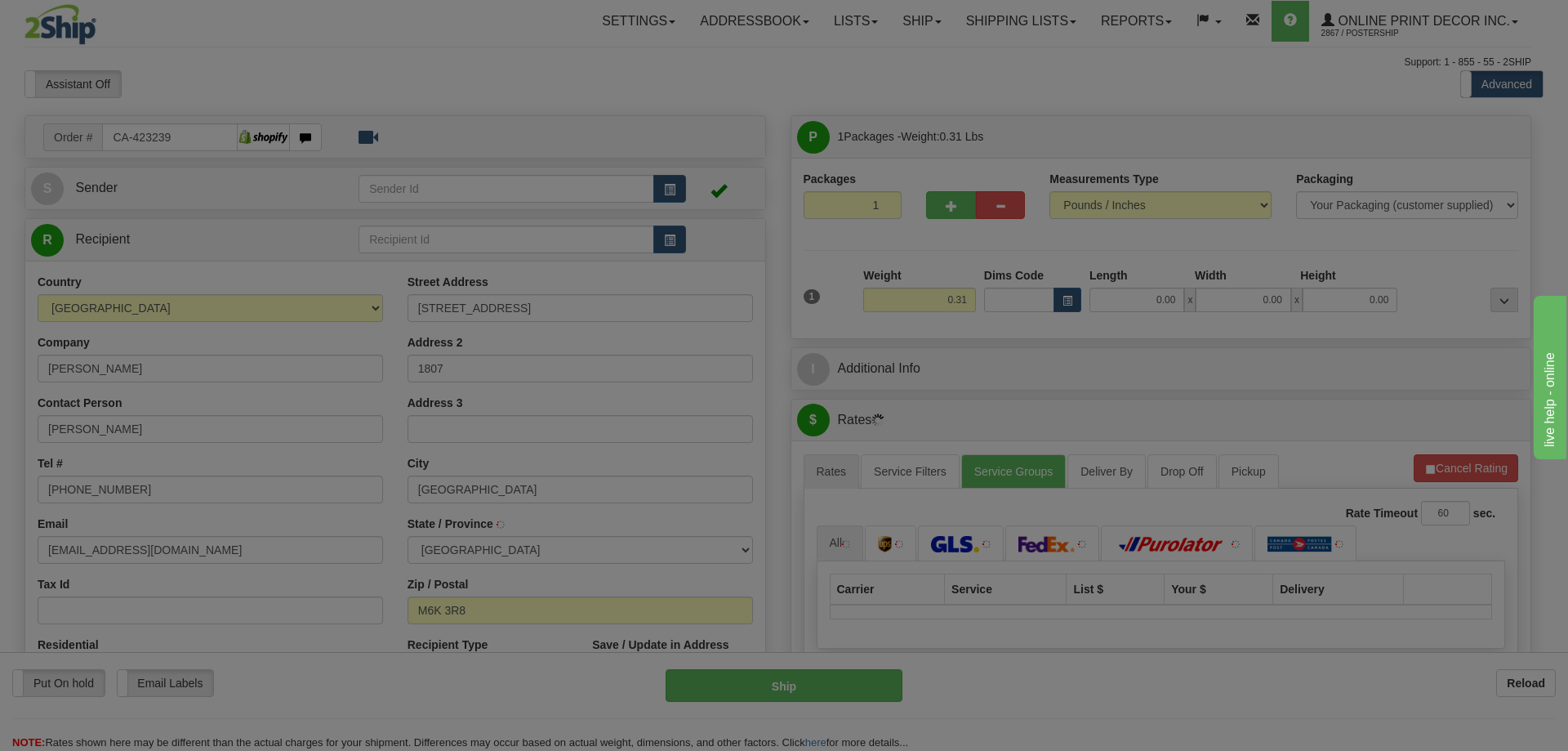
type input "TORONTO"
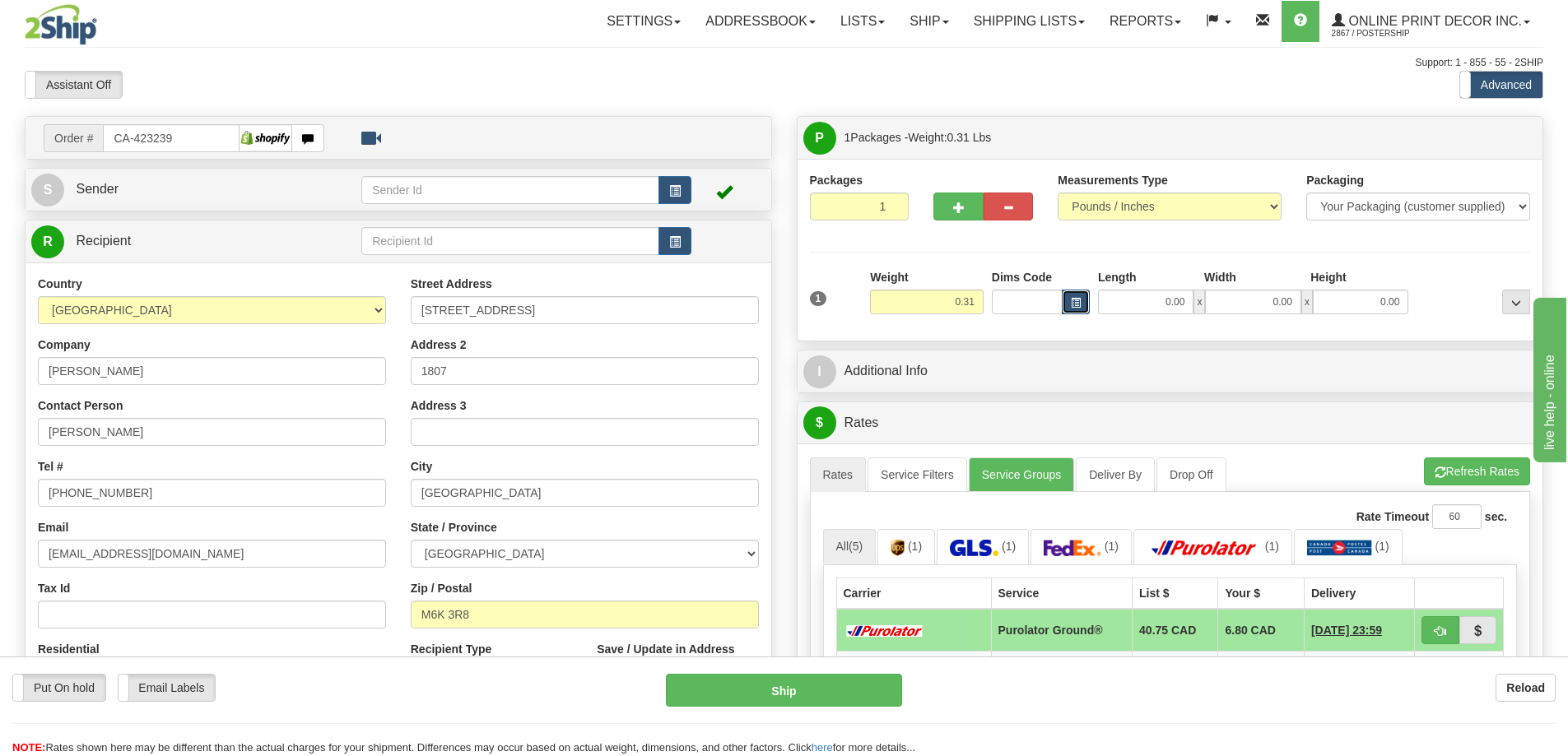
click at [1073, 297] on button "button" at bounding box center [1076, 302] width 28 height 24
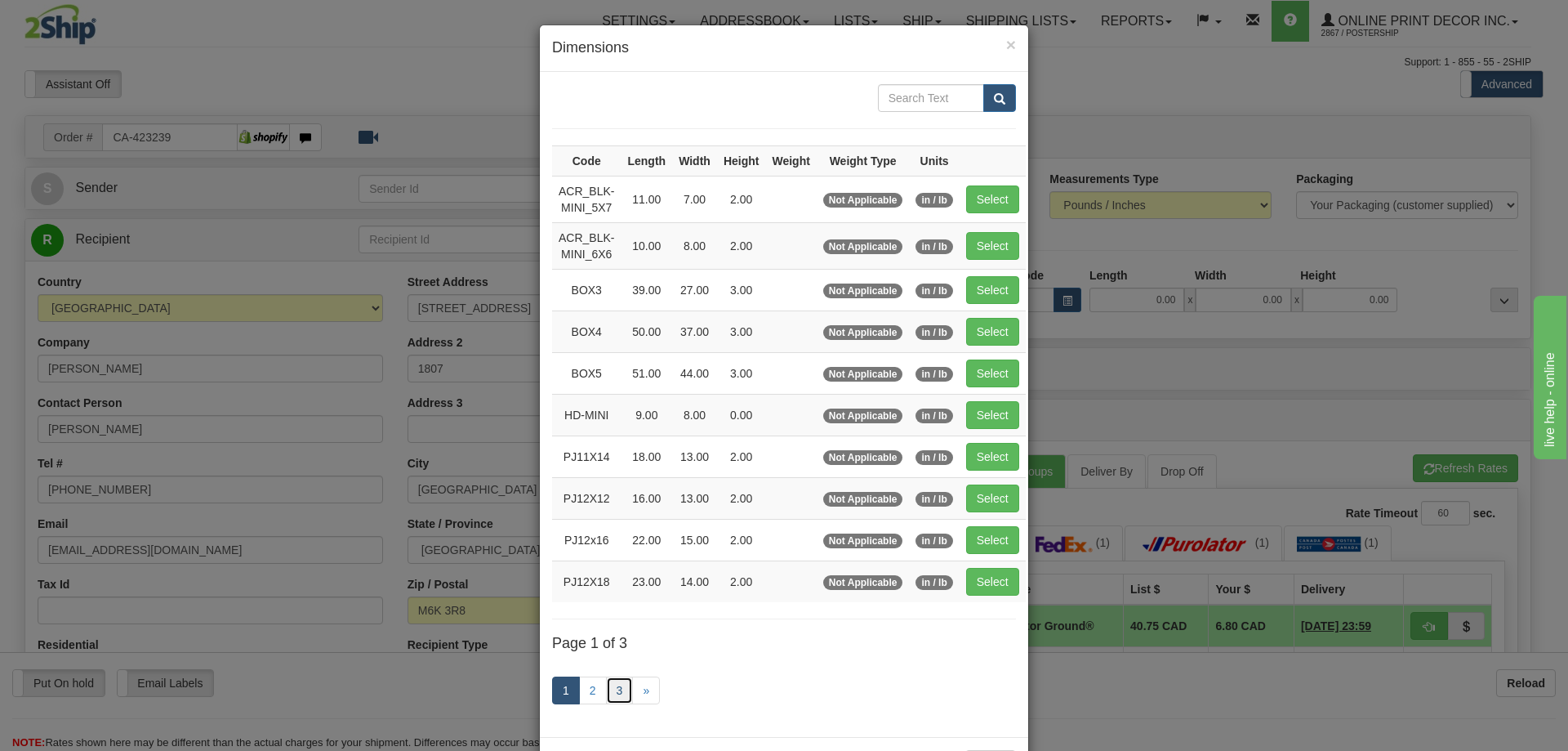
click at [621, 688] on link "3" at bounding box center [620, 690] width 28 height 28
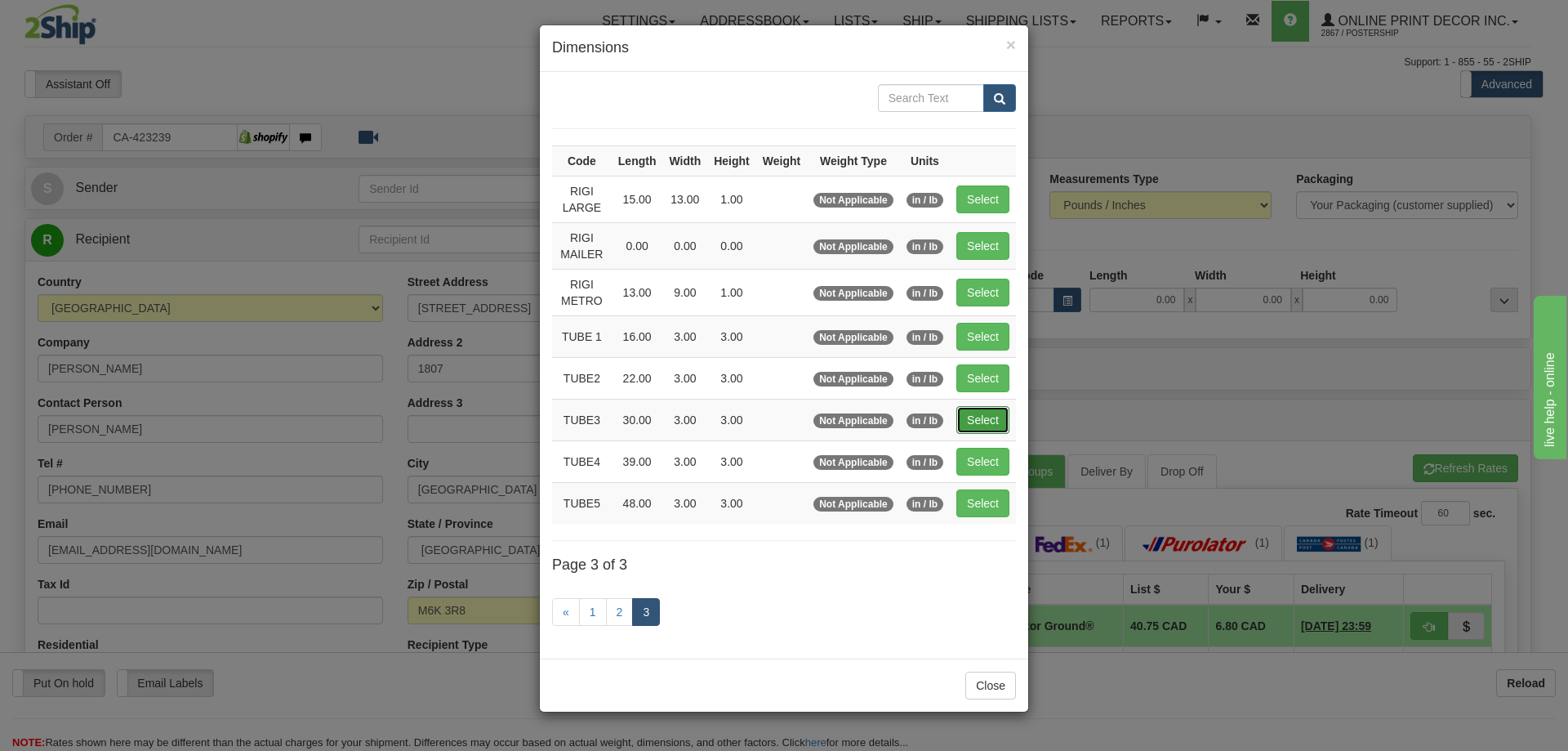
click at [989, 411] on button "Select" at bounding box center [982, 420] width 53 height 28
type input "TUBE3"
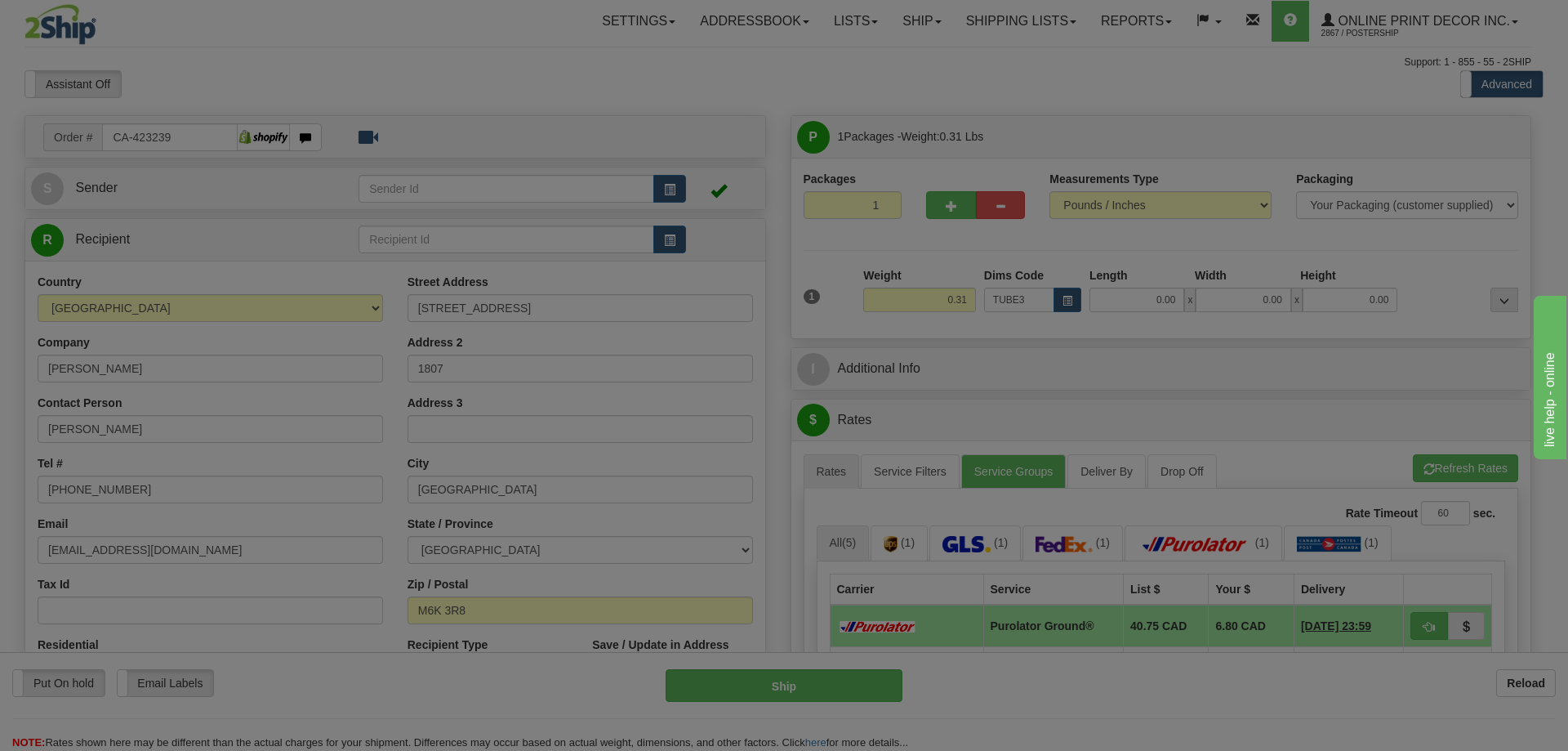
type input "30.00"
type input "3.00"
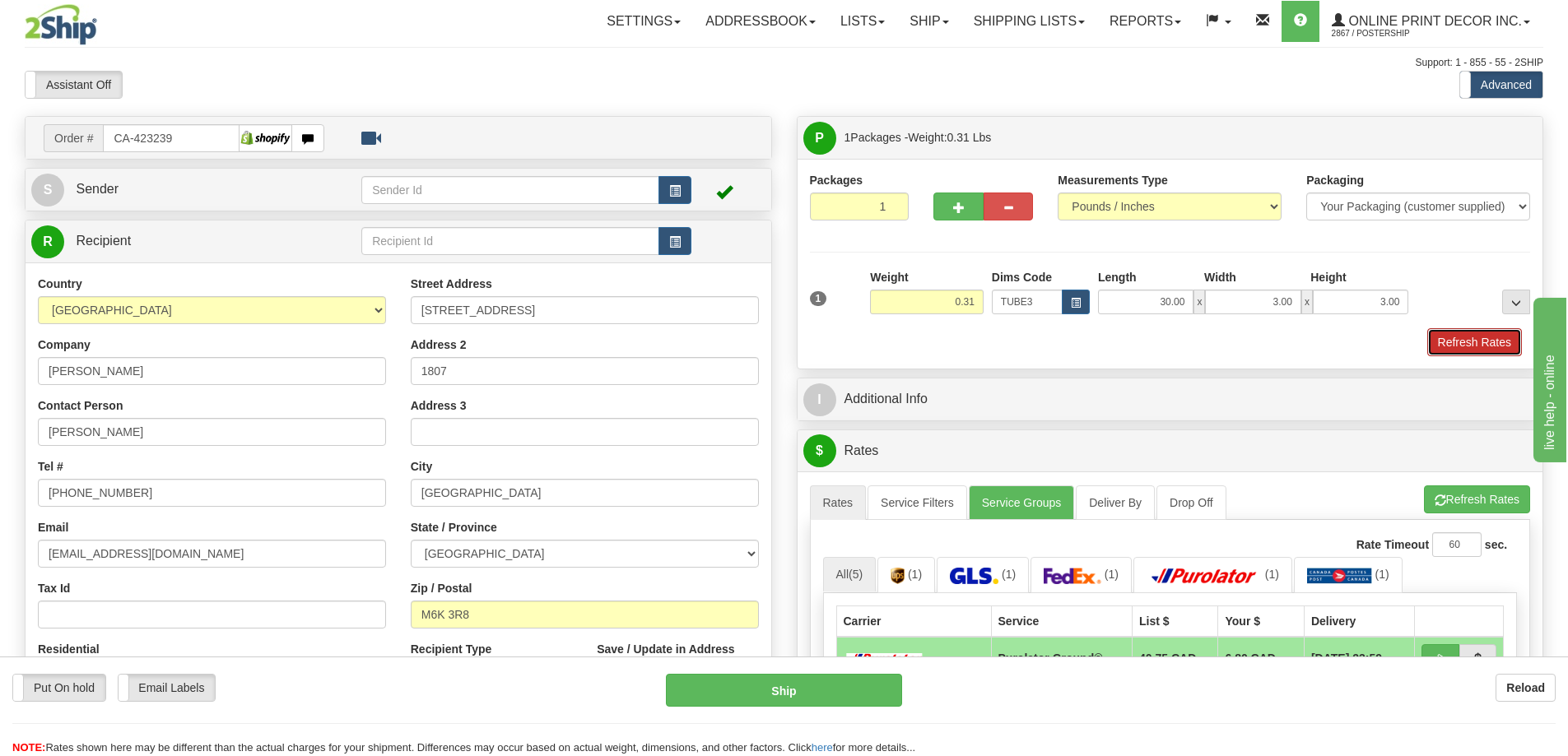
click at [1459, 336] on button "Refresh Rates" at bounding box center [1474, 342] width 94 height 28
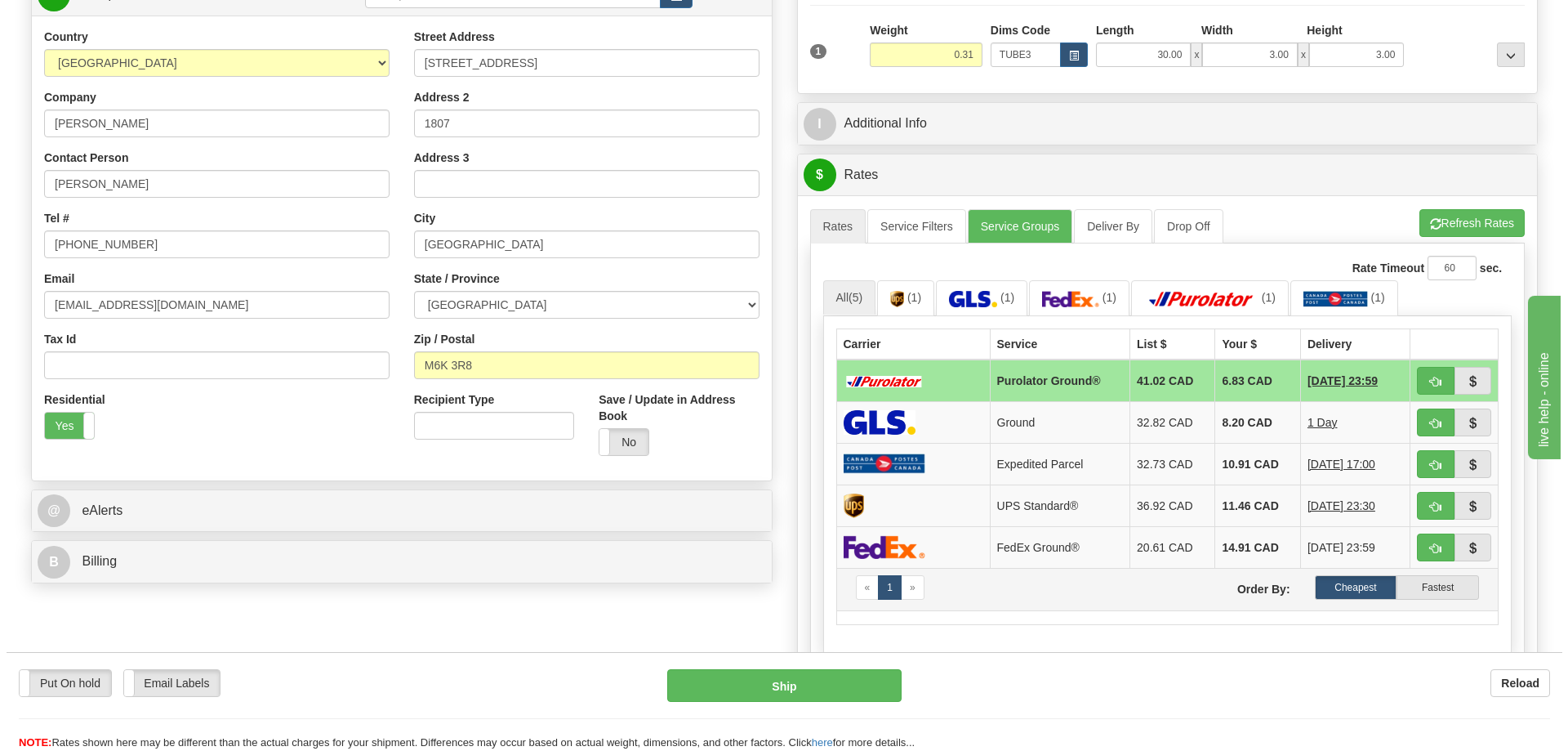
scroll to position [326, 0]
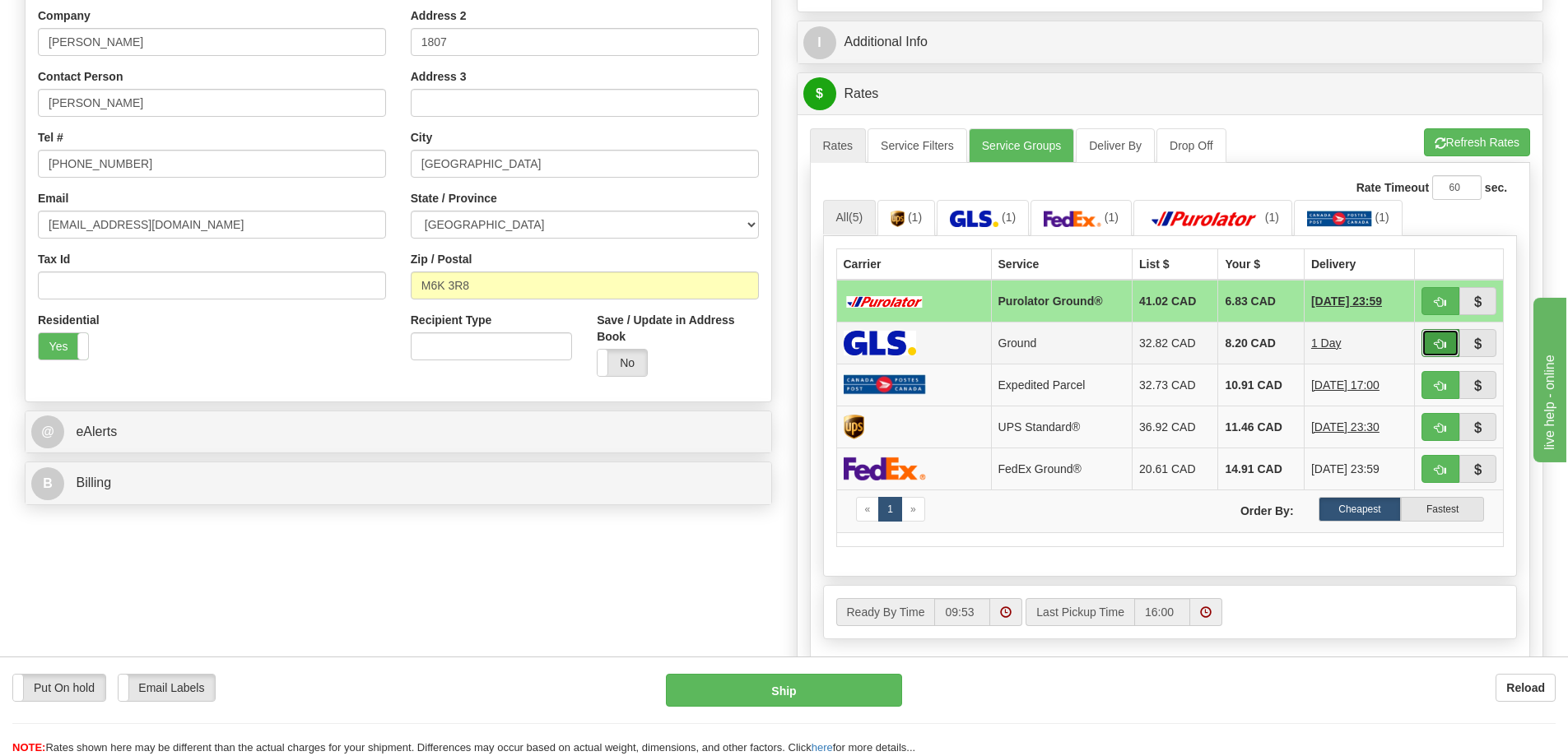
click at [1443, 336] on button "button" at bounding box center [1439, 343] width 38 height 28
type input "1"
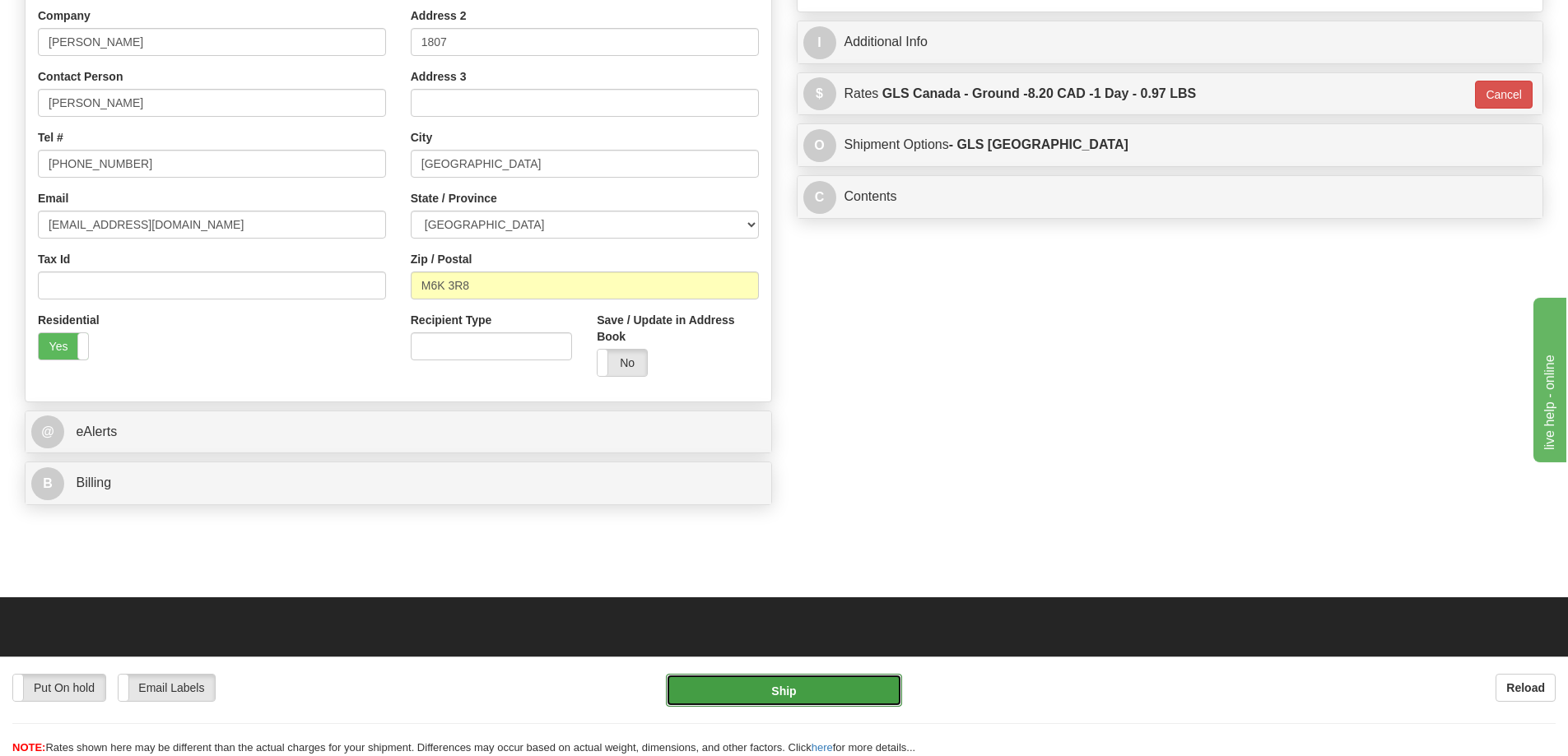
click at [889, 685] on button "Ship" at bounding box center [784, 690] width 236 height 33
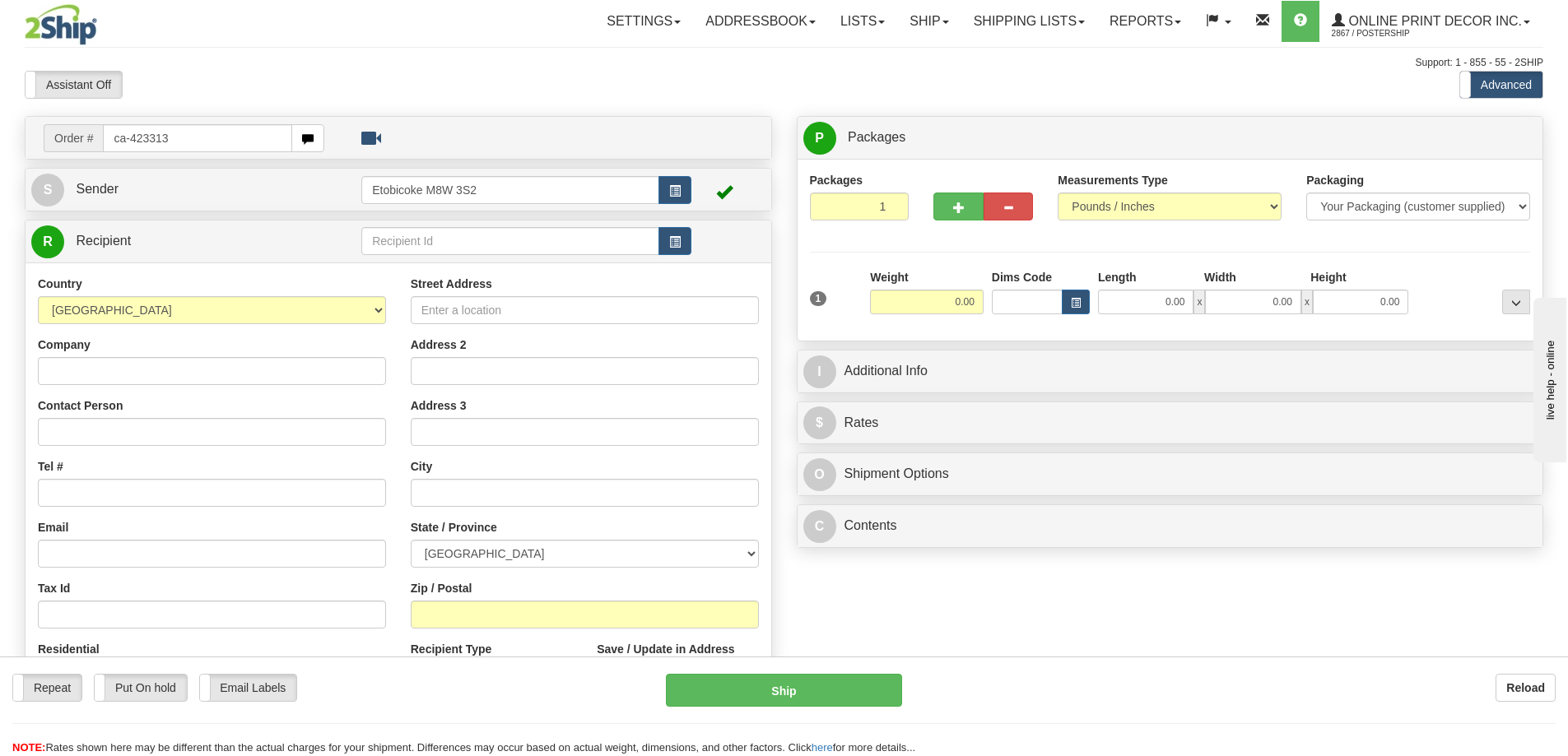
type input "ca-423313"
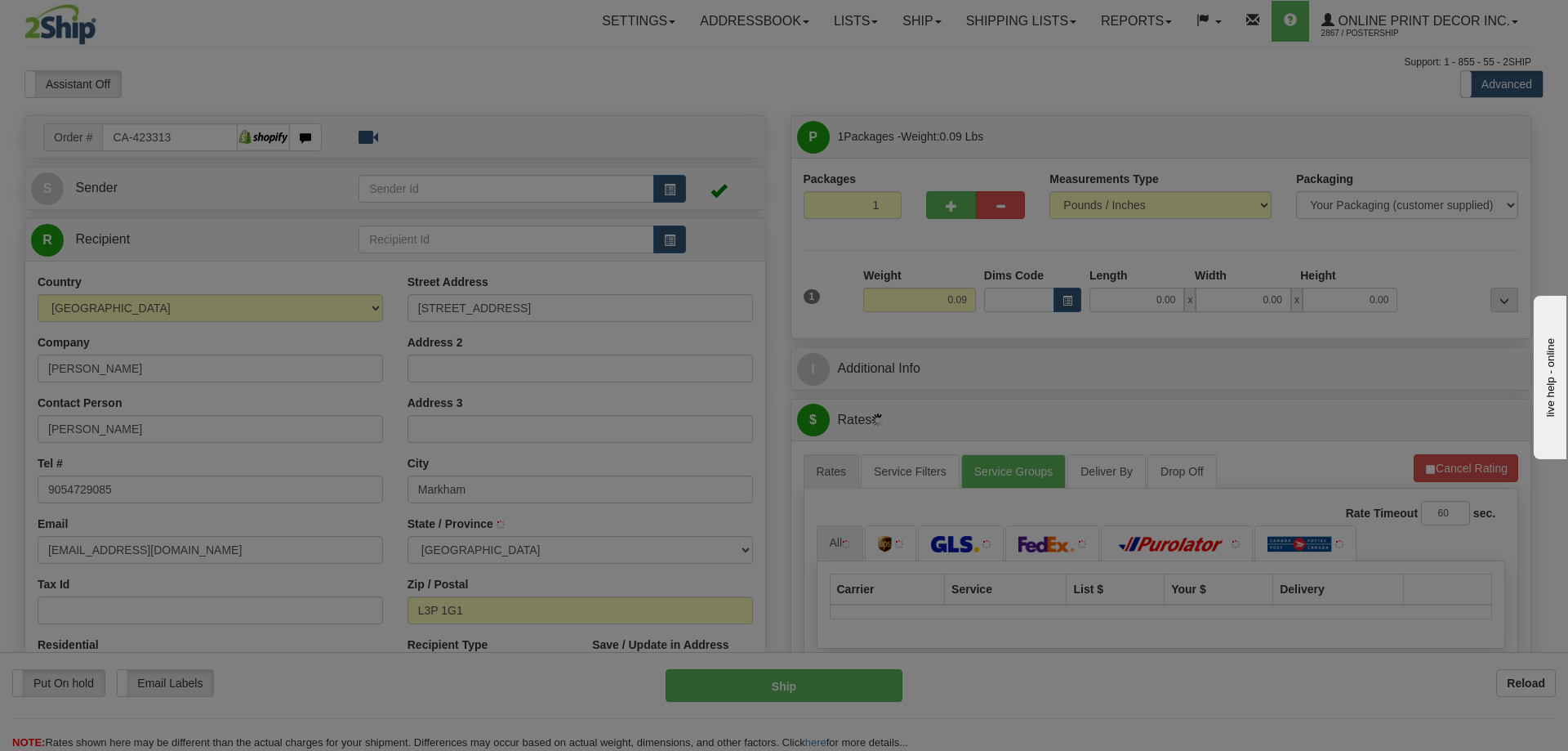
type input "MARKHAM"
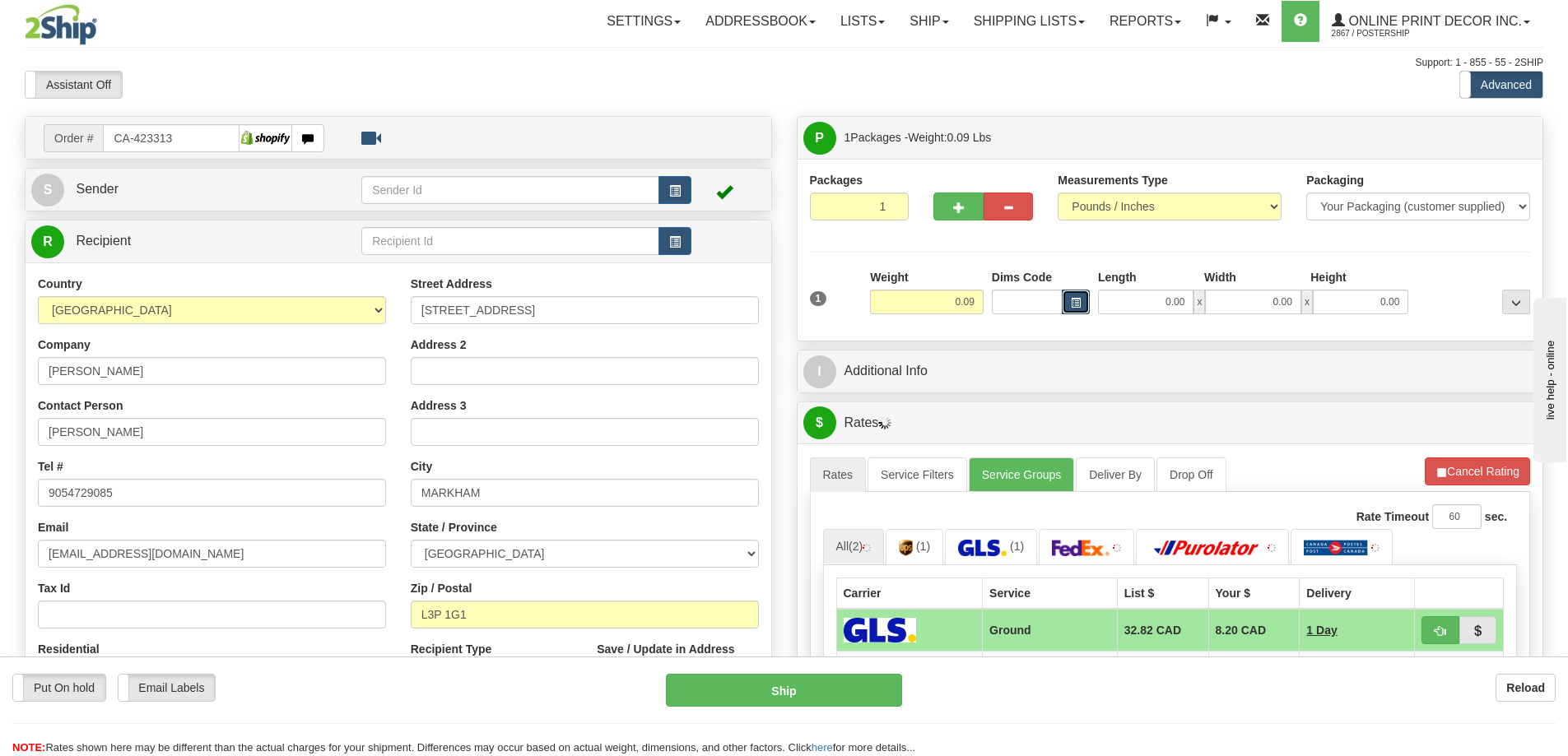
click at [1069, 297] on button "button" at bounding box center [1076, 302] width 28 height 24
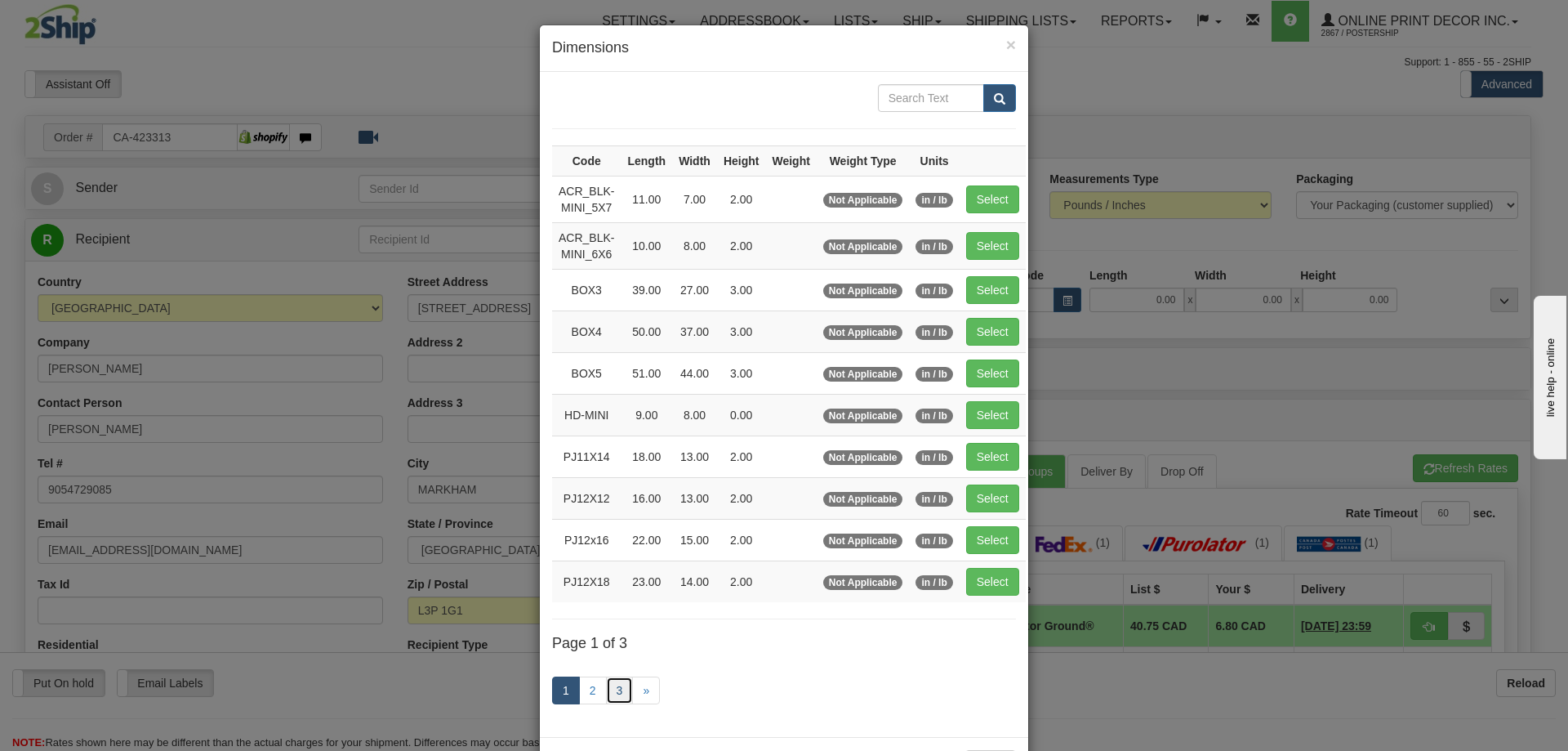
click at [610, 692] on link "3" at bounding box center [620, 690] width 28 height 28
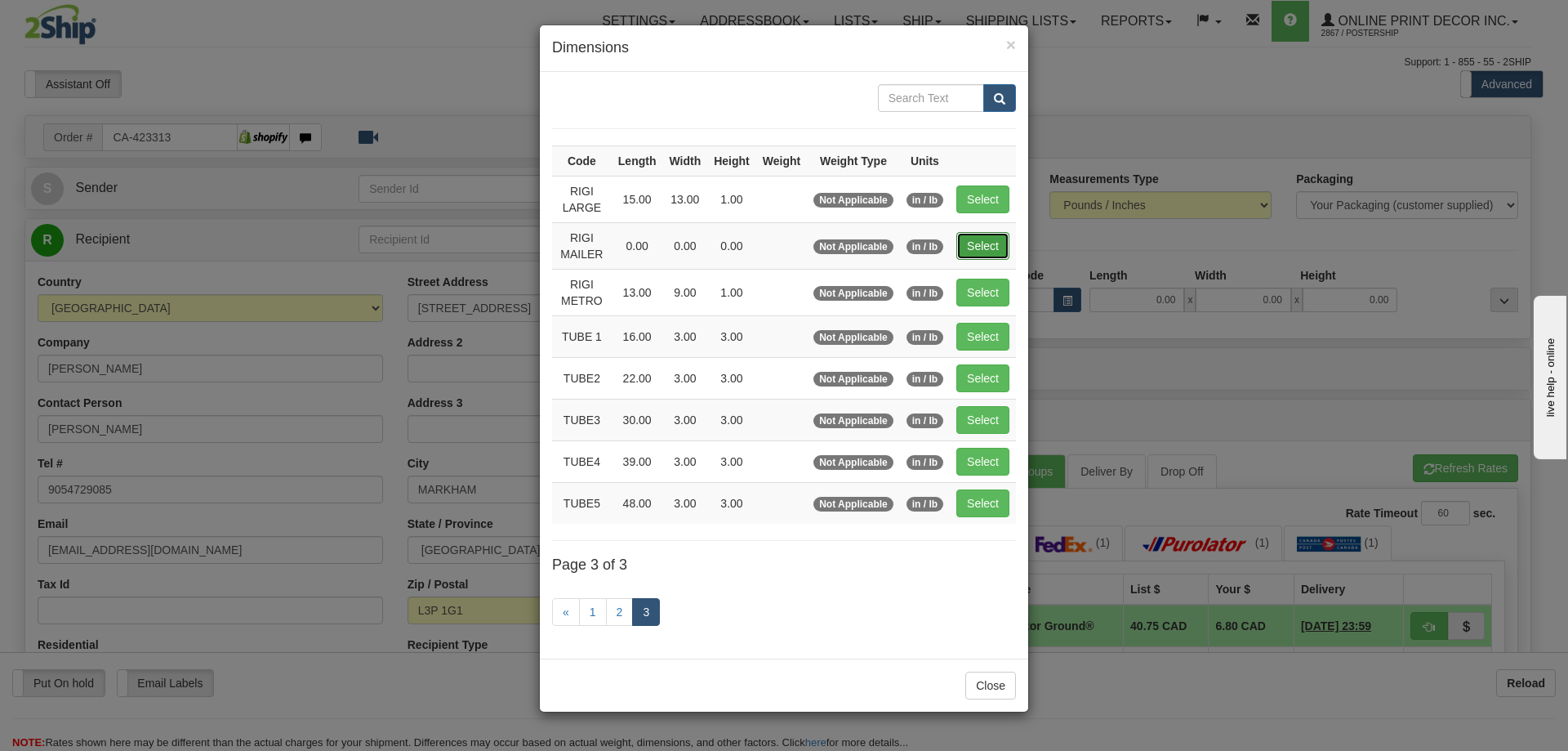
click at [977, 245] on button "Select" at bounding box center [982, 246] width 53 height 28
type input "RIGI MAILER"
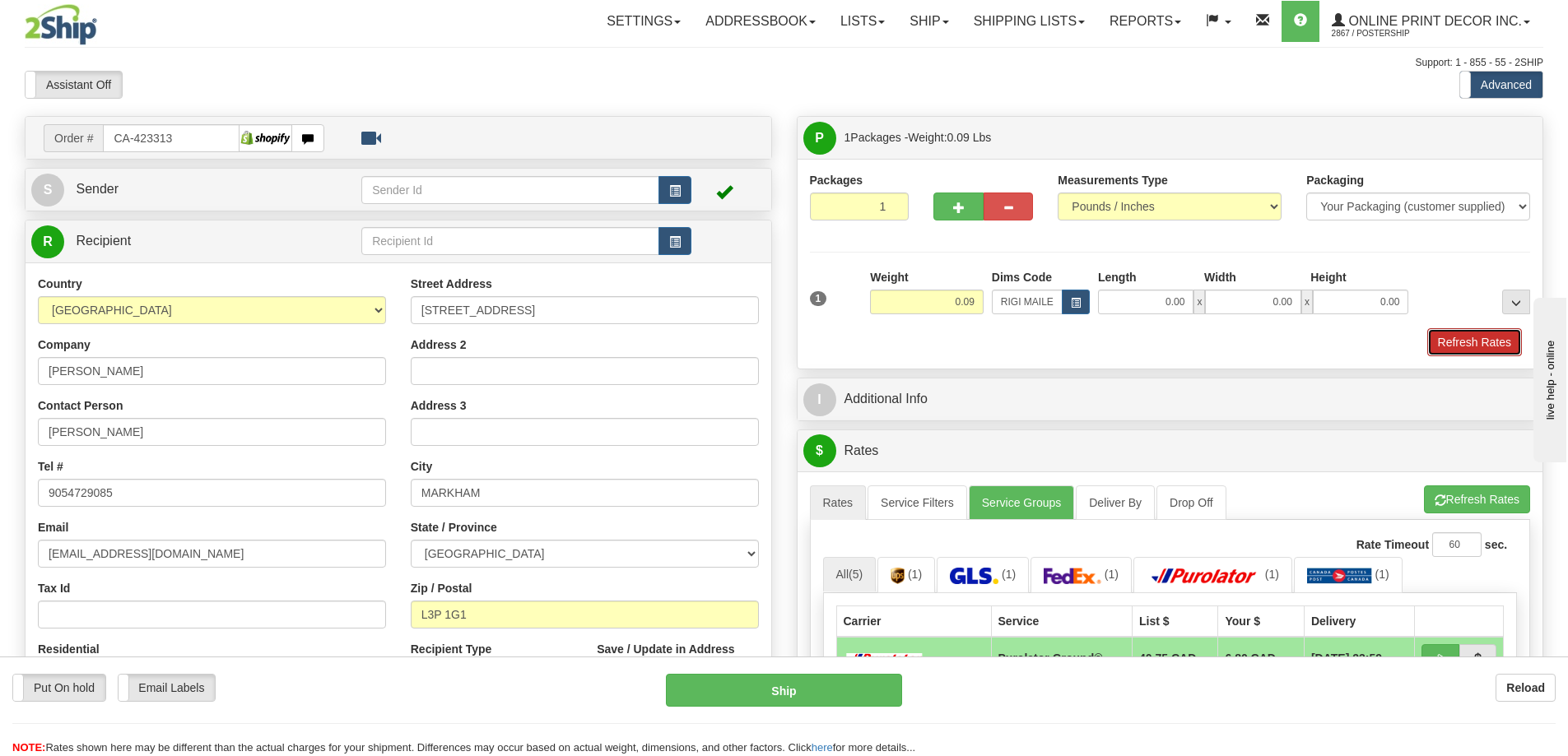
click at [1489, 339] on button "Refresh Rates" at bounding box center [1474, 342] width 94 height 28
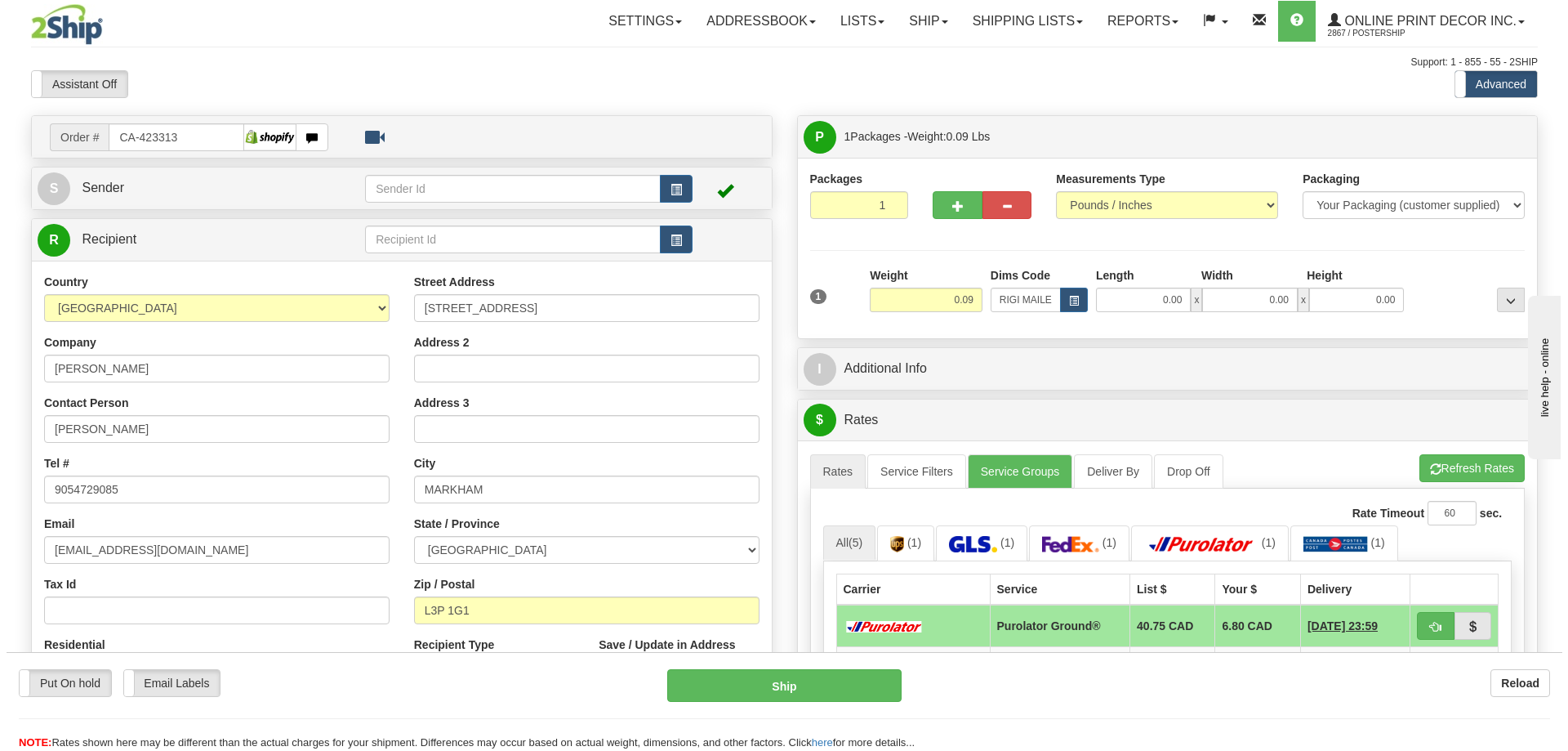
scroll to position [82, 0]
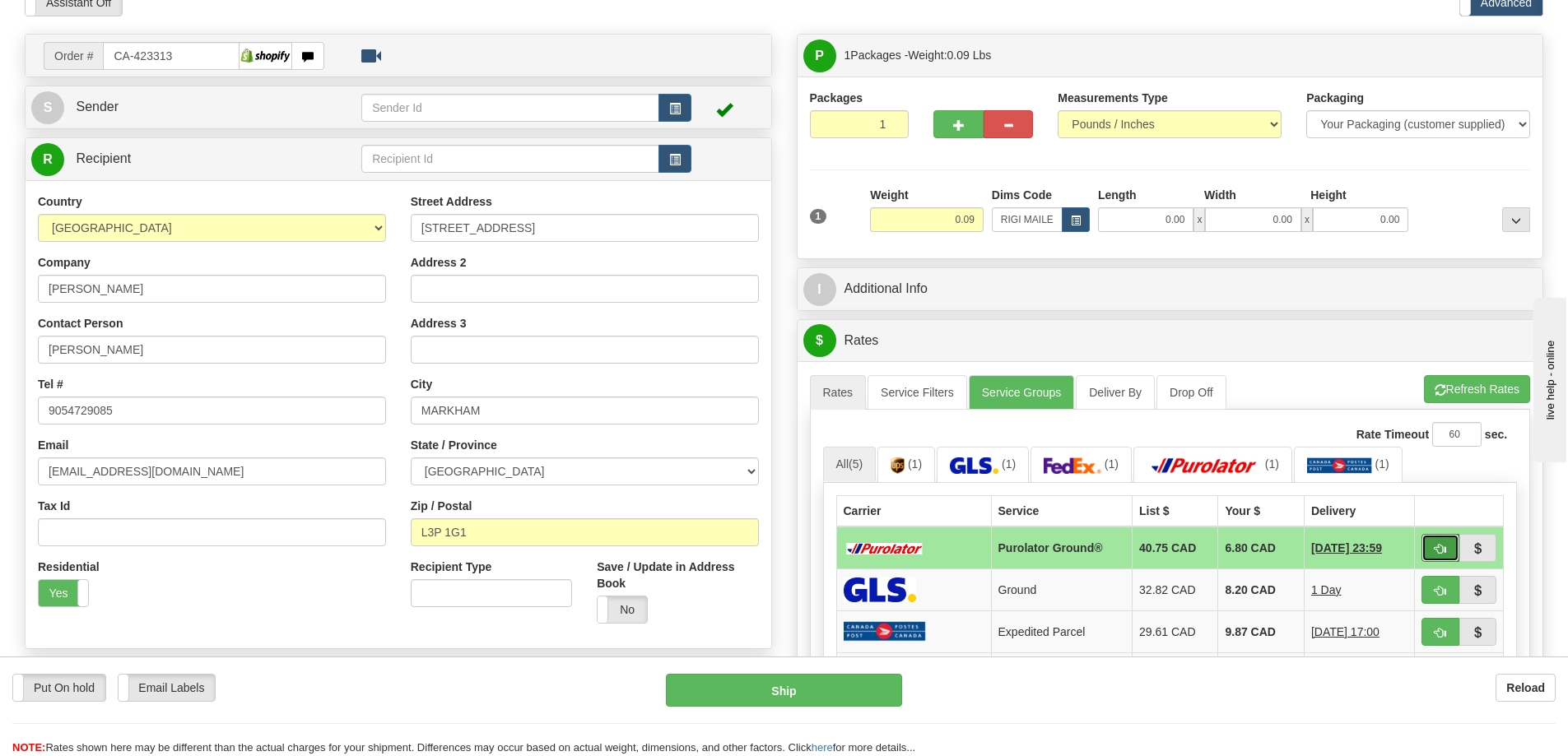
click at [1434, 544] on button "button" at bounding box center [1439, 548] width 38 height 28
type input "260"
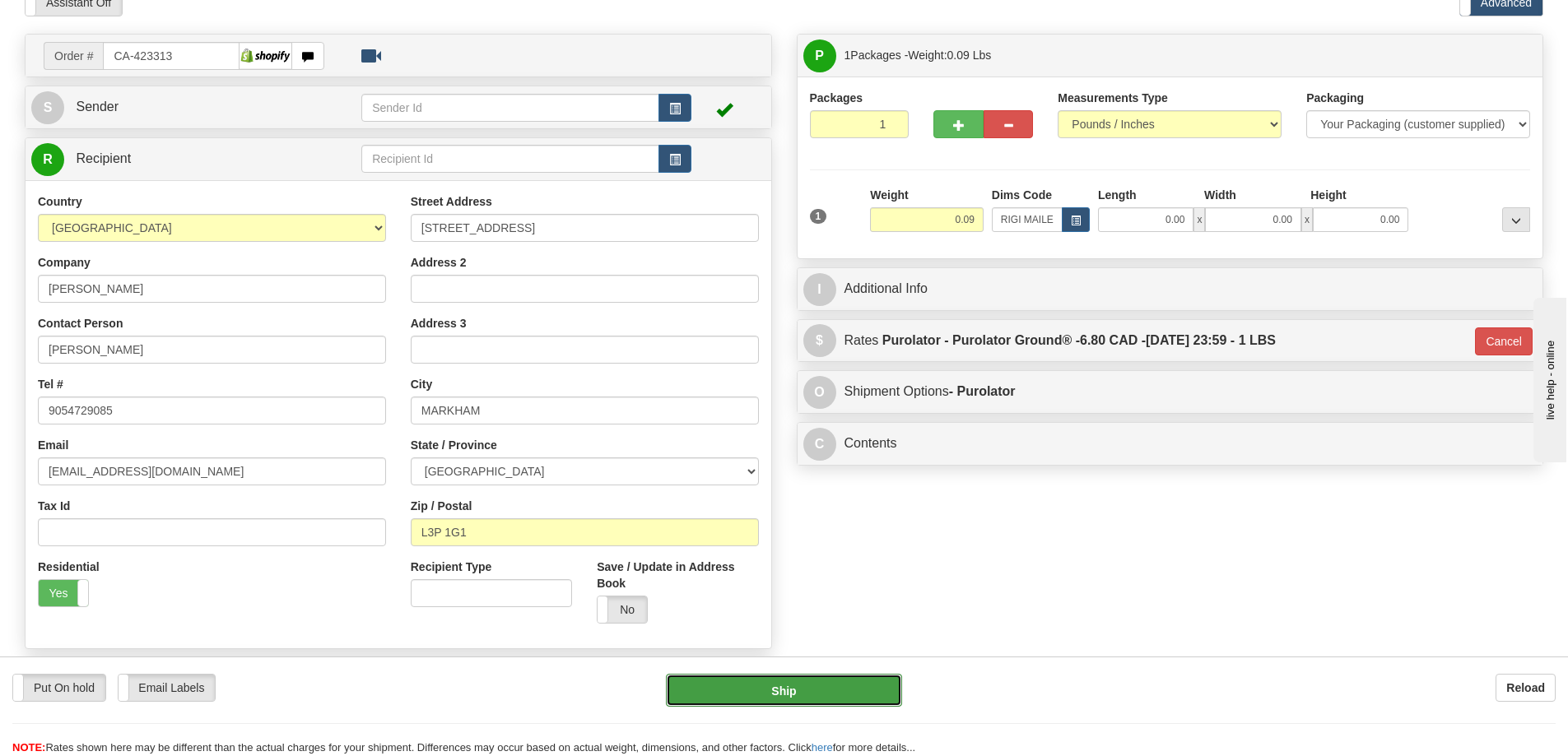
click at [861, 691] on button "Ship" at bounding box center [784, 690] width 236 height 33
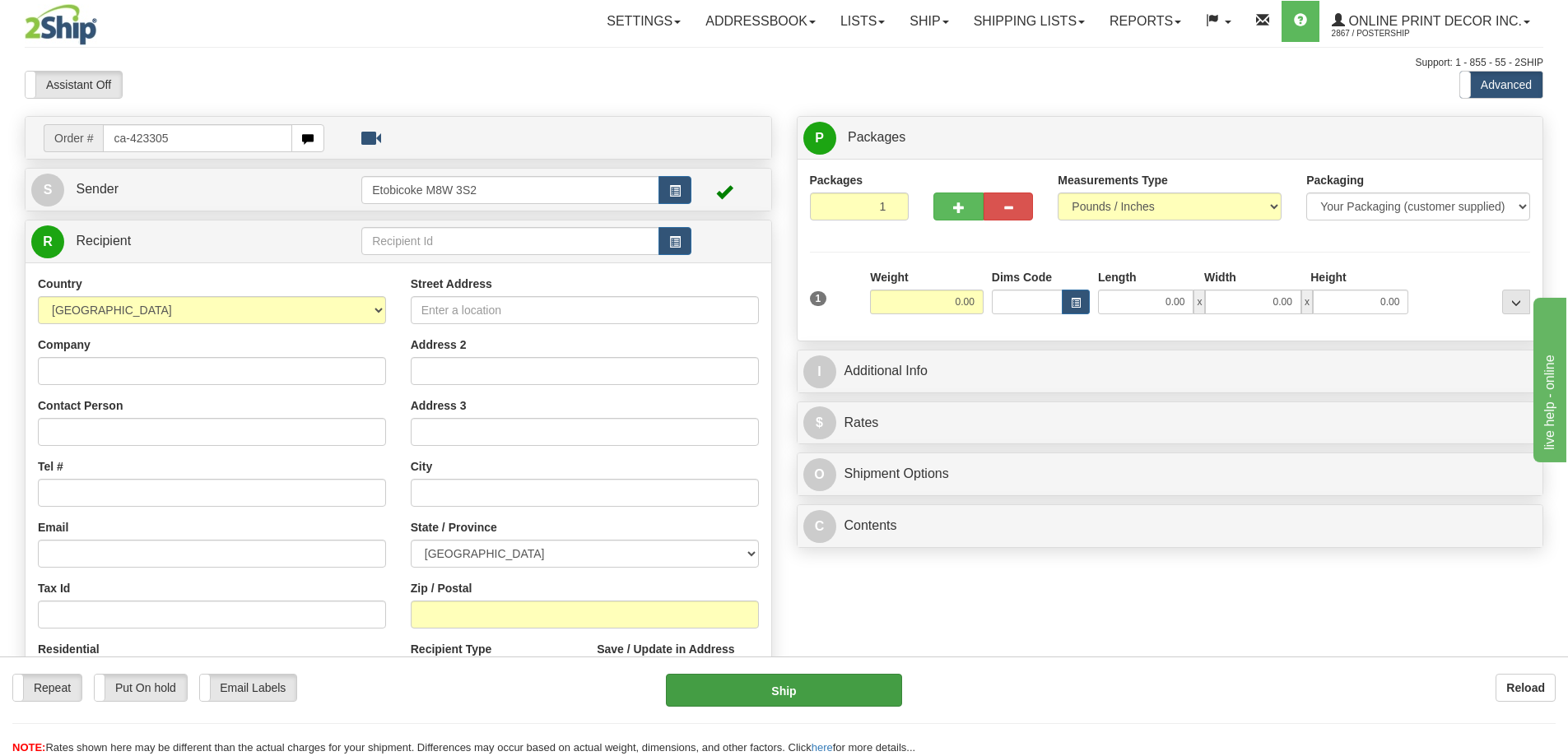
type input "ca-423305"
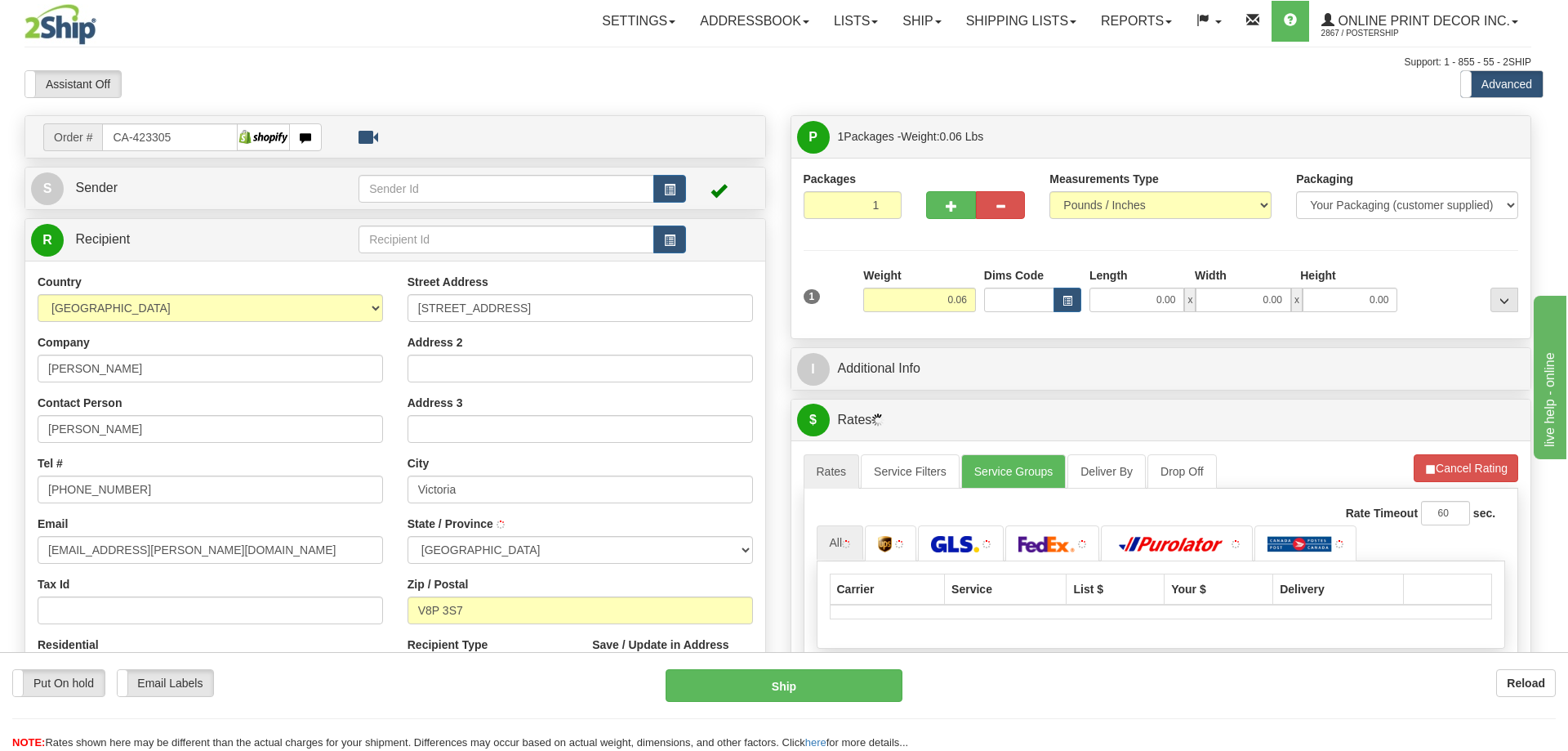
type input "VICTORIA"
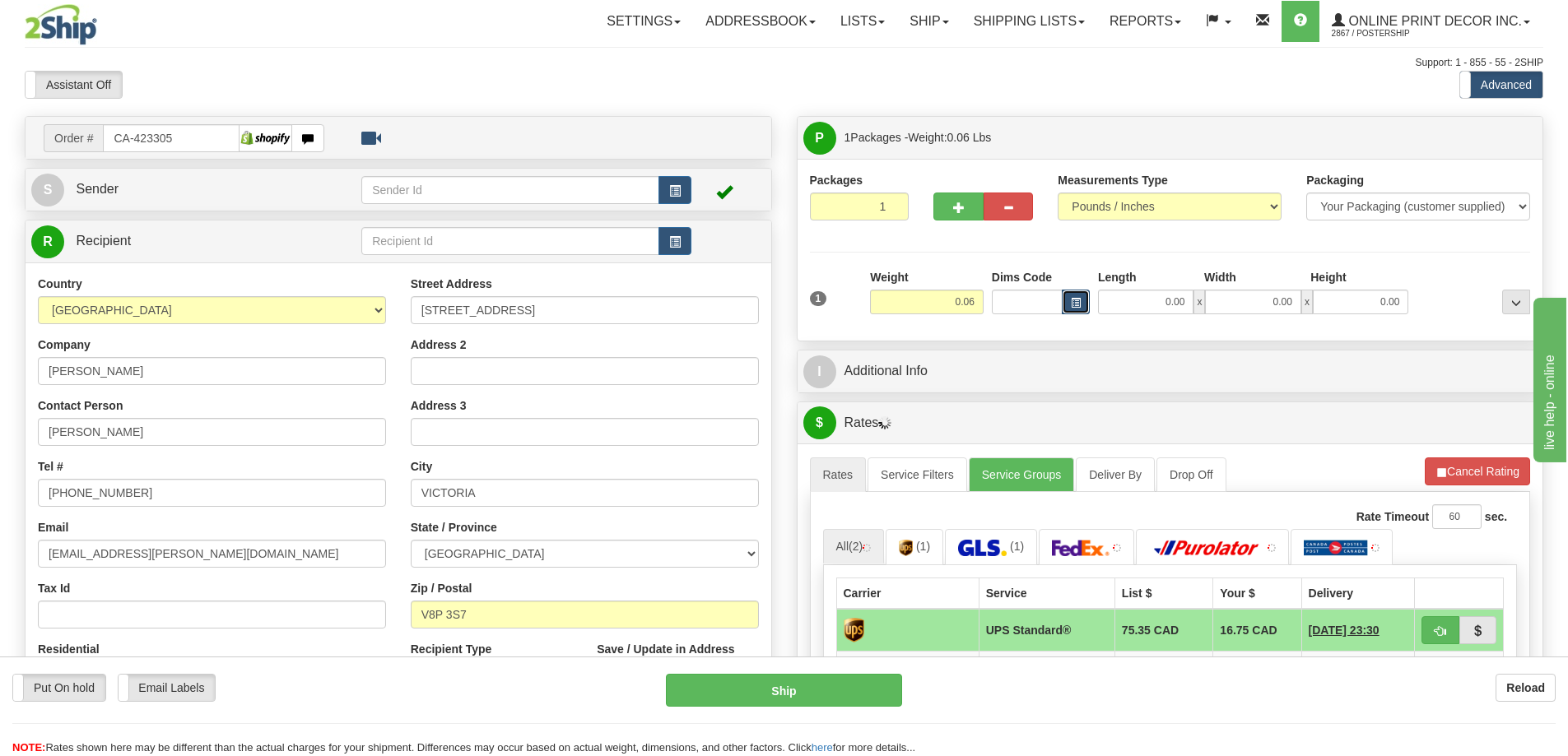
click at [1074, 300] on span "button" at bounding box center [1075, 303] width 10 height 9
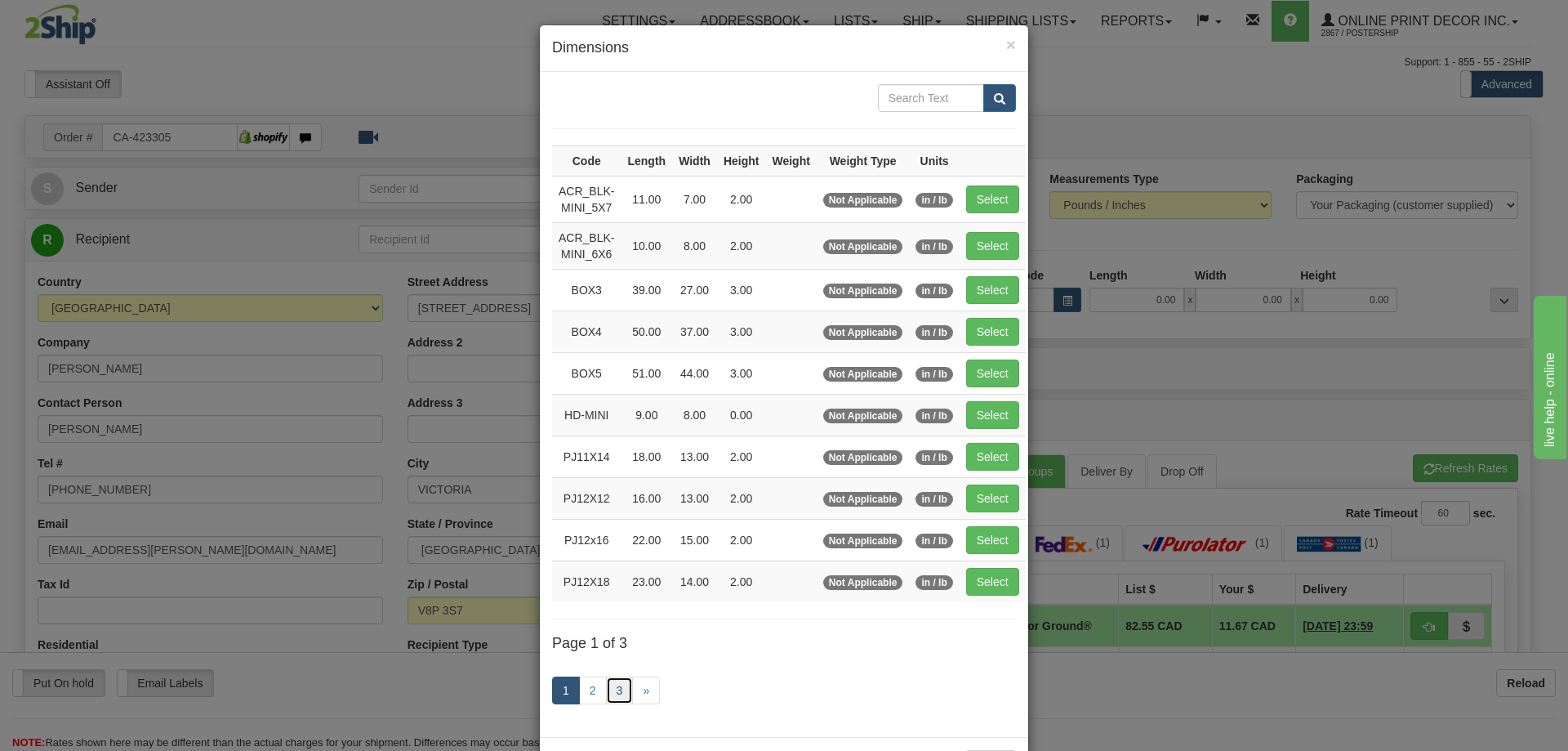
click at [613, 687] on link "3" at bounding box center [620, 690] width 28 height 28
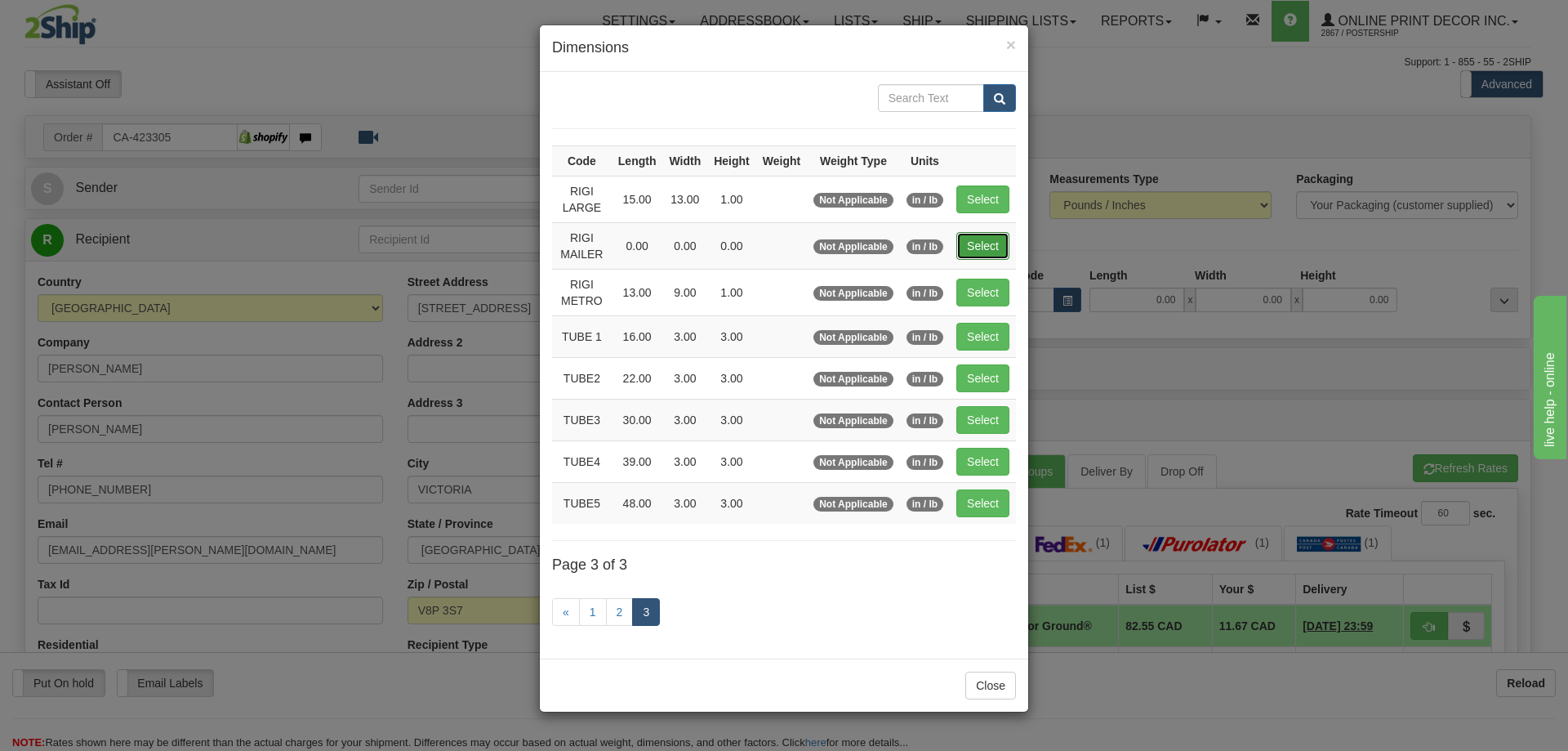
click at [981, 234] on button "Select" at bounding box center [982, 246] width 53 height 28
type input "RIGI MAILER"
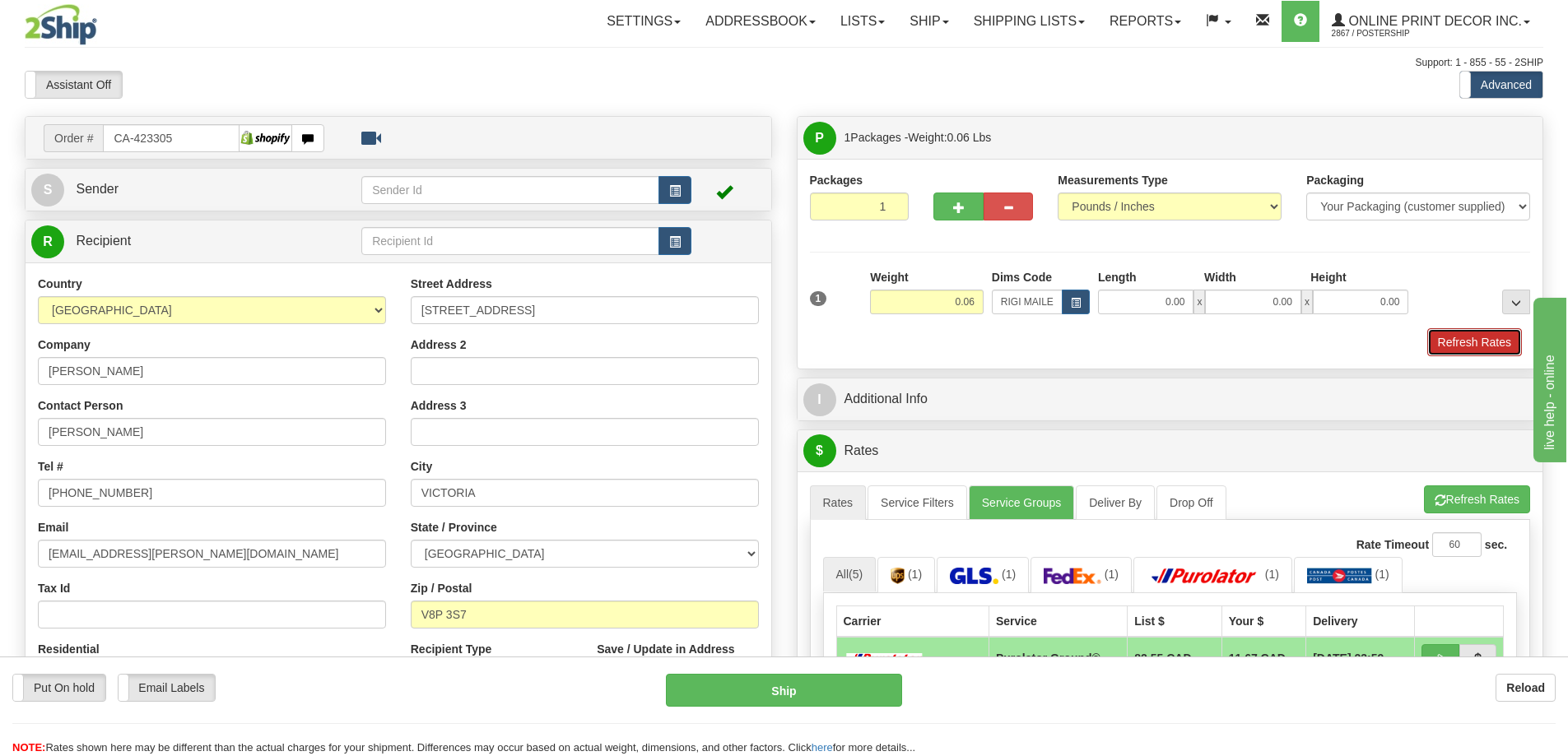
click at [1507, 334] on button "Refresh Rates" at bounding box center [1474, 342] width 94 height 28
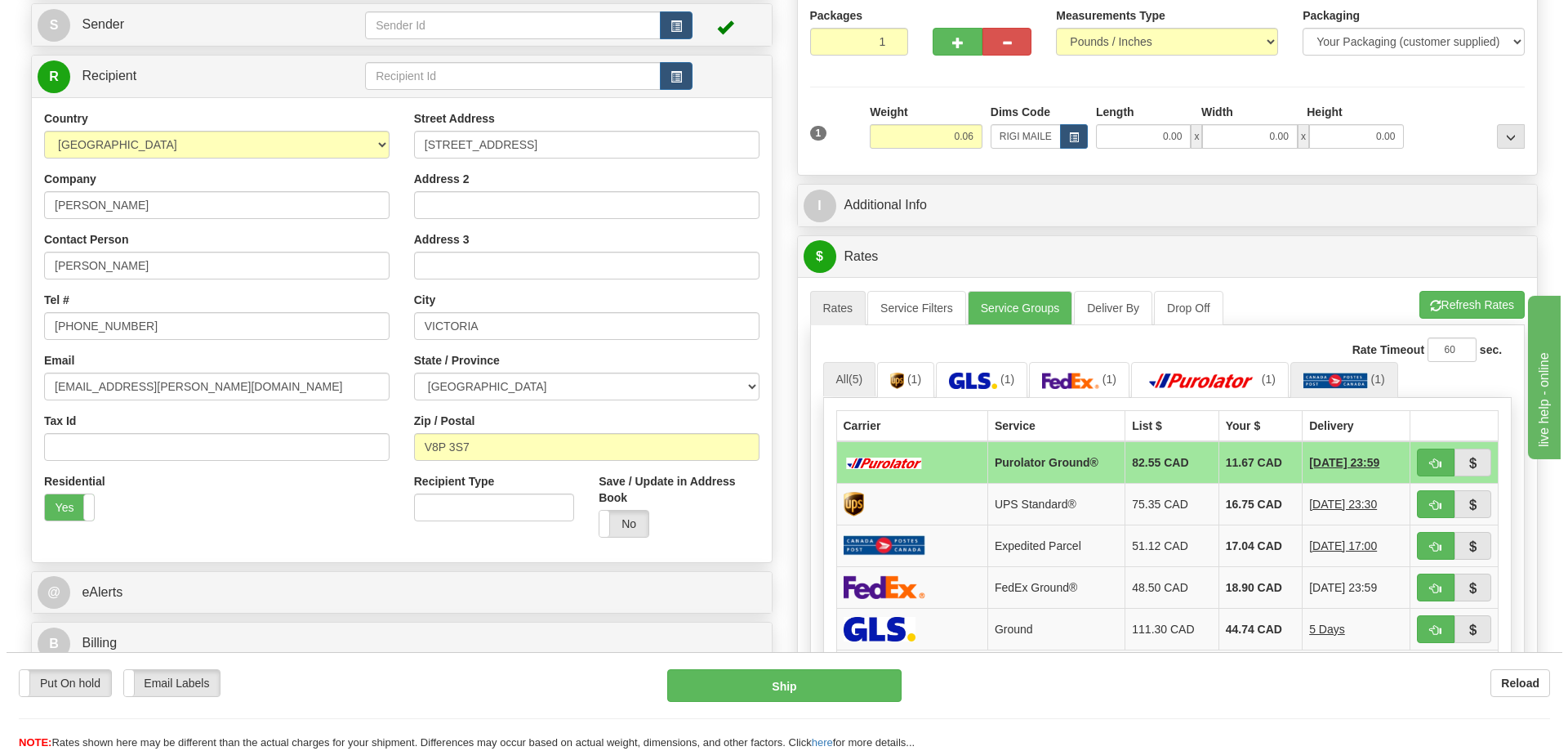
scroll to position [245, 0]
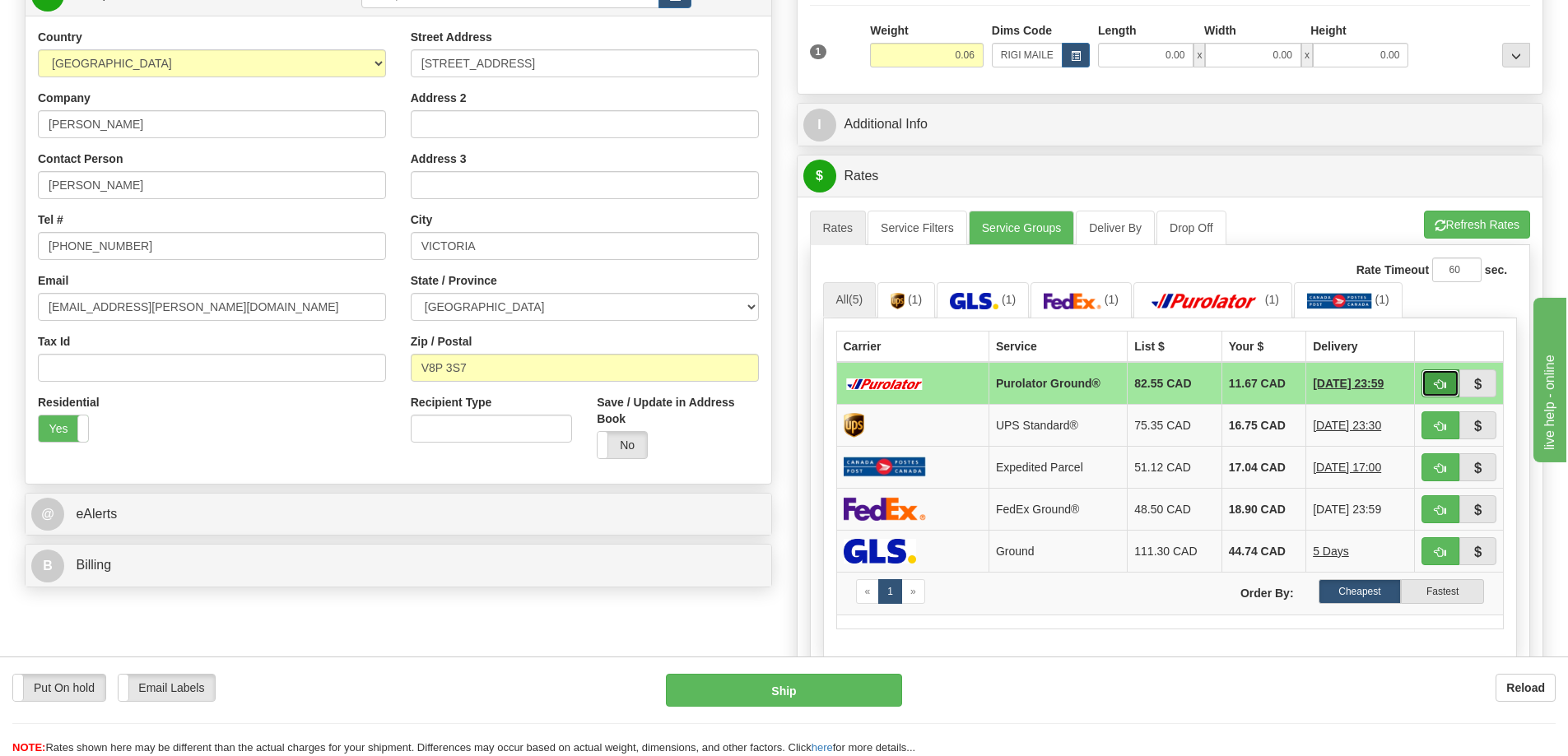
click at [1440, 378] on button "button" at bounding box center [1439, 384] width 38 height 28
type input "260"
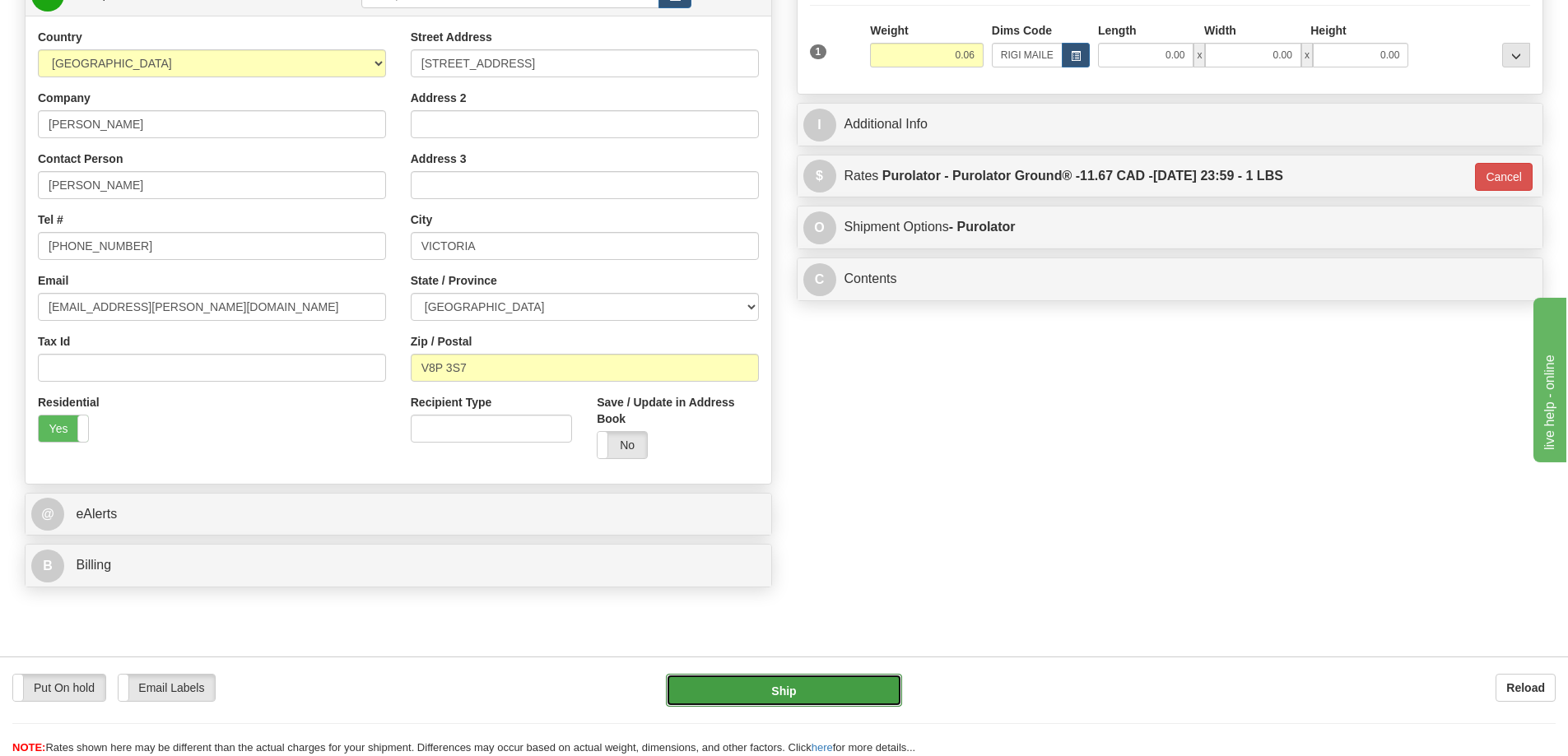
click at [777, 682] on button "Ship" at bounding box center [784, 690] width 236 height 33
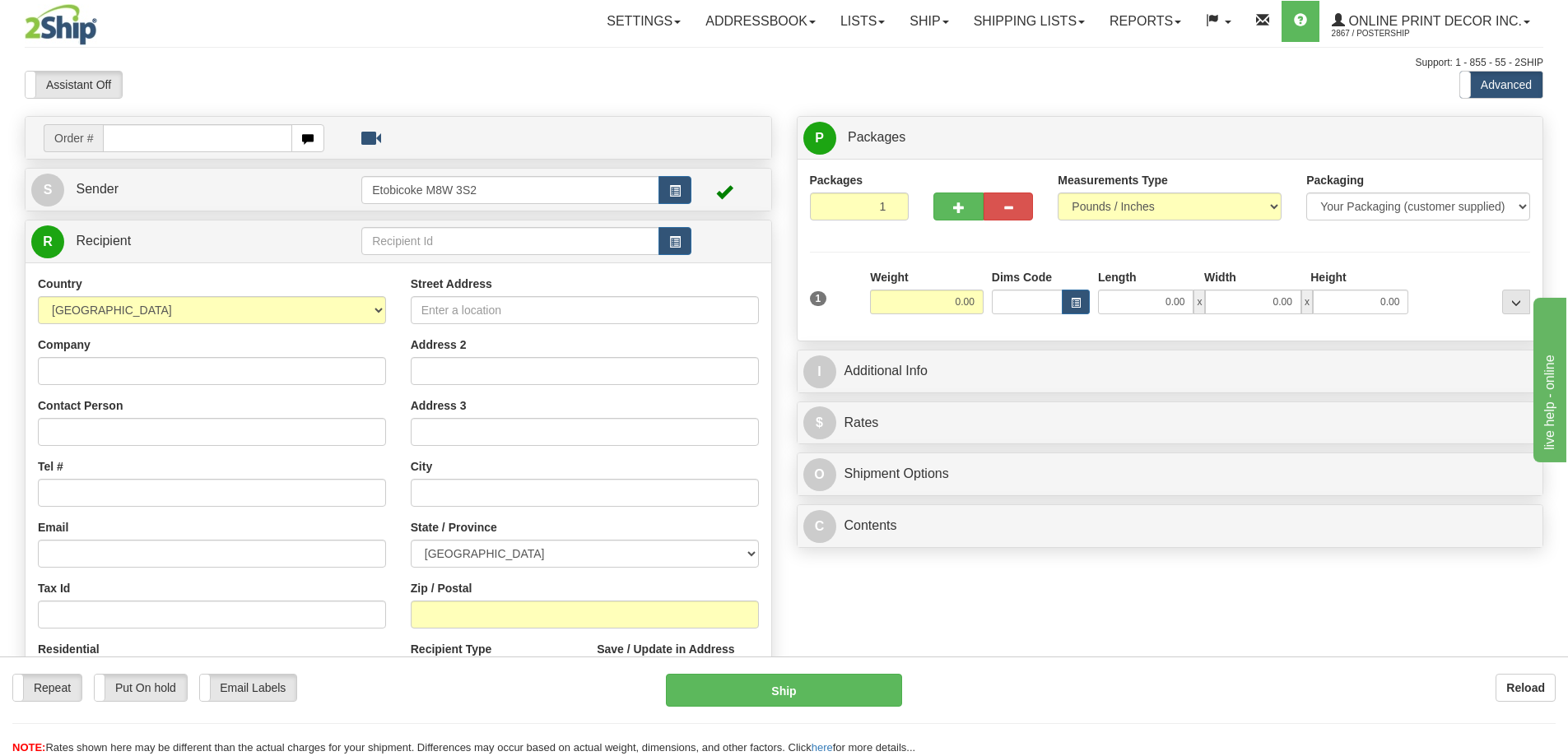
scroll to position [164, 0]
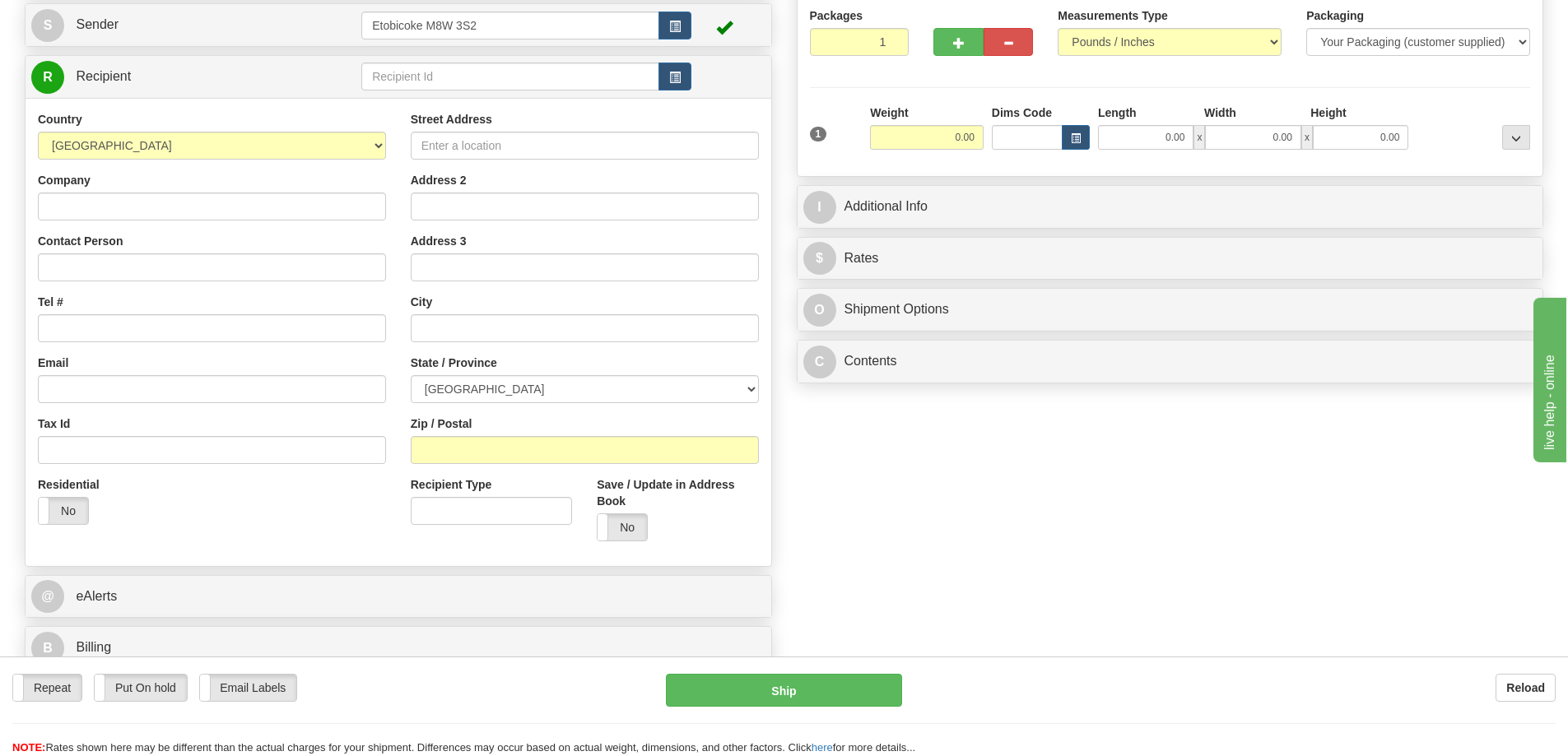
click at [617, 569] on div "Order # S Sender" at bounding box center [398, 314] width 772 height 726
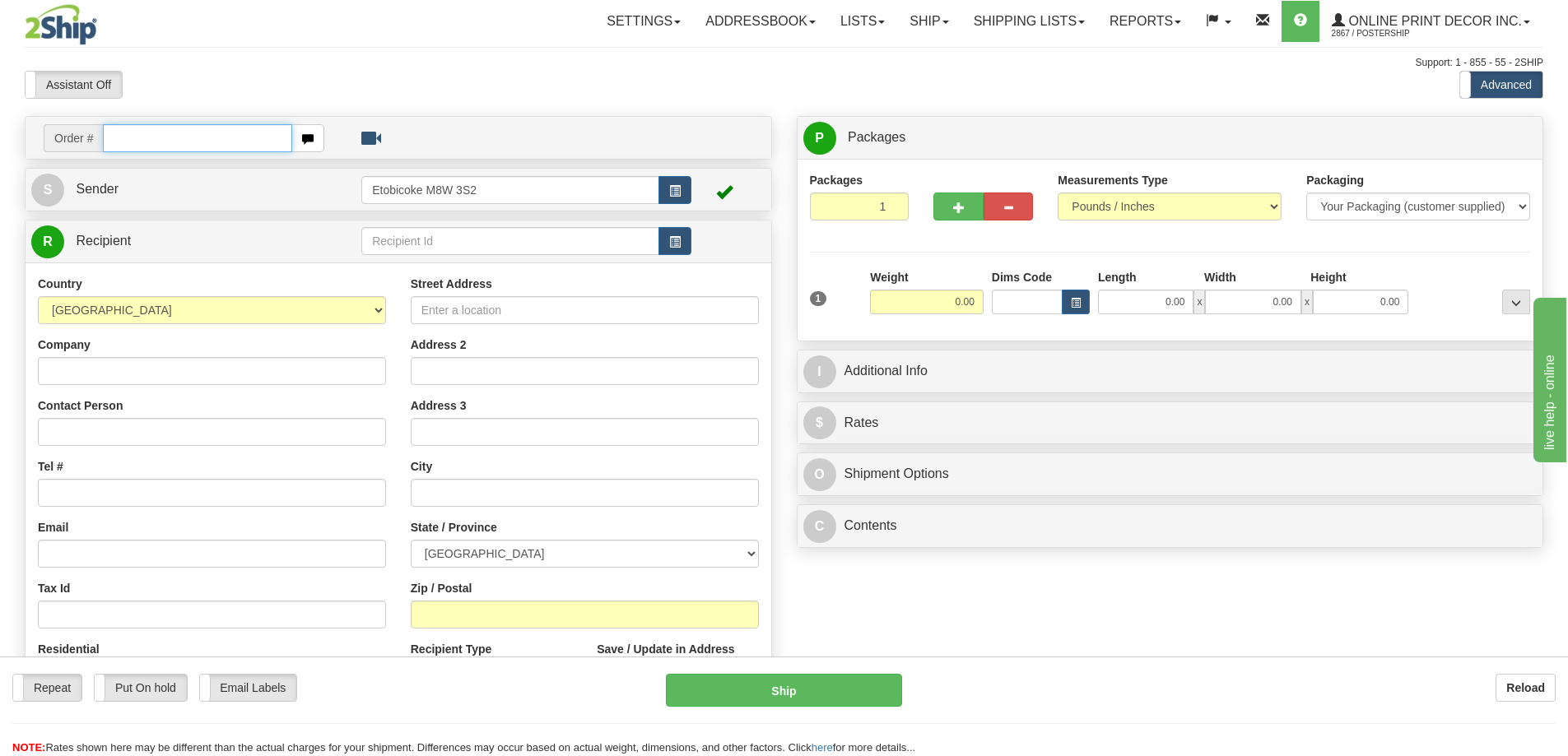
click at [132, 133] on input "text" at bounding box center [198, 138] width 189 height 28
type input "ca-423308"
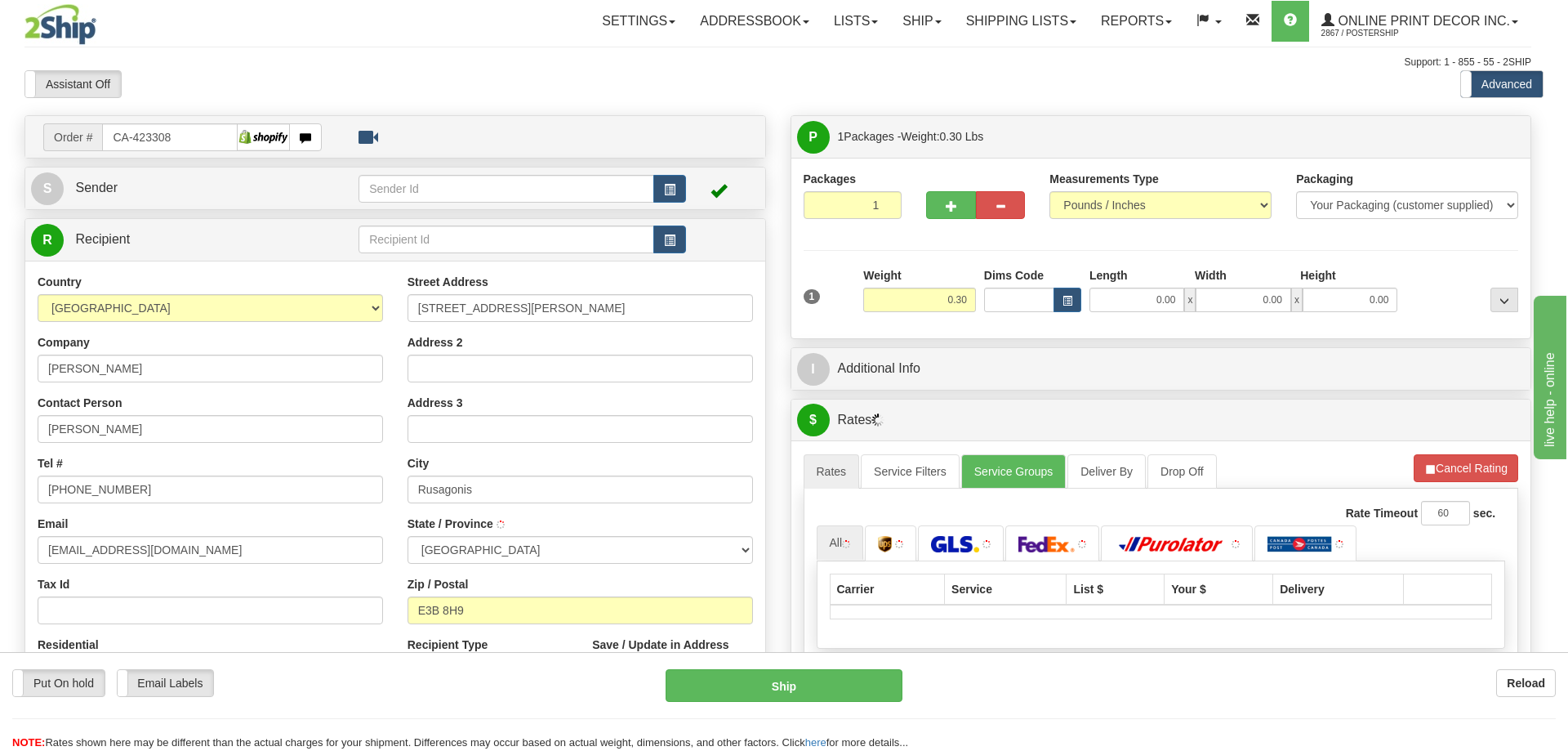
type input "RUSAGONIS"
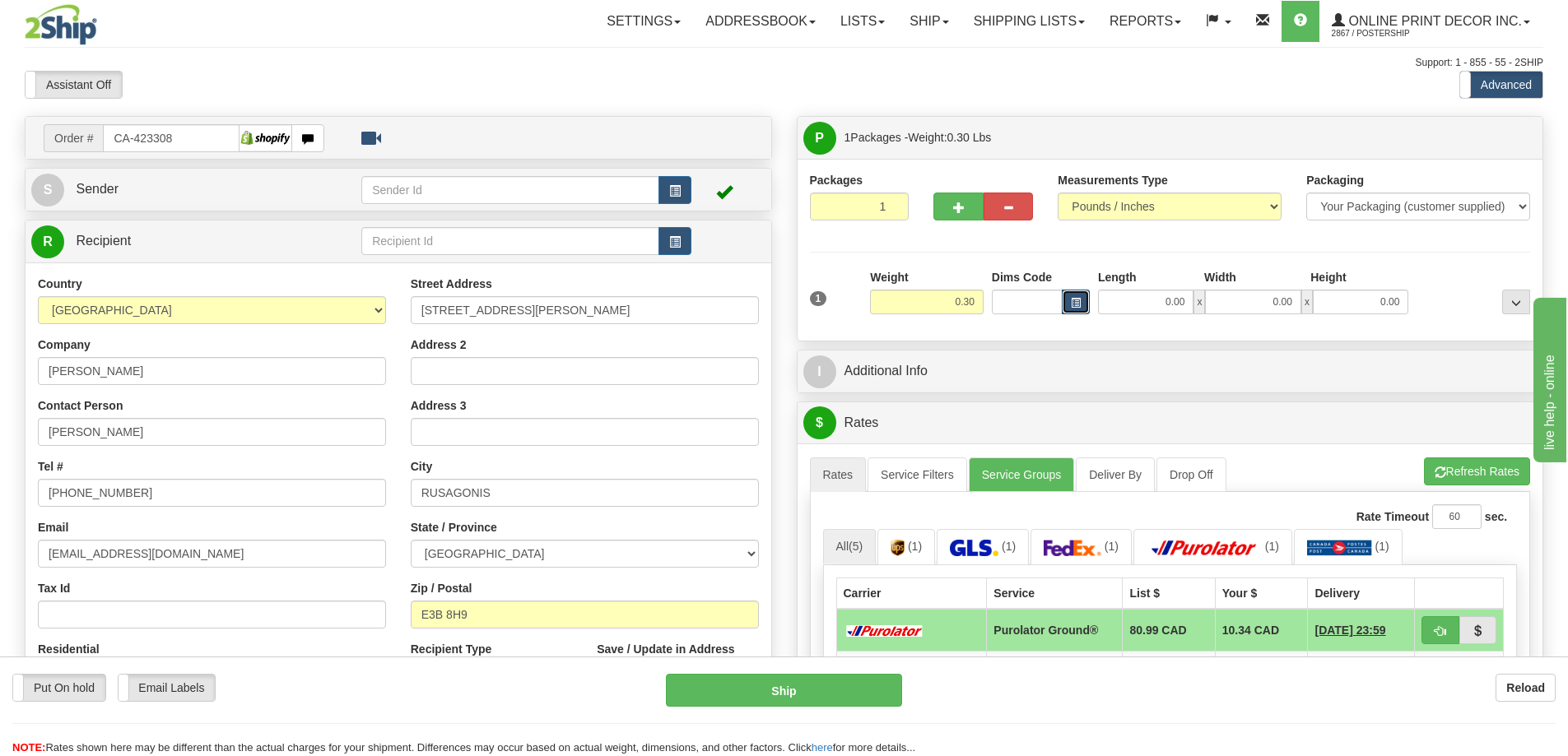
click at [1077, 303] on span "button" at bounding box center [1075, 303] width 10 height 9
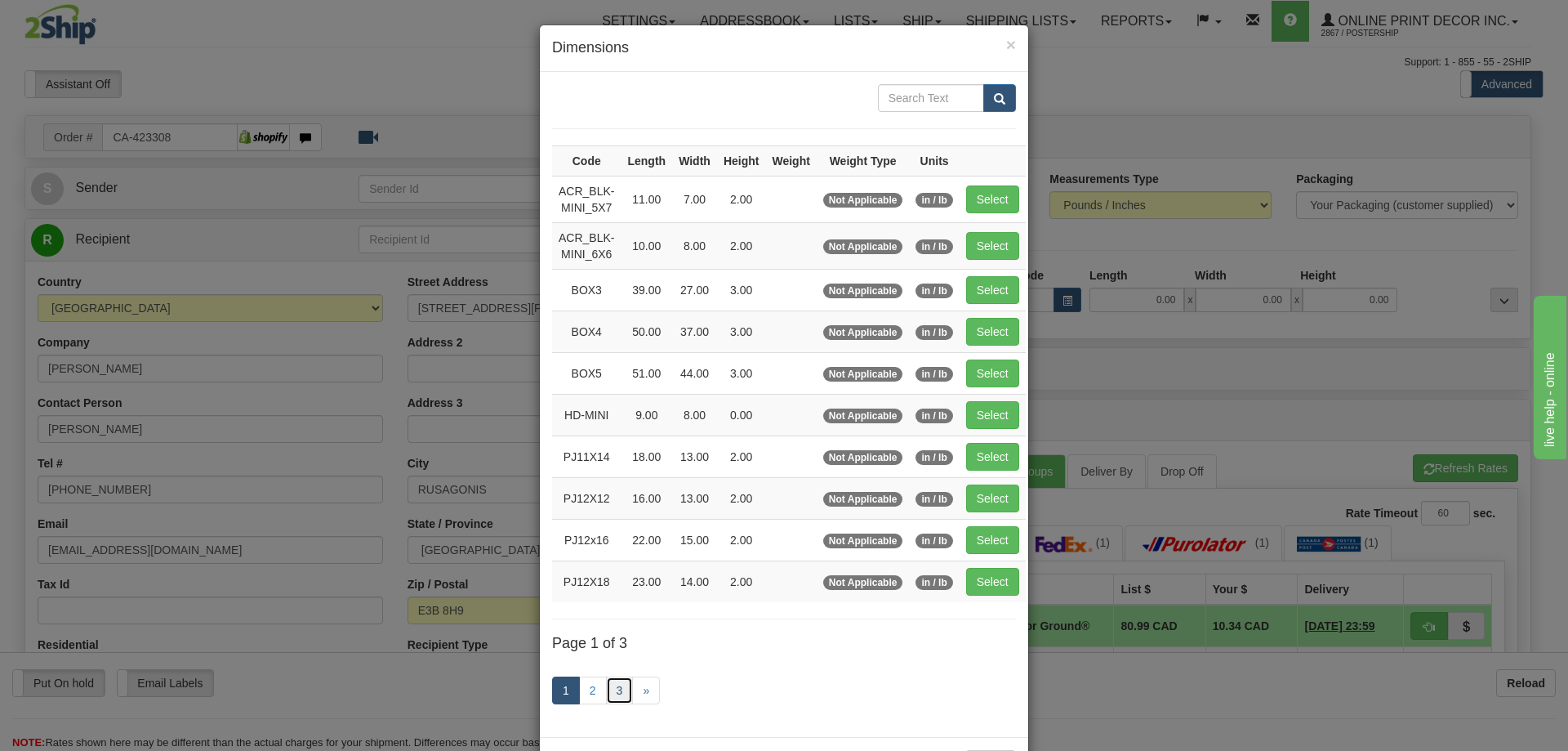
click at [610, 689] on link "3" at bounding box center [620, 690] width 28 height 28
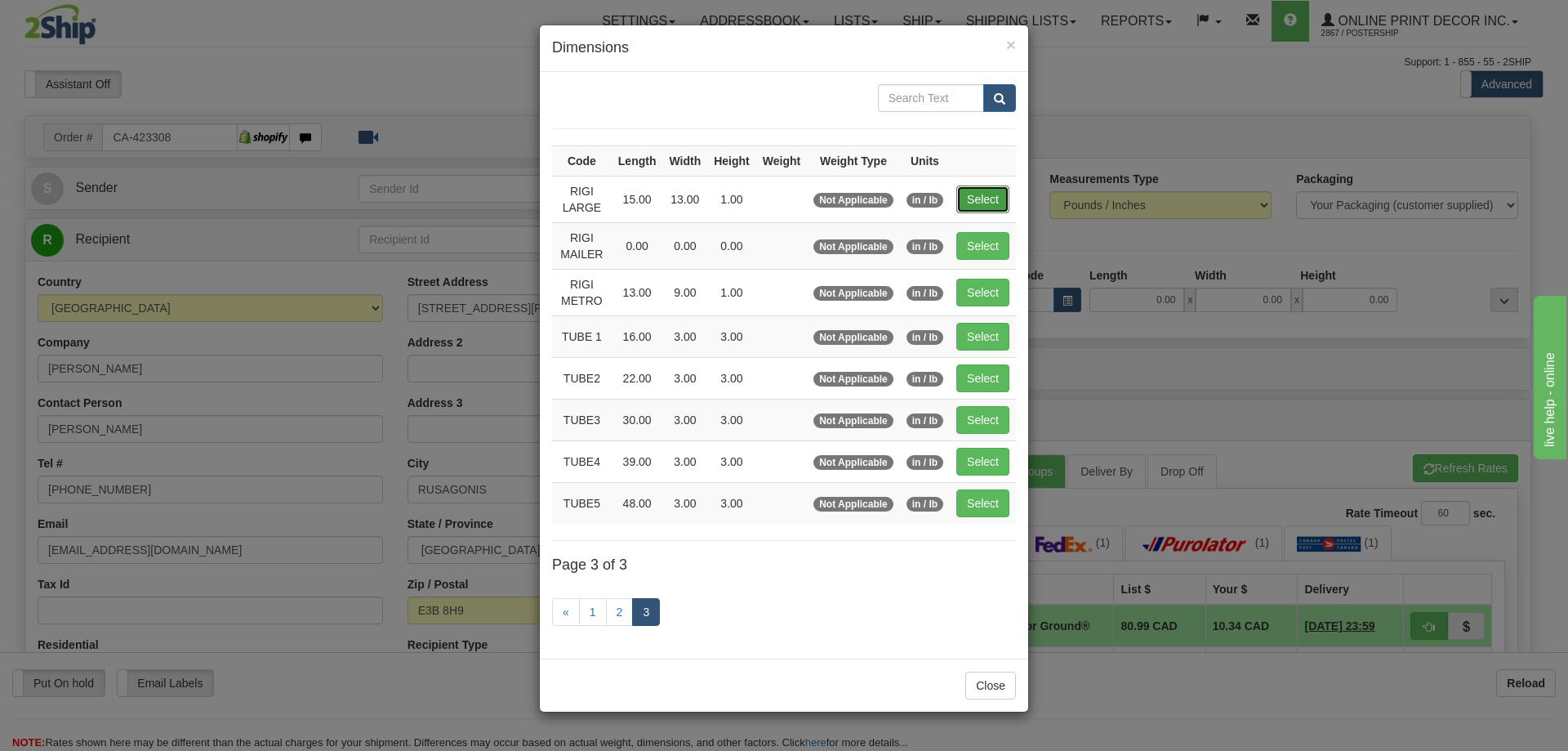
click at [987, 193] on button "Select" at bounding box center [982, 200] width 53 height 28
type input "RIGI LARGE"
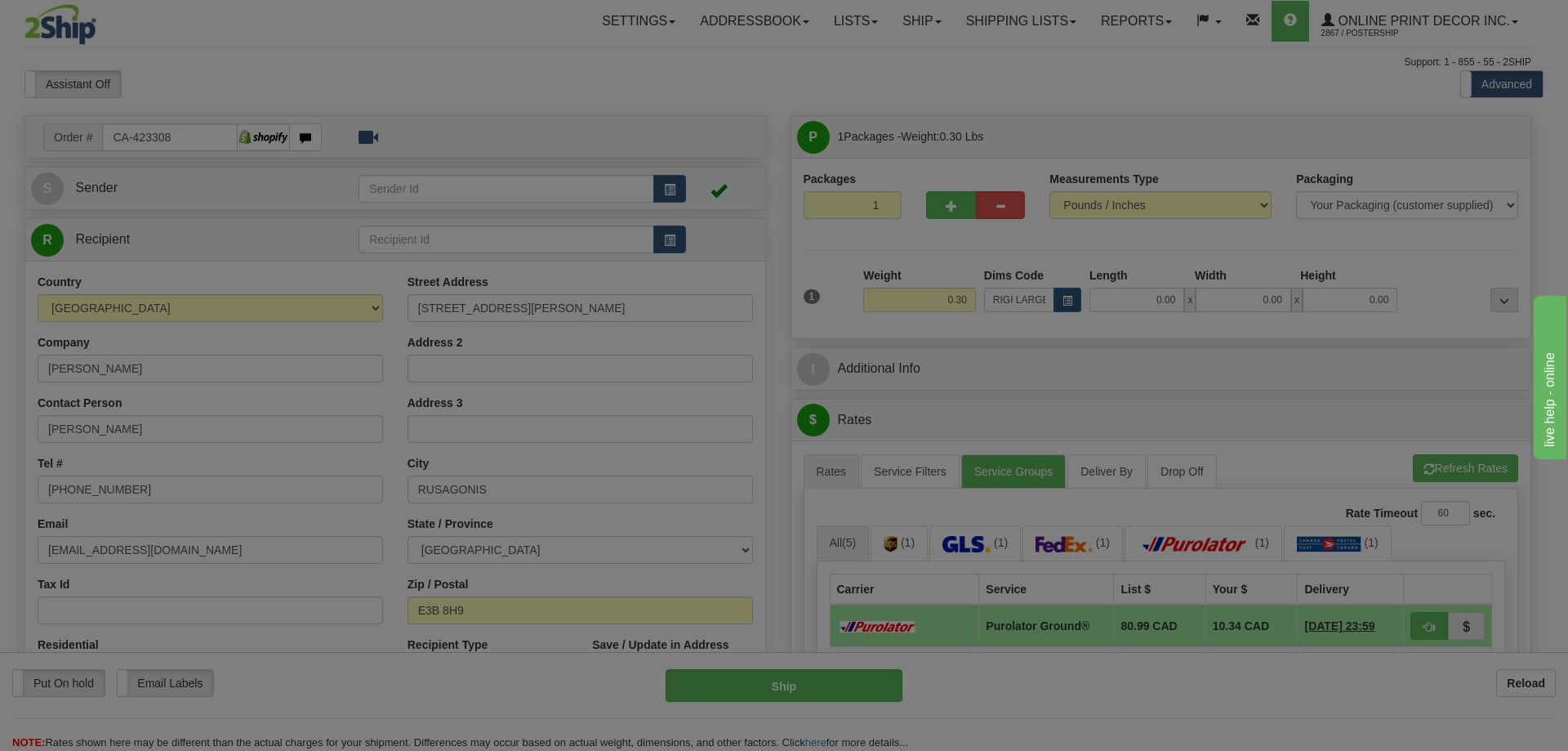
type input "15.00"
type input "13.00"
type input "1.00"
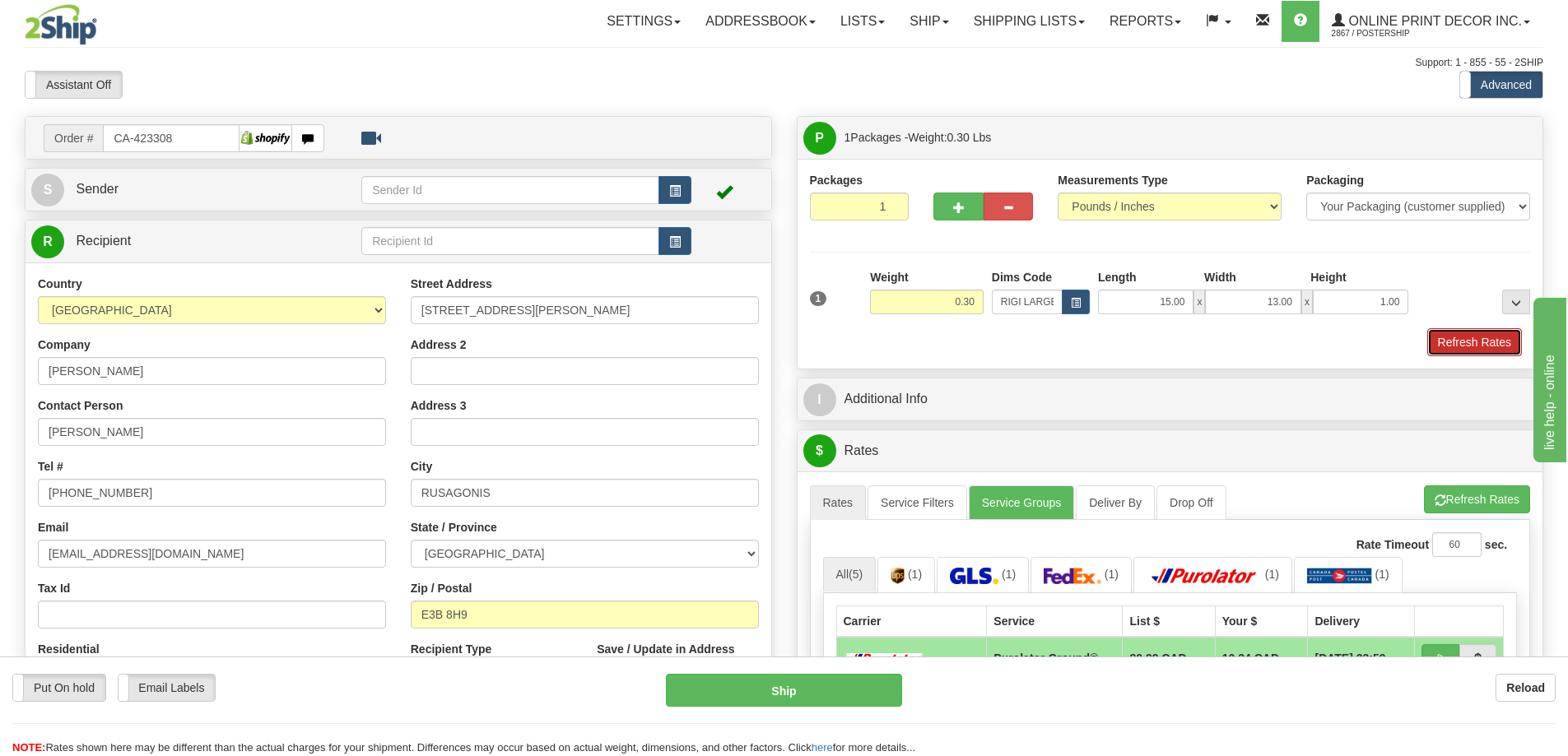
click at [1451, 339] on button "Refresh Rates" at bounding box center [1474, 342] width 94 height 28
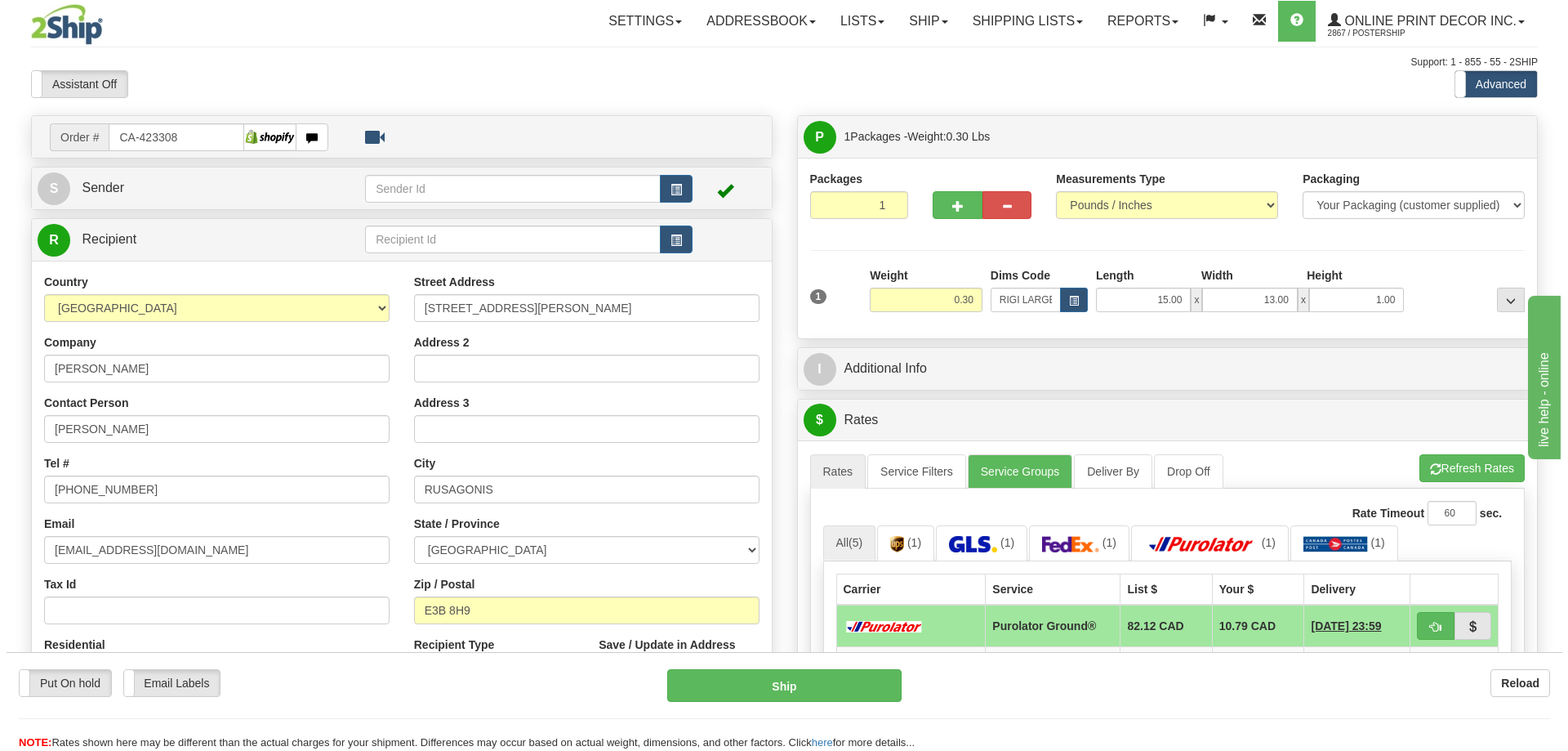
scroll to position [82, 0]
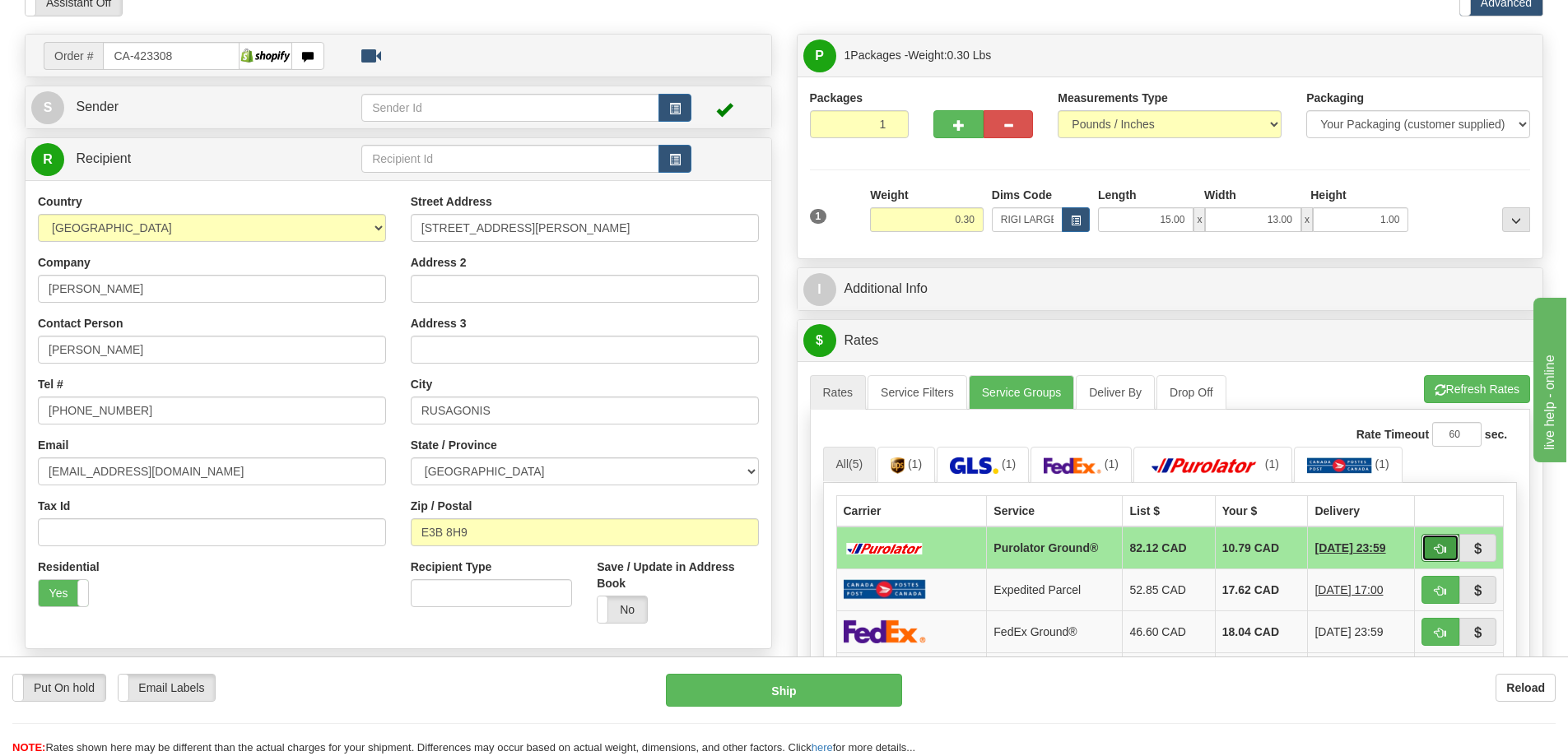
click at [1434, 549] on span "button" at bounding box center [1439, 549] width 11 height 10
type input "260"
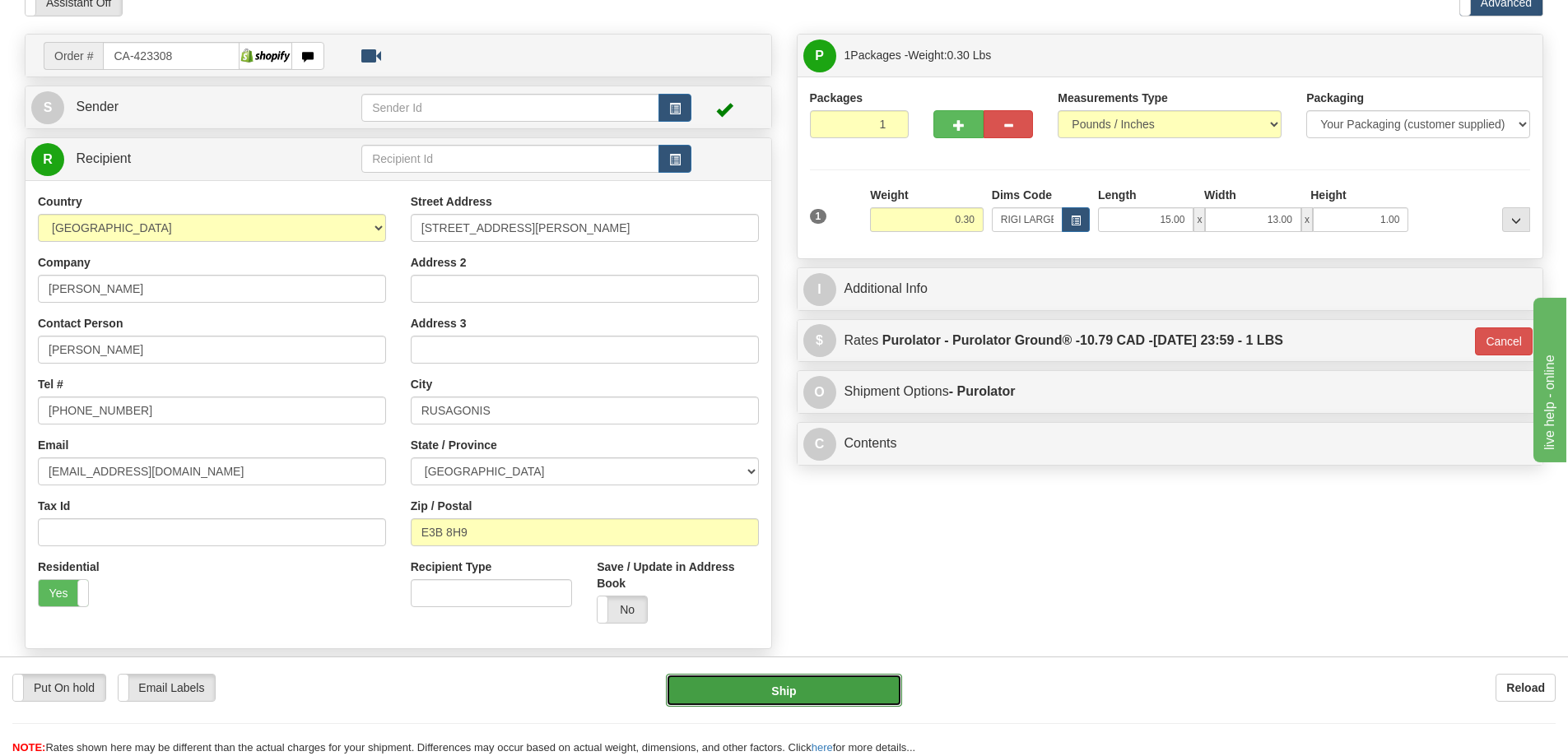
click at [841, 698] on button "Ship" at bounding box center [784, 690] width 236 height 33
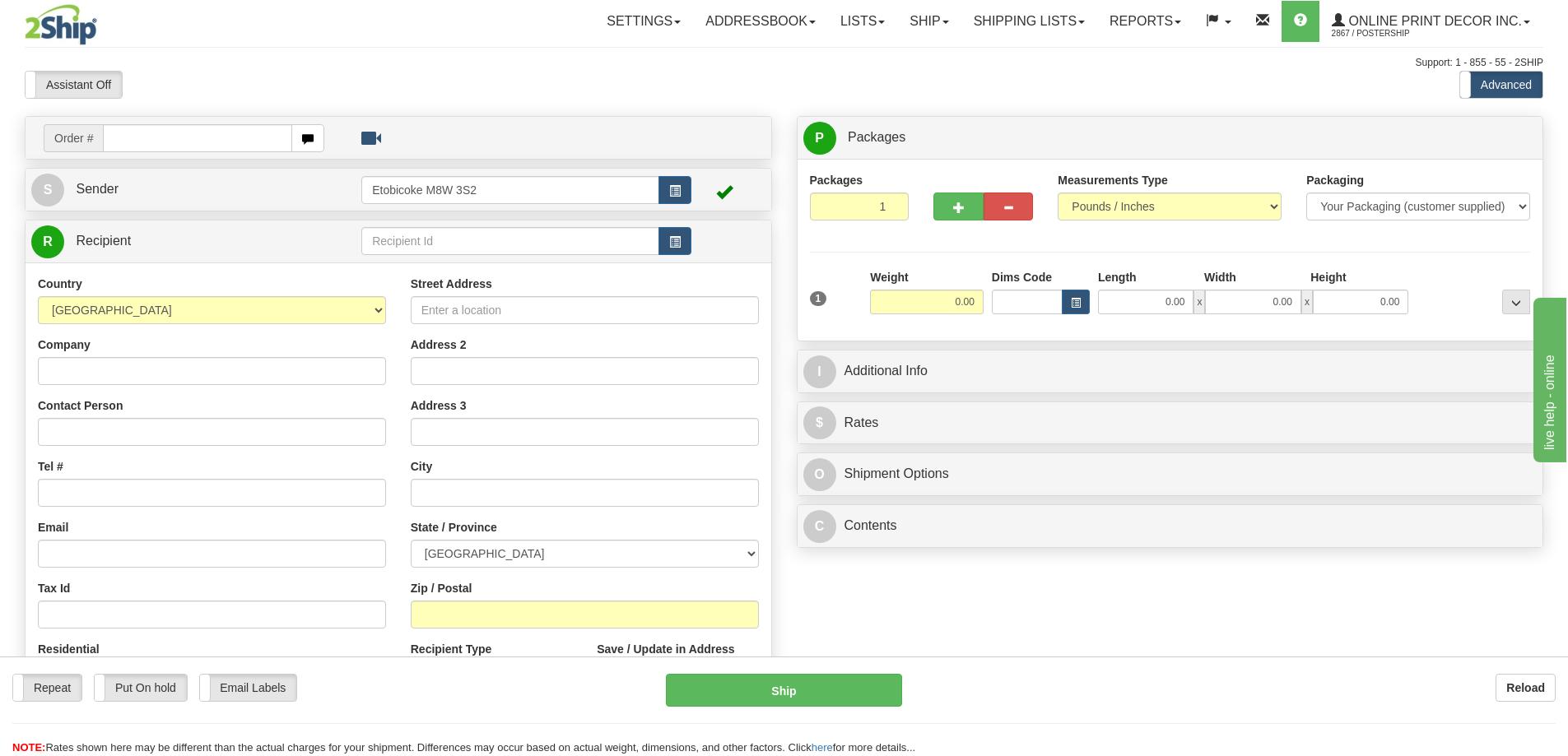
scroll to position [164, 0]
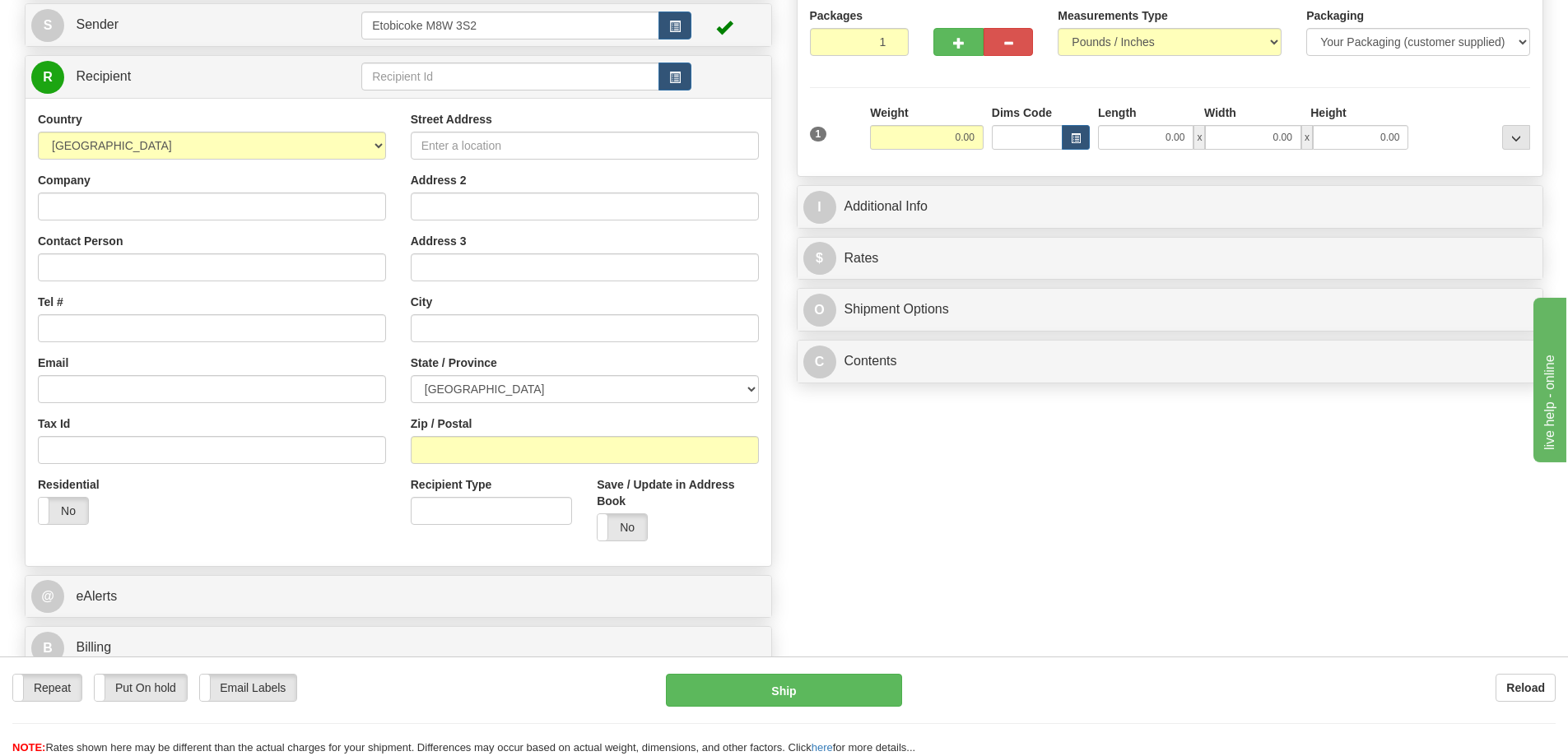
click at [677, 367] on div "State / Province [GEOGRAPHIC_DATA] [GEOGRAPHIC_DATA] [GEOGRAPHIC_DATA] [GEOGRAP…" at bounding box center [585, 379] width 348 height 49
